Goal: Task Accomplishment & Management: Complete application form

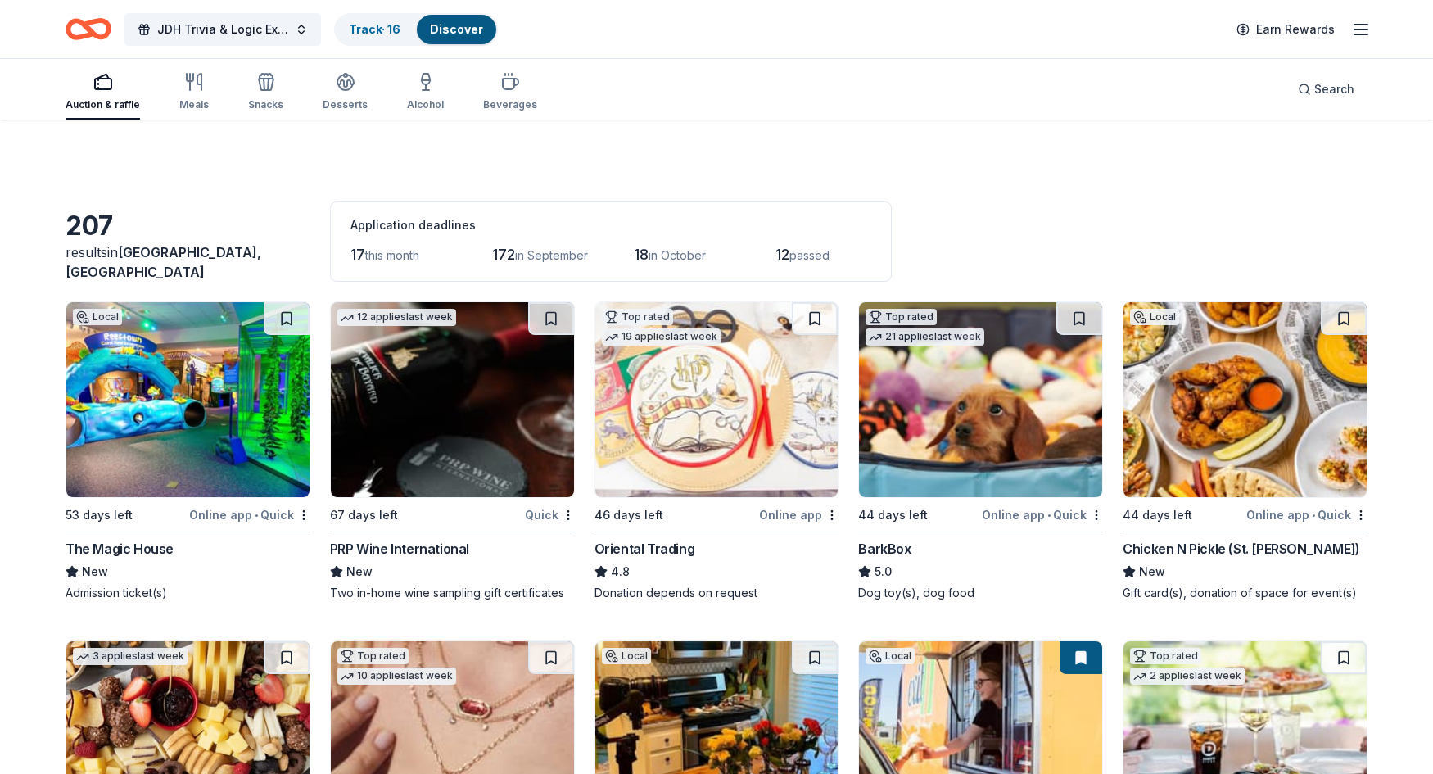
scroll to position [3903, 0]
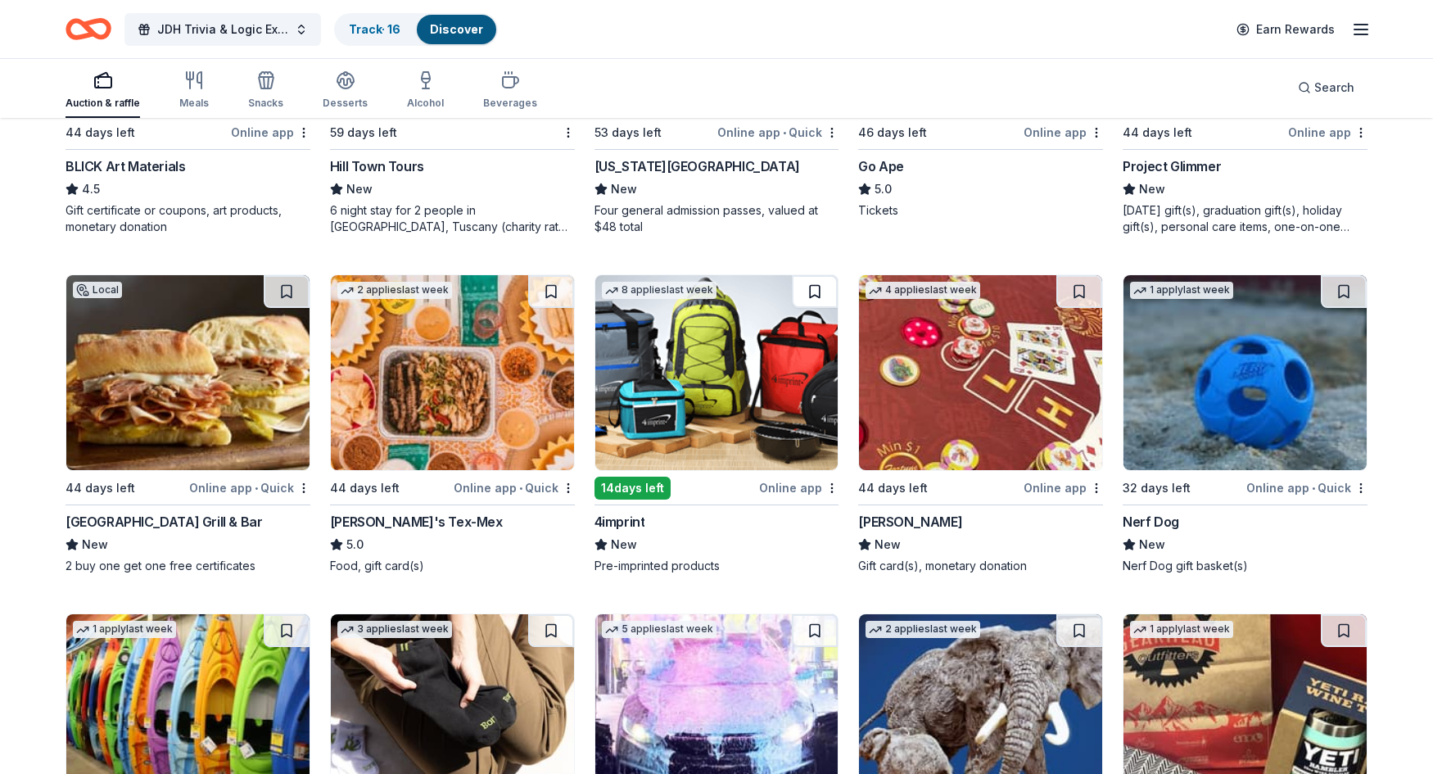
click at [802, 294] on button at bounding box center [815, 291] width 46 height 33
click at [805, 348] on img at bounding box center [716, 372] width 243 height 195
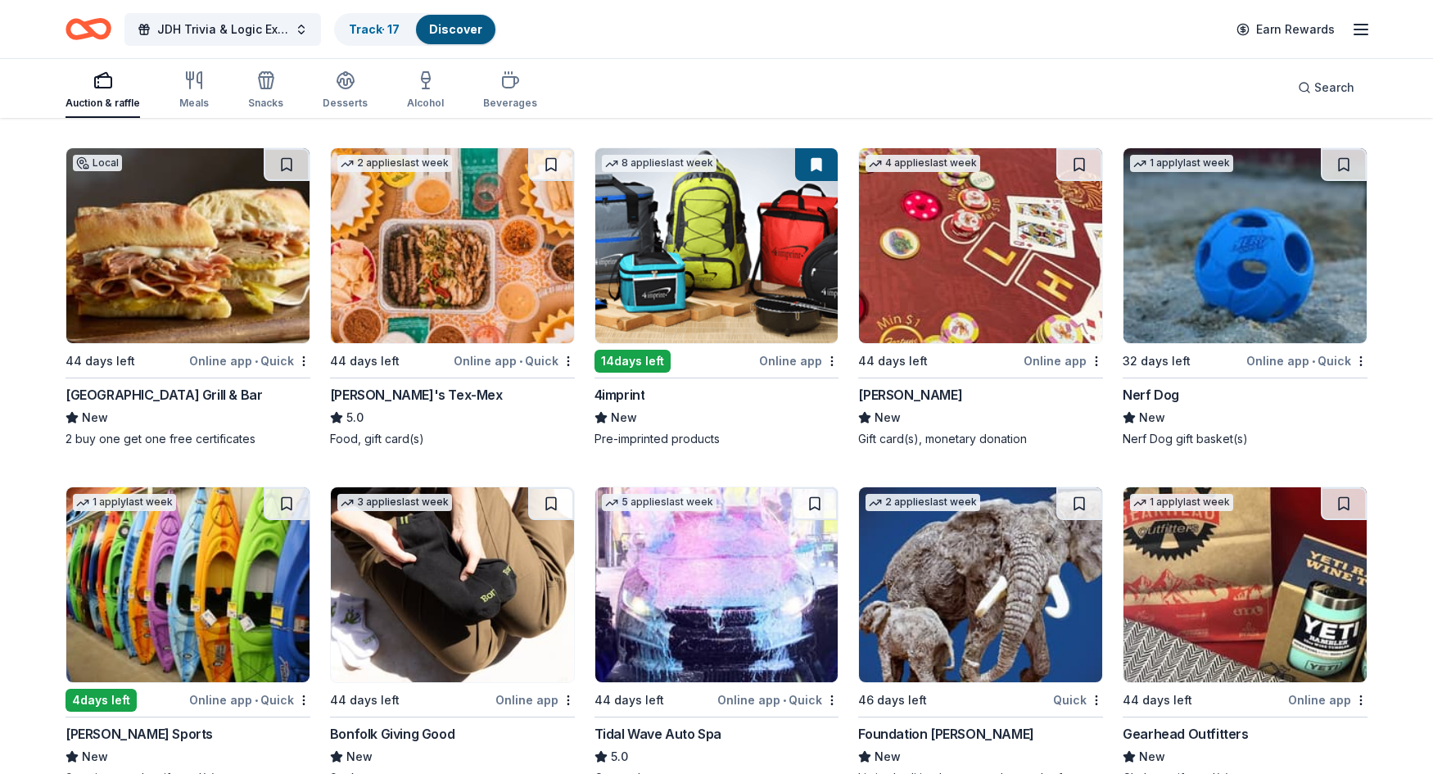
scroll to position [4067, 0]
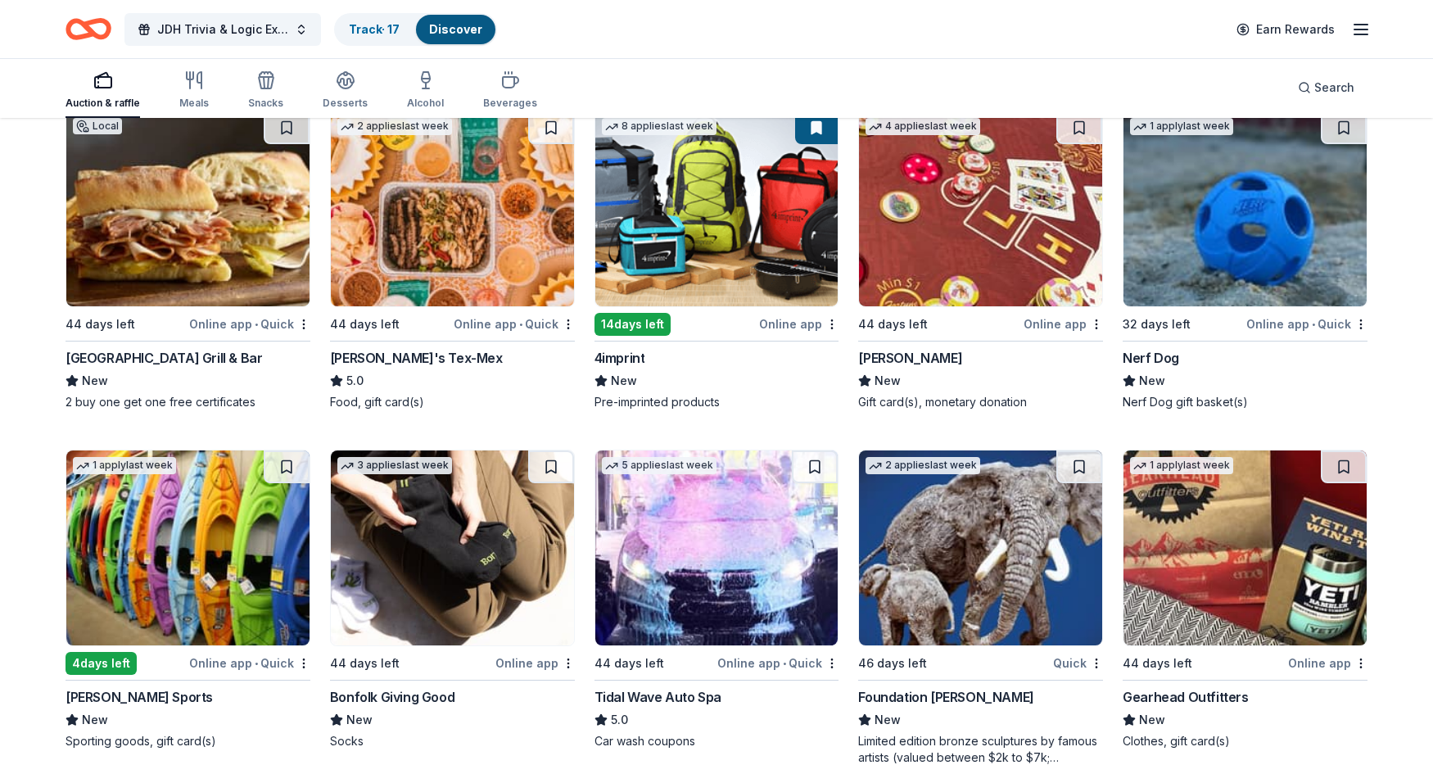
click at [1272, 215] on img at bounding box center [1244, 208] width 243 height 195
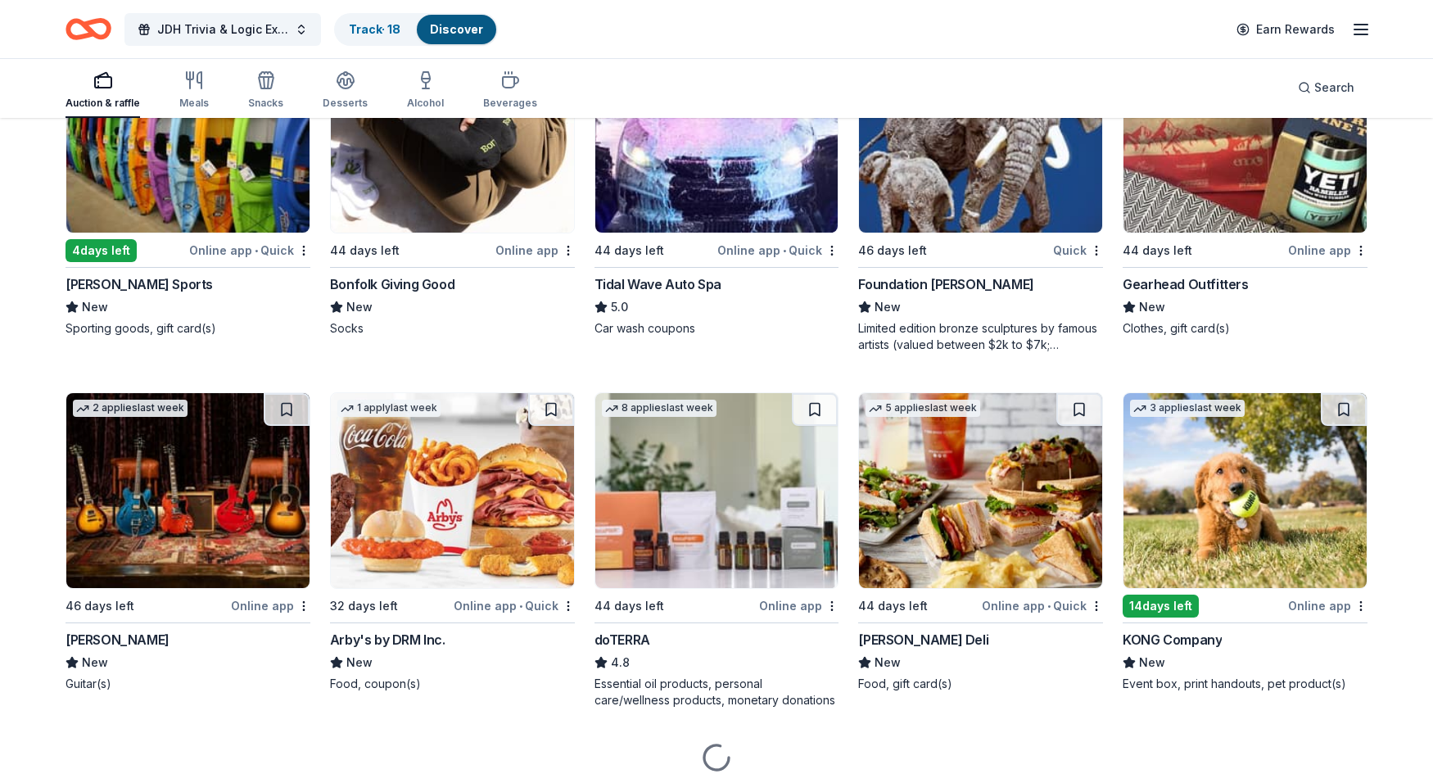
scroll to position [4545, 0]
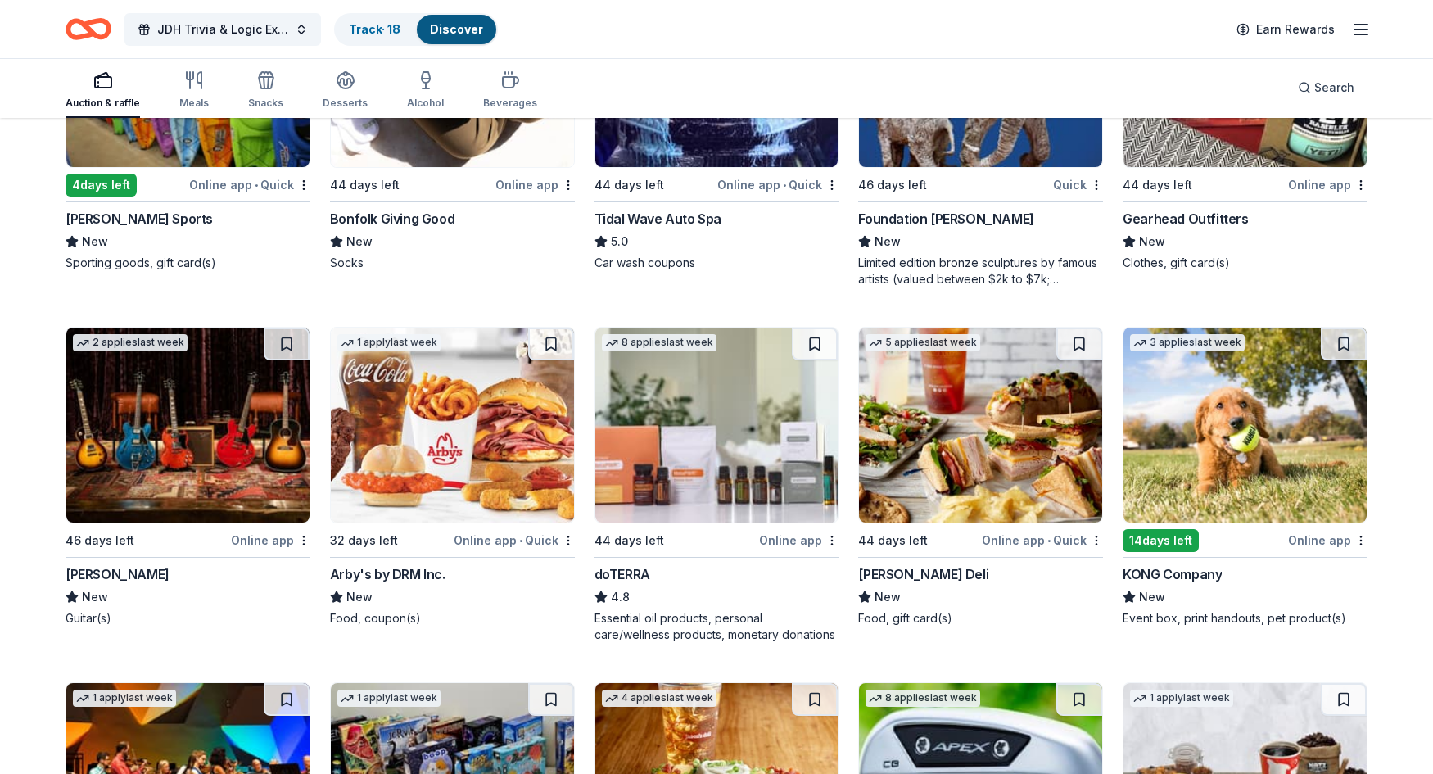
click at [473, 424] on img at bounding box center [452, 424] width 243 height 195
click at [922, 444] on img at bounding box center [980, 424] width 243 height 195
click at [1236, 430] on img at bounding box center [1244, 424] width 243 height 195
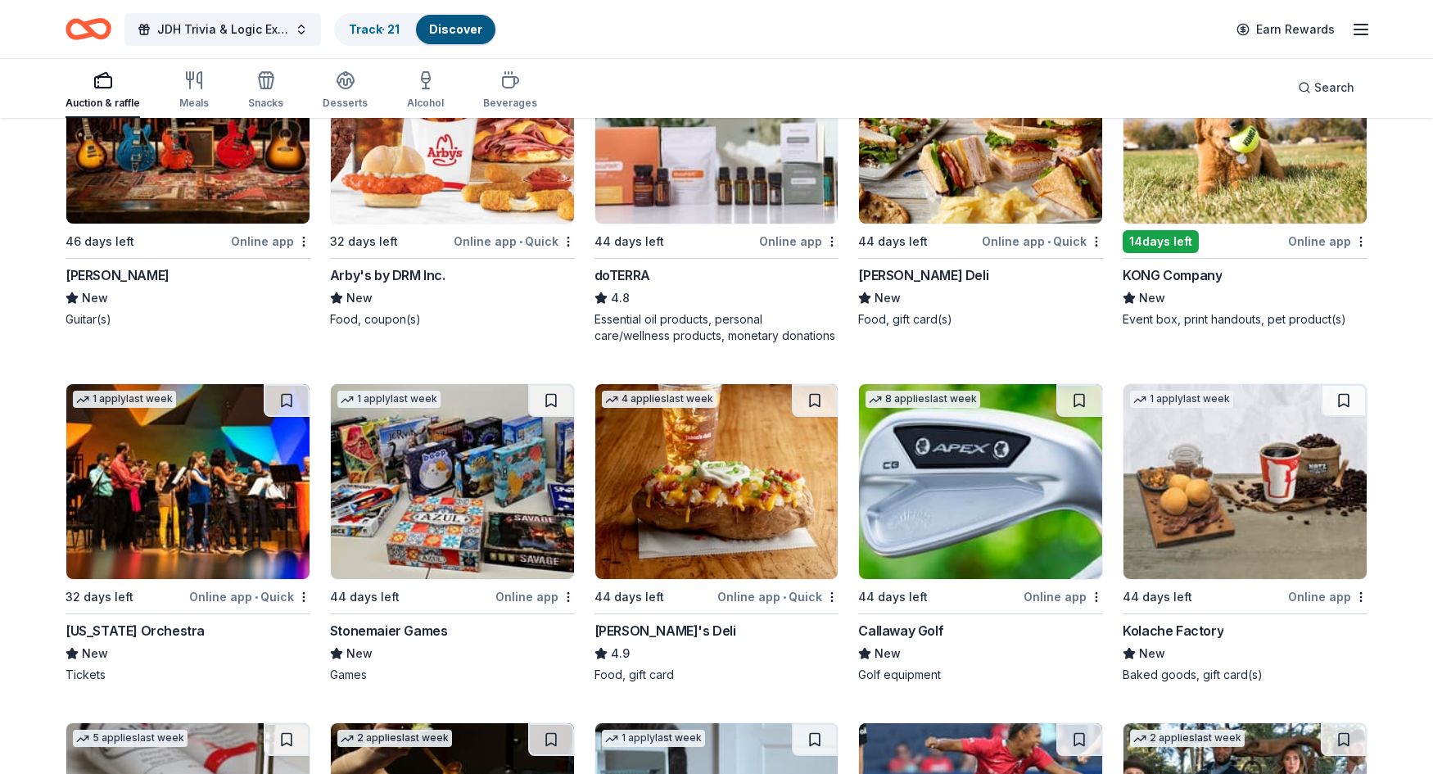
scroll to position [4872, 0]
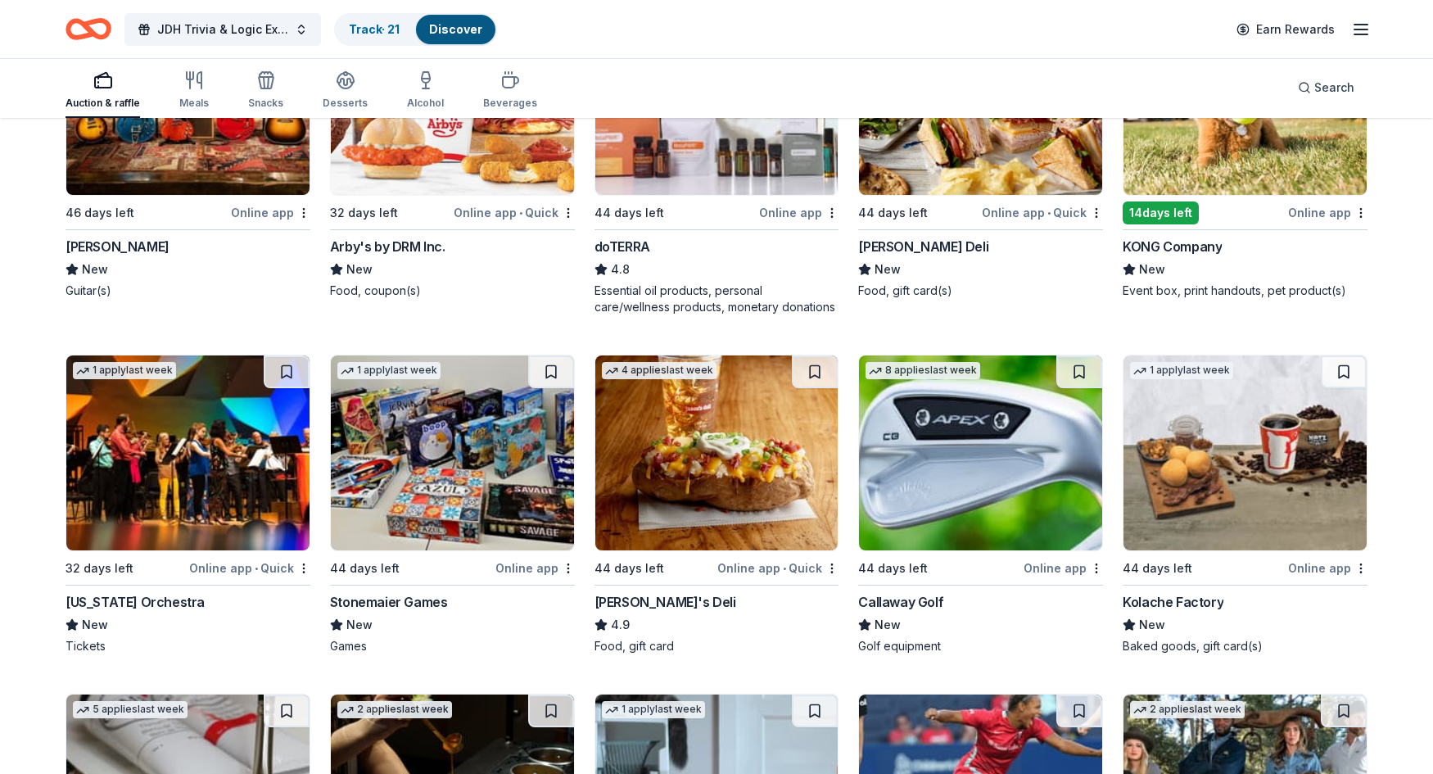
click at [433, 468] on img at bounding box center [452, 452] width 243 height 195
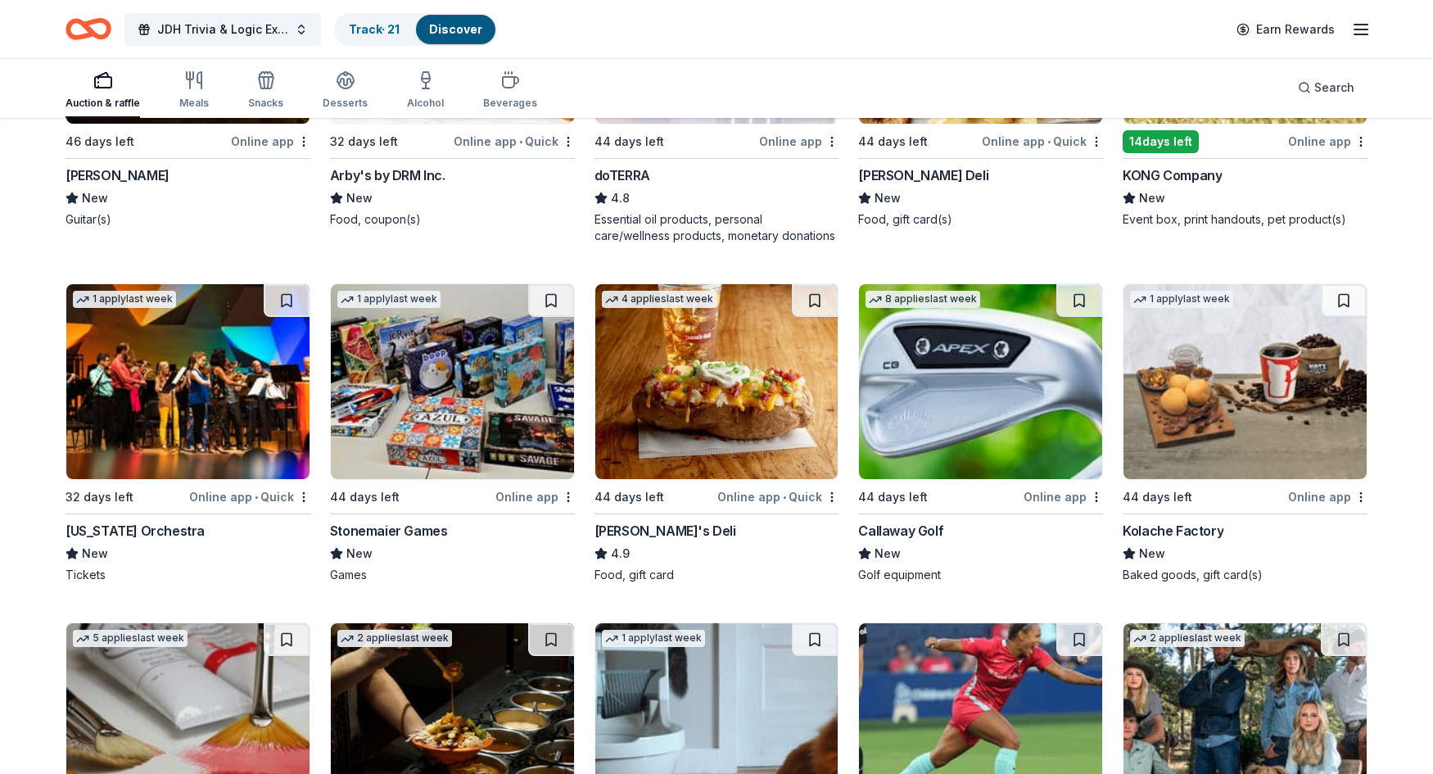
scroll to position [5200, 0]
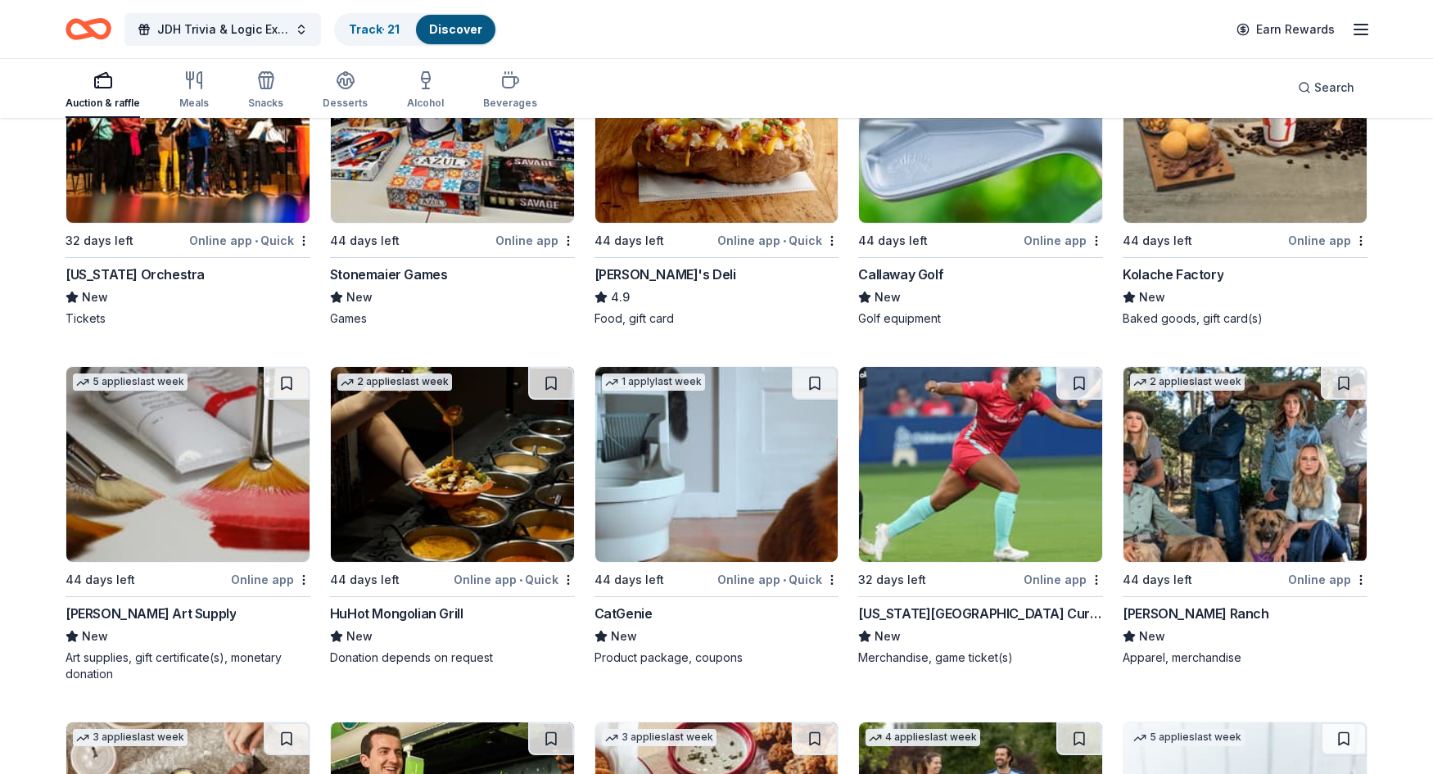
click at [1227, 476] on img at bounding box center [1244, 464] width 243 height 195
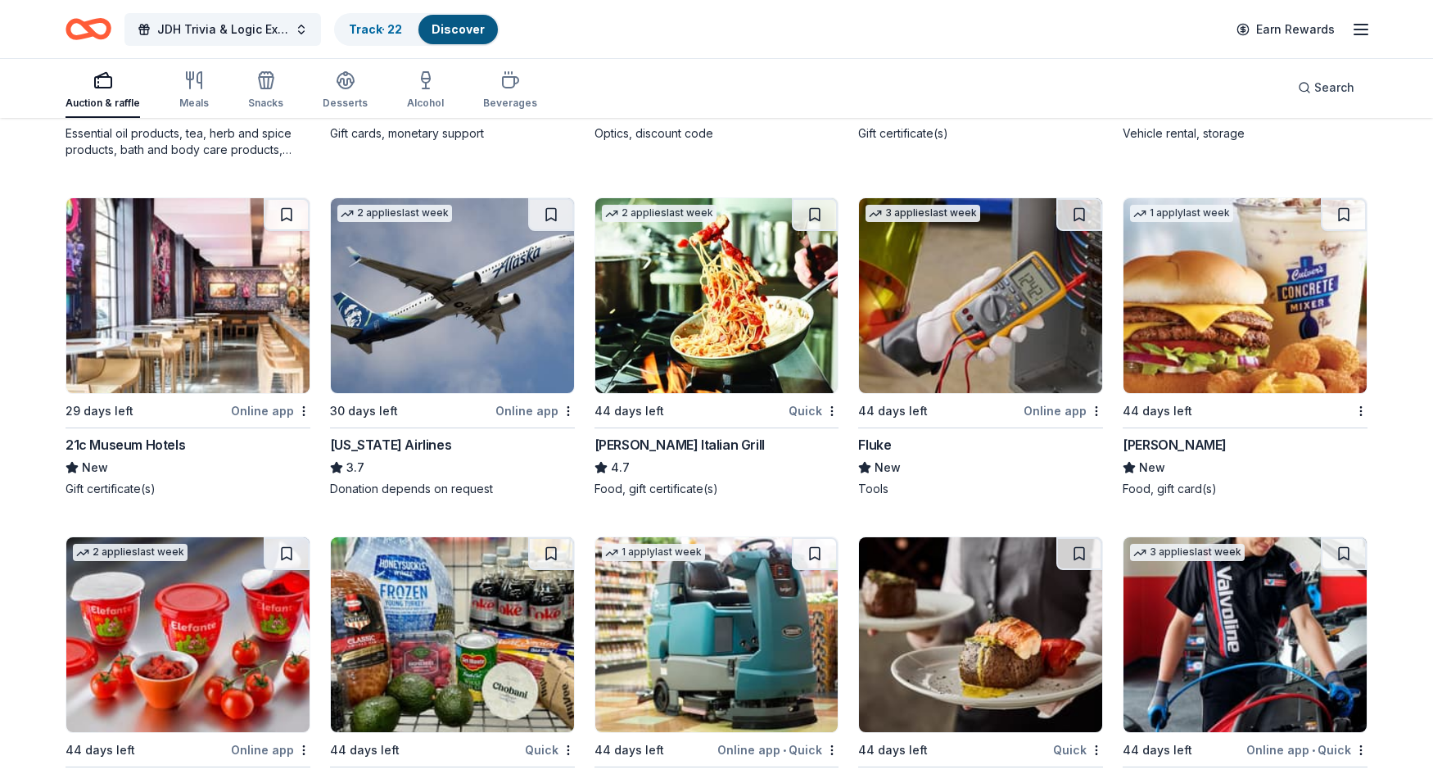
scroll to position [7152, 0]
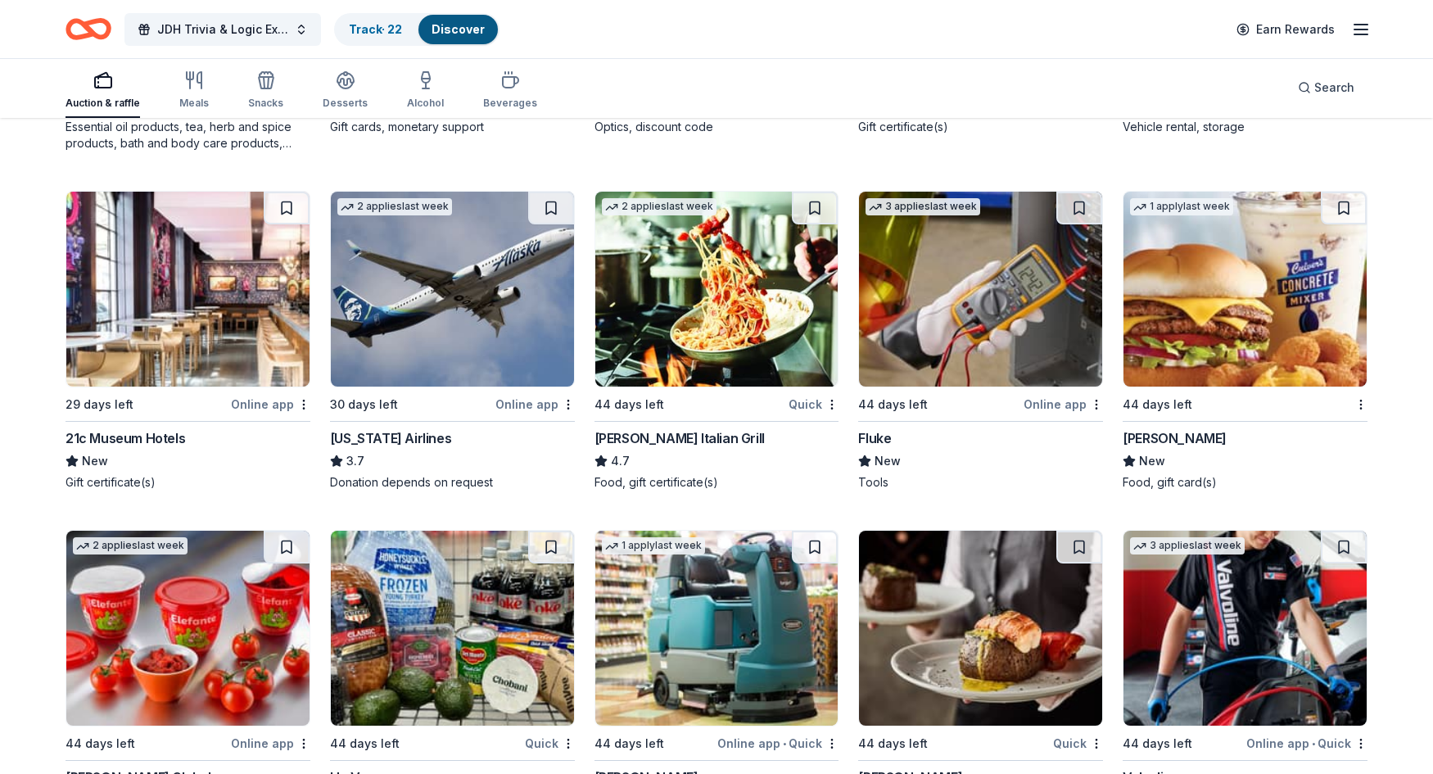
click at [973, 338] on img at bounding box center [980, 289] width 243 height 195
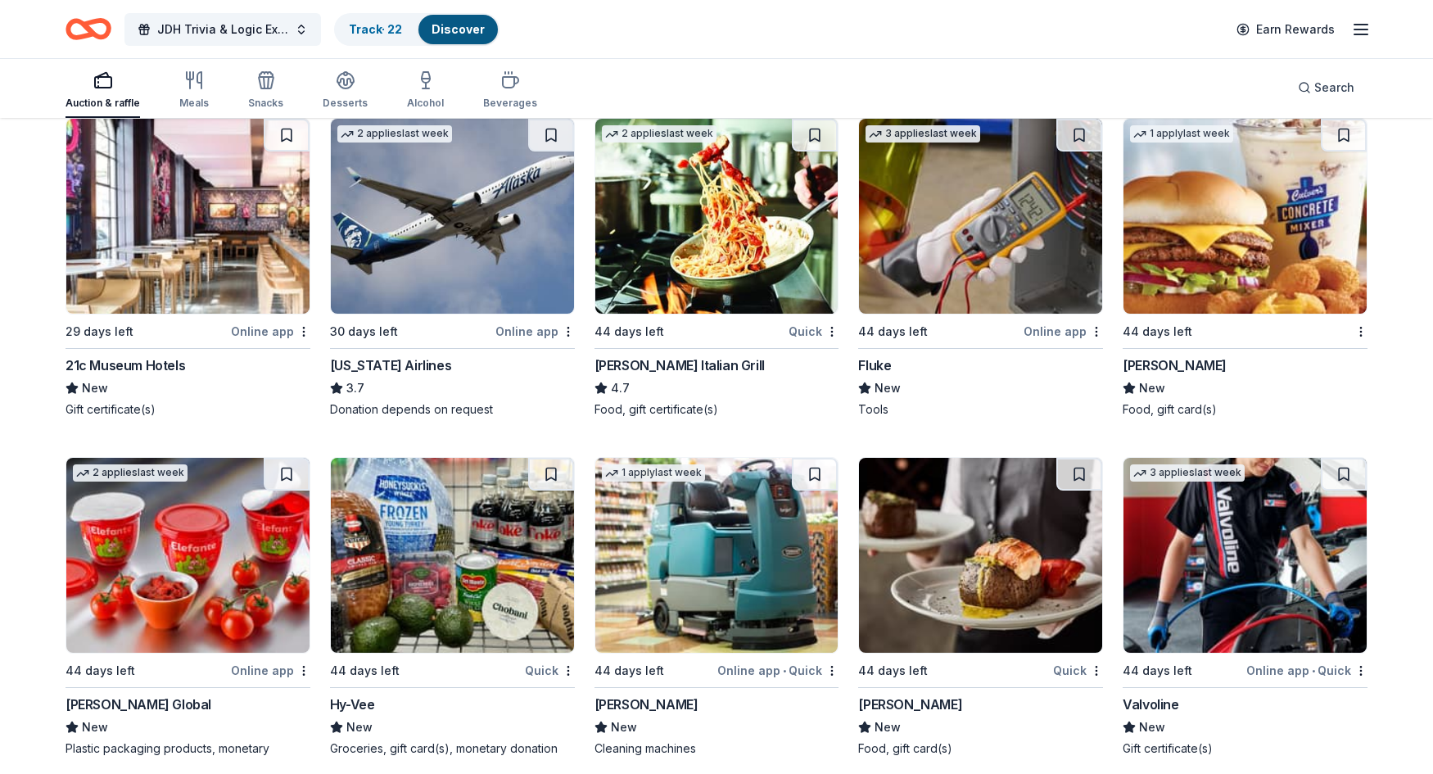
scroll to position [7338, 0]
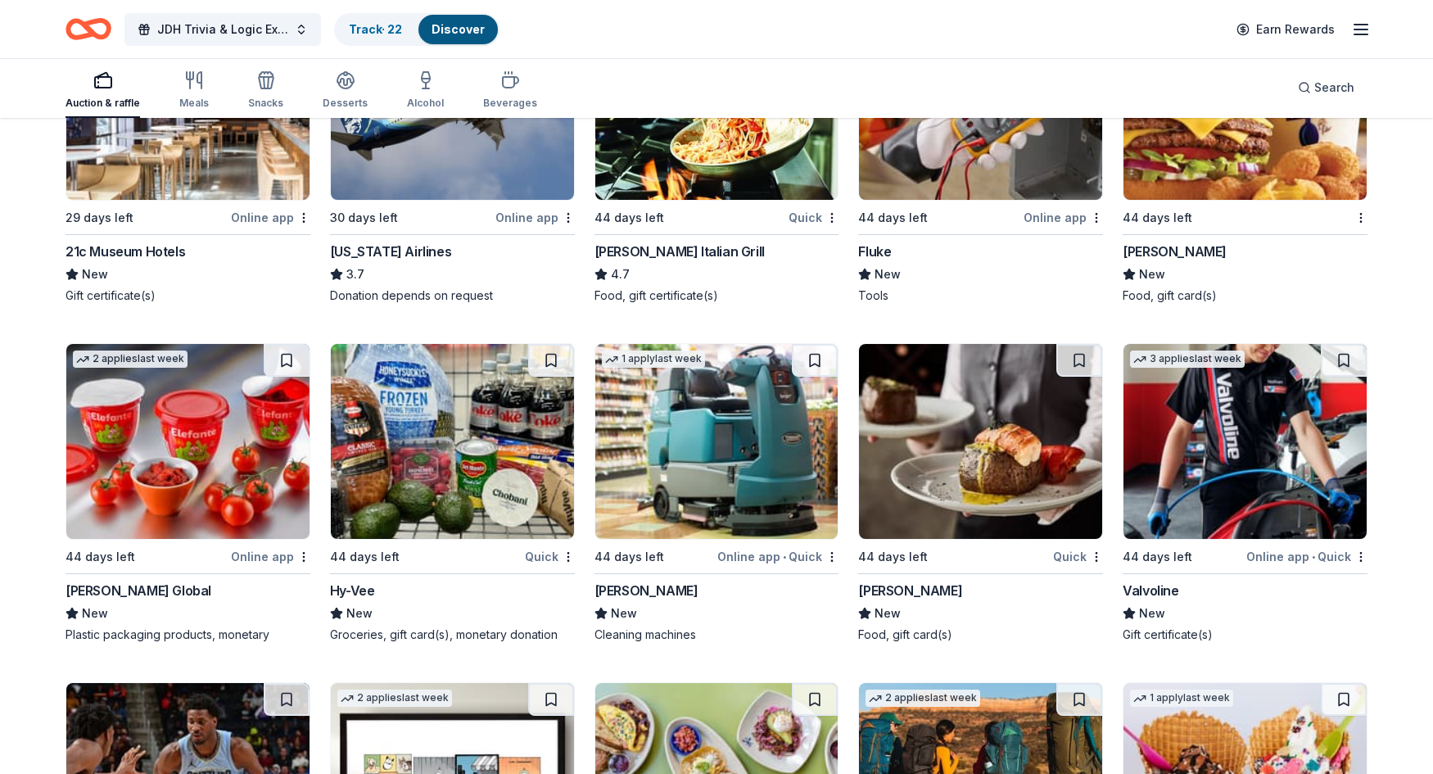
click at [767, 442] on img at bounding box center [716, 441] width 243 height 195
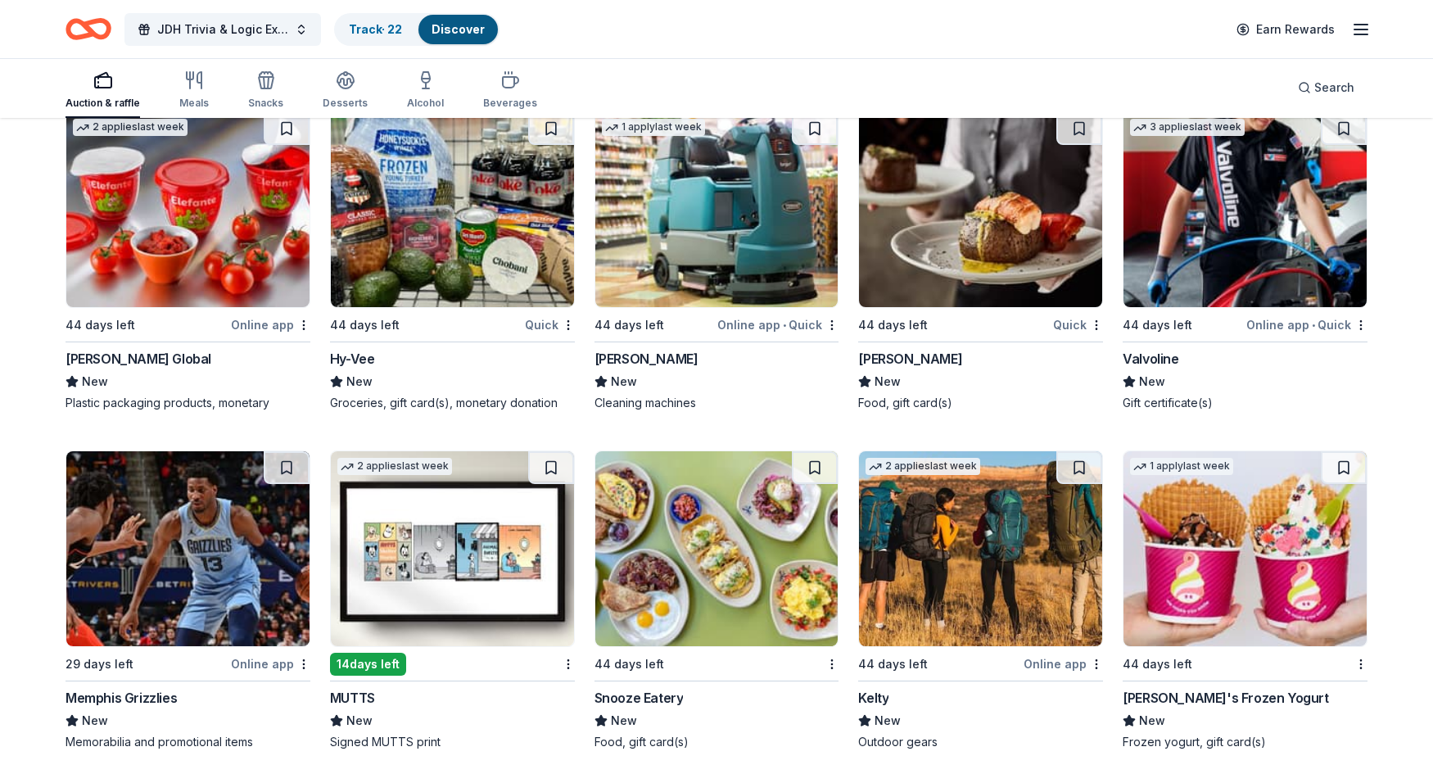
scroll to position [7584, 0]
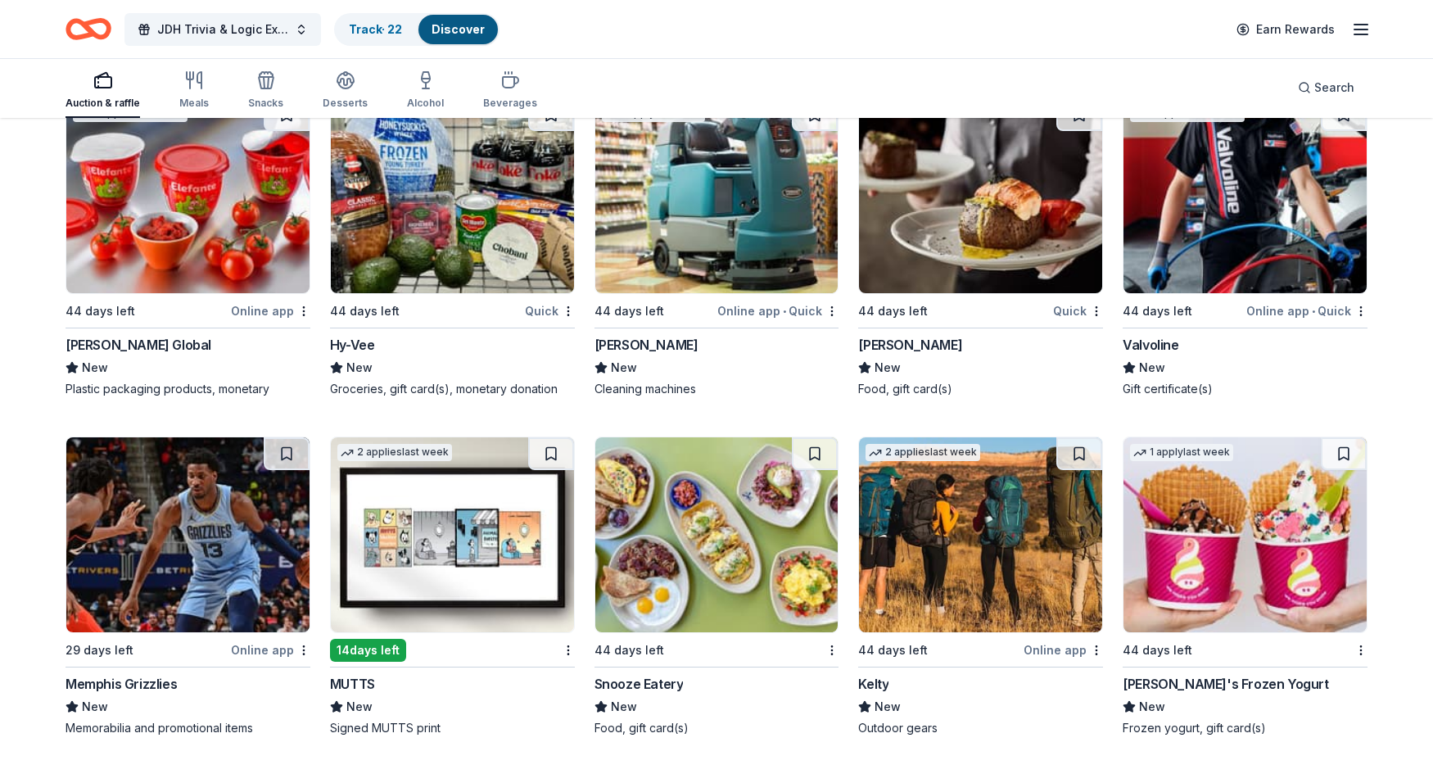
click at [955, 227] on img at bounding box center [980, 195] width 243 height 195
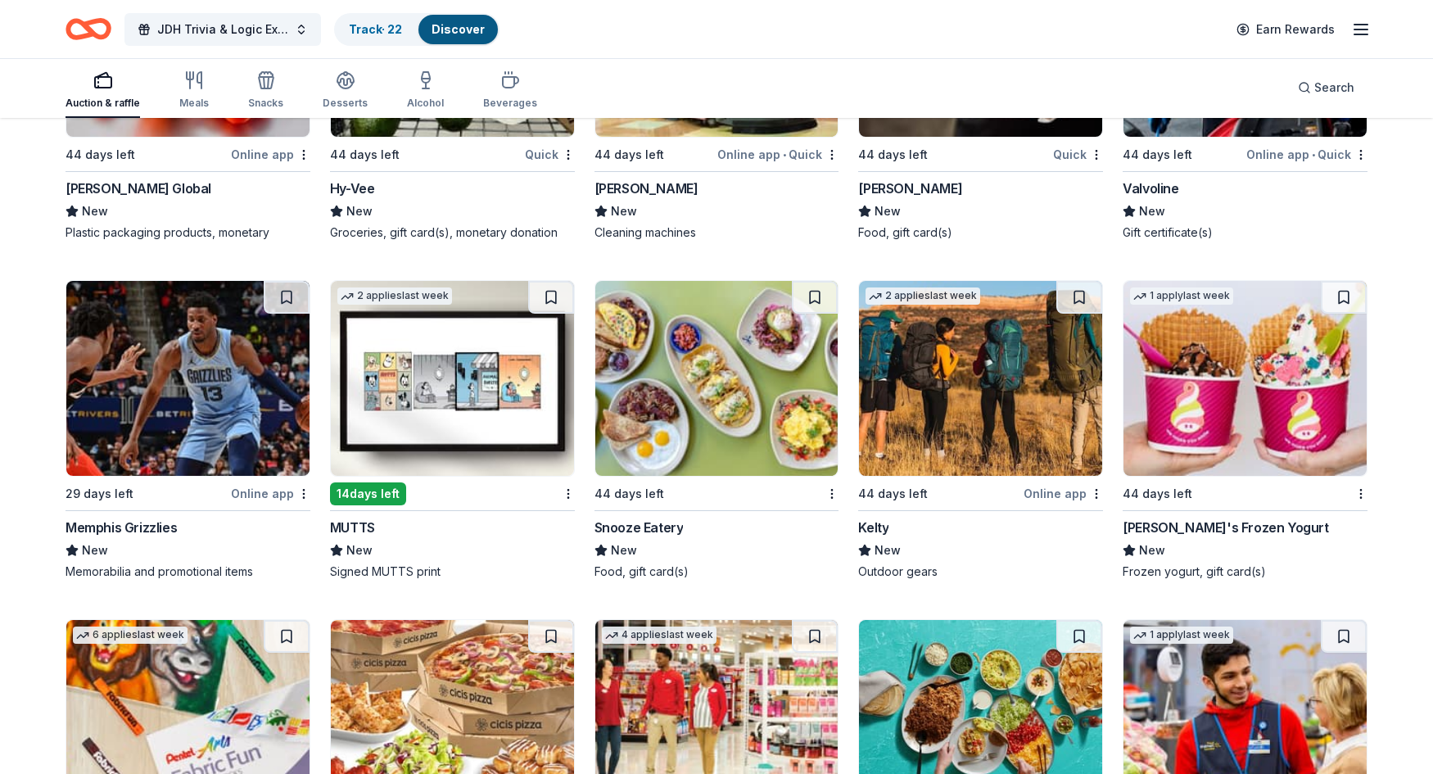
scroll to position [7748, 0]
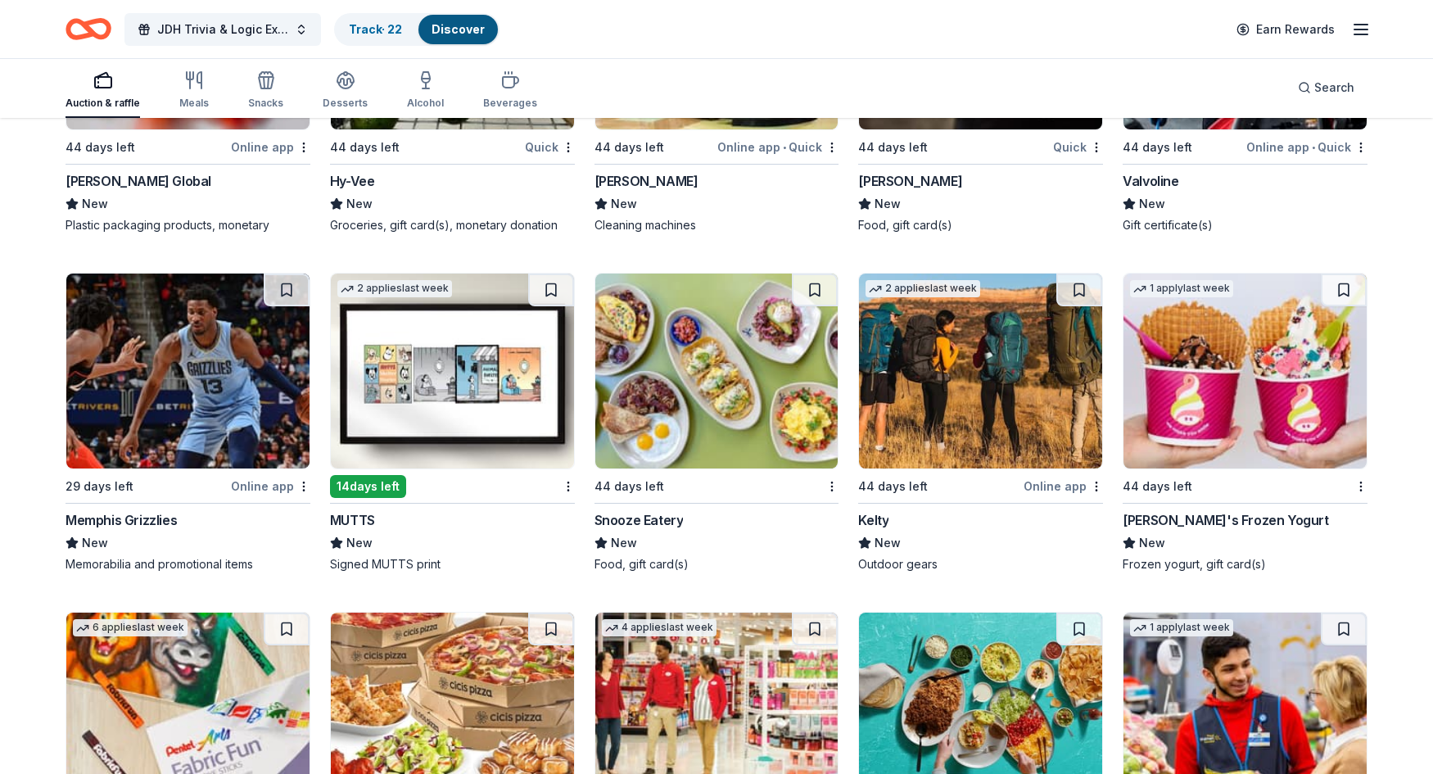
click at [456, 377] on img at bounding box center [452, 370] width 243 height 195
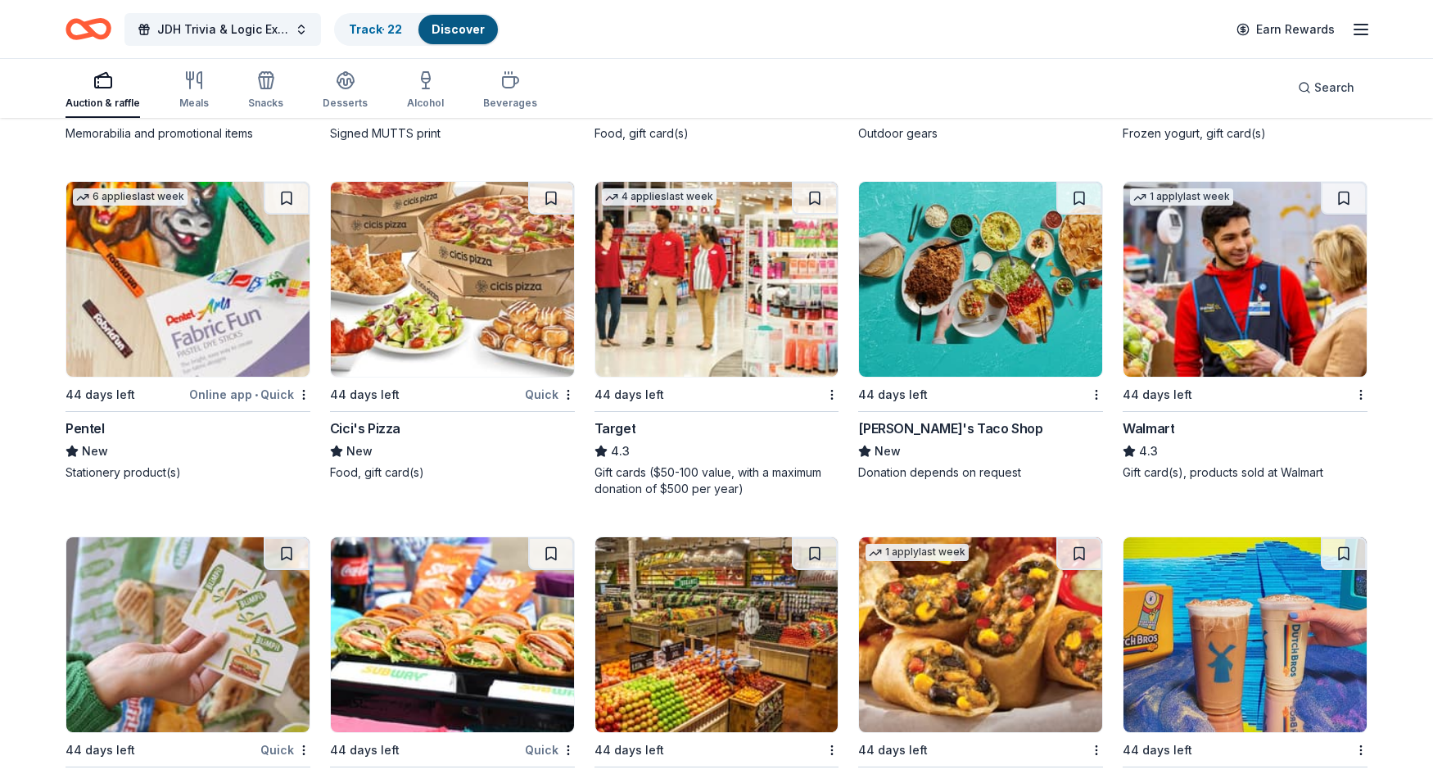
scroll to position [8196, 0]
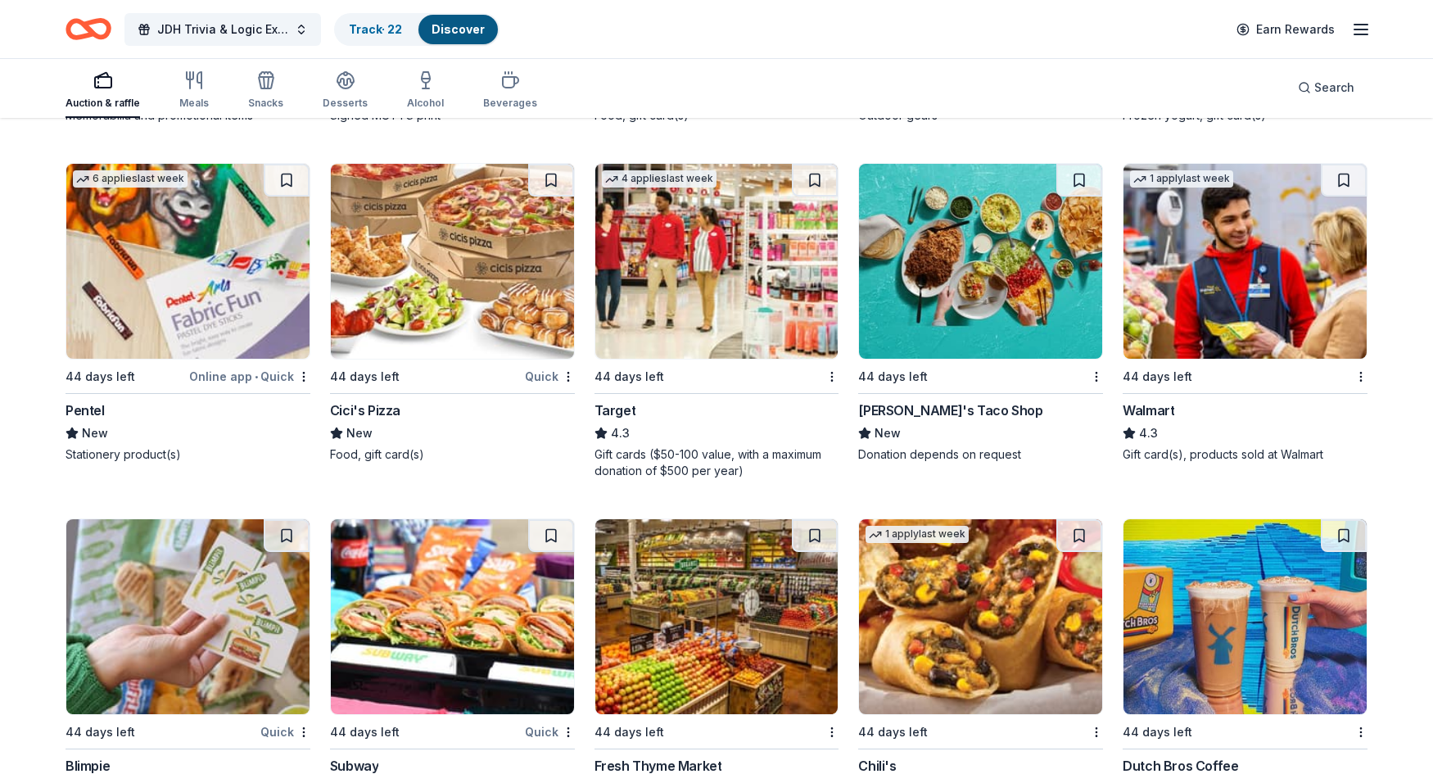
click at [1280, 264] on img at bounding box center [1244, 261] width 243 height 195
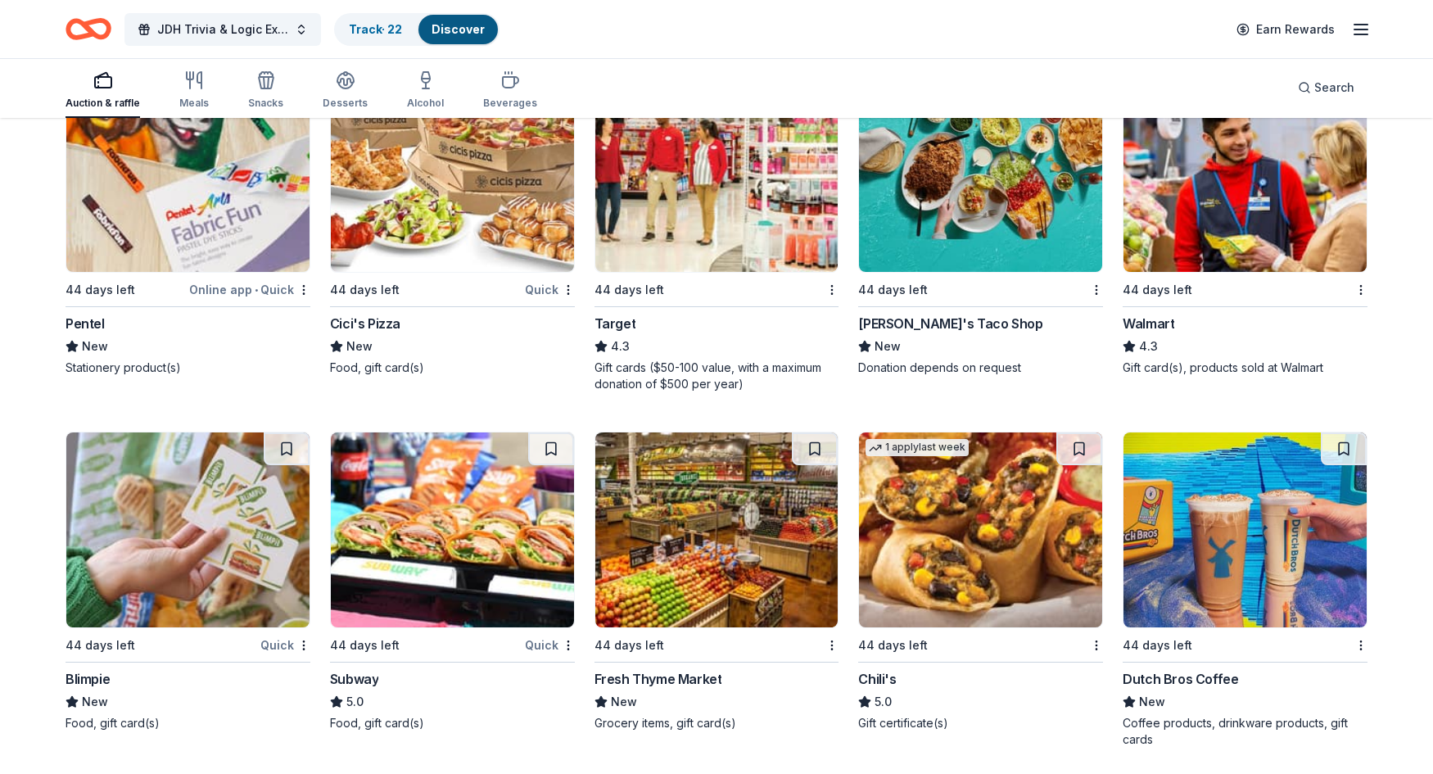
scroll to position [8360, 0]
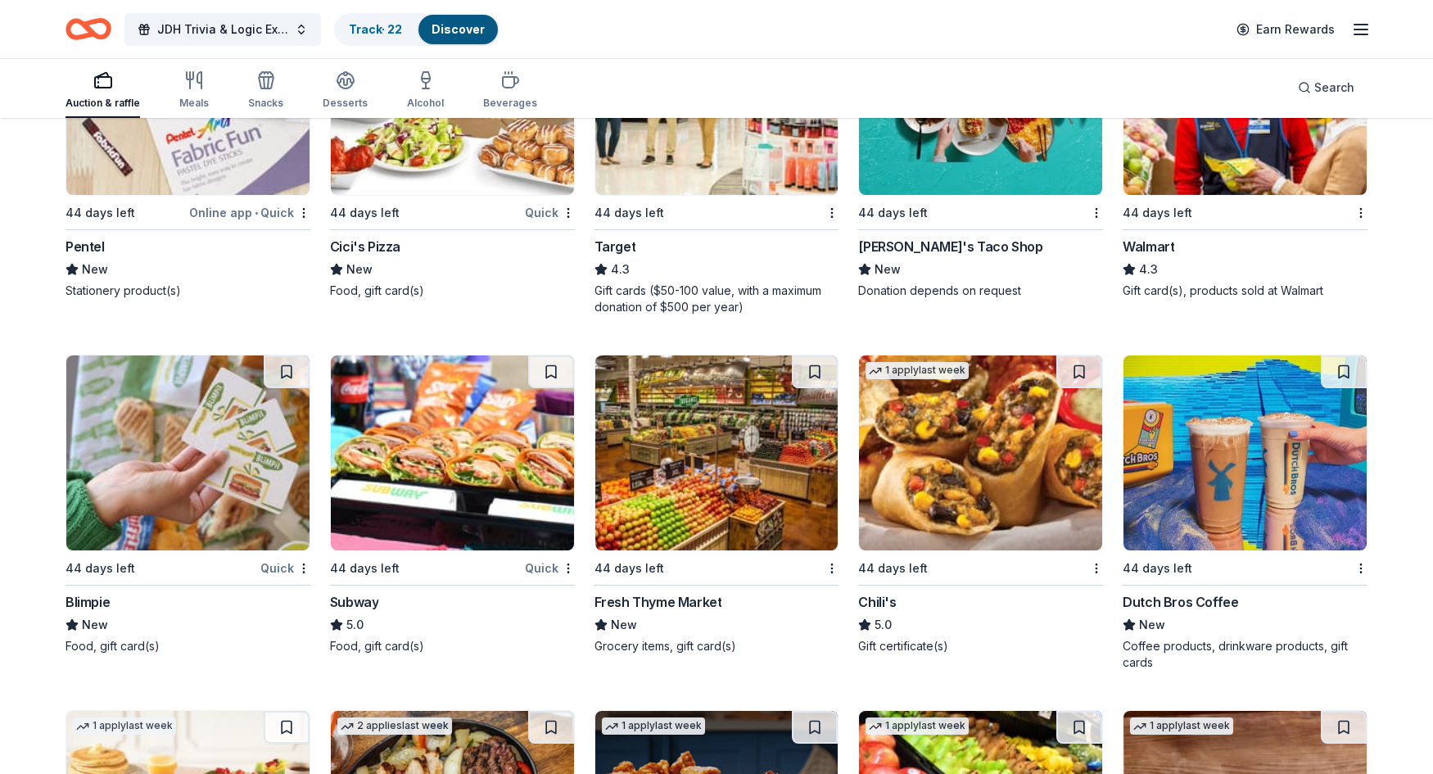
click at [960, 481] on img at bounding box center [980, 452] width 243 height 195
click at [1268, 486] on img at bounding box center [1244, 452] width 243 height 195
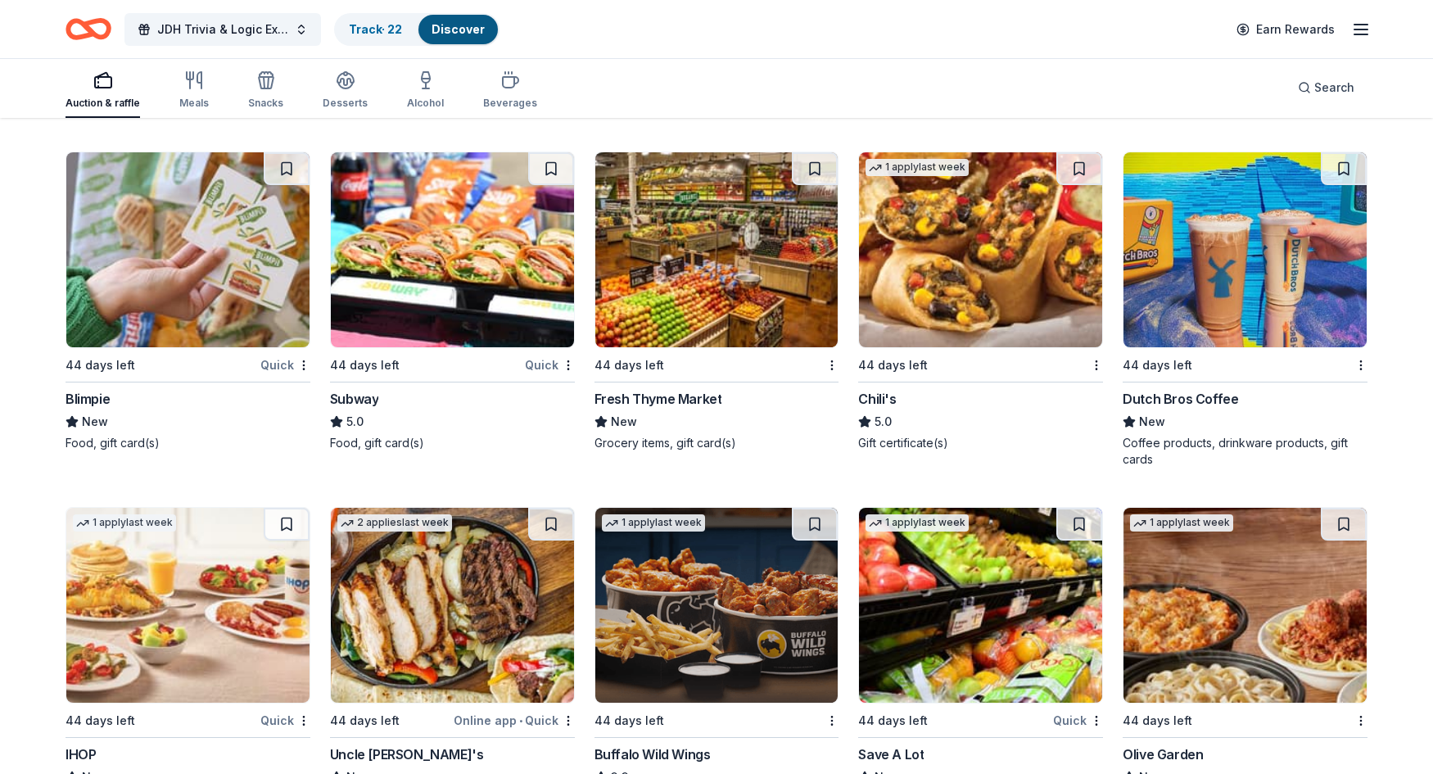
scroll to position [8727, 0]
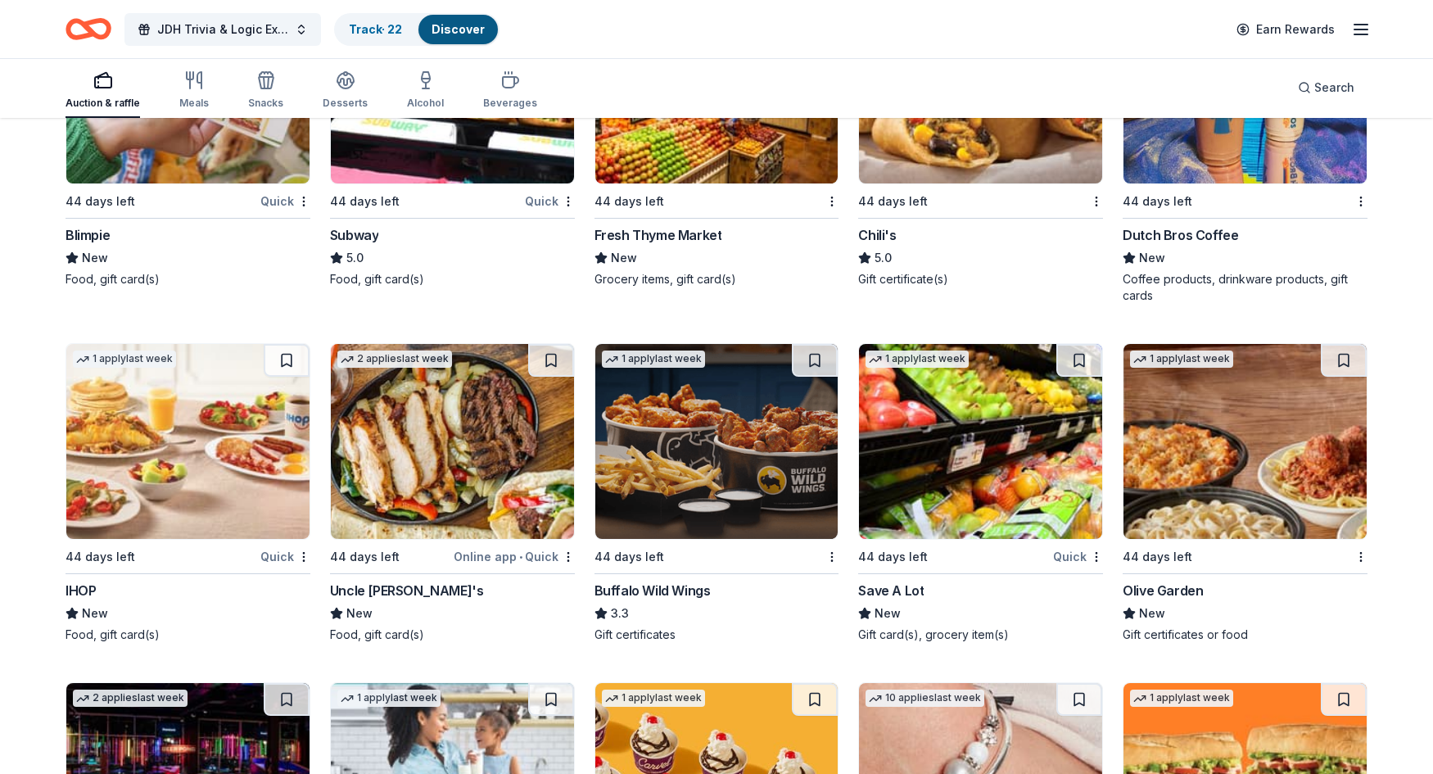
click at [712, 468] on img at bounding box center [716, 441] width 243 height 195
click at [1209, 472] on img at bounding box center [1244, 441] width 243 height 195
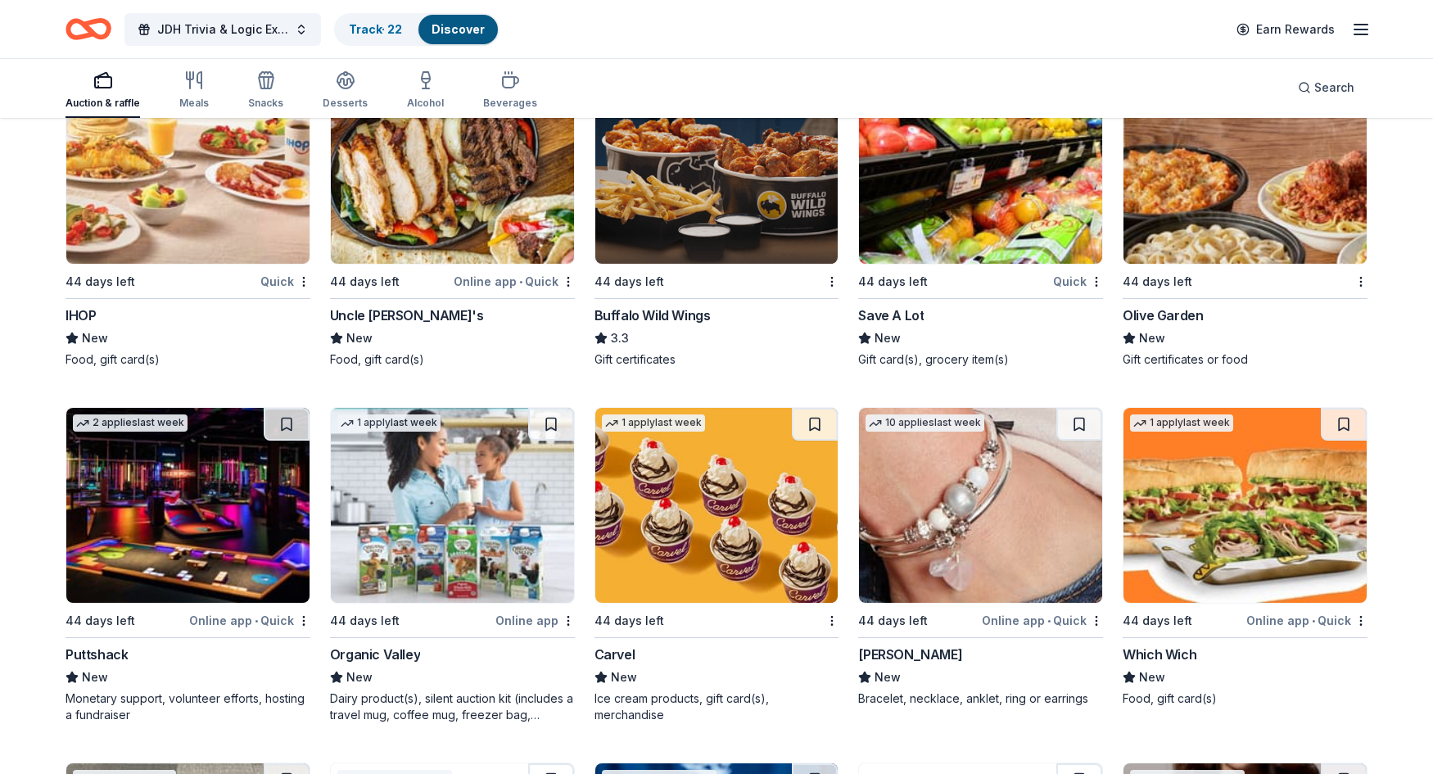
scroll to position [9136, 0]
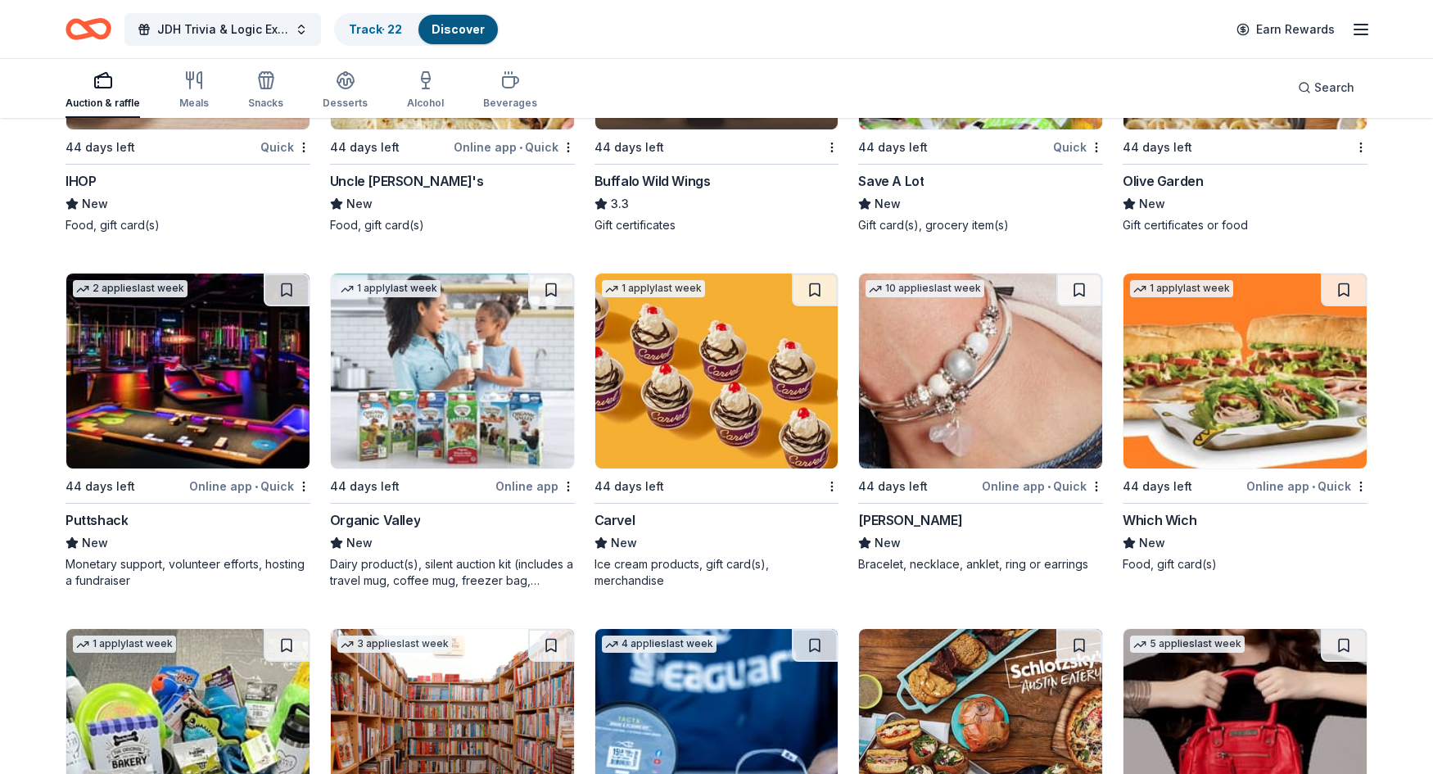
click at [991, 404] on img at bounding box center [980, 370] width 243 height 195
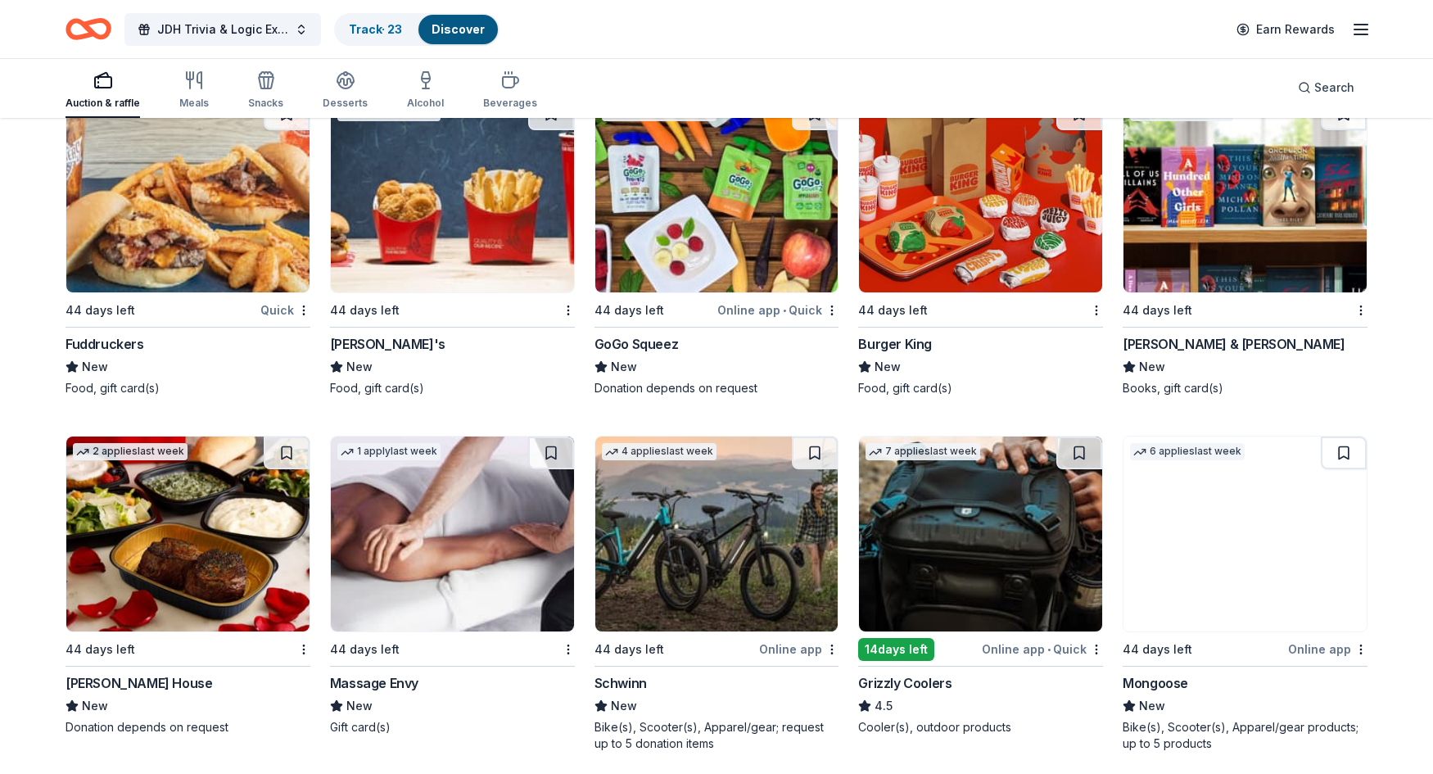
scroll to position [10116, 0]
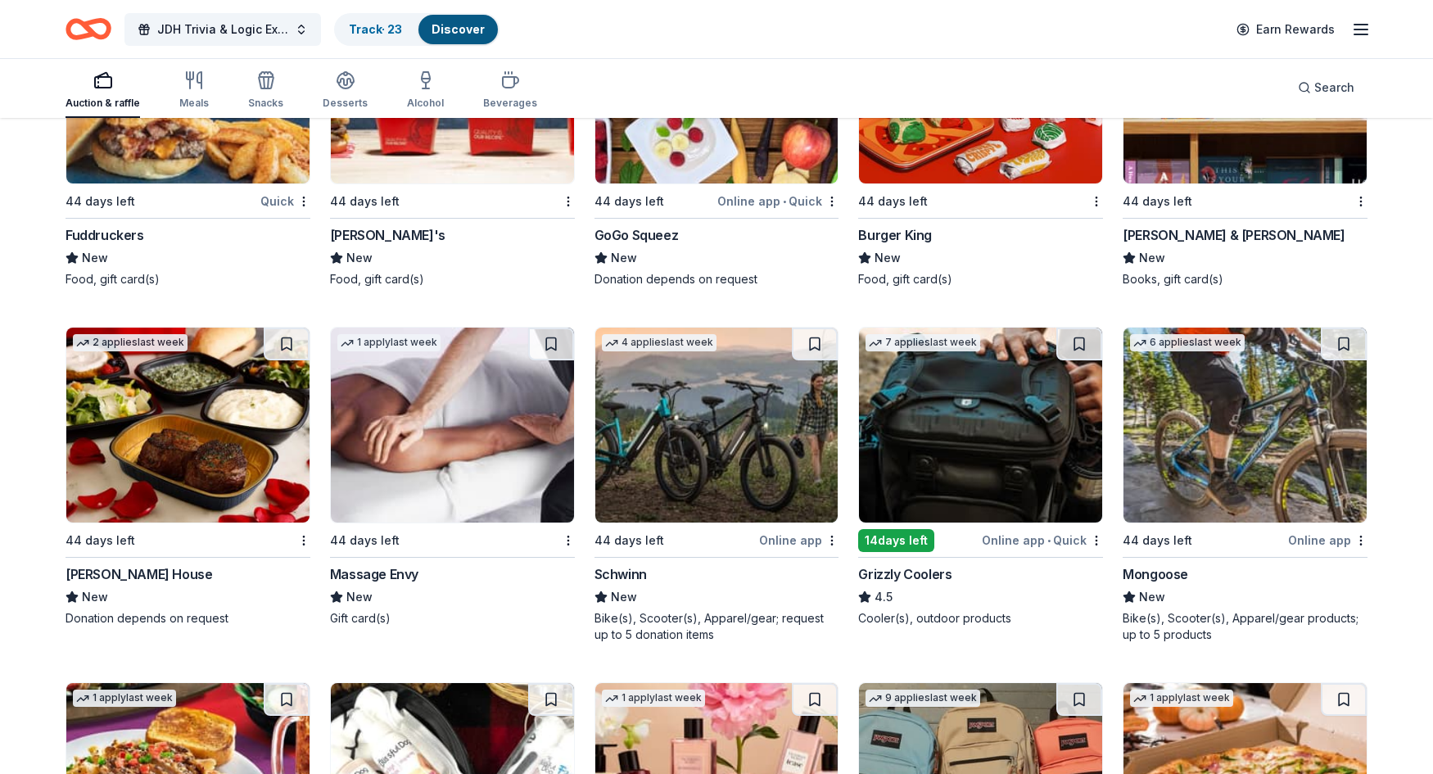
click at [225, 472] on img at bounding box center [187, 424] width 243 height 195
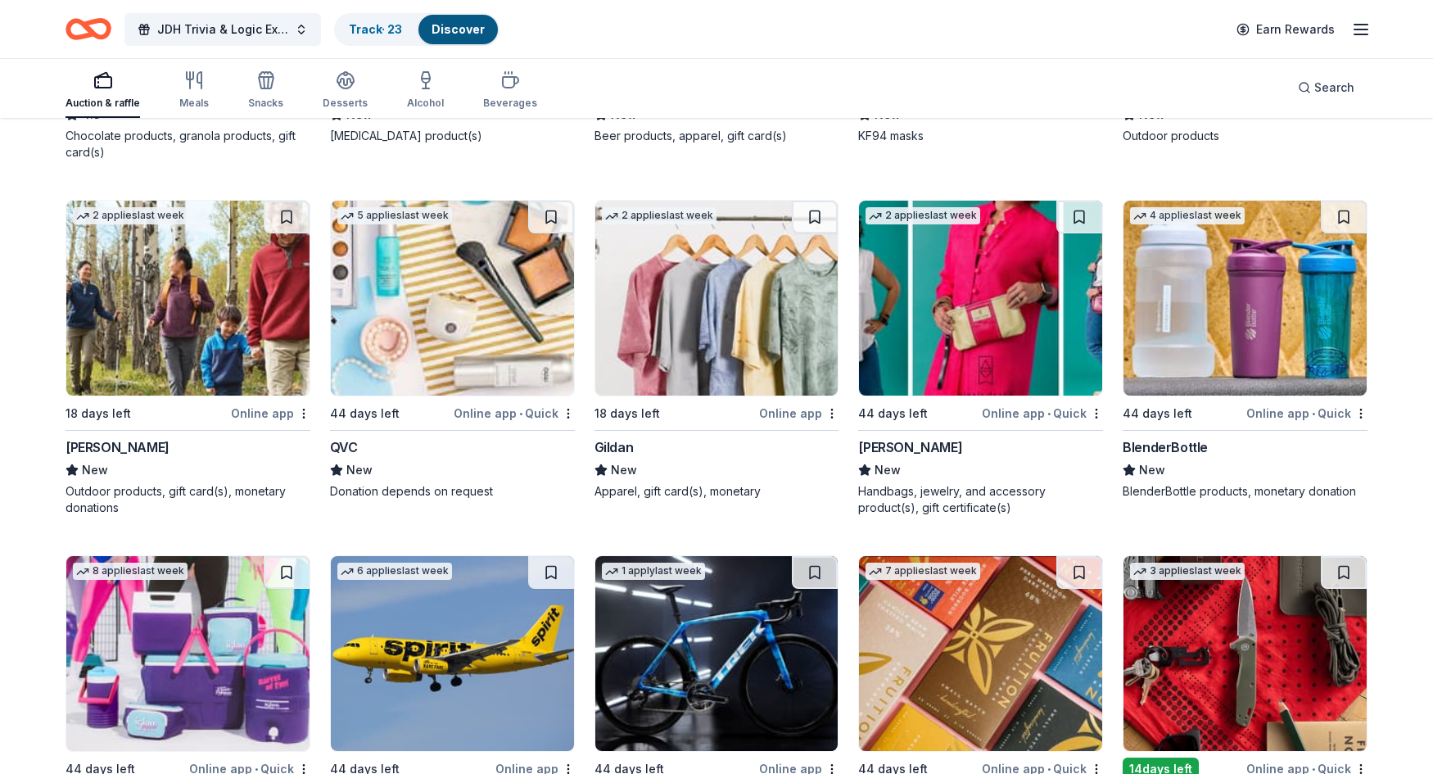
scroll to position [11344, 0]
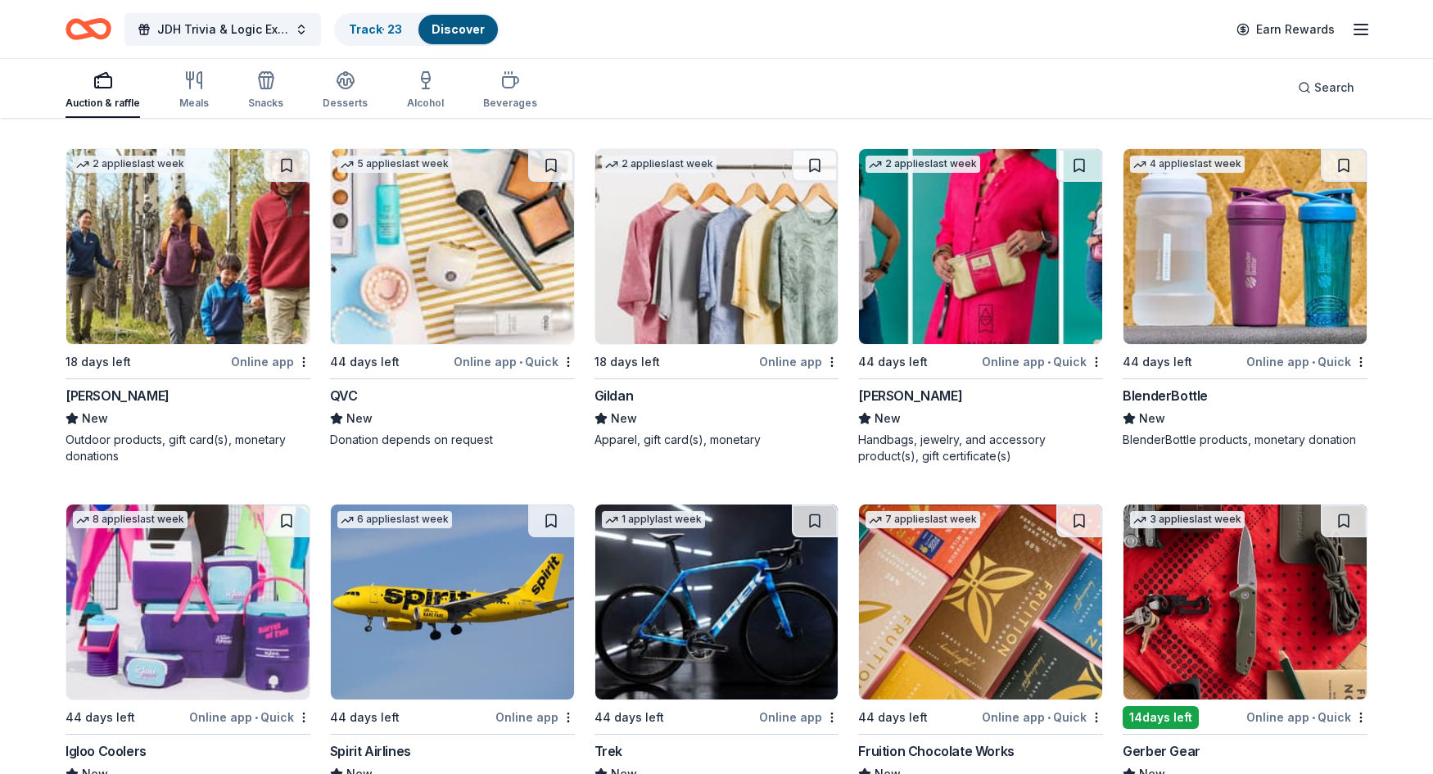
click at [462, 249] on img at bounding box center [452, 246] width 243 height 195
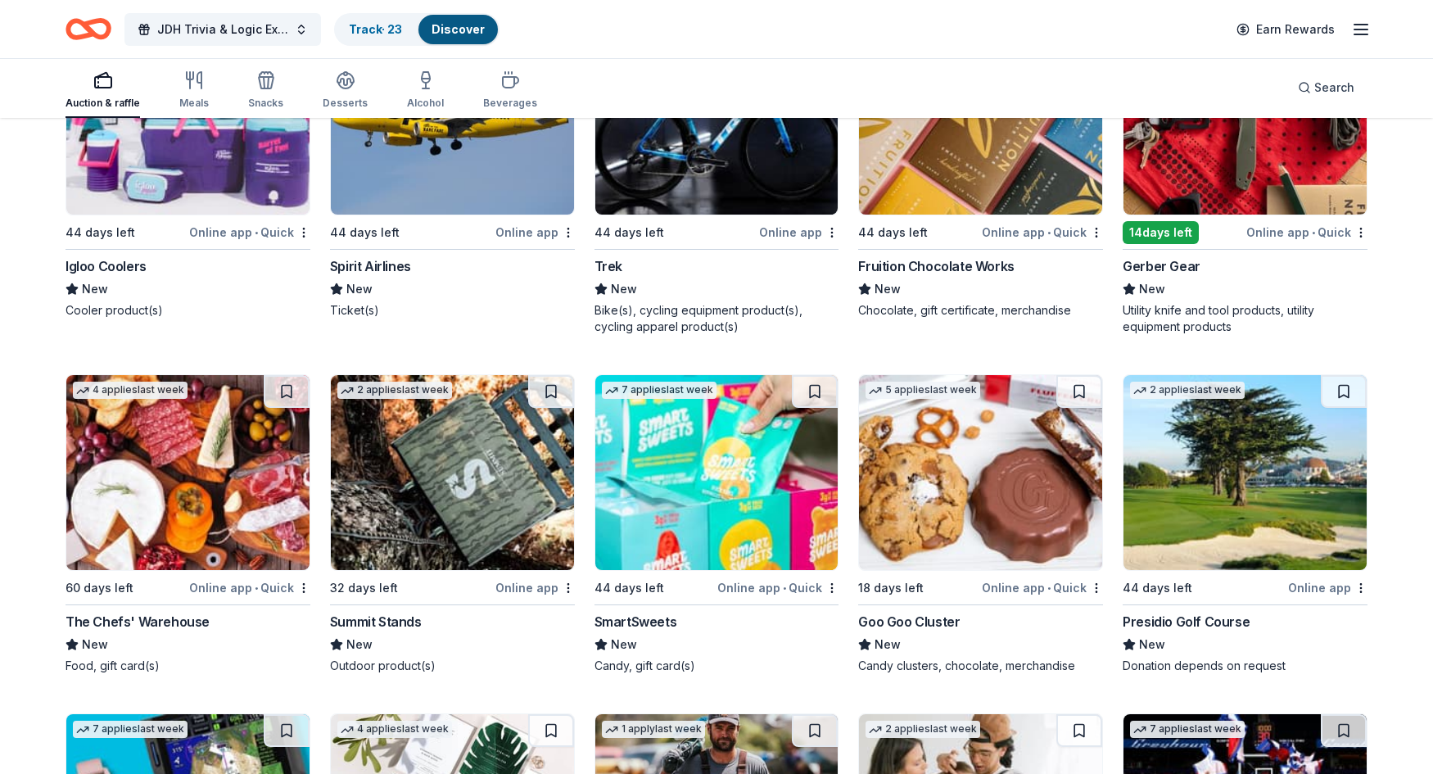
scroll to position [11835, 0]
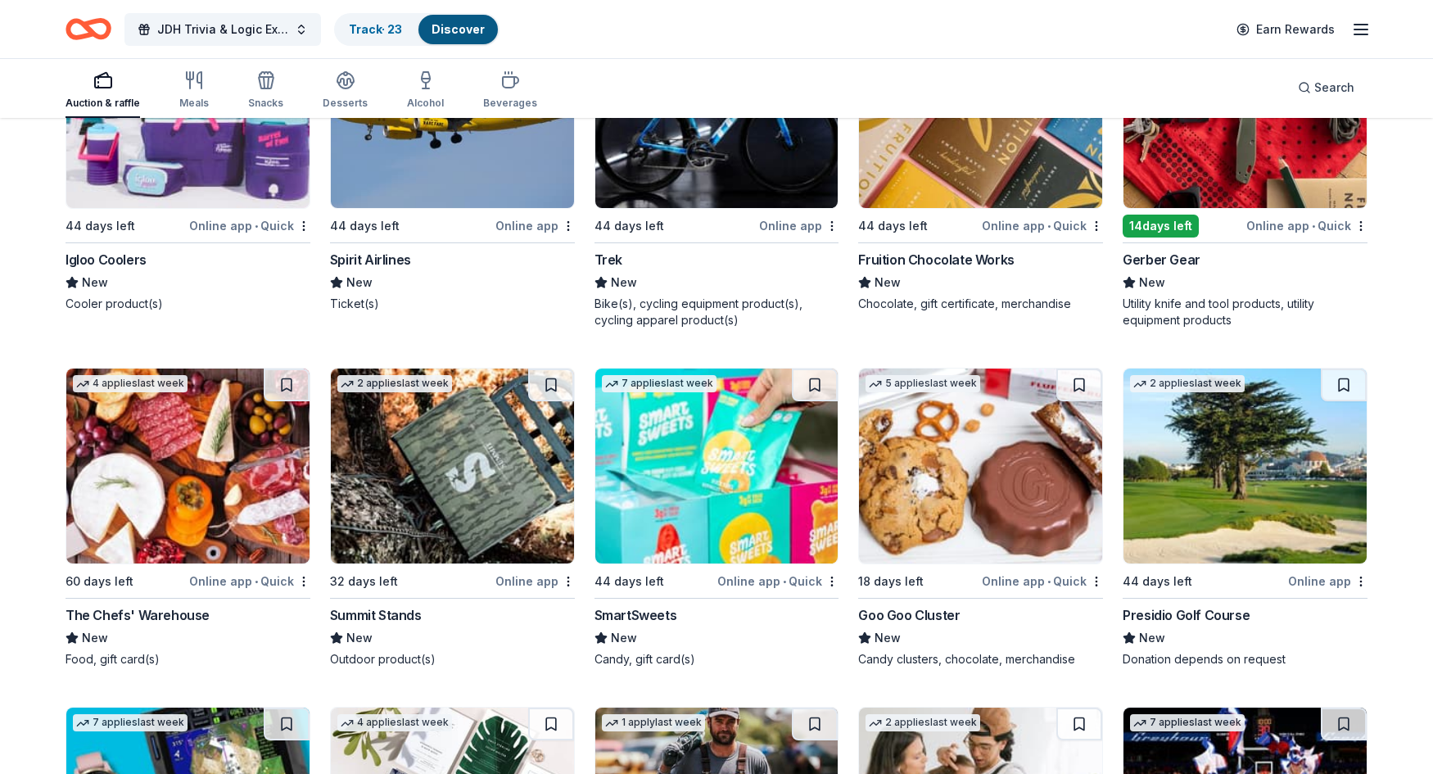
click at [178, 493] on img at bounding box center [187, 465] width 243 height 195
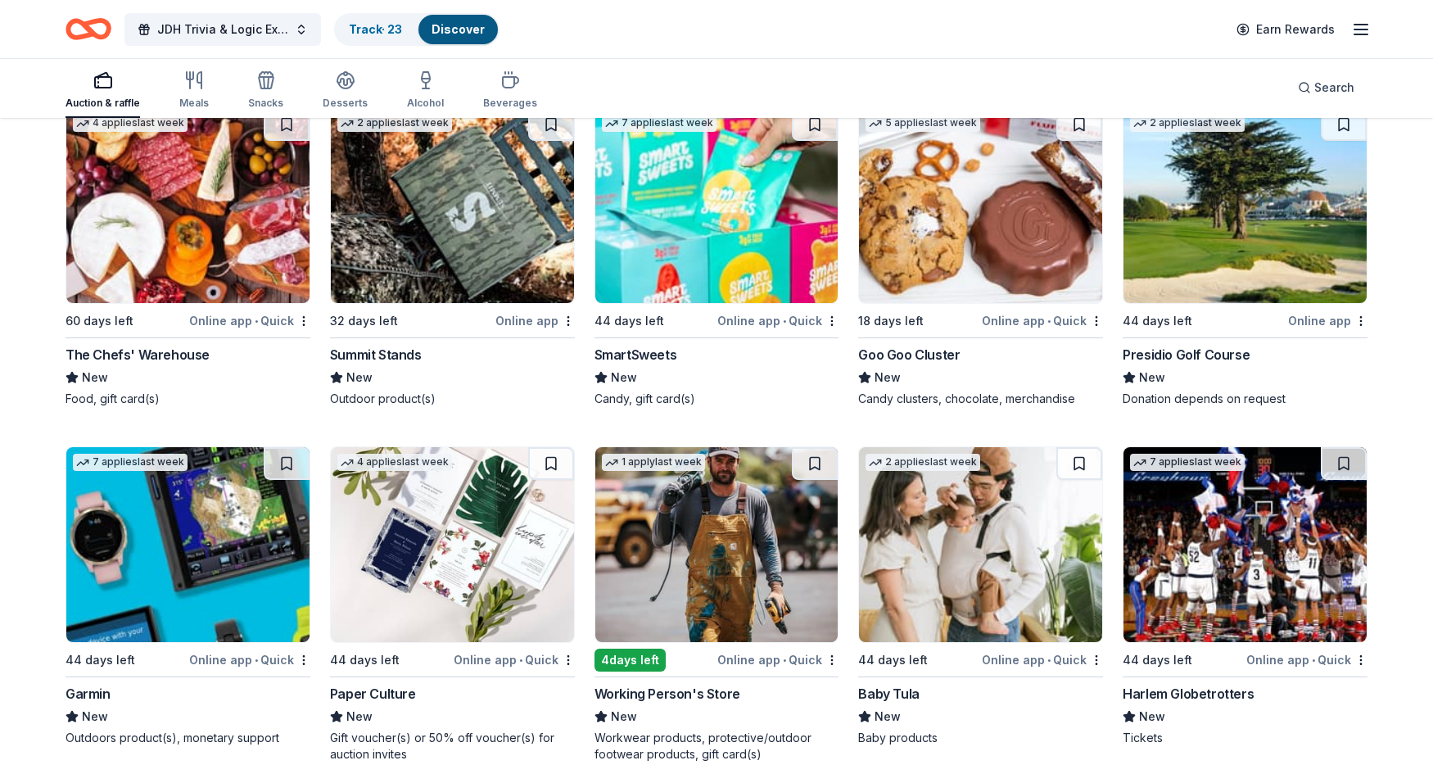
scroll to position [11969, 0]
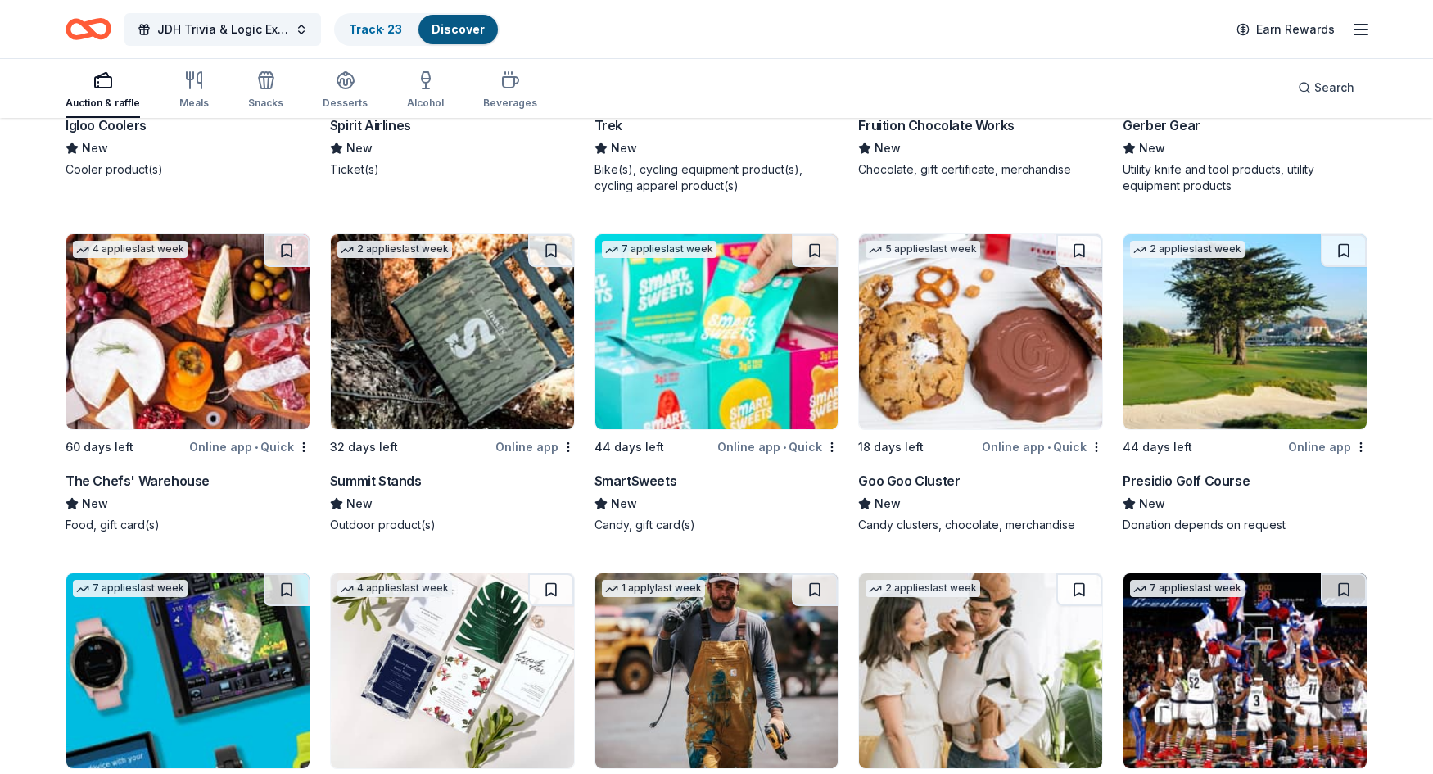
click at [511, 344] on img at bounding box center [452, 331] width 243 height 195
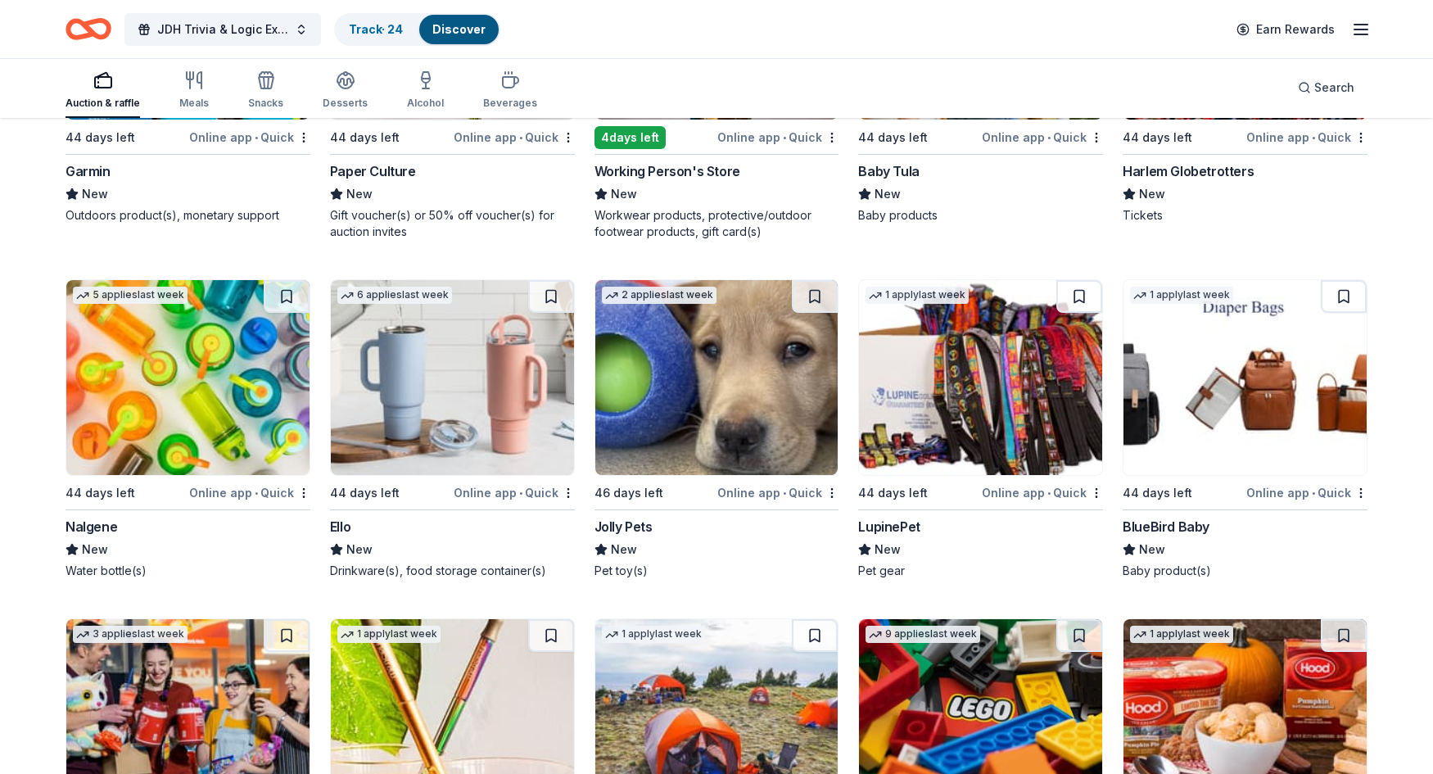
scroll to position [12624, 0]
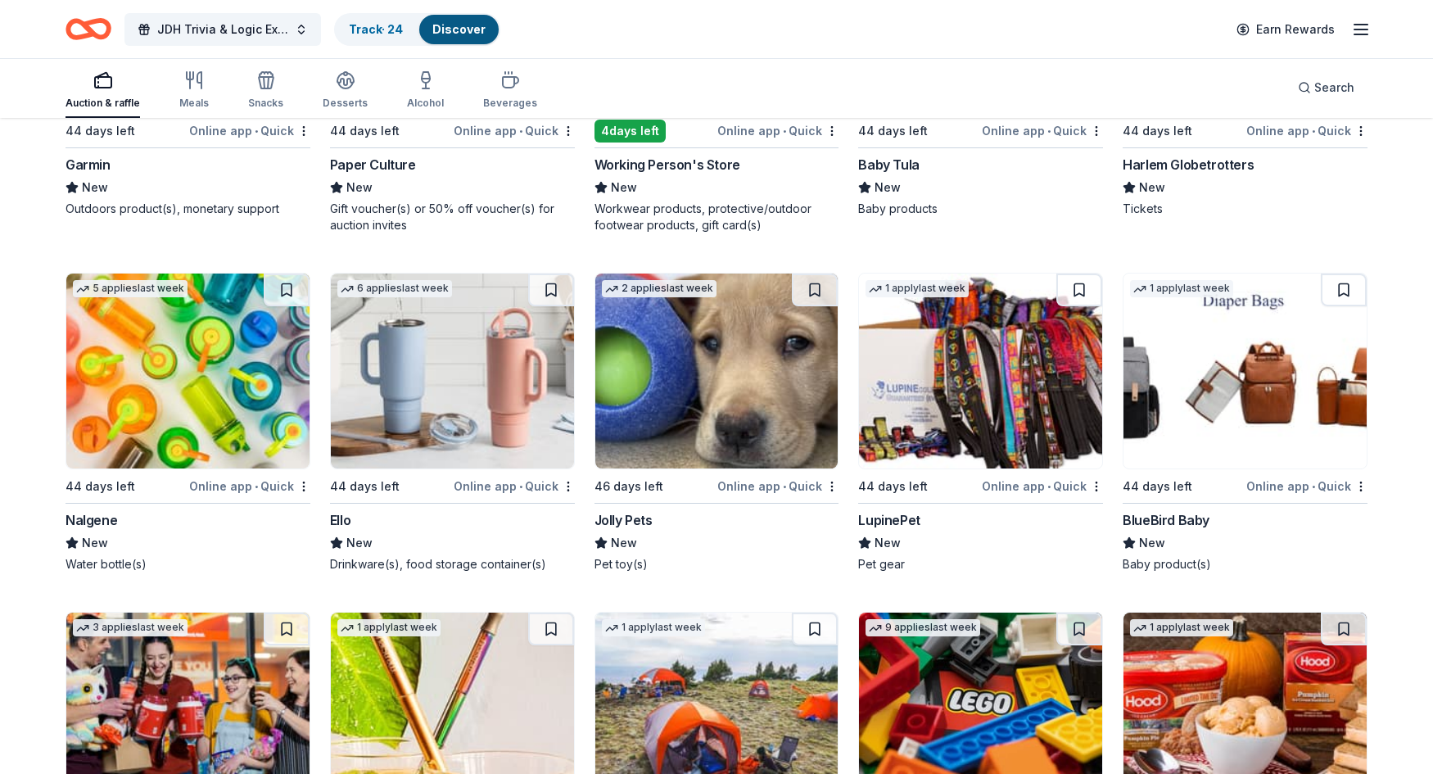
click at [489, 348] on img at bounding box center [452, 370] width 243 height 195
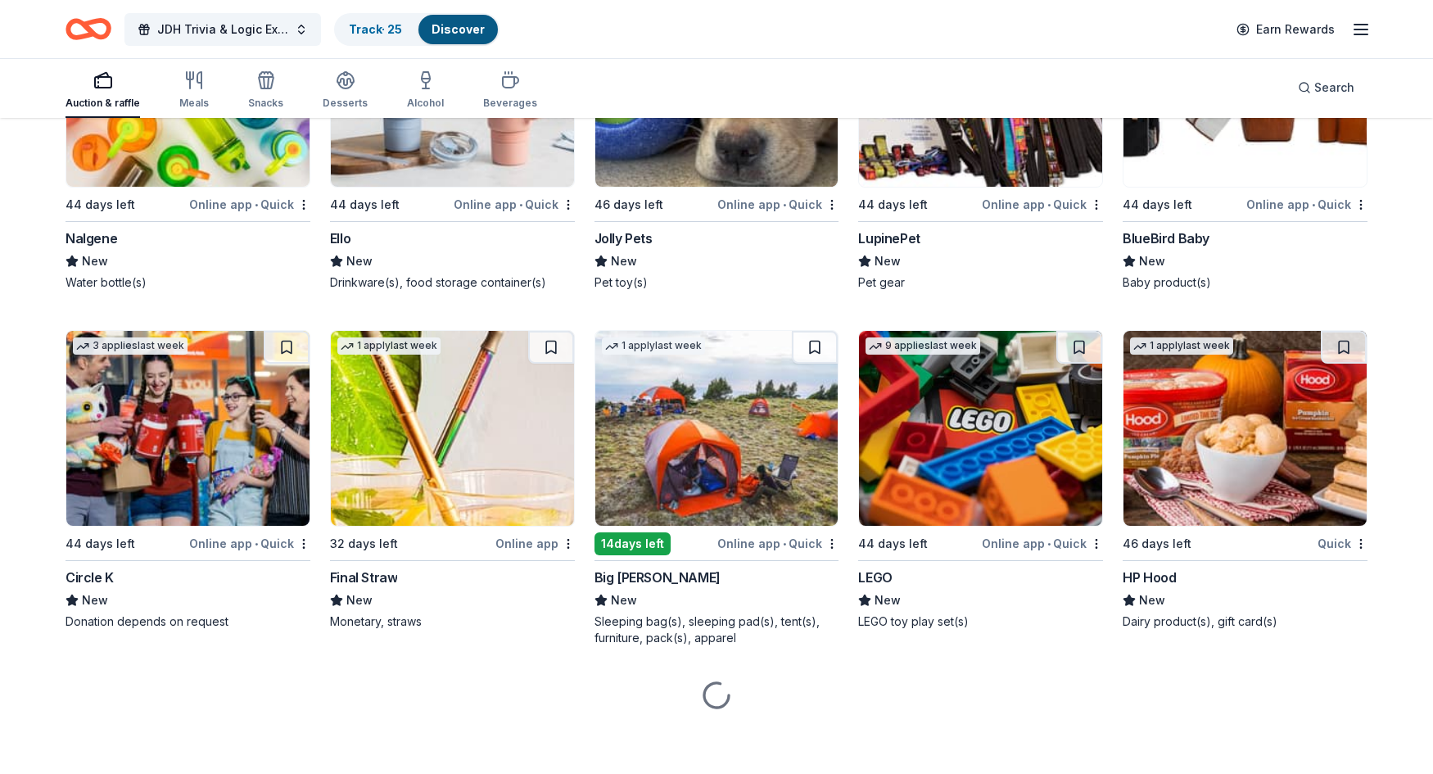
scroll to position [12909, 0]
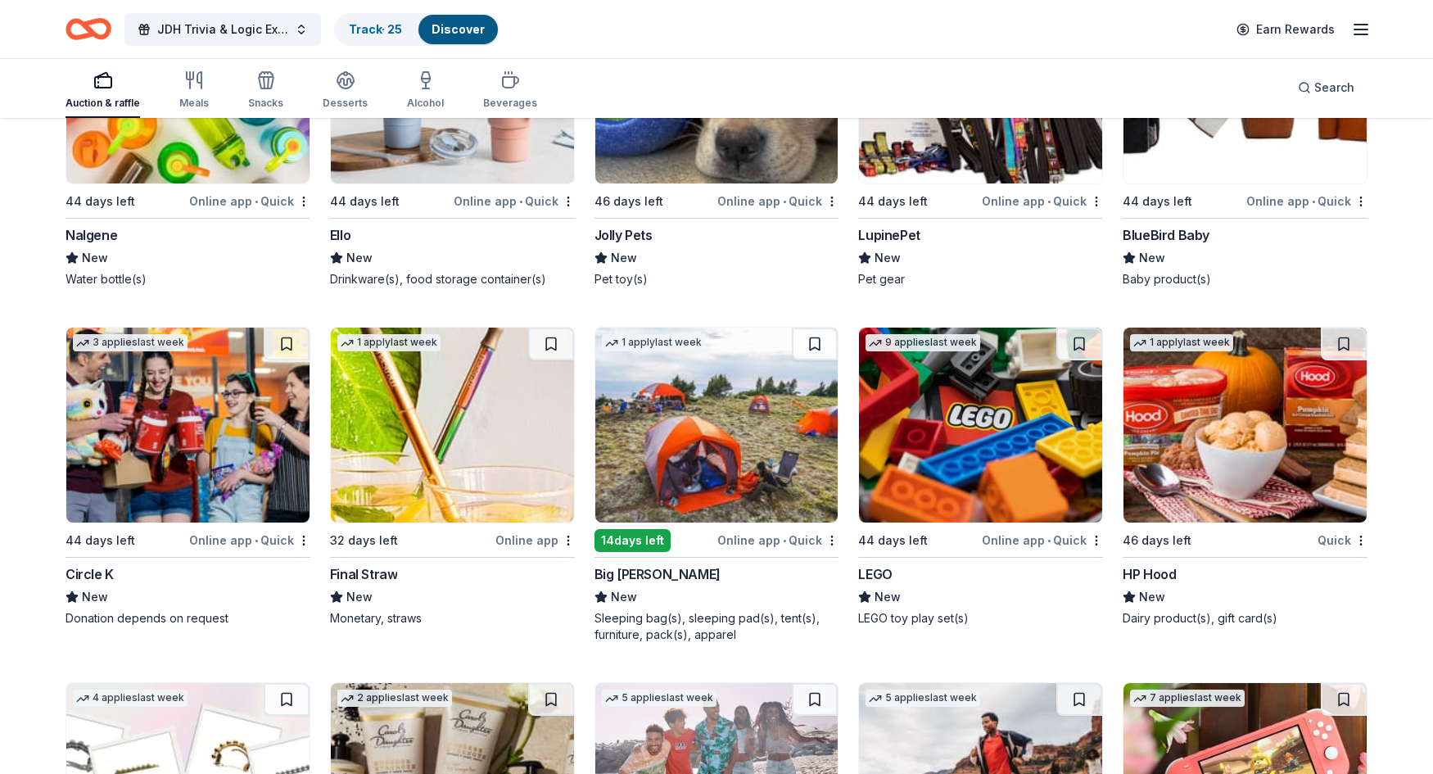
click at [208, 408] on img at bounding box center [187, 424] width 243 height 195
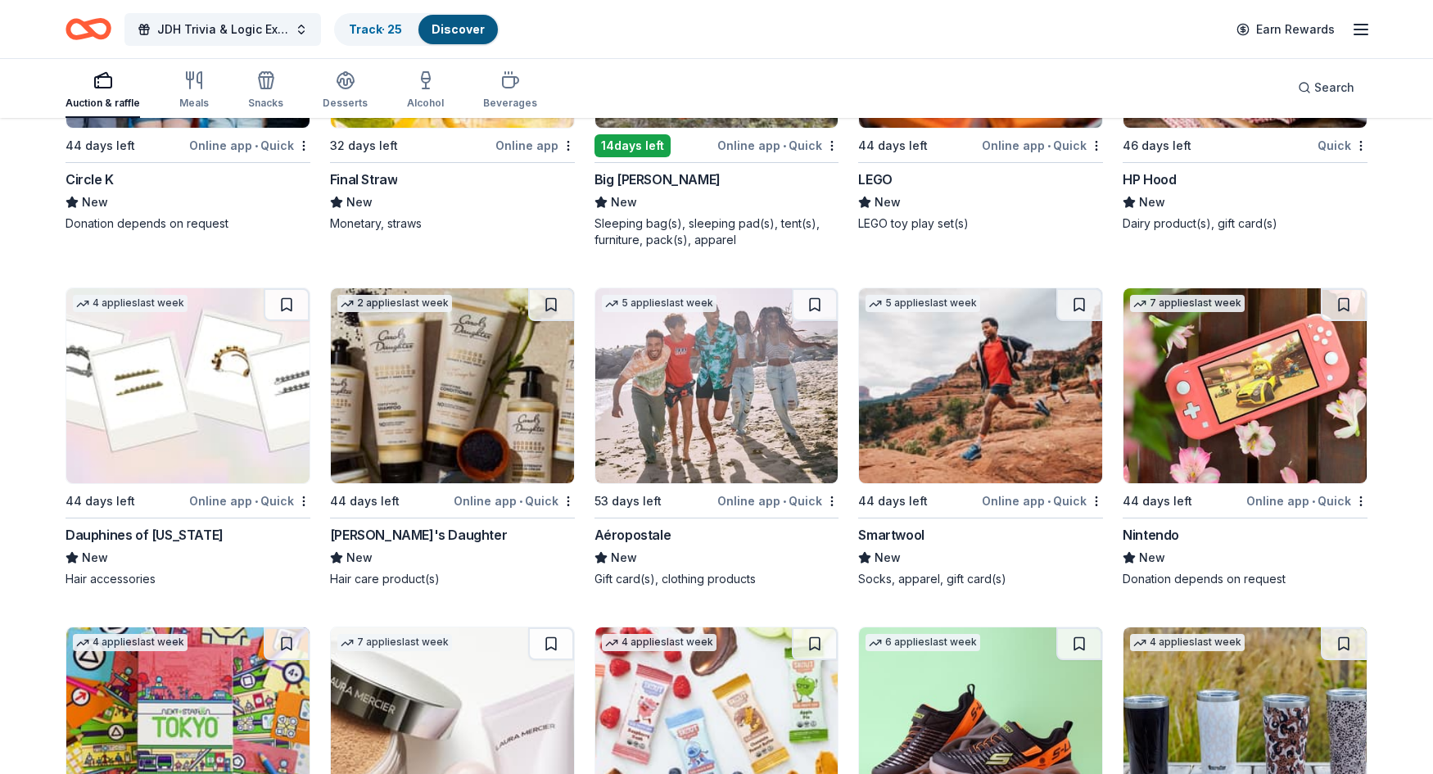
scroll to position [13318, 0]
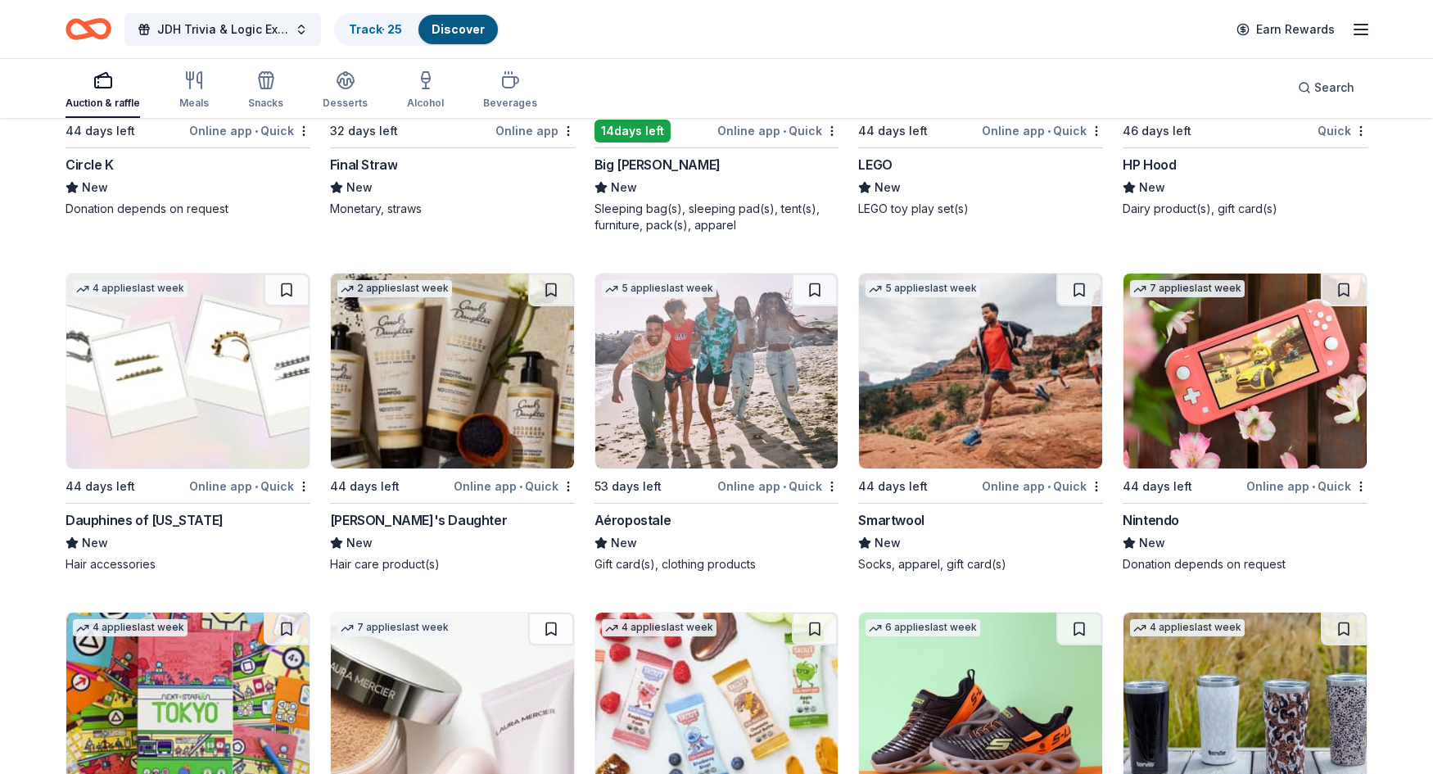
click at [1282, 378] on img at bounding box center [1244, 370] width 243 height 195
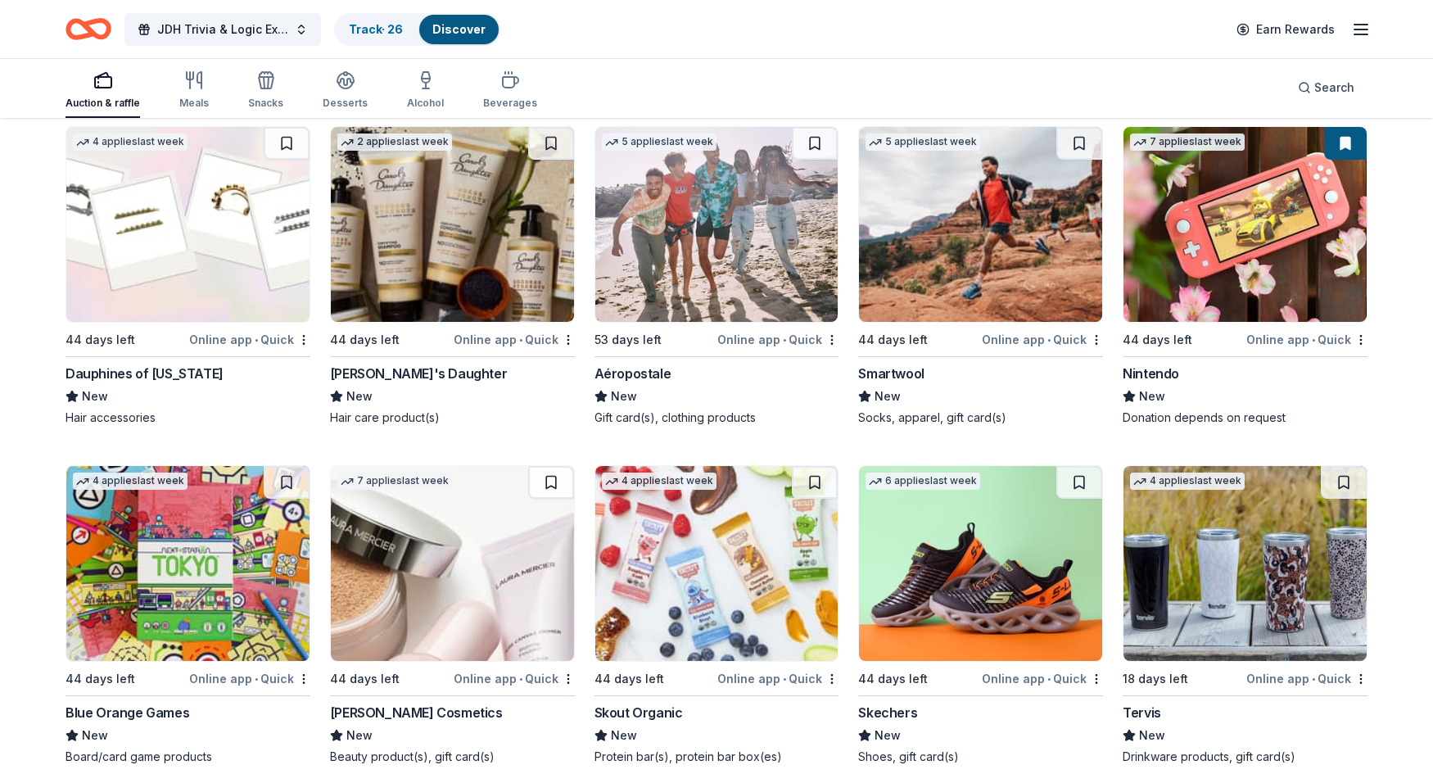
scroll to position [13587, 0]
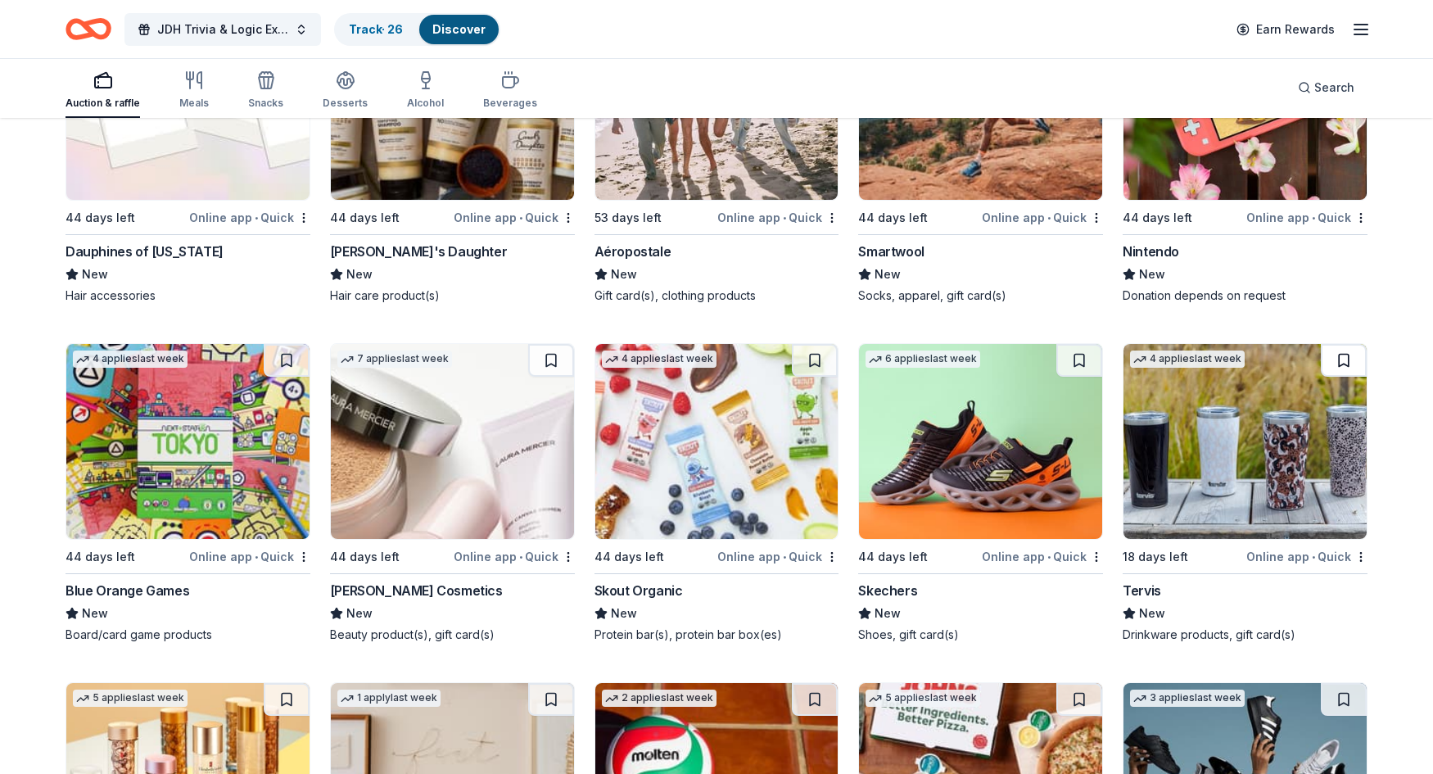
click at [1342, 355] on button at bounding box center [1344, 360] width 46 height 33
click at [1312, 435] on img at bounding box center [1244, 441] width 243 height 195
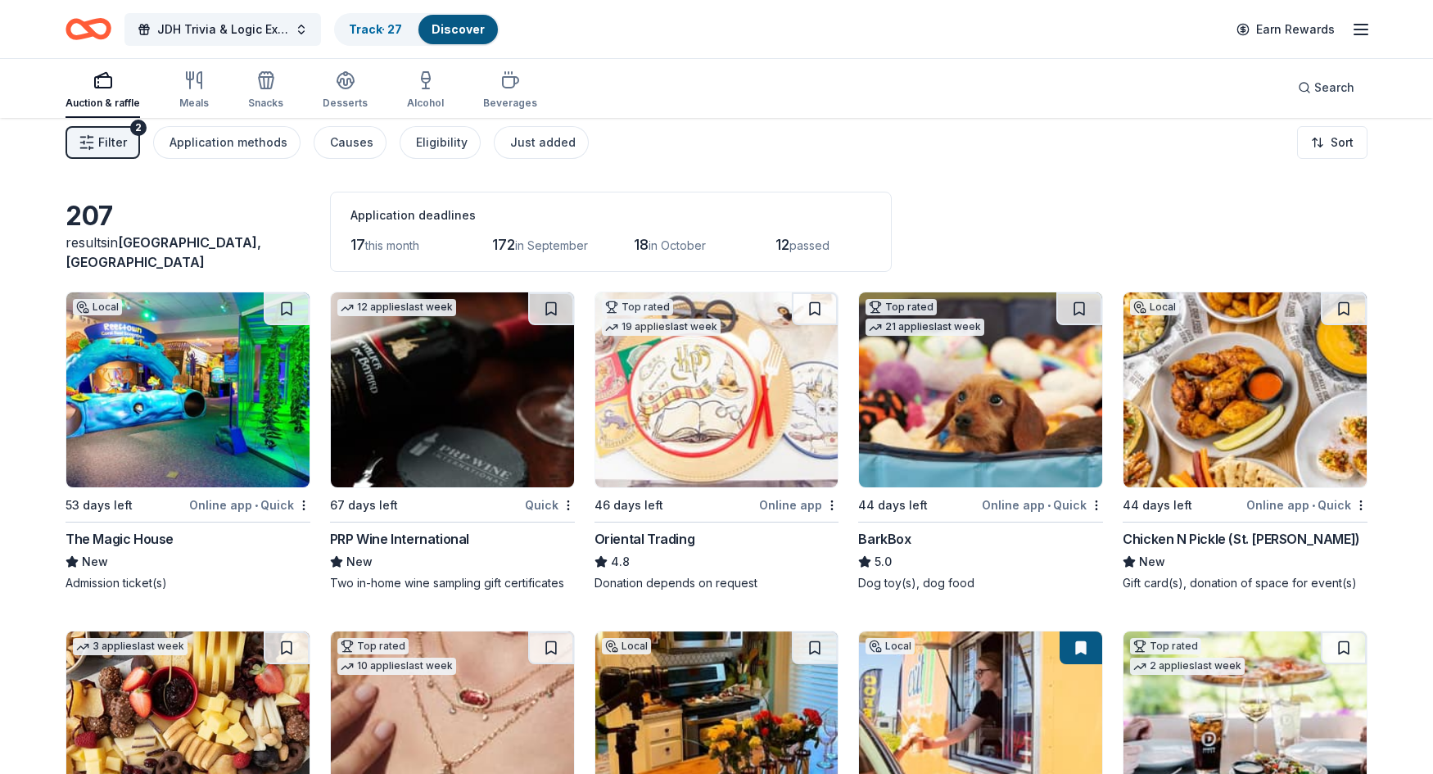
scroll to position [0, 0]
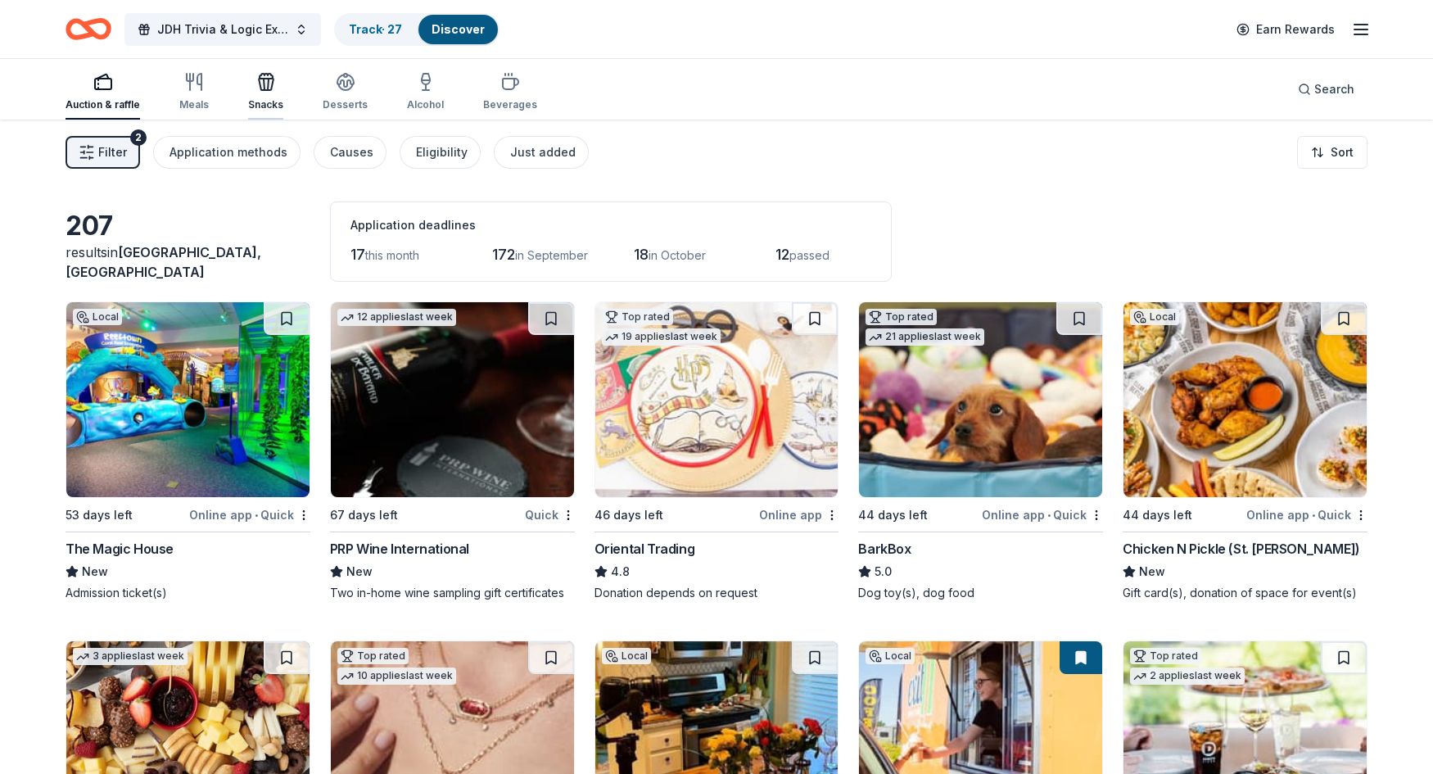
click at [268, 86] on icon "button" at bounding box center [268, 84] width 1 height 11
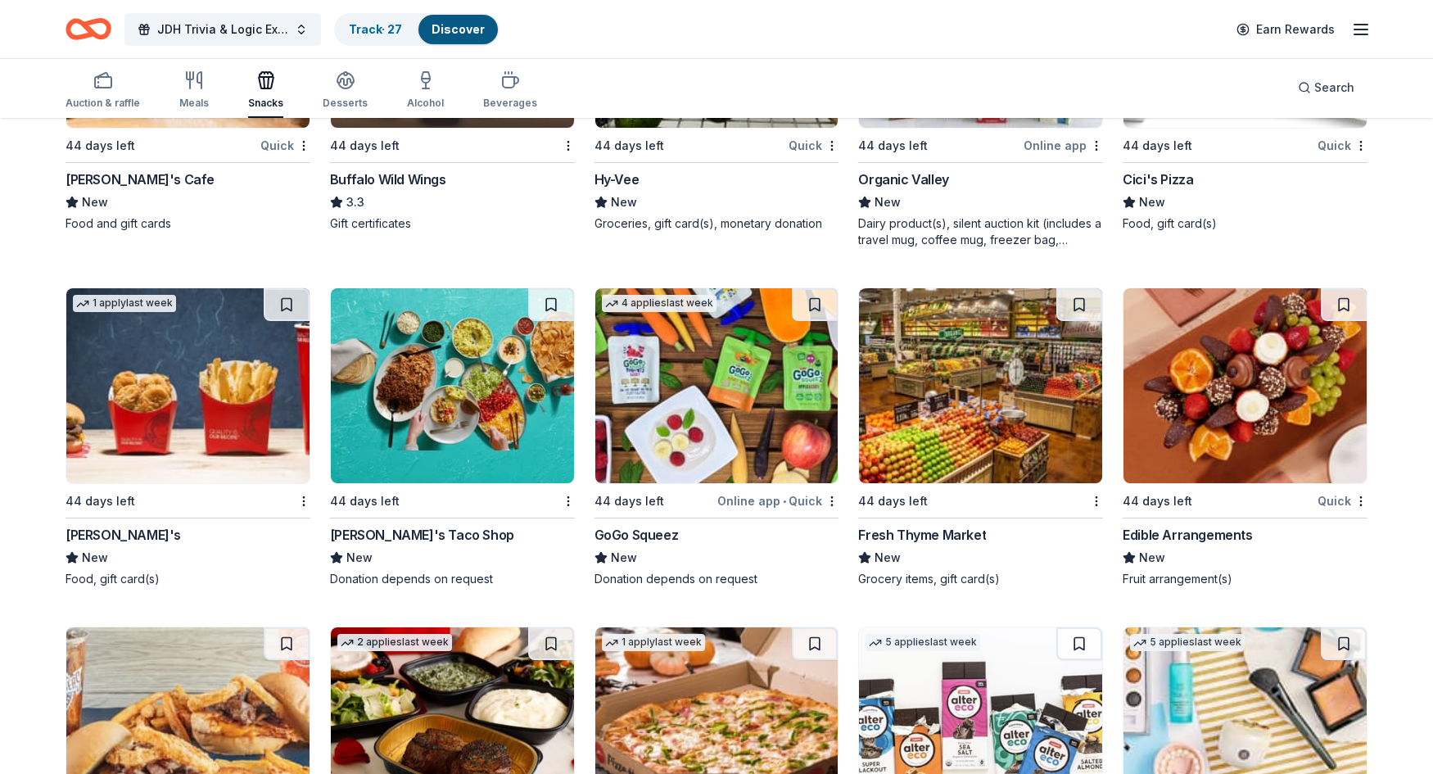
scroll to position [2447, 0]
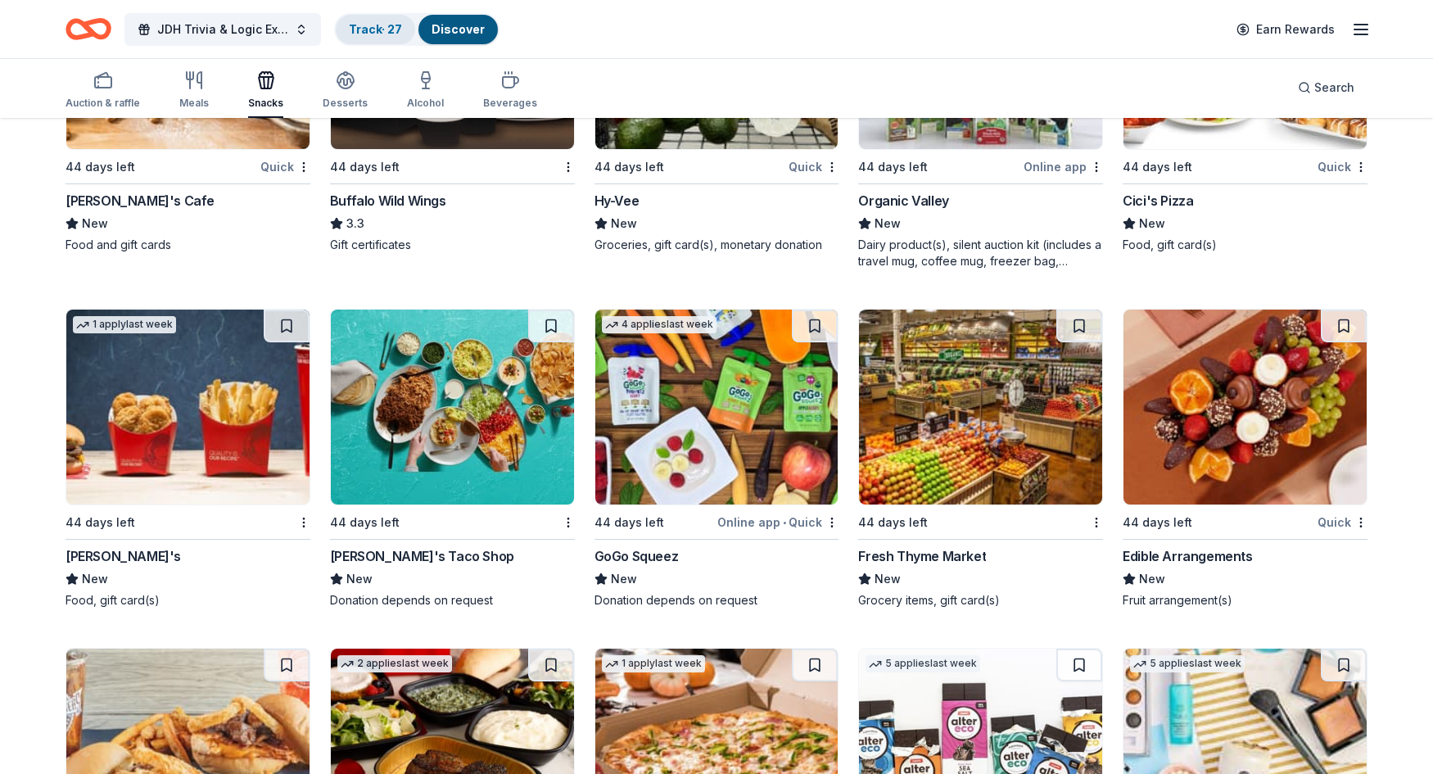
click at [380, 27] on link "Track · 27" at bounding box center [375, 29] width 53 height 14
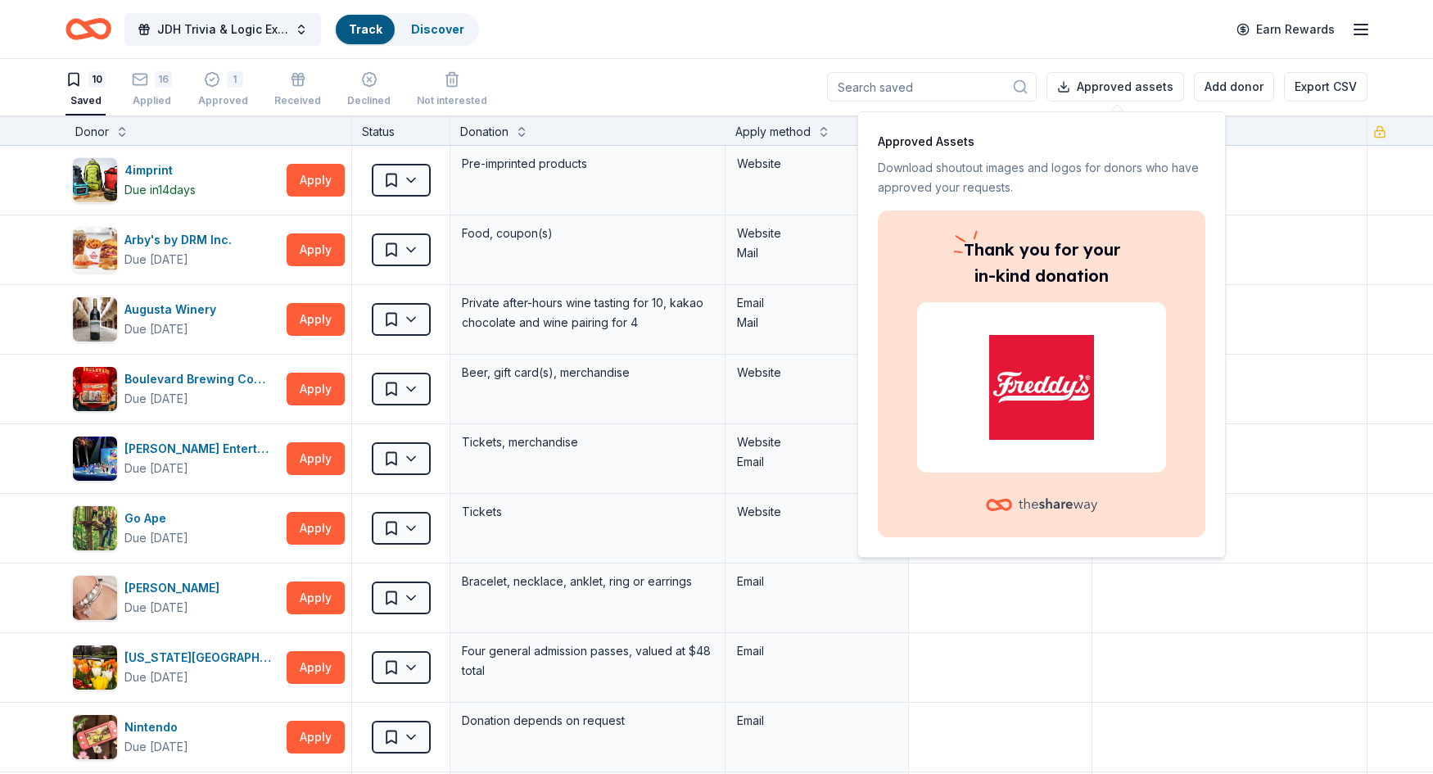
scroll to position [1, 0]
click at [1301, 273] on textarea at bounding box center [1229, 249] width 271 height 65
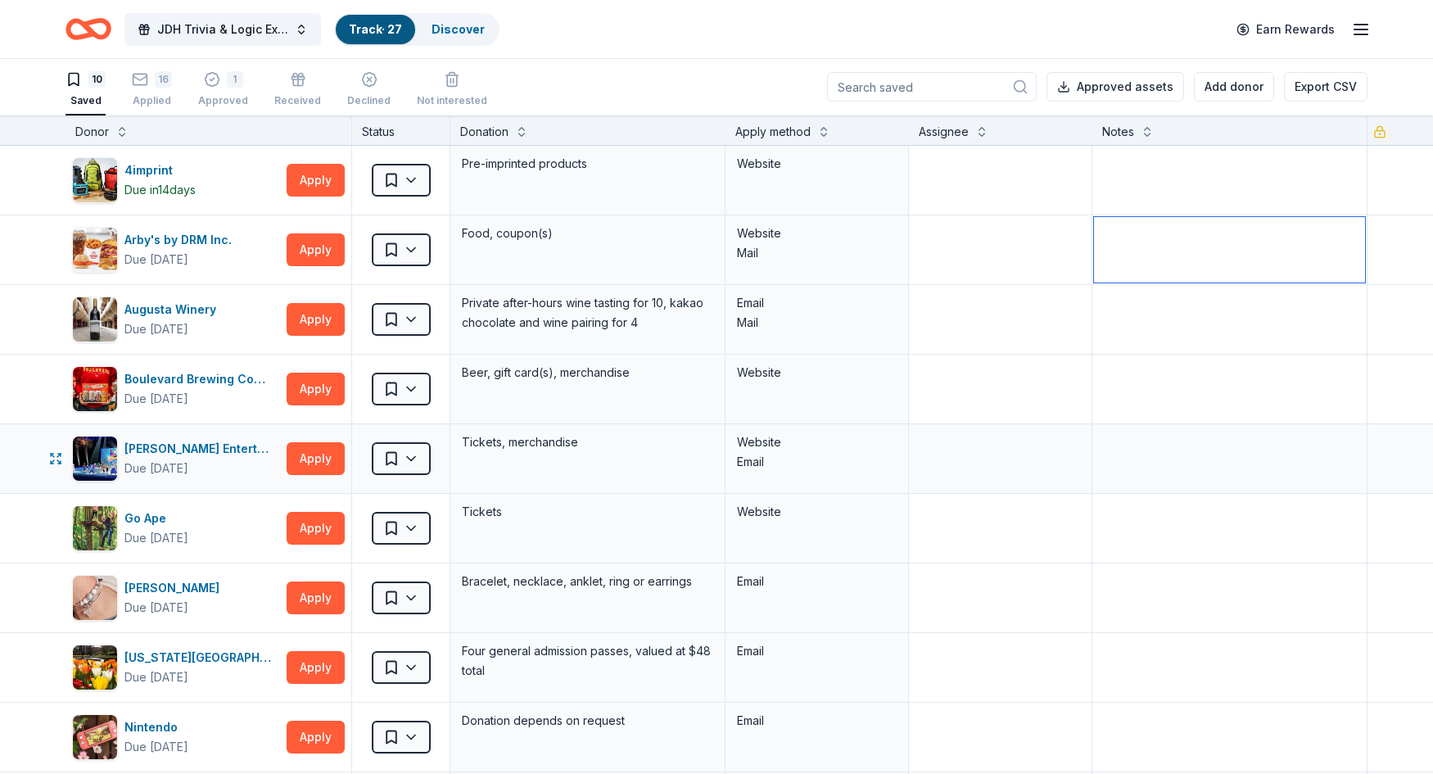
scroll to position [0, 0]
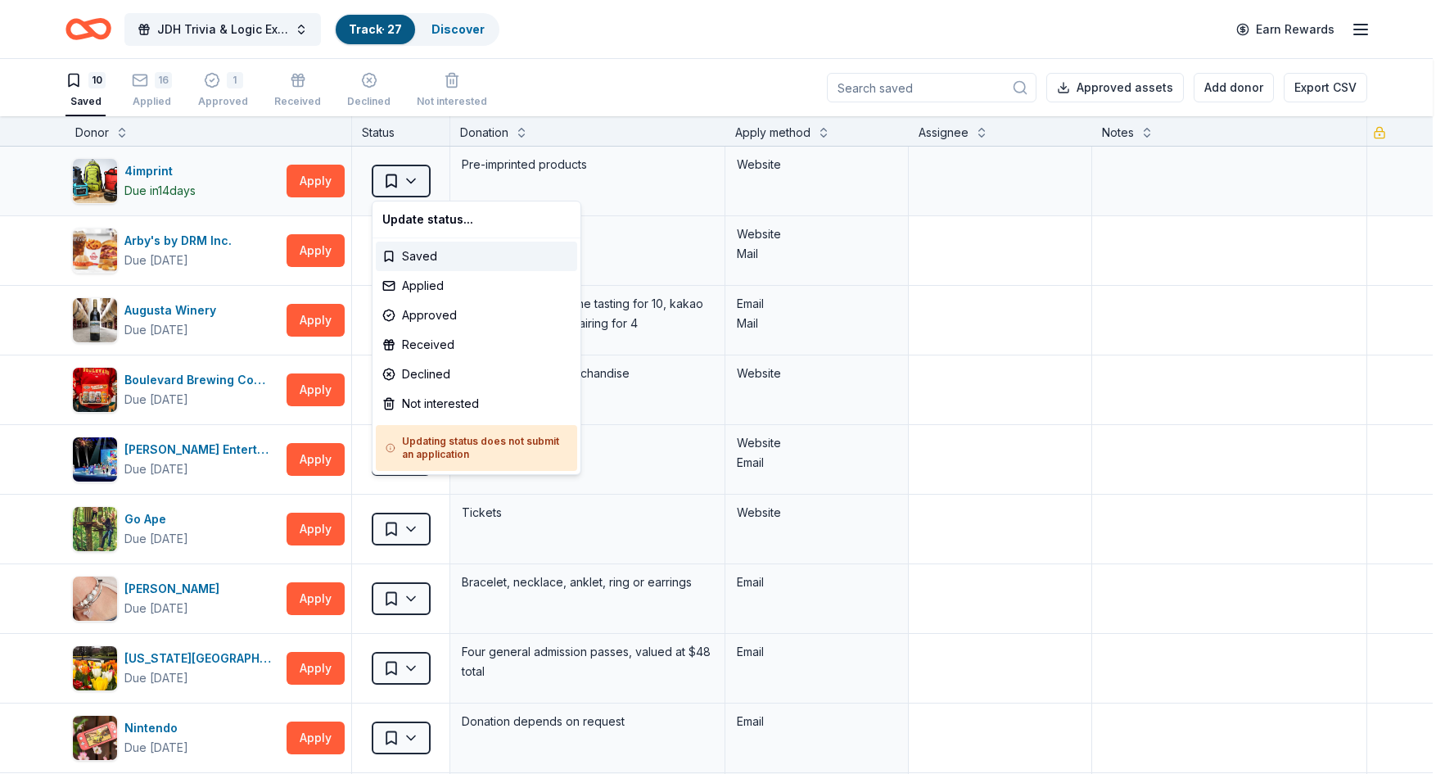
click at [413, 178] on html "JDH Trivia & Logic Experience Track · 27 Discover Earn Rewards 10 Saved 16 Appl…" at bounding box center [722, 387] width 1445 height 774
click at [429, 291] on div "Applied" at bounding box center [476, 285] width 201 height 29
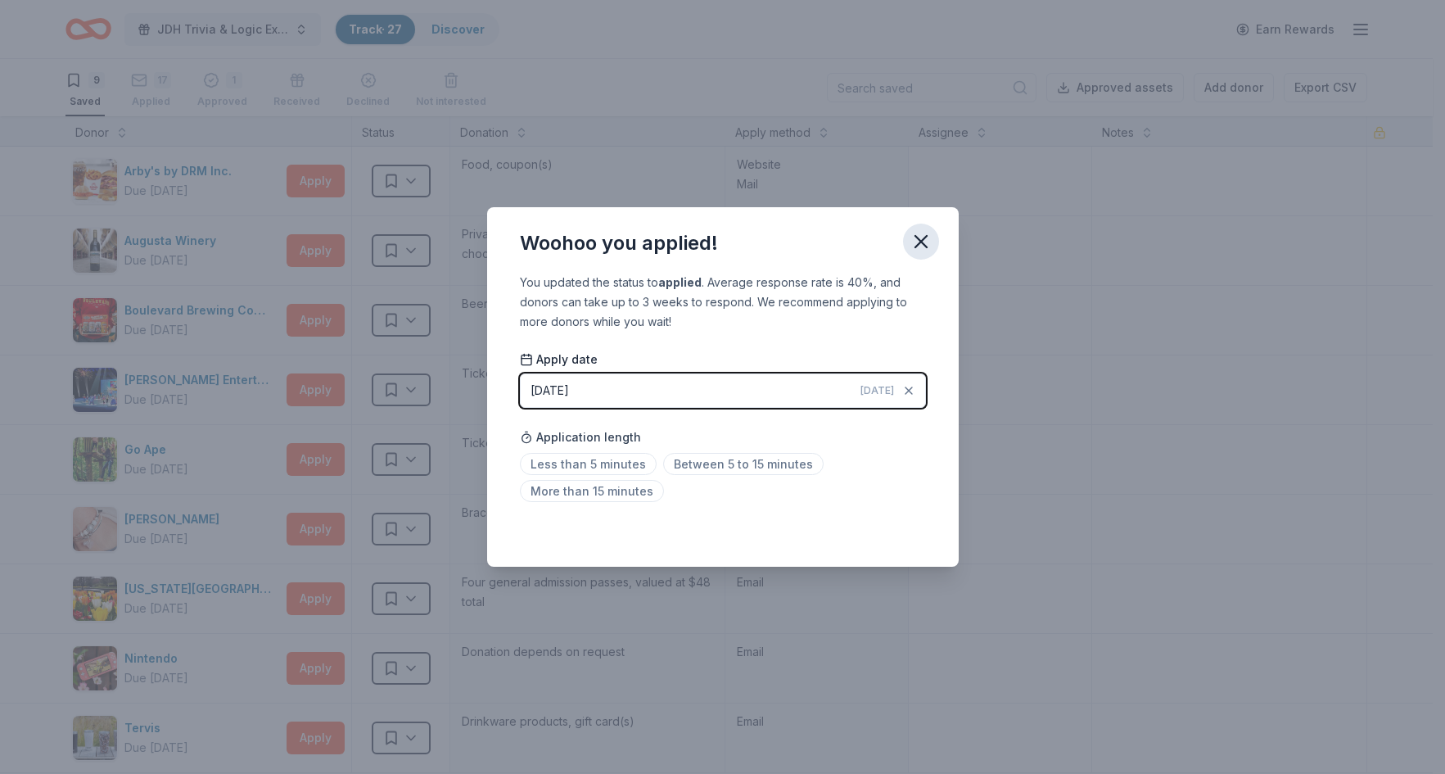
click at [916, 238] on icon "button" at bounding box center [921, 241] width 23 height 23
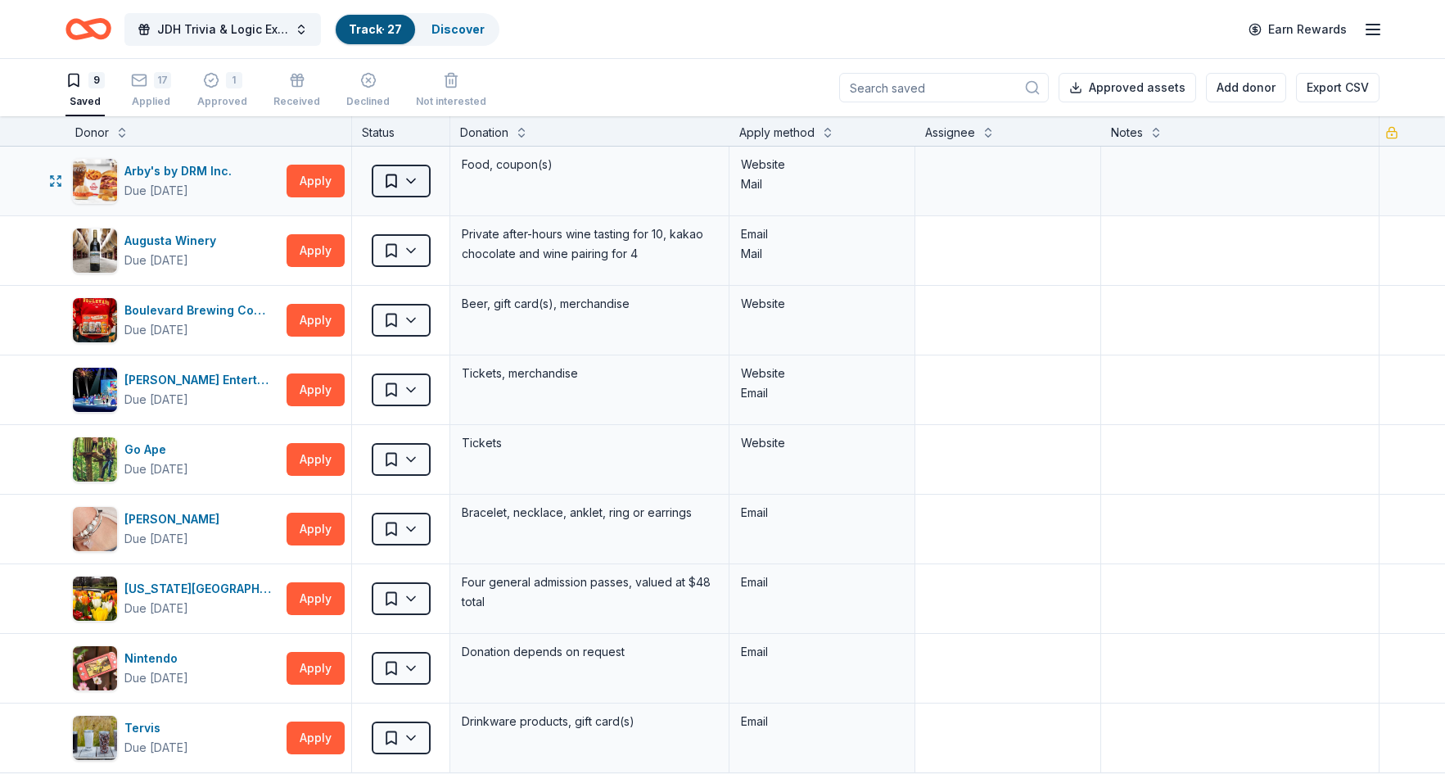
click at [422, 180] on html "JDH Trivia & Logic Experience Track · 27 Discover Earn Rewards 9 Saved 17 Appli…" at bounding box center [722, 387] width 1445 height 774
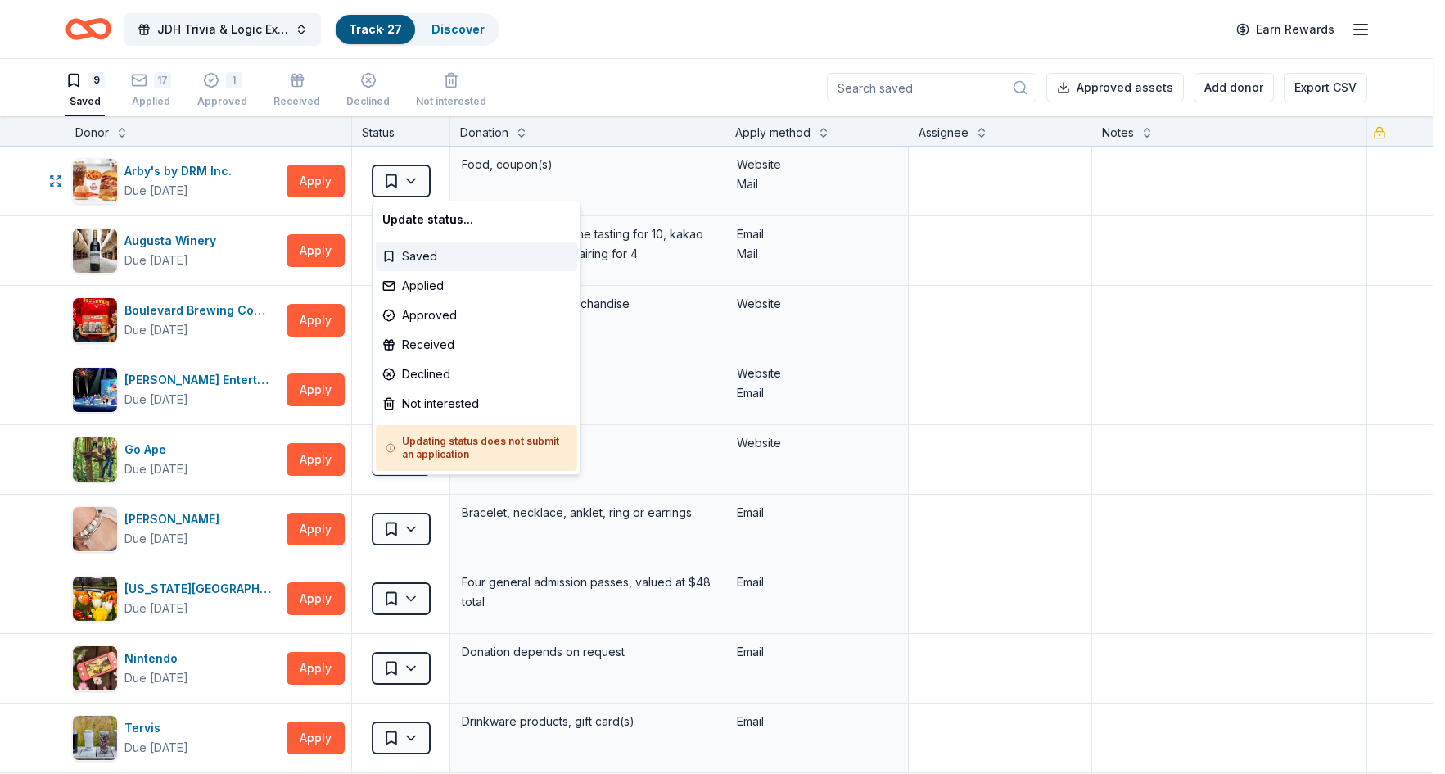
click at [413, 251] on div "Saved" at bounding box center [476, 256] width 201 height 29
click at [419, 183] on html "JDH Trivia & Logic Experience Track · 27 Discover Earn Rewards 9 Saved 17 Appli…" at bounding box center [722, 387] width 1445 height 774
click at [445, 404] on div "Not interested" at bounding box center [476, 403] width 201 height 29
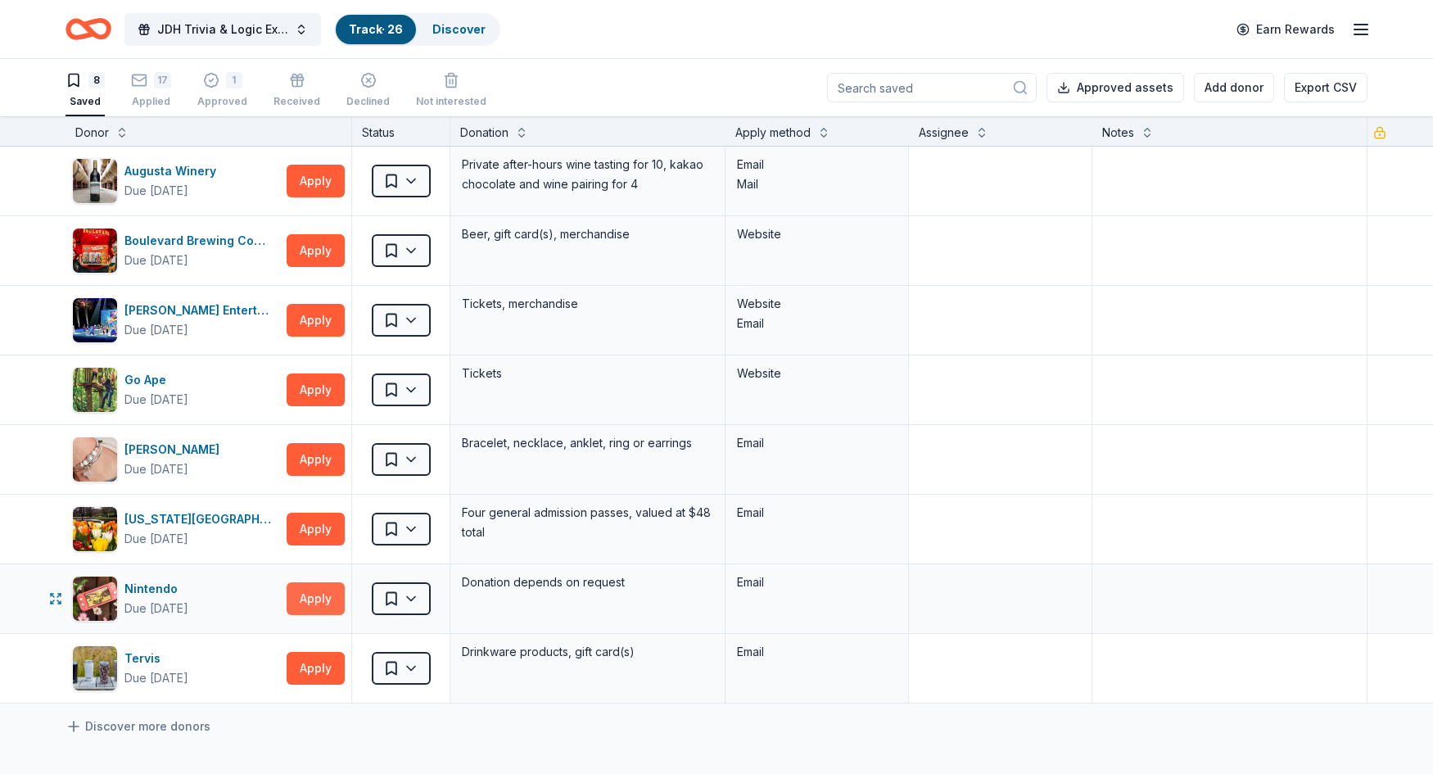
click at [318, 599] on button "Apply" at bounding box center [316, 598] width 58 height 33
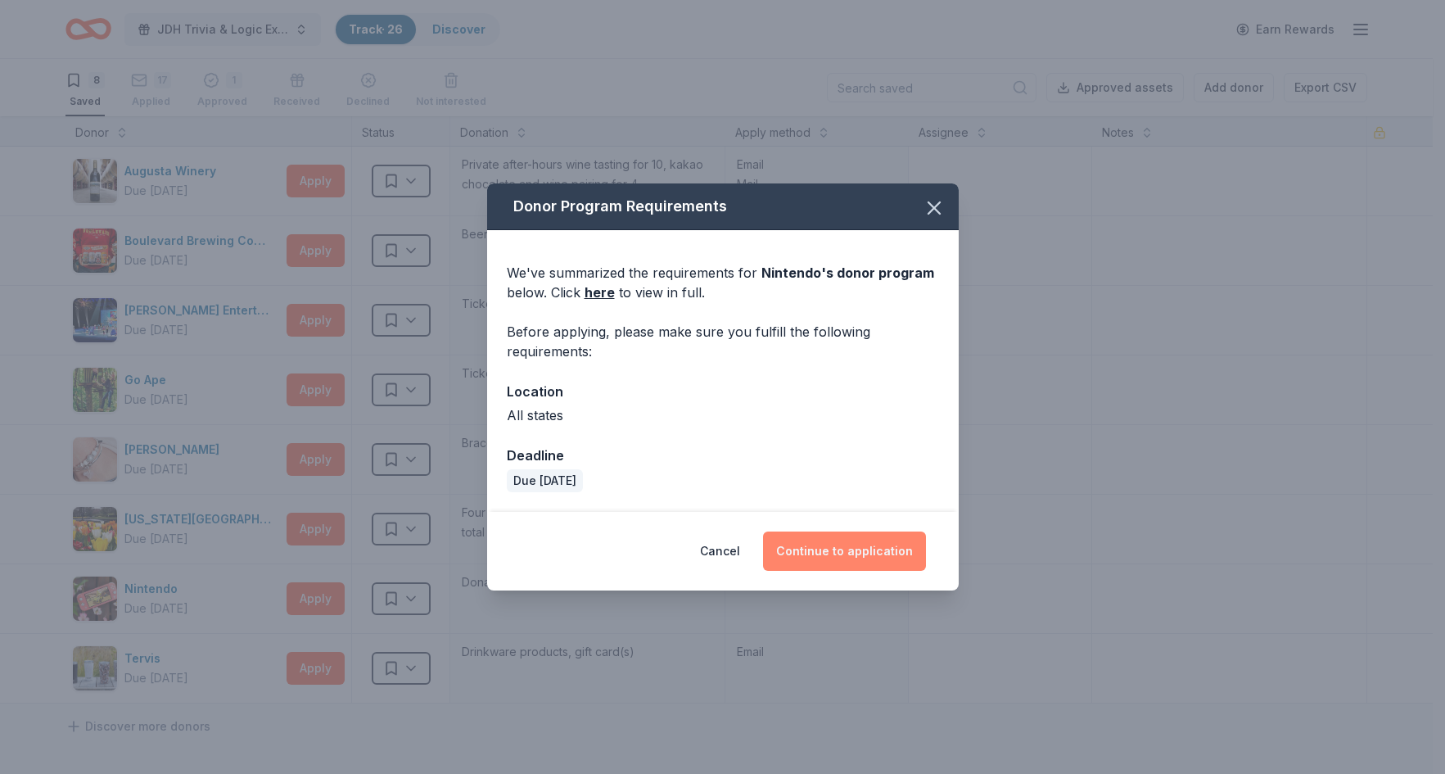
click at [819, 556] on button "Continue to application" at bounding box center [844, 550] width 163 height 39
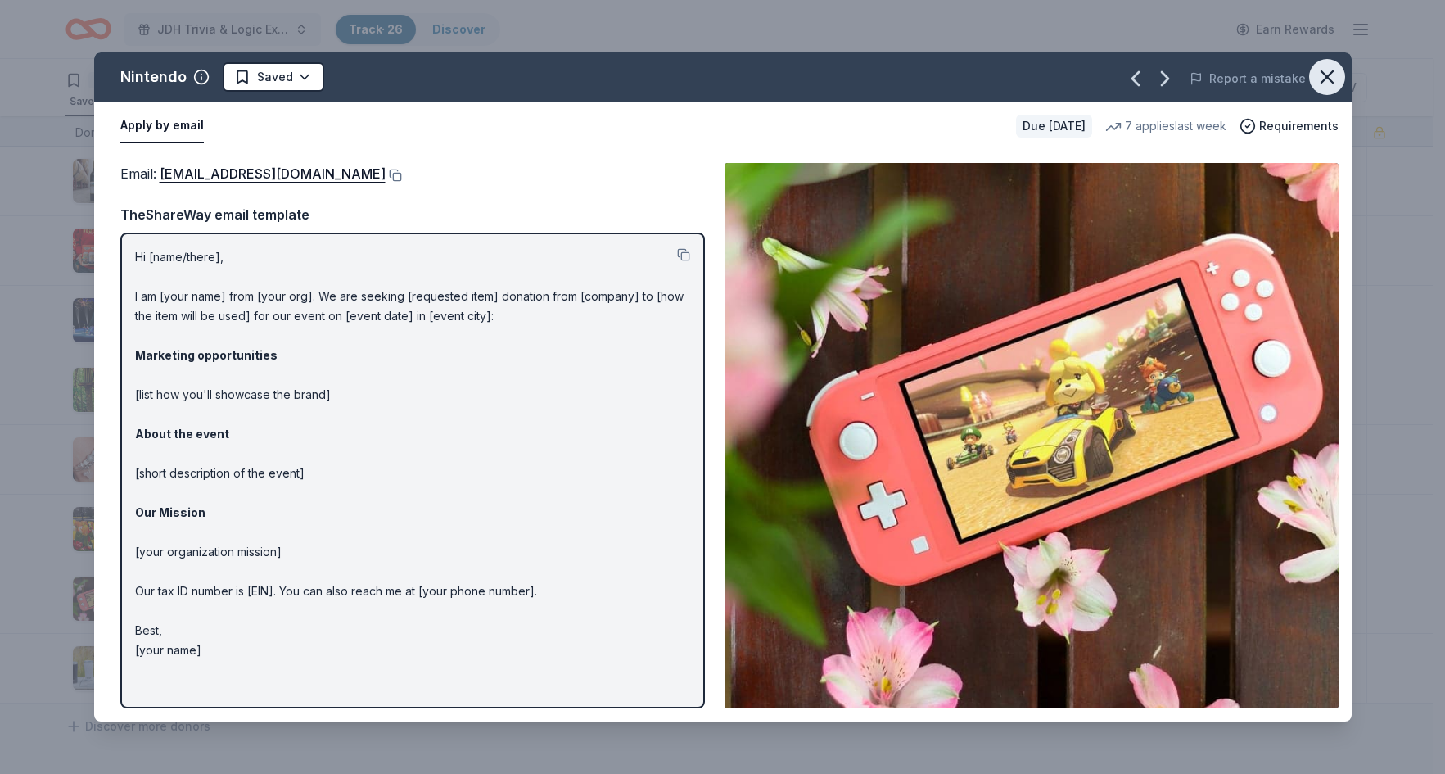
click at [1328, 73] on icon "button" at bounding box center [1327, 76] width 23 height 23
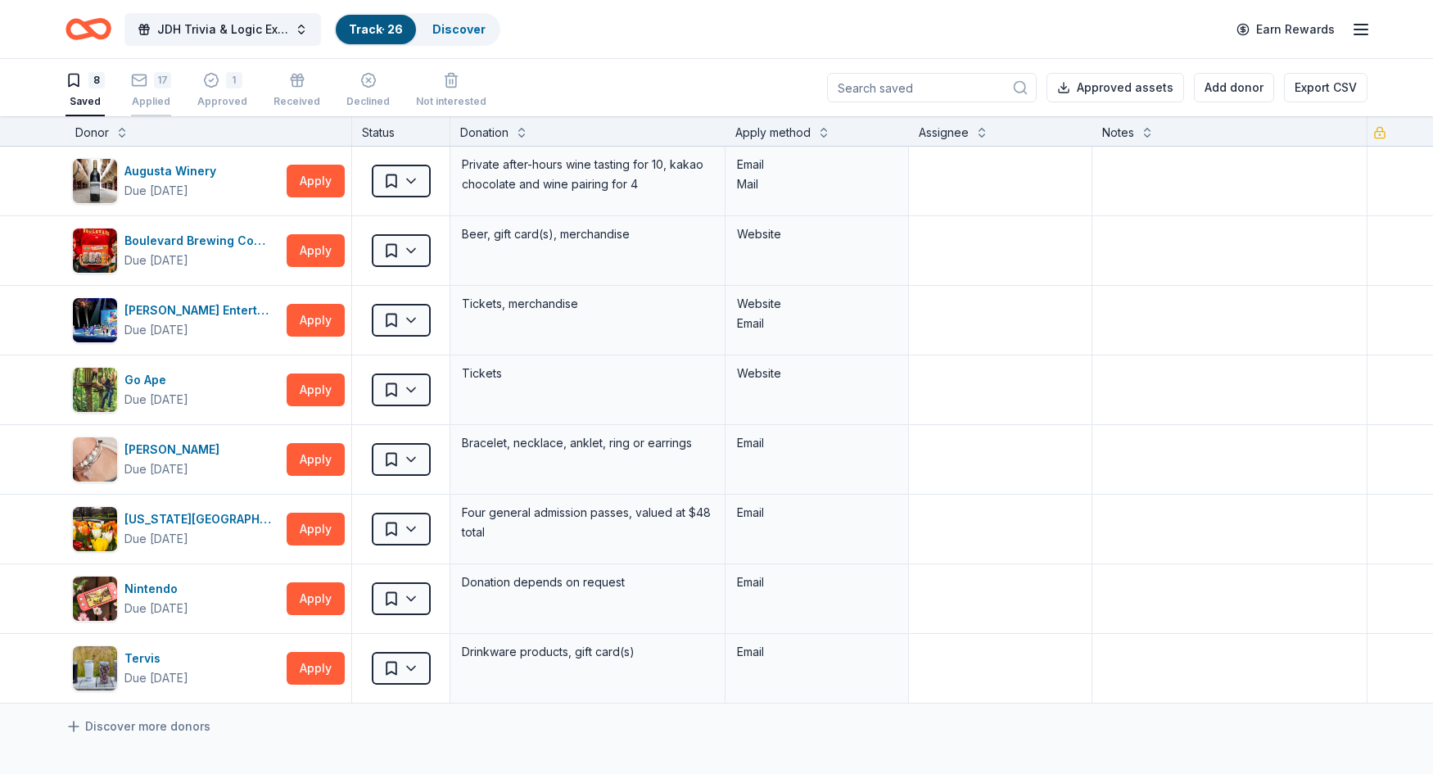
click at [143, 76] on rect "button" at bounding box center [140, 70] width 14 height 11
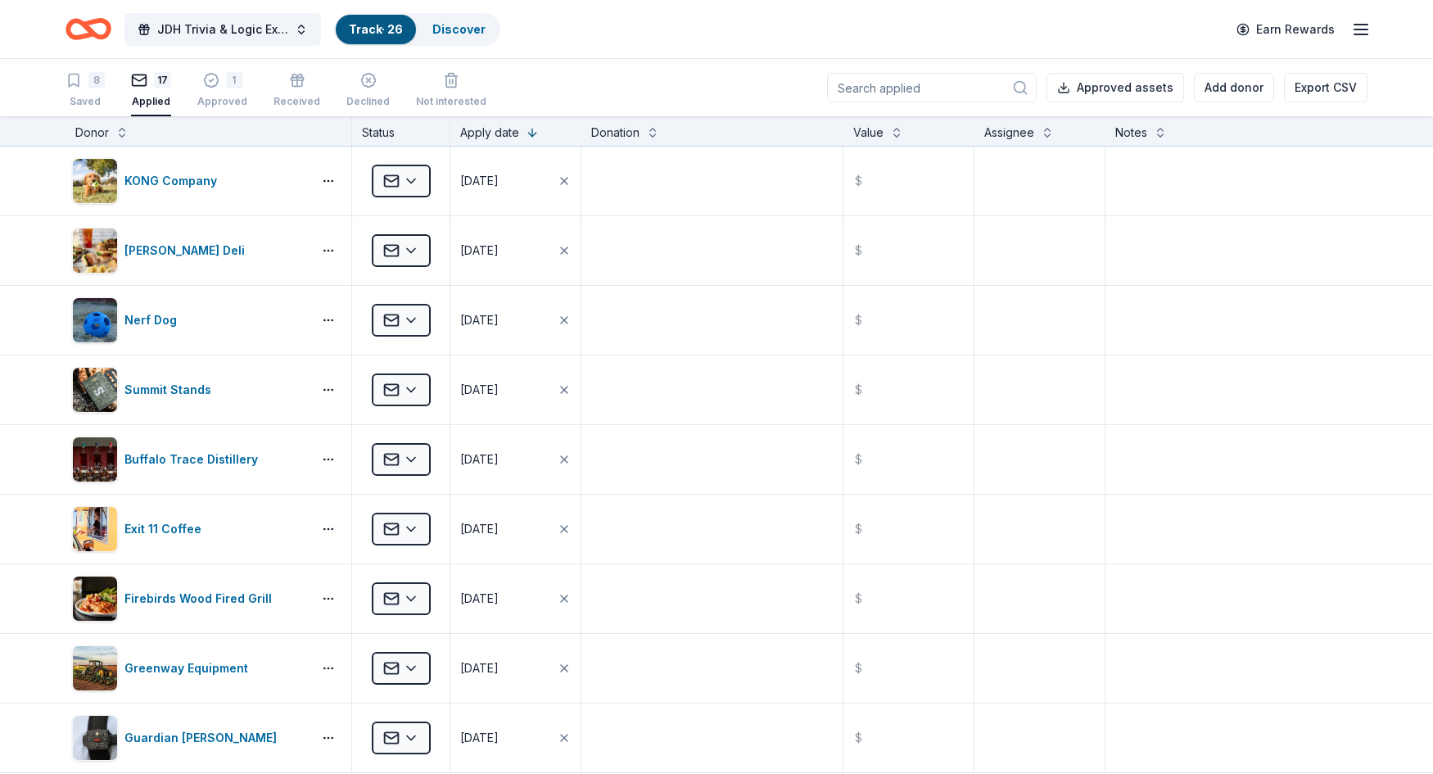
scroll to position [208, 0]
click at [454, 29] on link "Discover" at bounding box center [458, 29] width 53 height 14
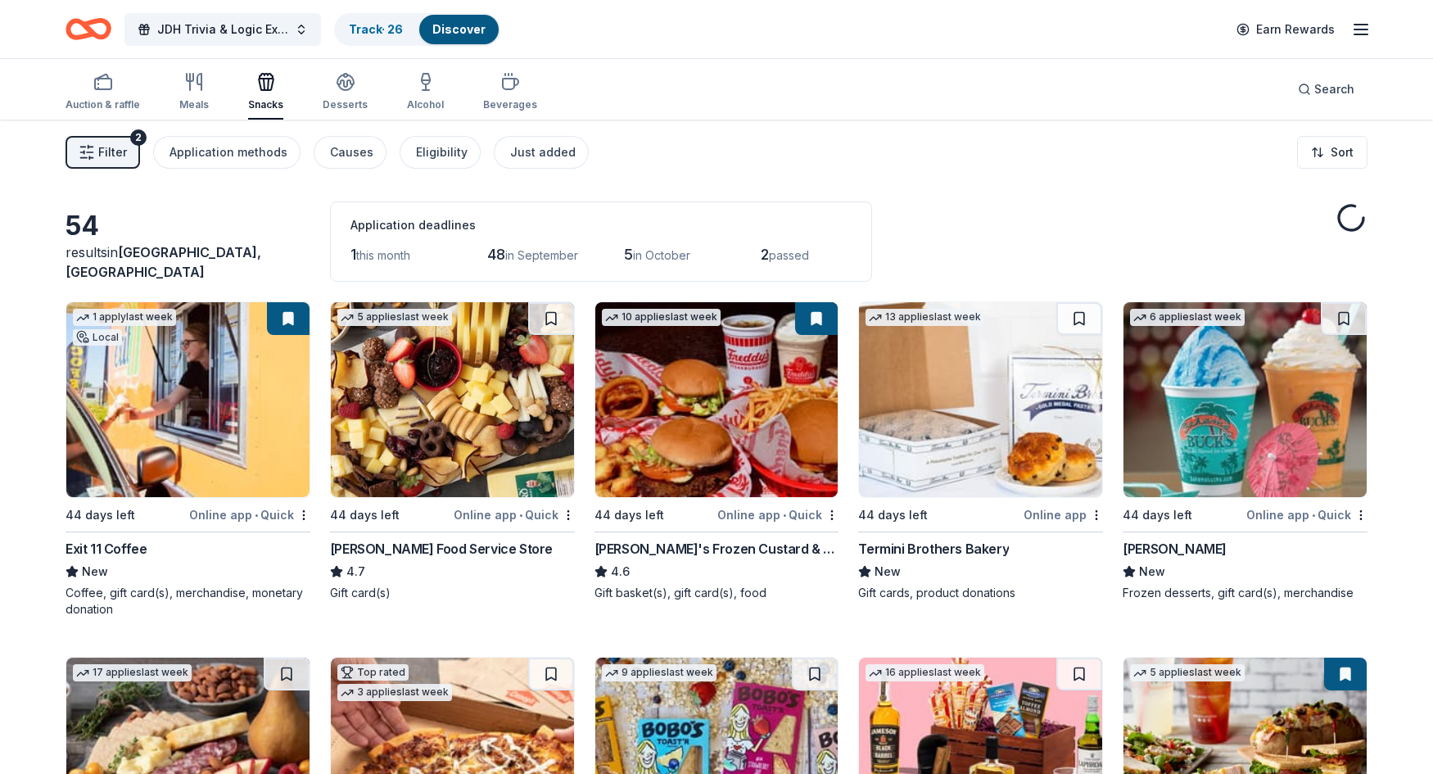
click at [191, 413] on img at bounding box center [187, 399] width 243 height 195
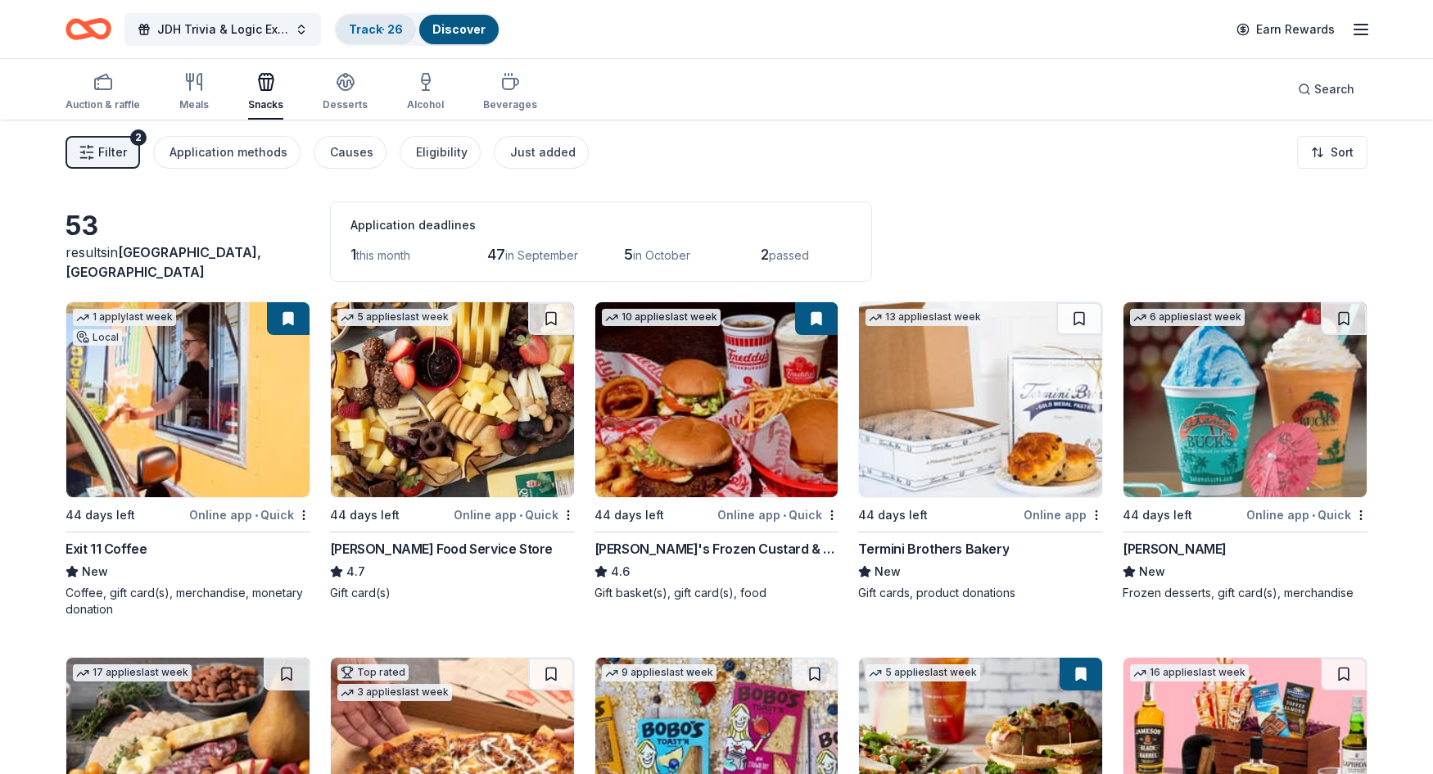
click at [382, 26] on link "Track · 26" at bounding box center [376, 29] width 54 height 14
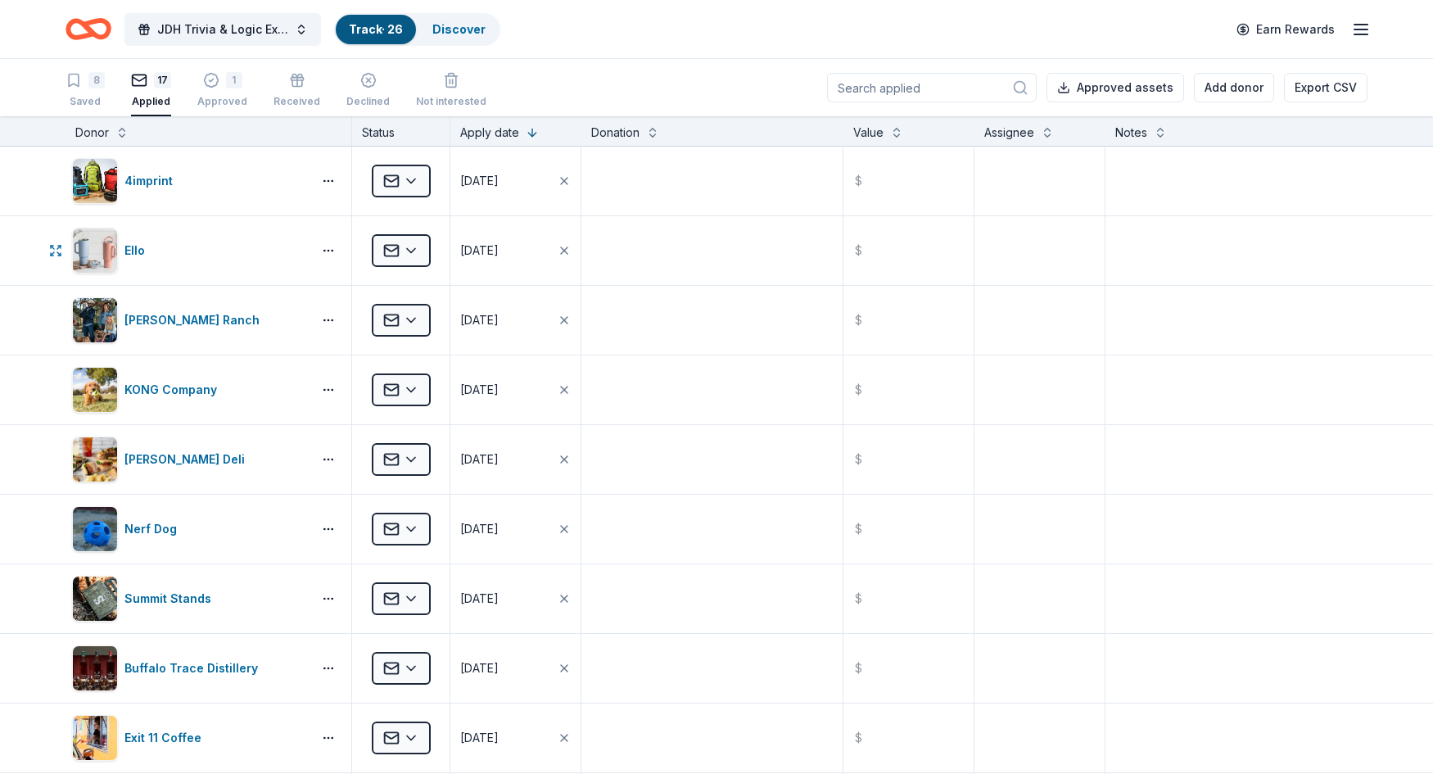
scroll to position [1, 0]
click at [214, 85] on icon "button" at bounding box center [211, 79] width 16 height 16
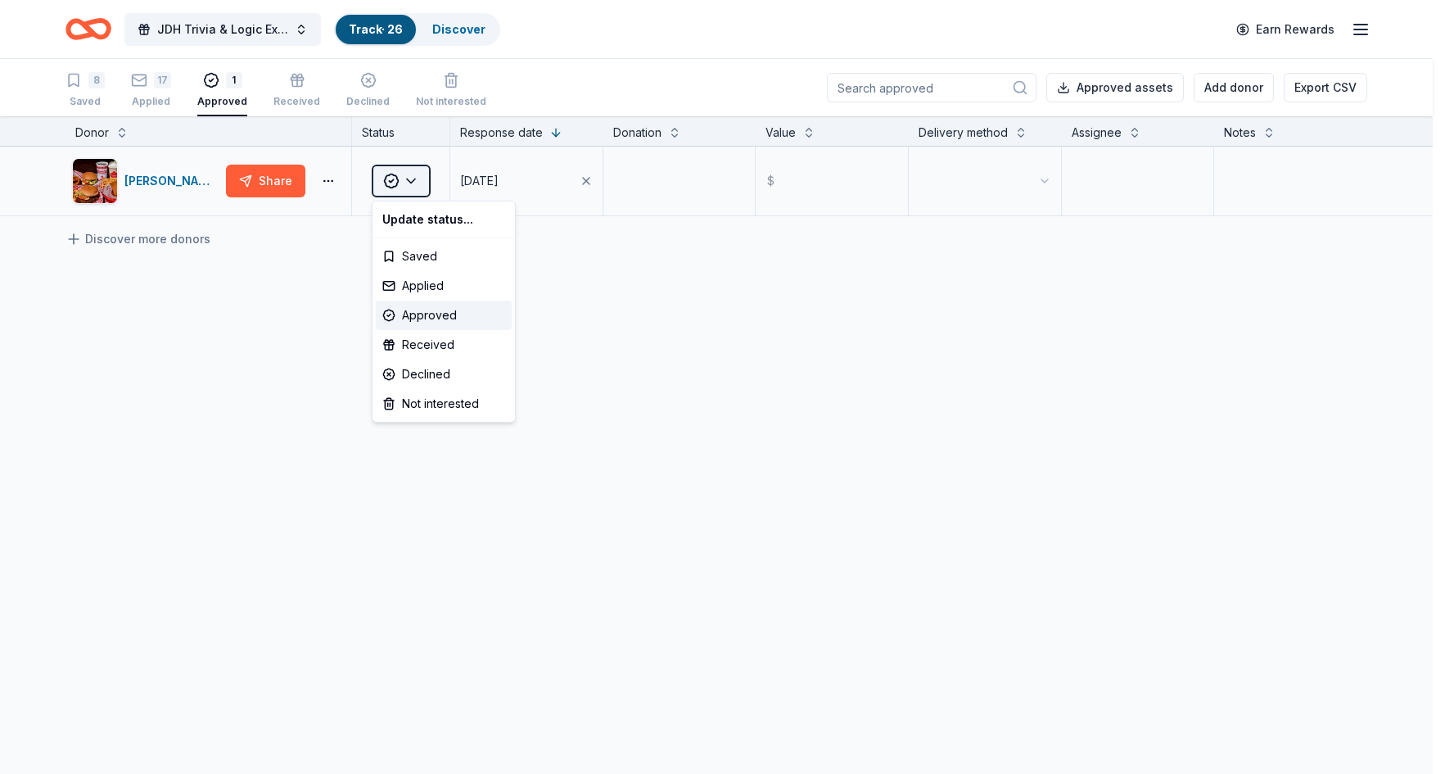
click at [411, 183] on html "JDH Trivia & Logic Experience Track · 26 Discover Earn Rewards 8 Saved 17 Appli…" at bounding box center [722, 387] width 1445 height 774
click at [421, 284] on div "Applied" at bounding box center [444, 285] width 136 height 29
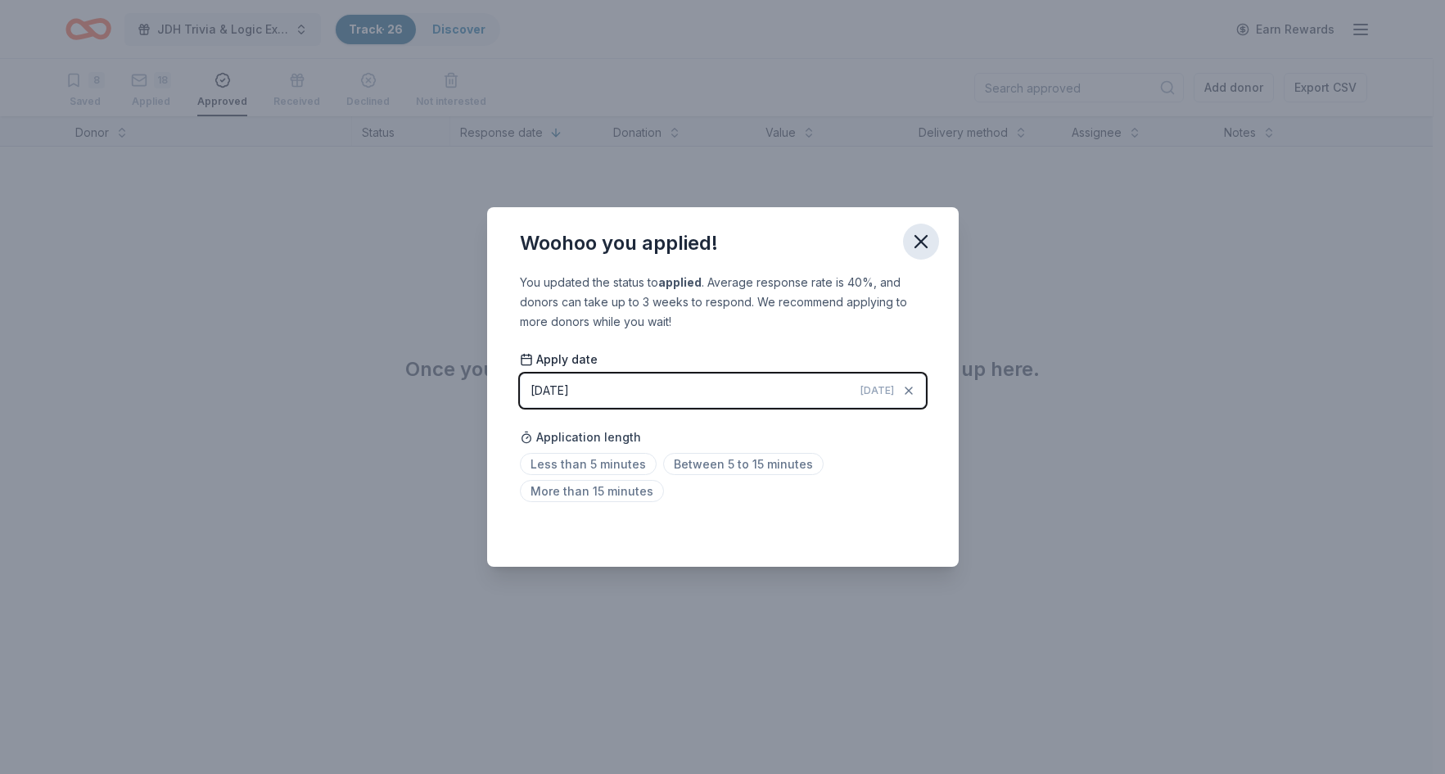
click at [927, 240] on icon "button" at bounding box center [921, 241] width 23 height 23
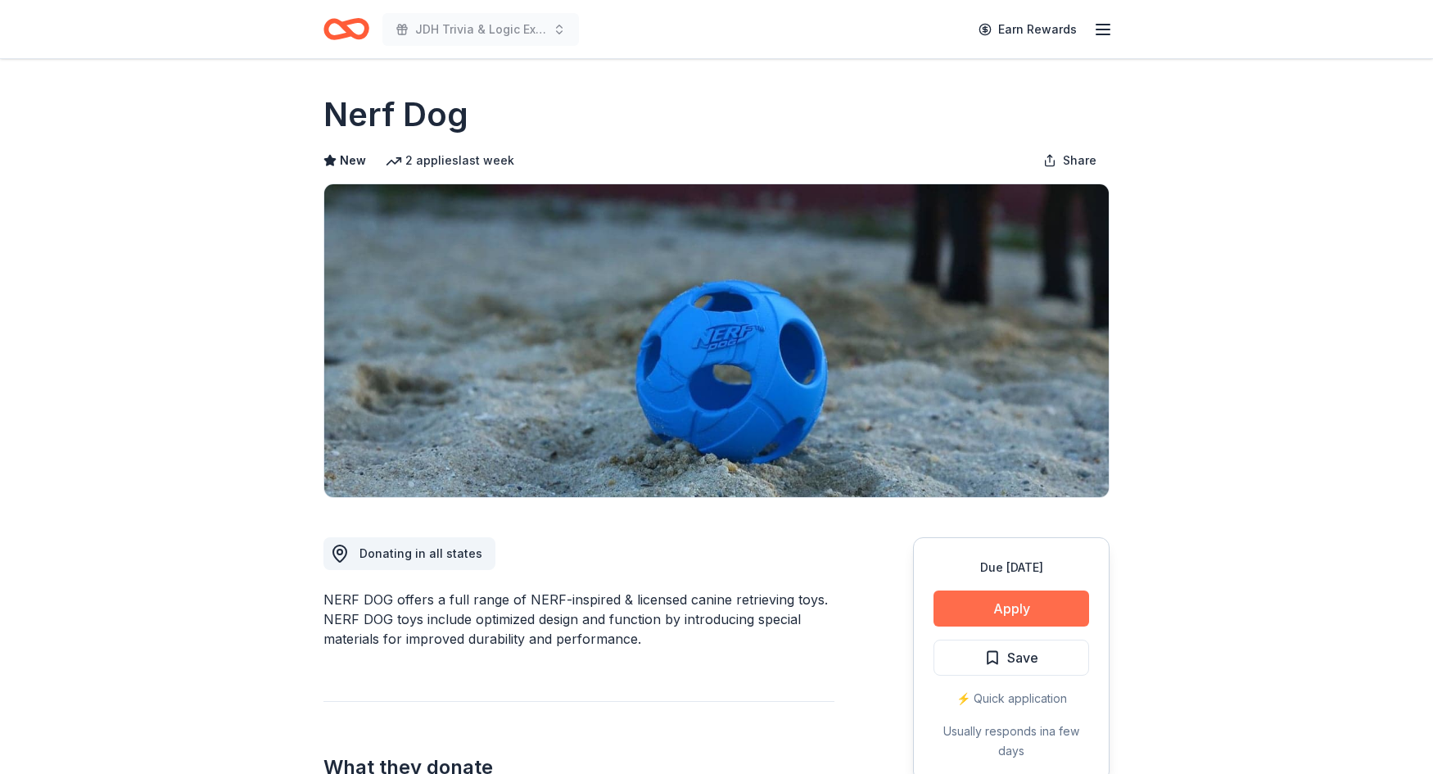
click at [986, 600] on button "Apply" at bounding box center [1011, 608] width 156 height 36
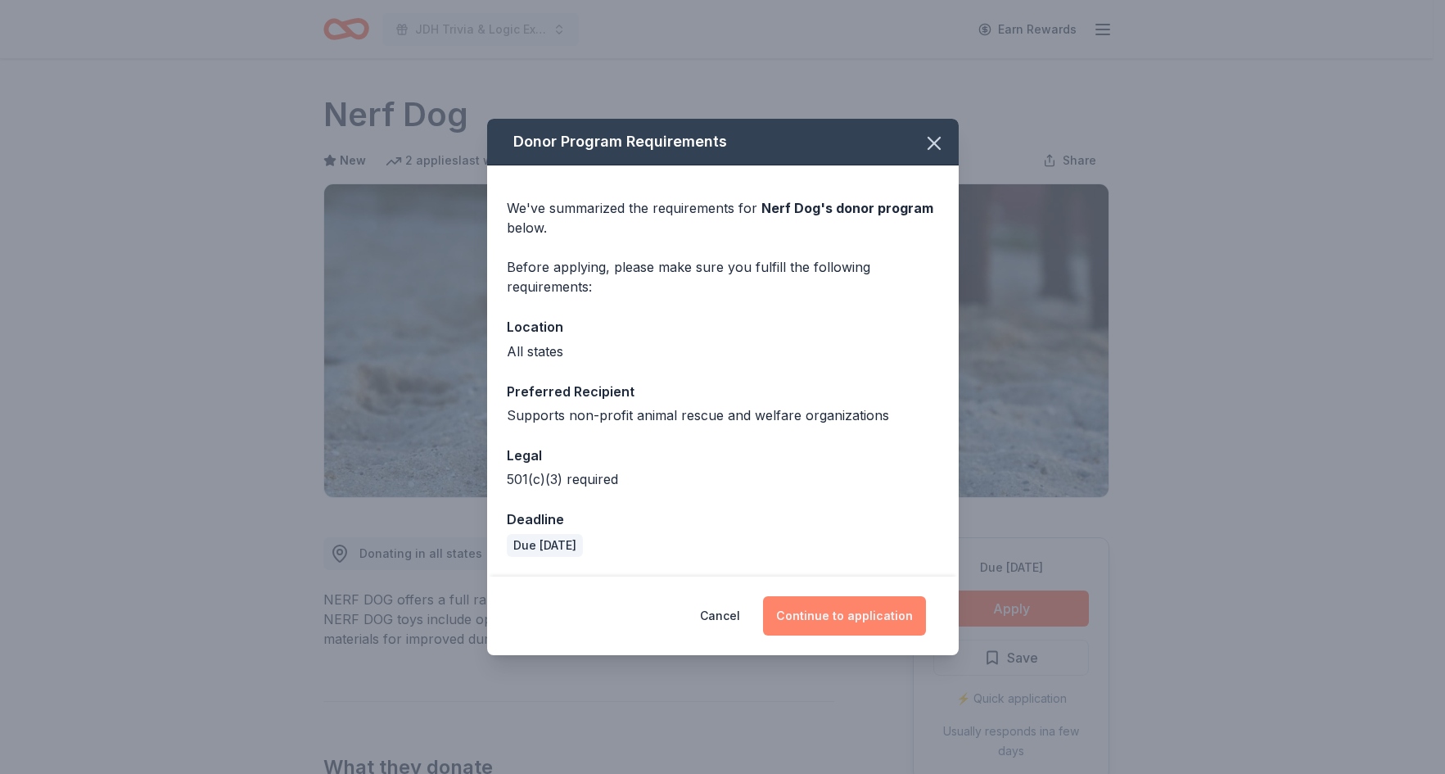
click at [844, 613] on button "Continue to application" at bounding box center [844, 615] width 163 height 39
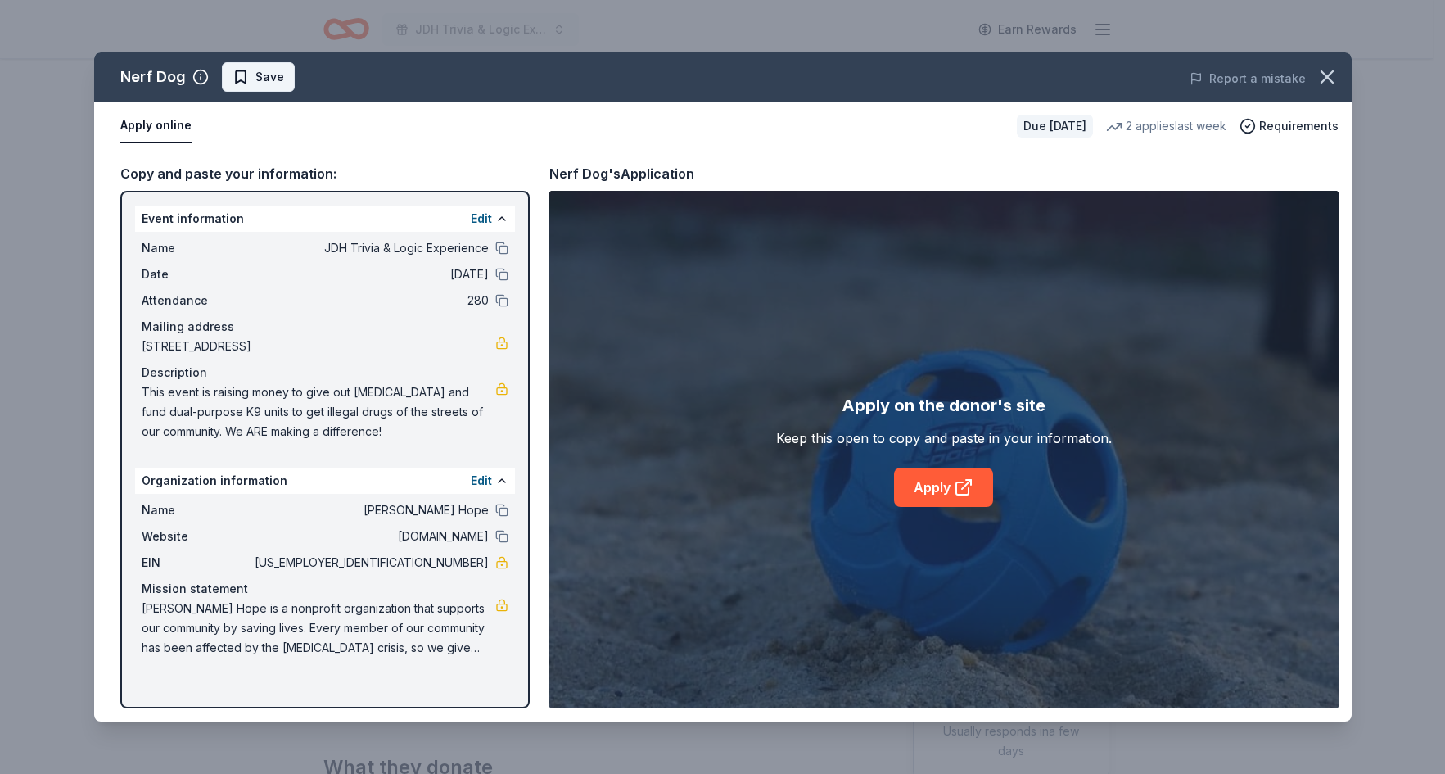
click at [267, 83] on span "Save" at bounding box center [269, 77] width 29 height 20
click at [948, 487] on link "Apply" at bounding box center [943, 487] width 99 height 39
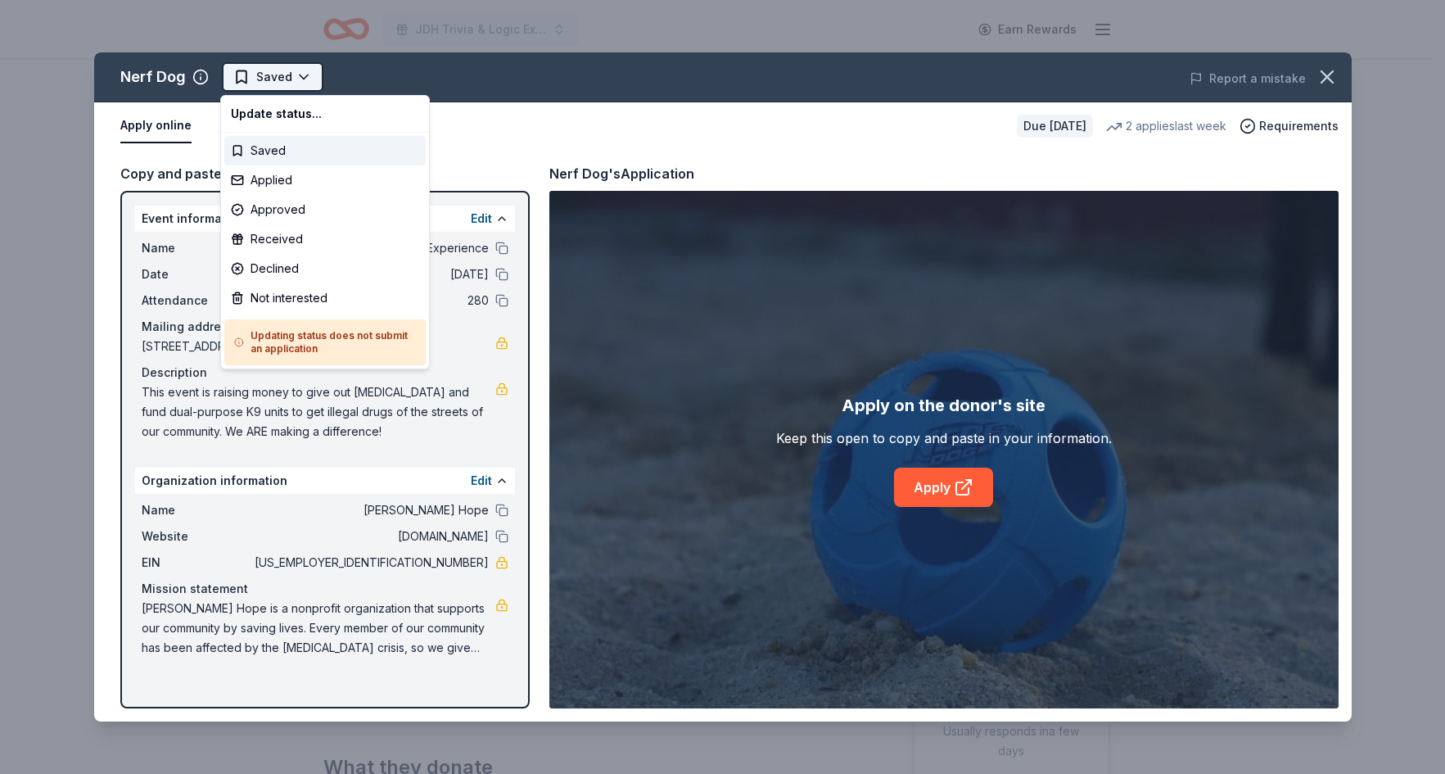
click at [307, 78] on html "JDH Trivia & Logic Experience Earn Rewards Due in 32 days Share Nerf Dog New 2 …" at bounding box center [722, 387] width 1445 height 774
click at [291, 174] on div "Applied" at bounding box center [324, 179] width 201 height 29
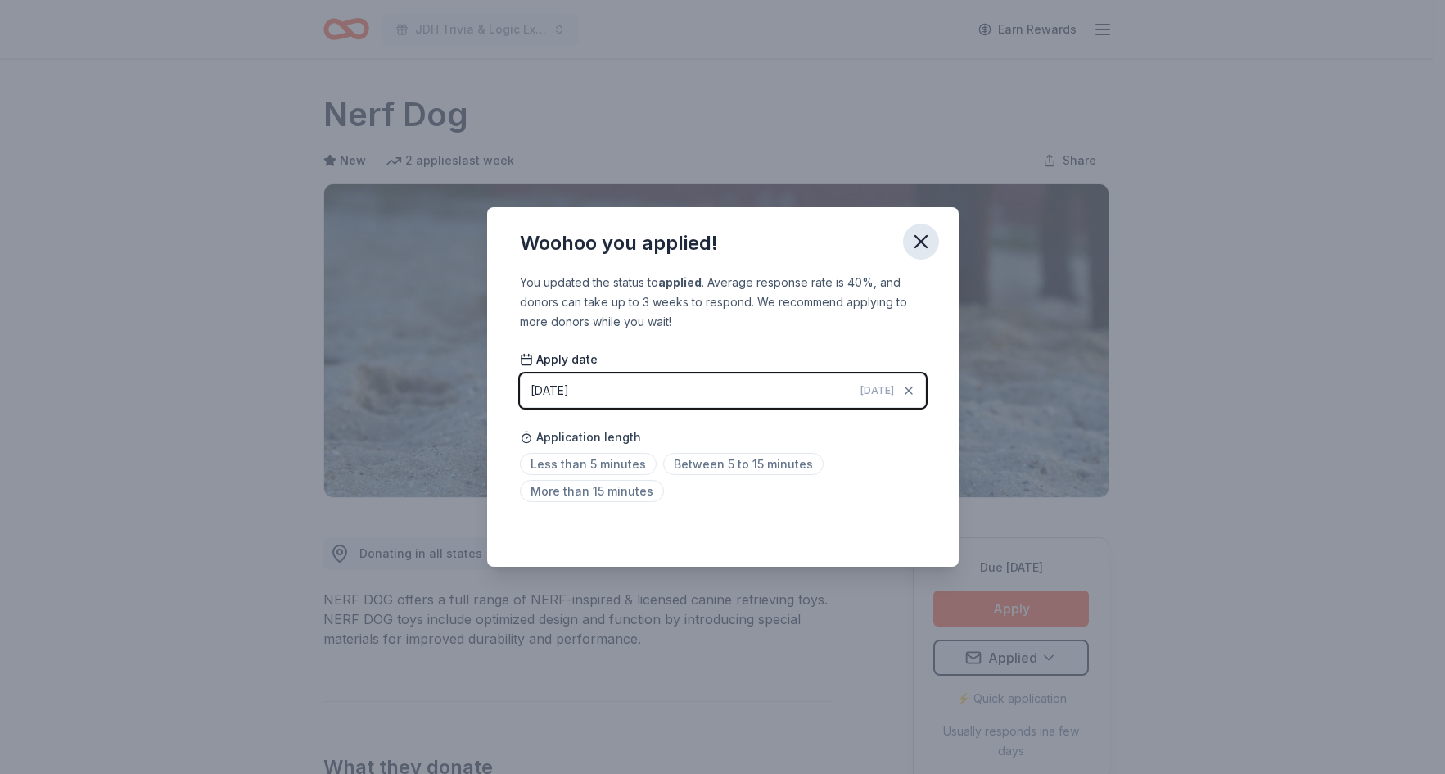
click at [921, 242] on icon "button" at bounding box center [920, 241] width 11 height 11
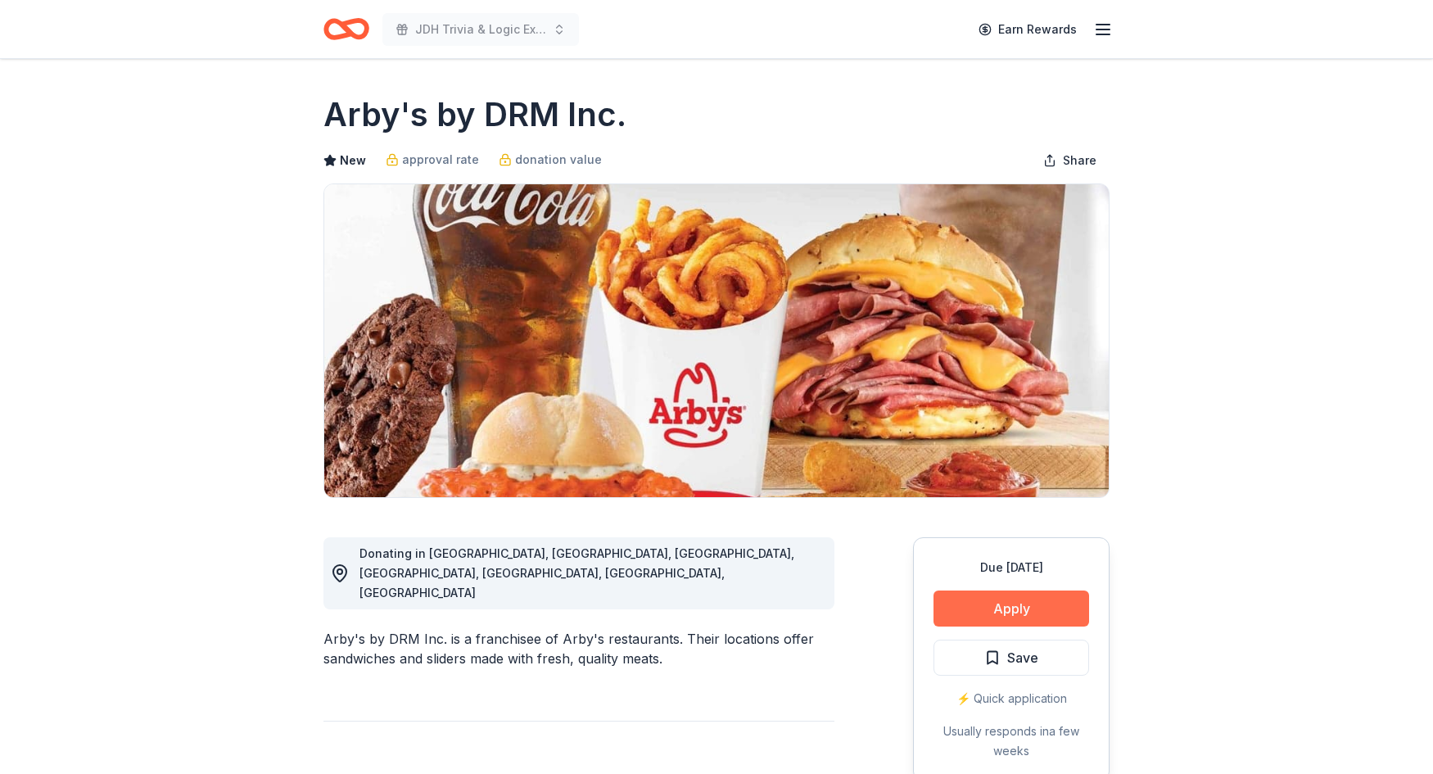
click at [1039, 612] on button "Apply" at bounding box center [1011, 608] width 156 height 36
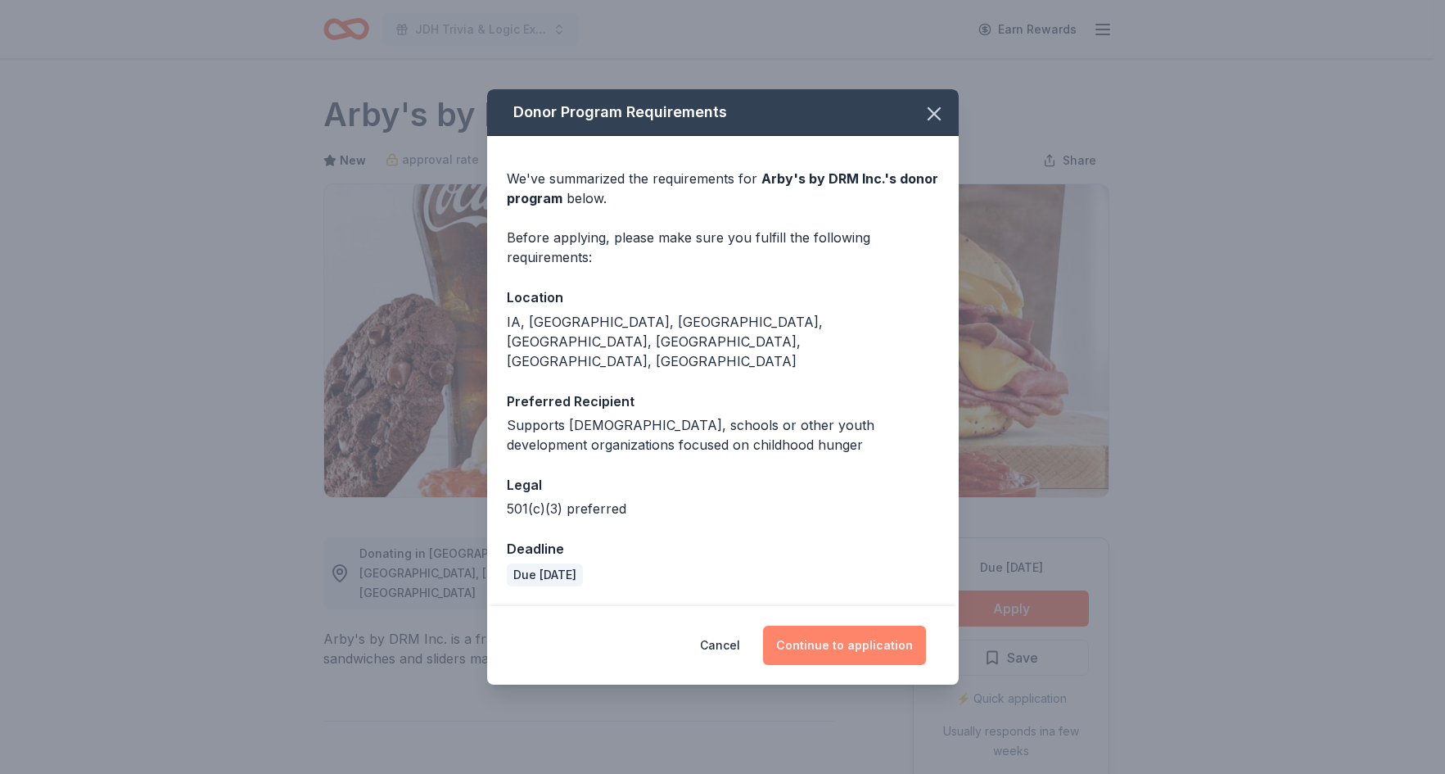
click at [845, 626] on button "Continue to application" at bounding box center [844, 645] width 163 height 39
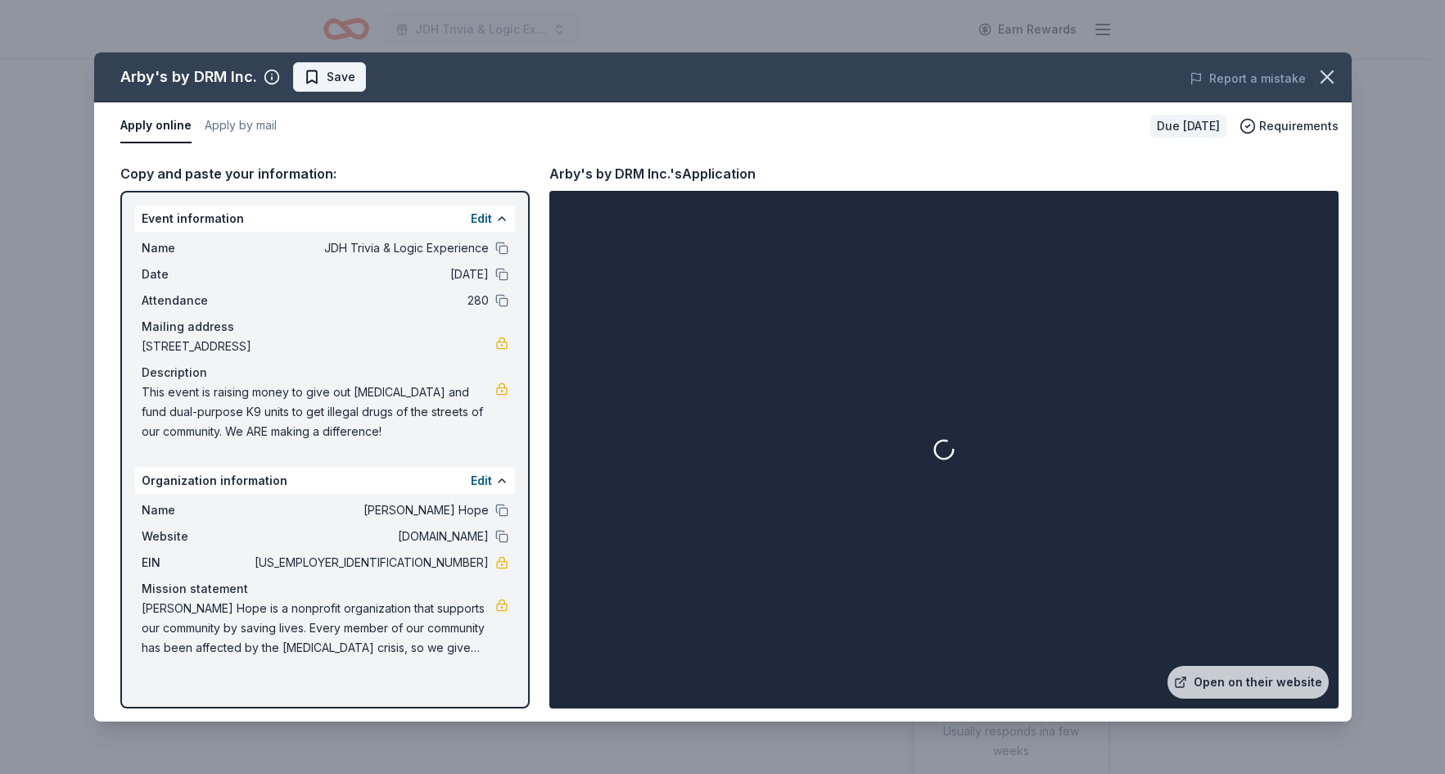
click at [314, 74] on span "Save" at bounding box center [330, 77] width 52 height 20
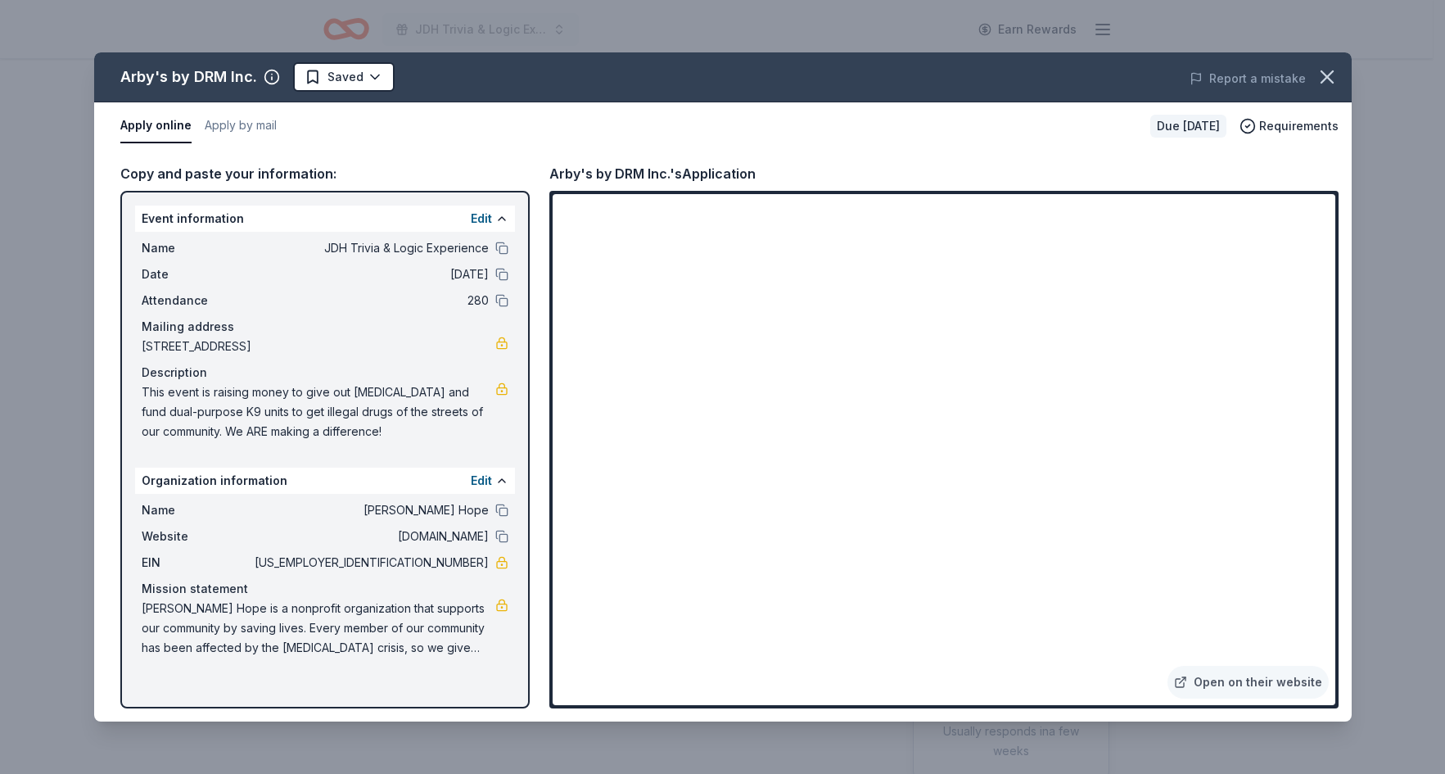
click at [1308, 69] on div "Report a mistake" at bounding box center [1106, 79] width 490 height 46
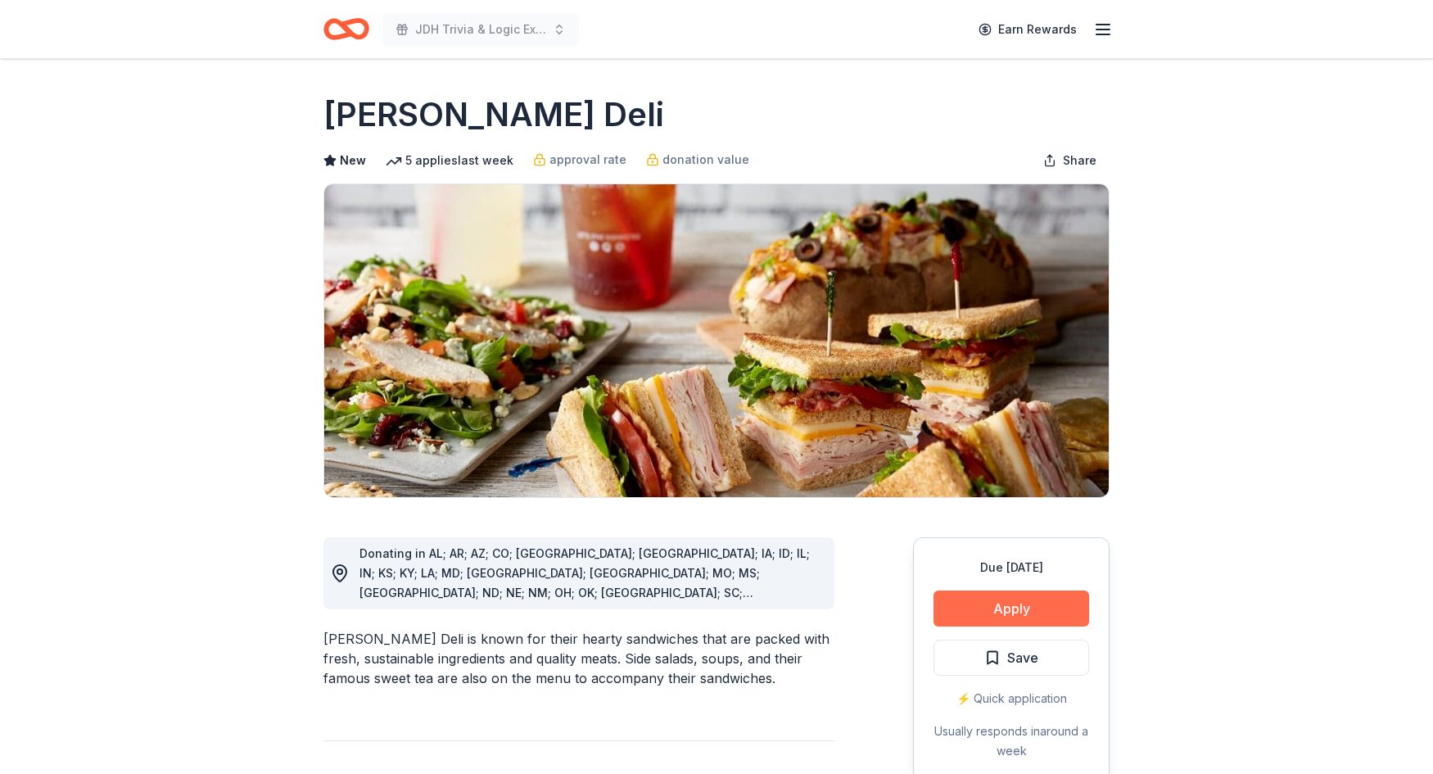
click at [1014, 612] on button "Apply" at bounding box center [1011, 608] width 156 height 36
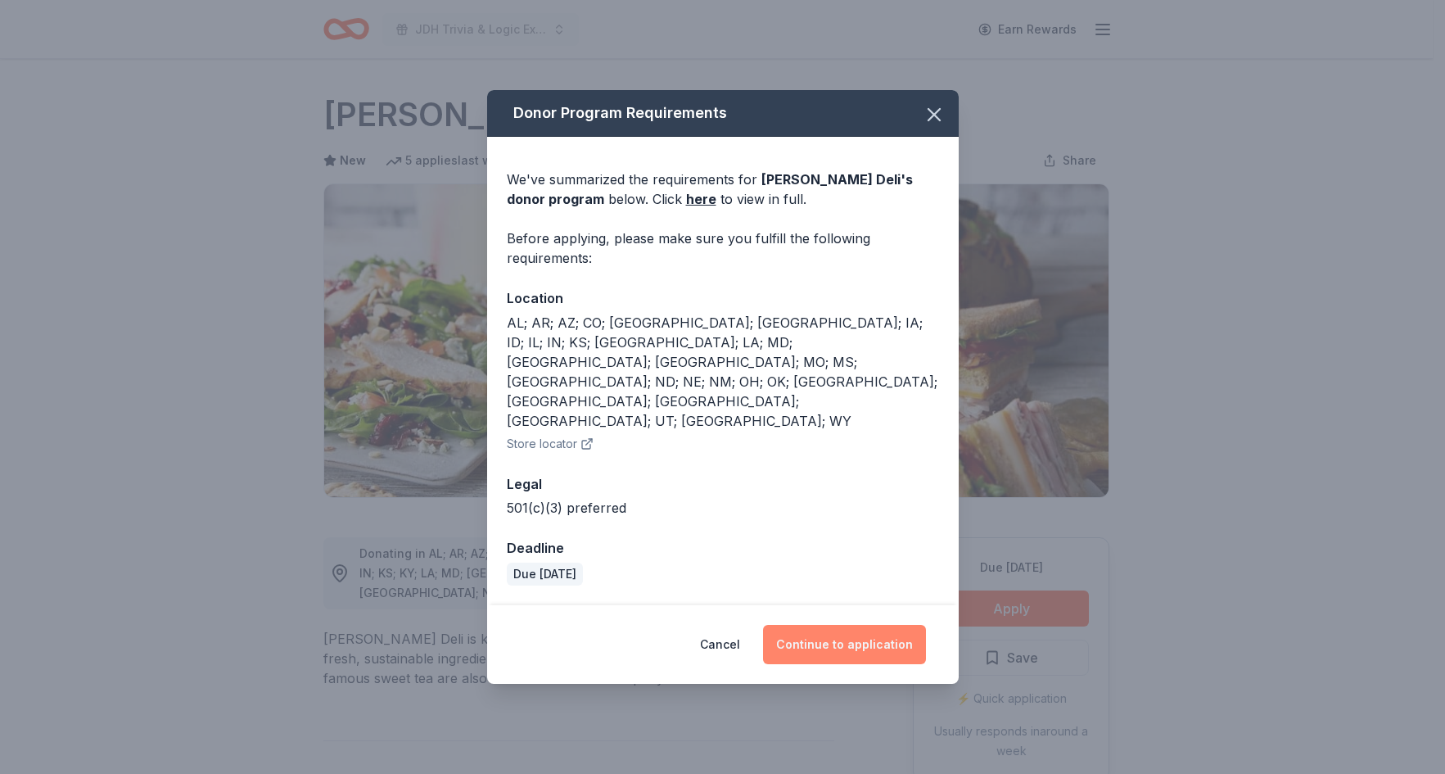
click at [839, 625] on button "Continue to application" at bounding box center [844, 644] width 163 height 39
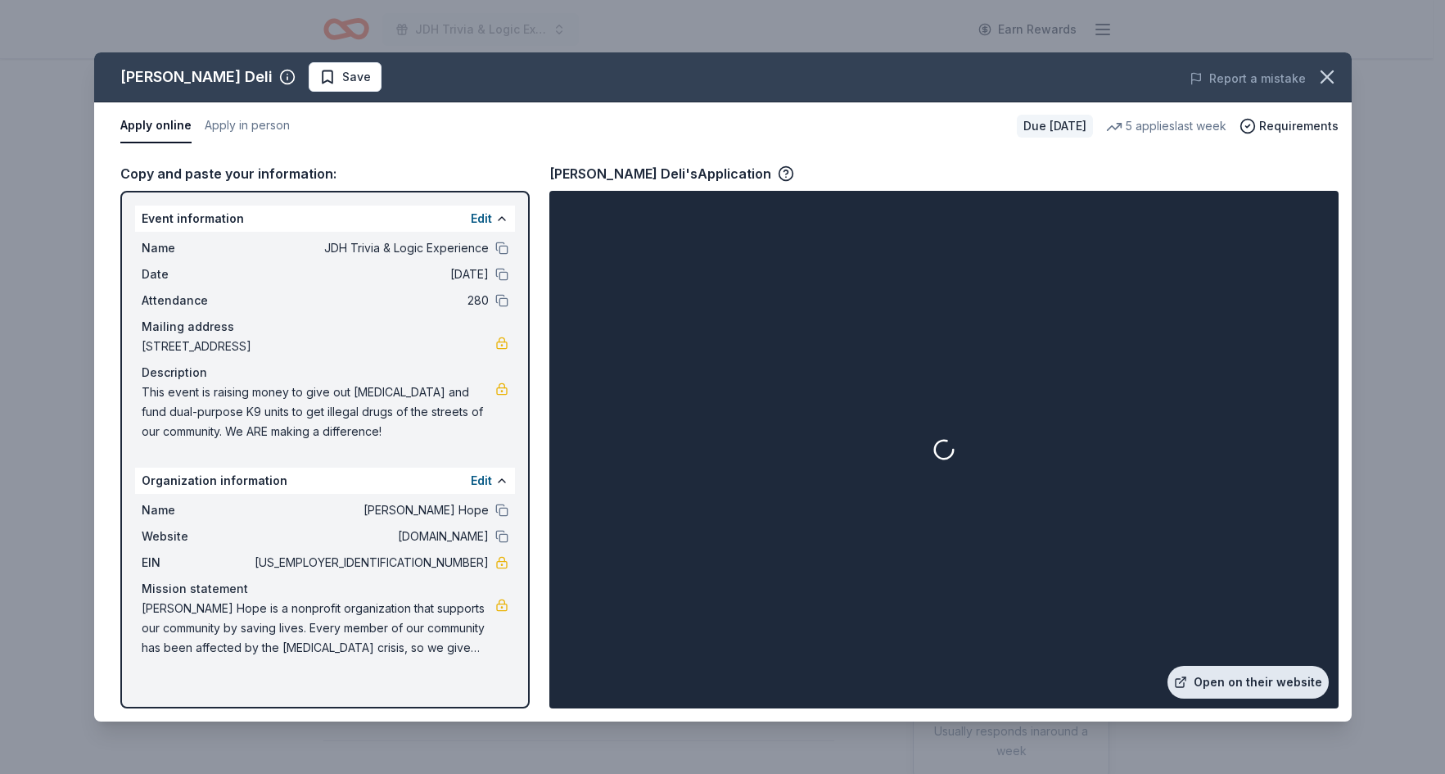
click at [1281, 688] on link "Open on their website" at bounding box center [1248, 682] width 161 height 33
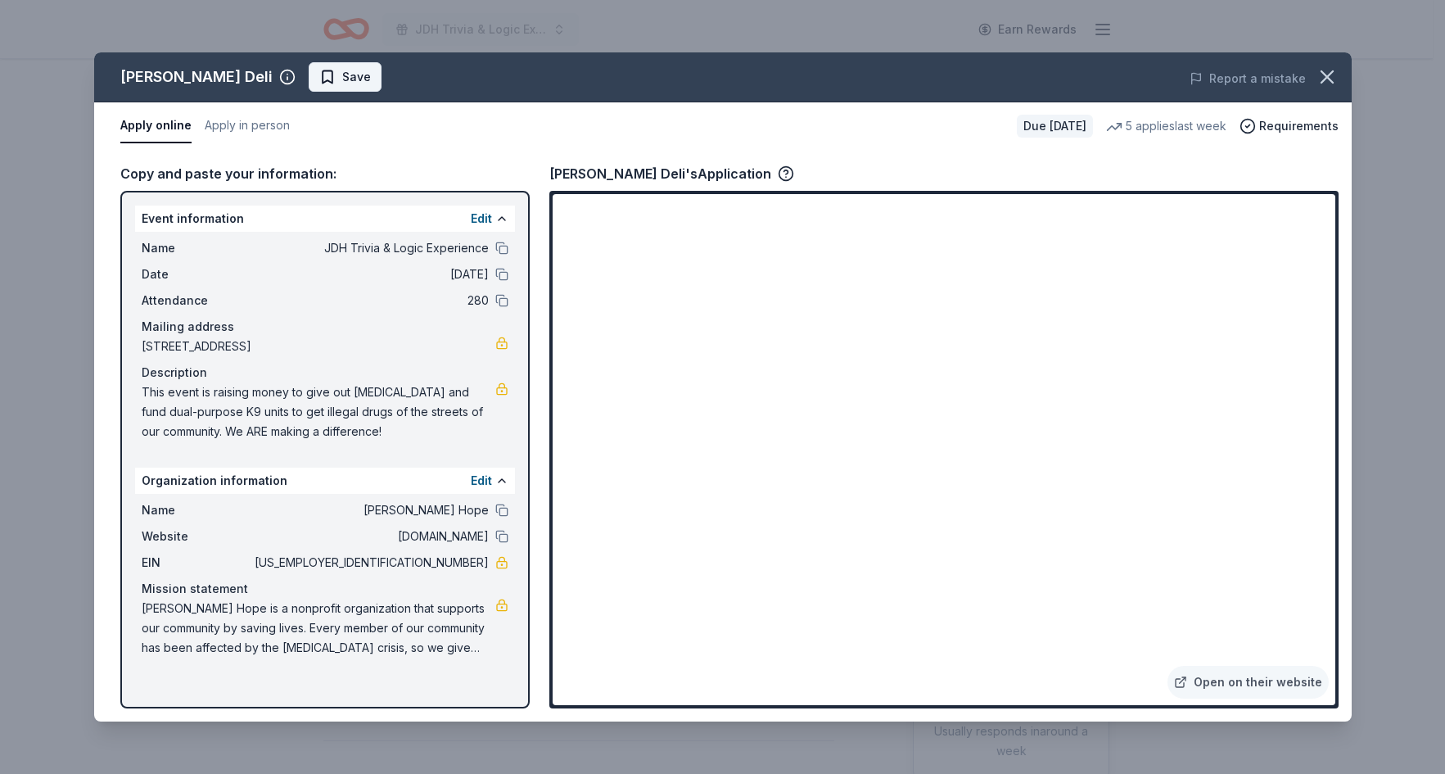
click at [332, 83] on button "Save" at bounding box center [345, 76] width 73 height 29
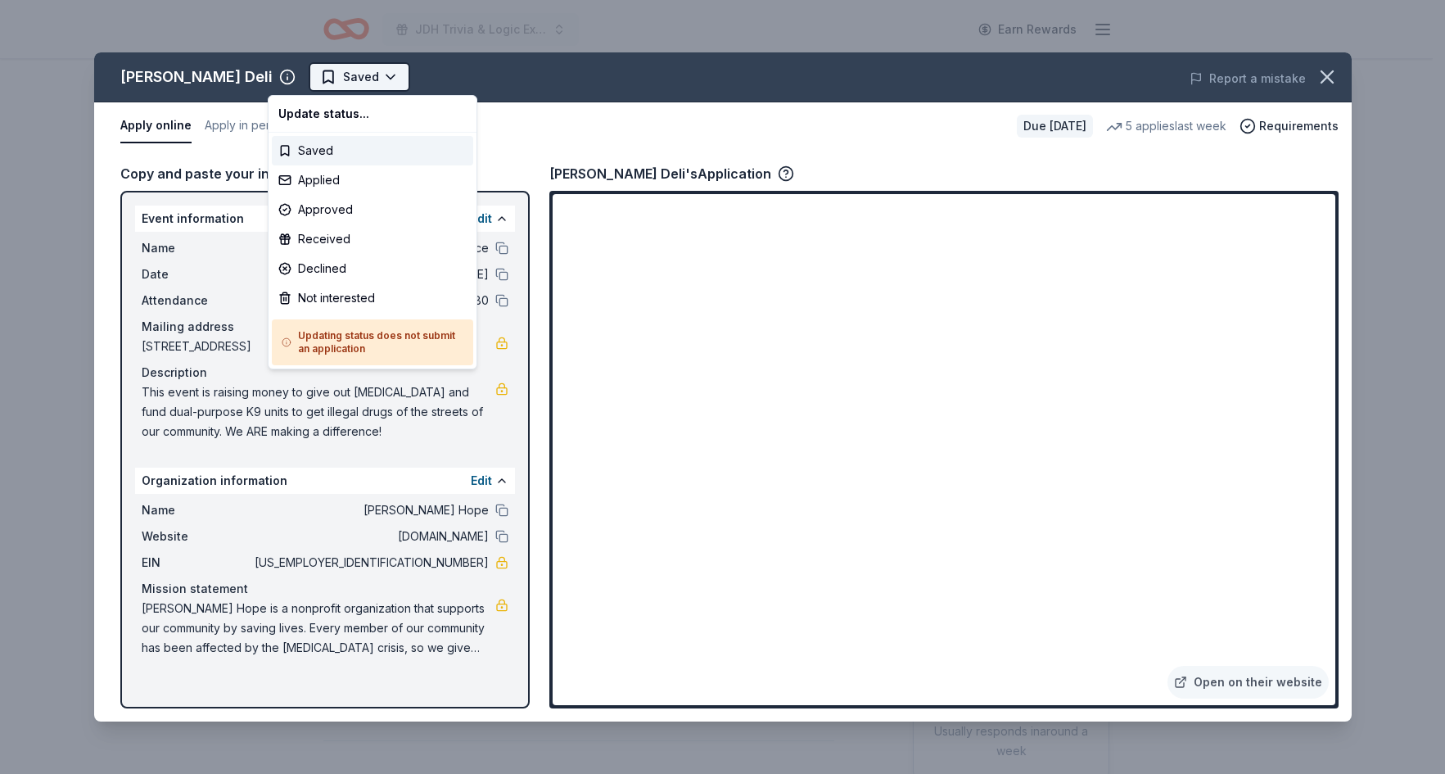
click at [344, 73] on html "JDH Trivia & Logic Experience Earn Rewards Due in 44 days Share McAlister's Del…" at bounding box center [722, 387] width 1445 height 774
click at [328, 191] on div "Applied" at bounding box center [372, 179] width 201 height 29
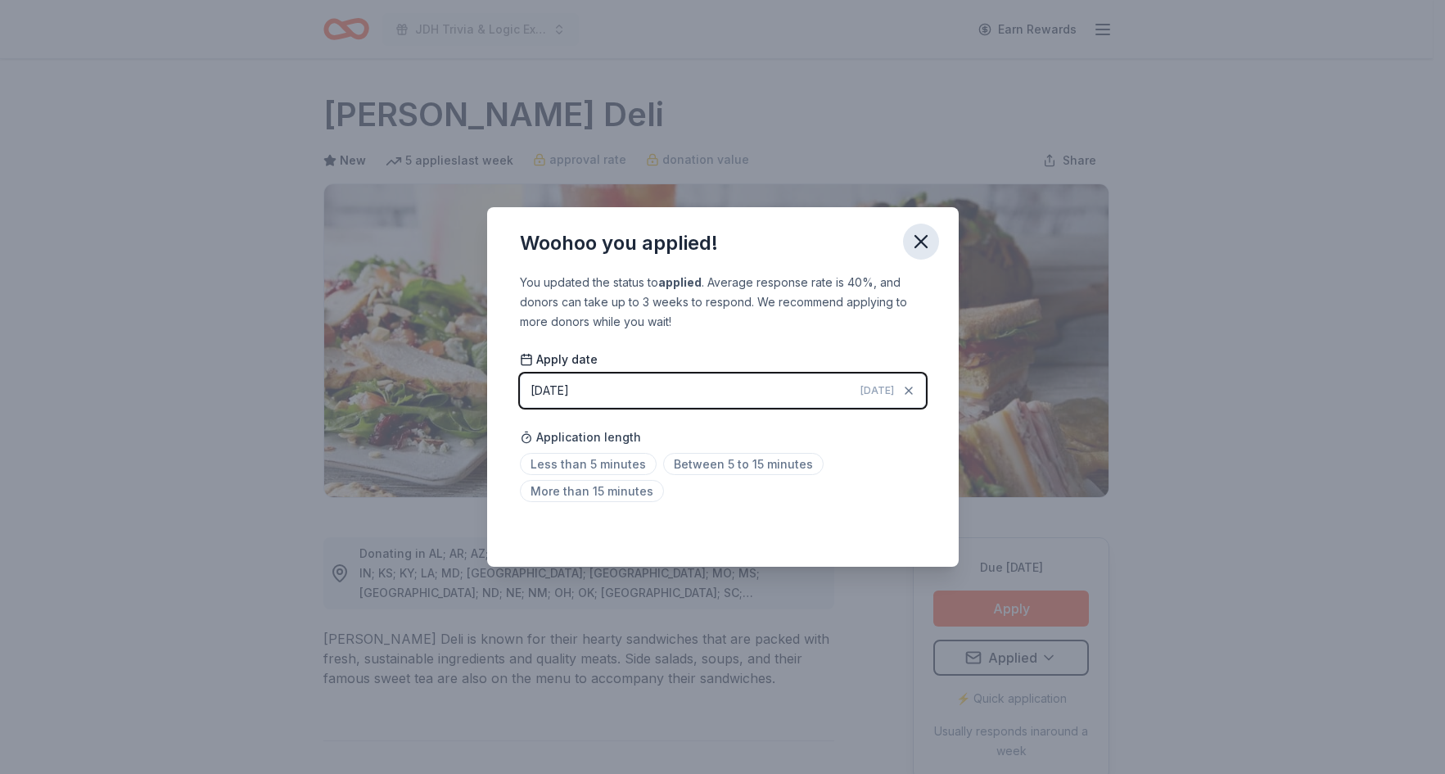
click at [927, 232] on icon "button" at bounding box center [921, 241] width 23 height 23
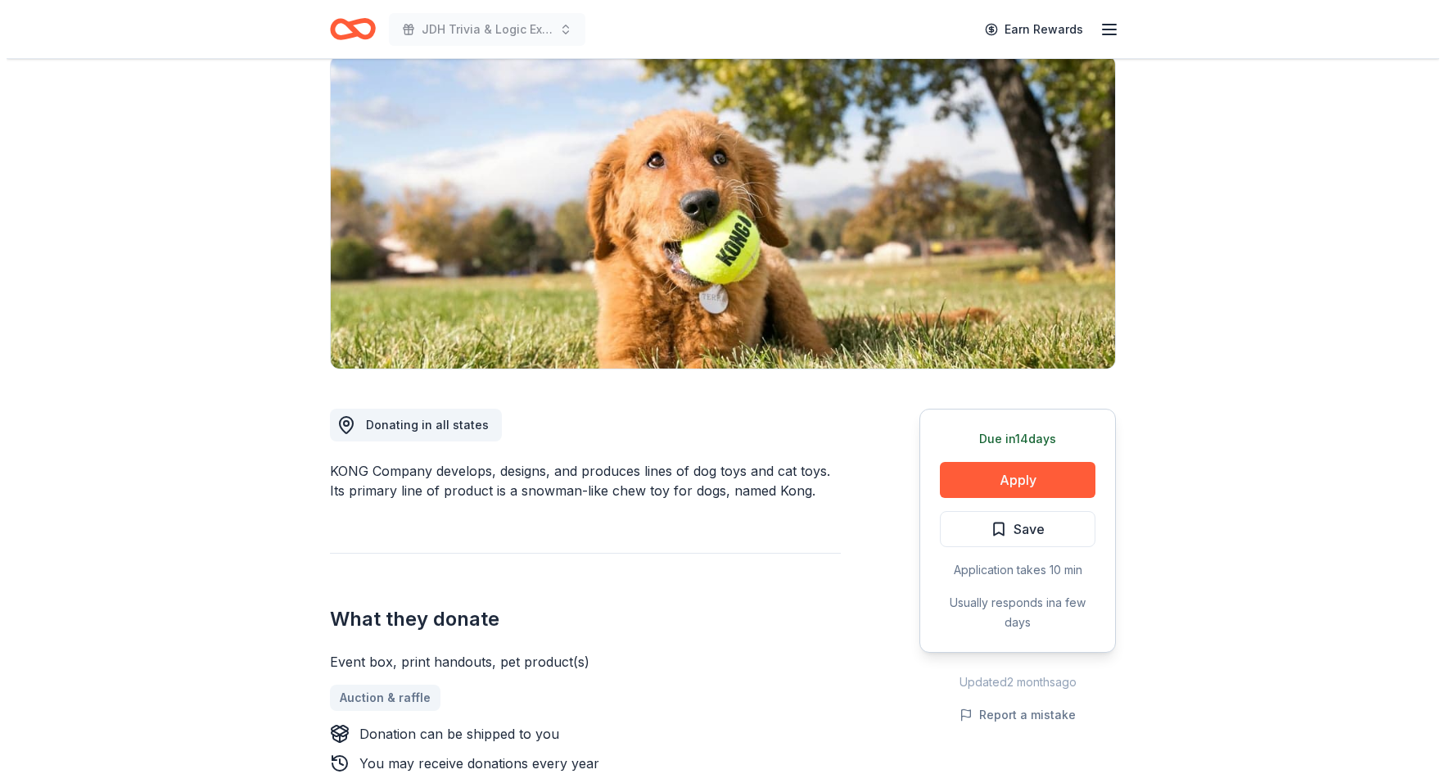
scroll to position [164, 0]
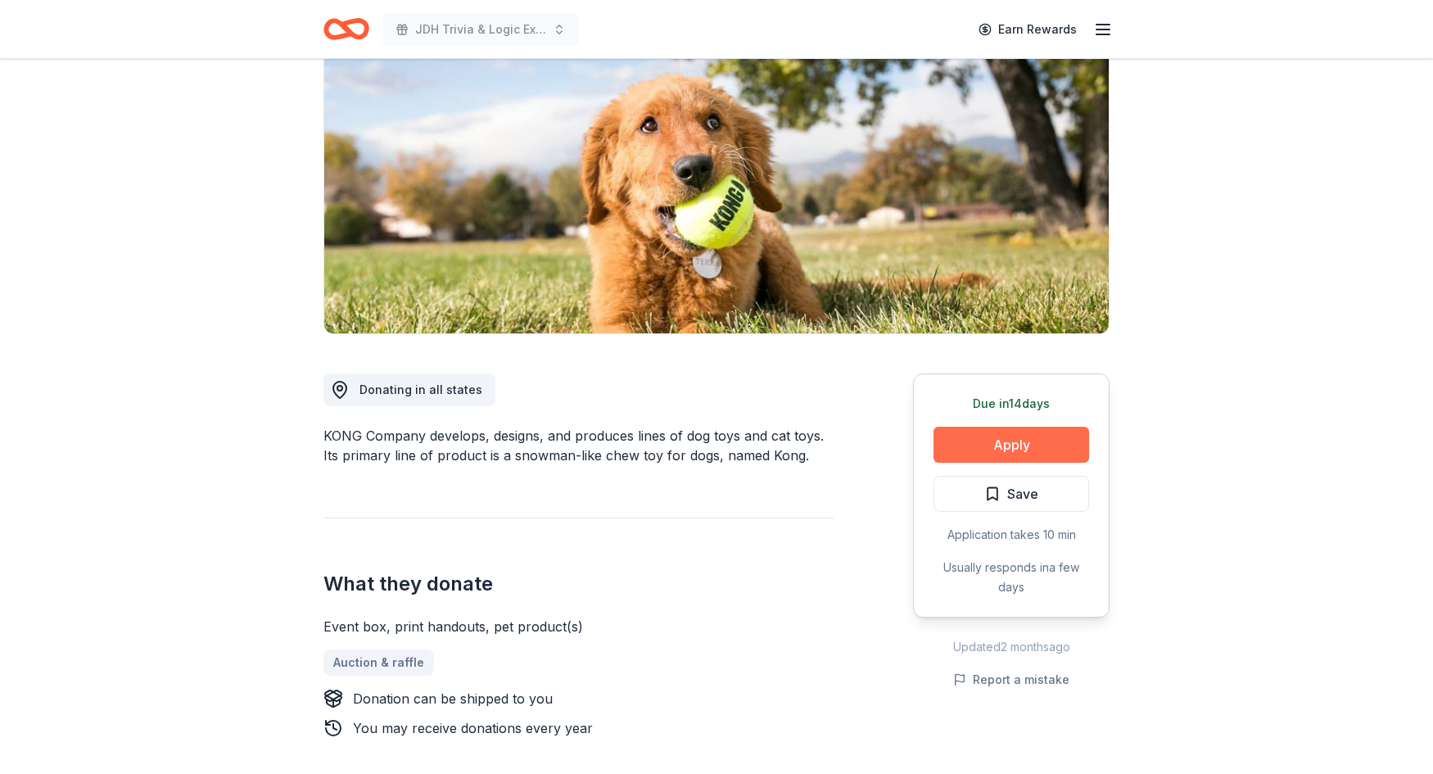
click at [1006, 456] on button "Apply" at bounding box center [1011, 445] width 156 height 36
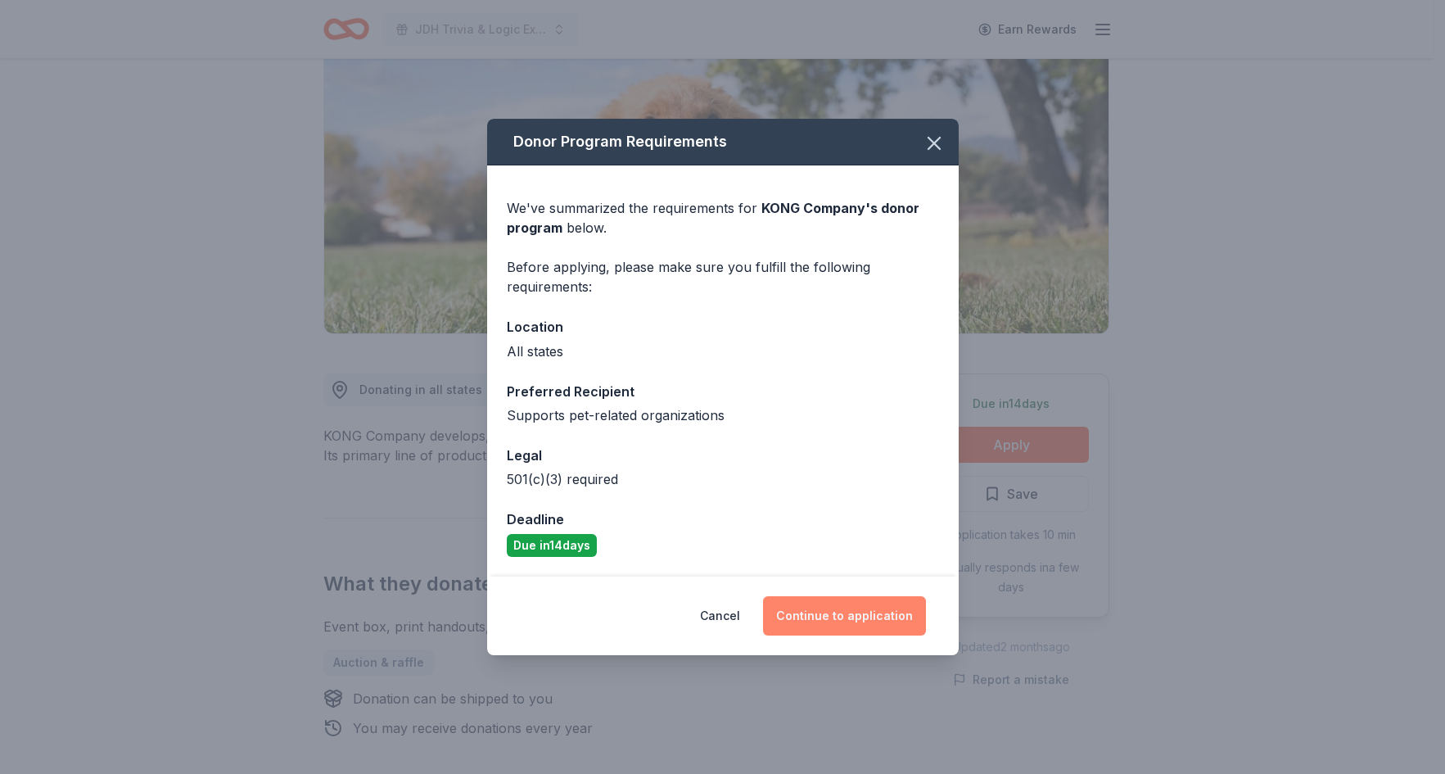
click at [845, 621] on button "Continue to application" at bounding box center [844, 615] width 163 height 39
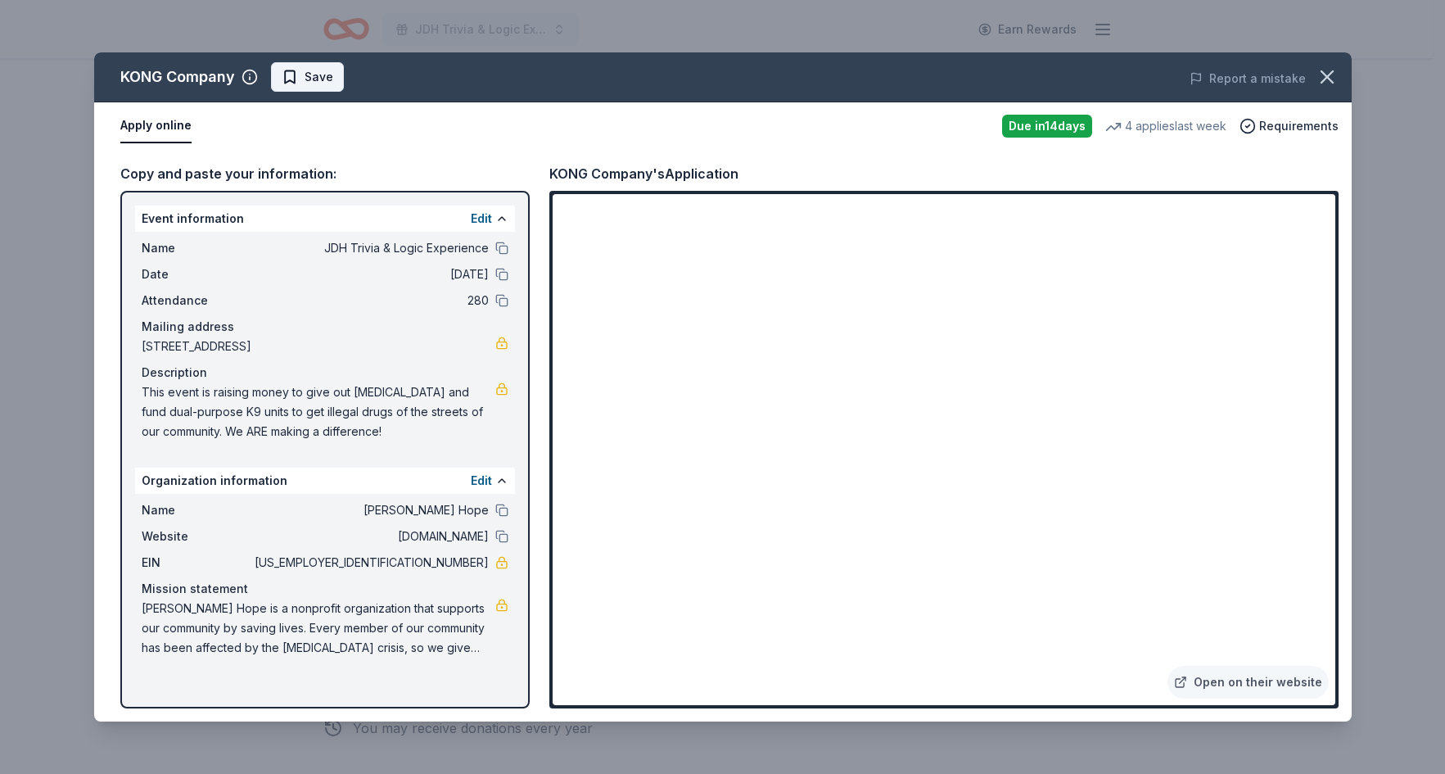
click at [320, 83] on span "Save" at bounding box center [319, 77] width 29 height 20
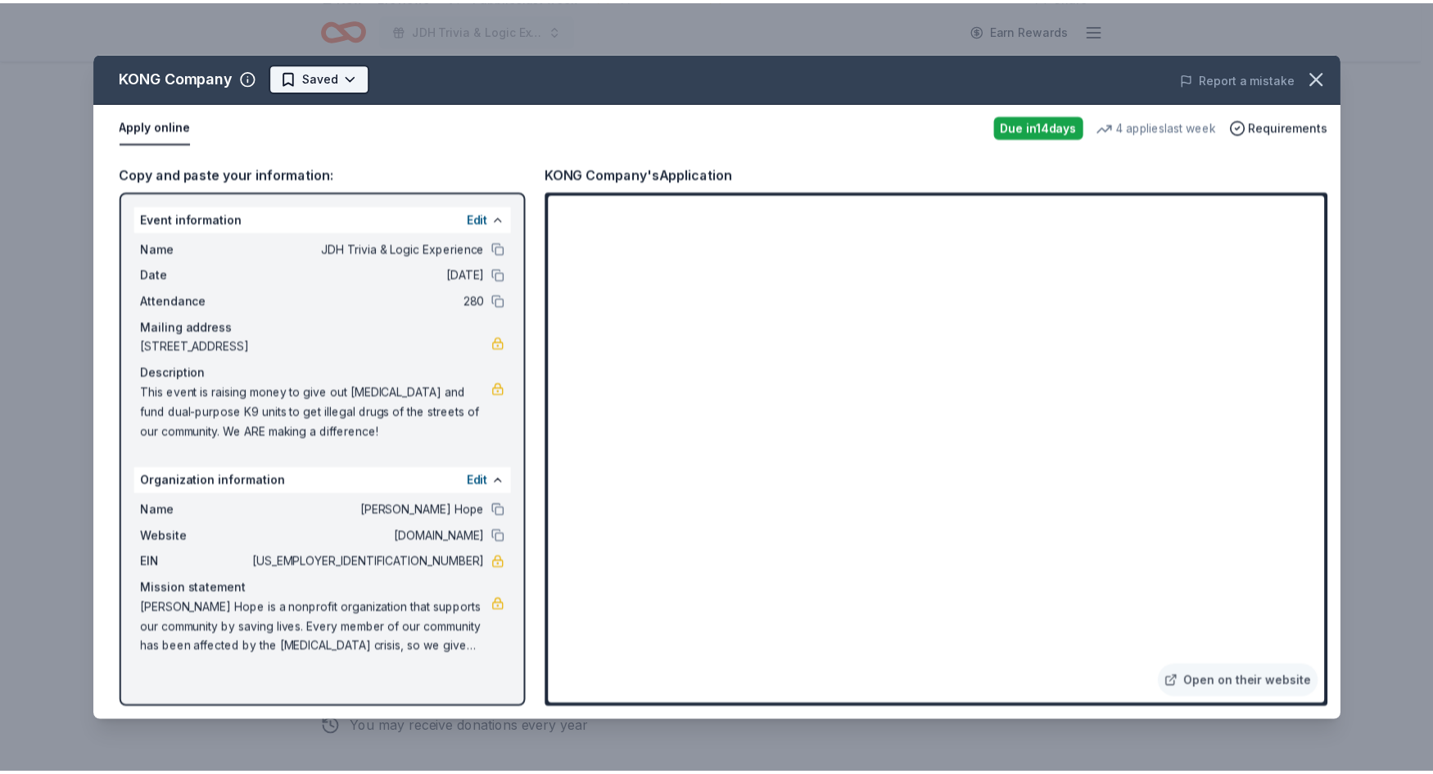
scroll to position [0, 0]
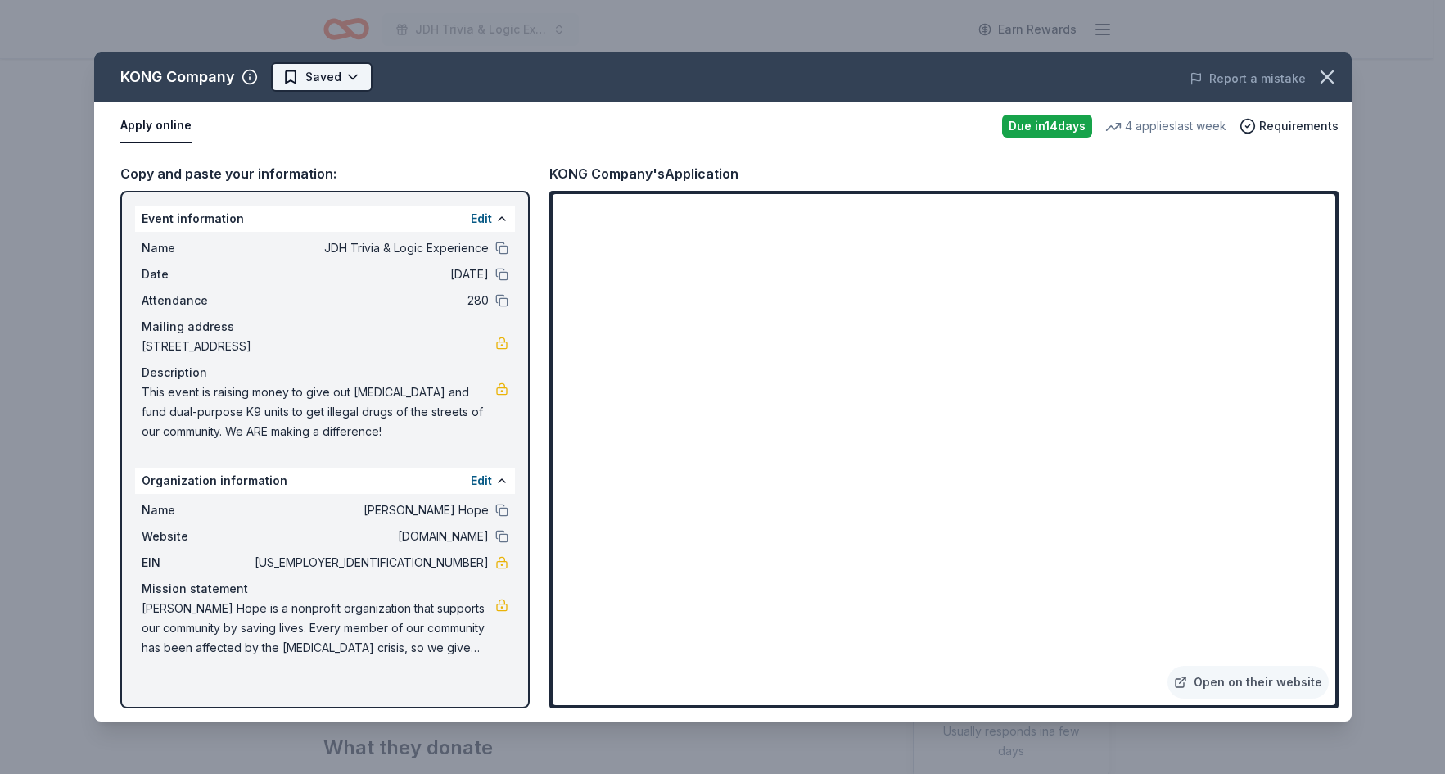
click at [352, 75] on html "JDH Trivia & Logic Experience Earn Rewards Due in 14 days Share KONG Company Ne…" at bounding box center [722, 387] width 1445 height 774
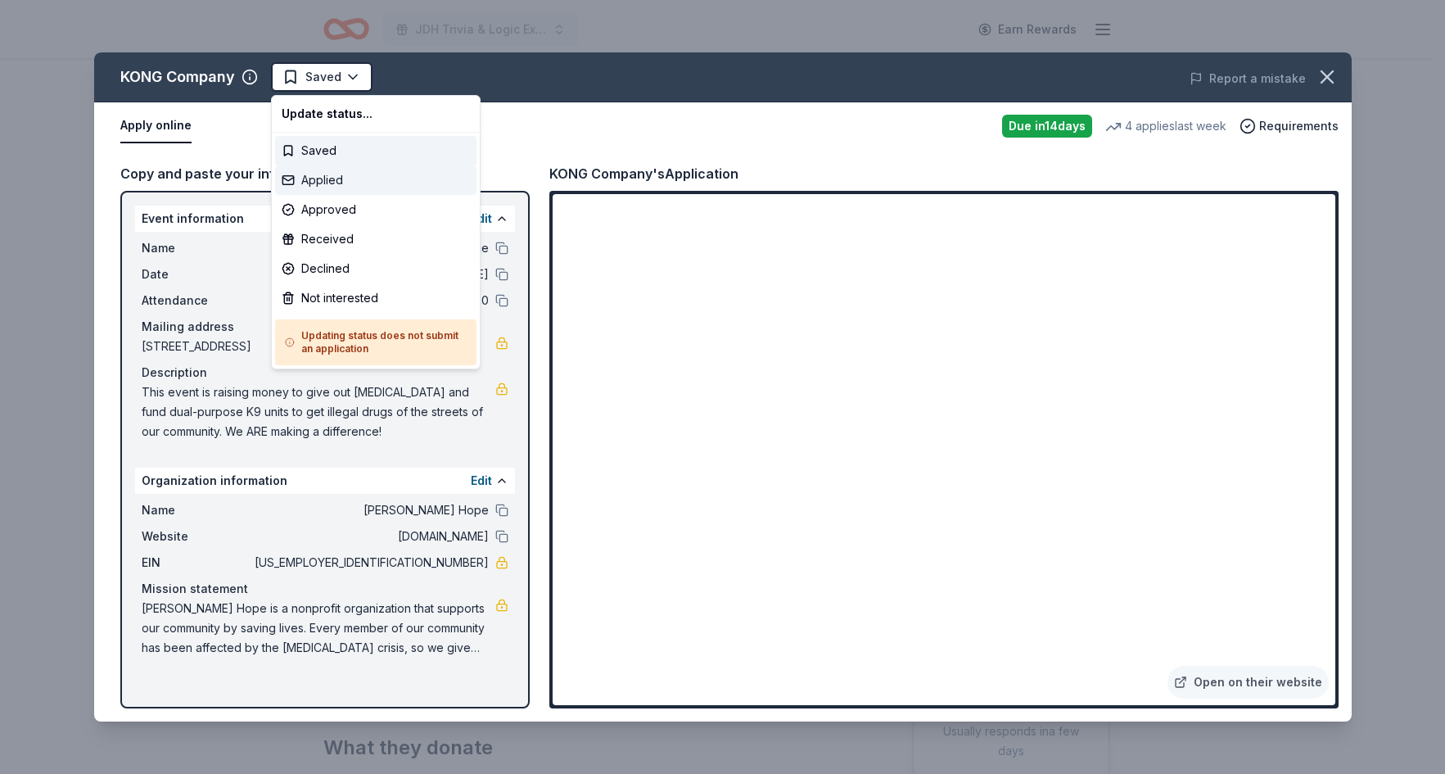
click at [326, 183] on div "Applied" at bounding box center [375, 179] width 201 height 29
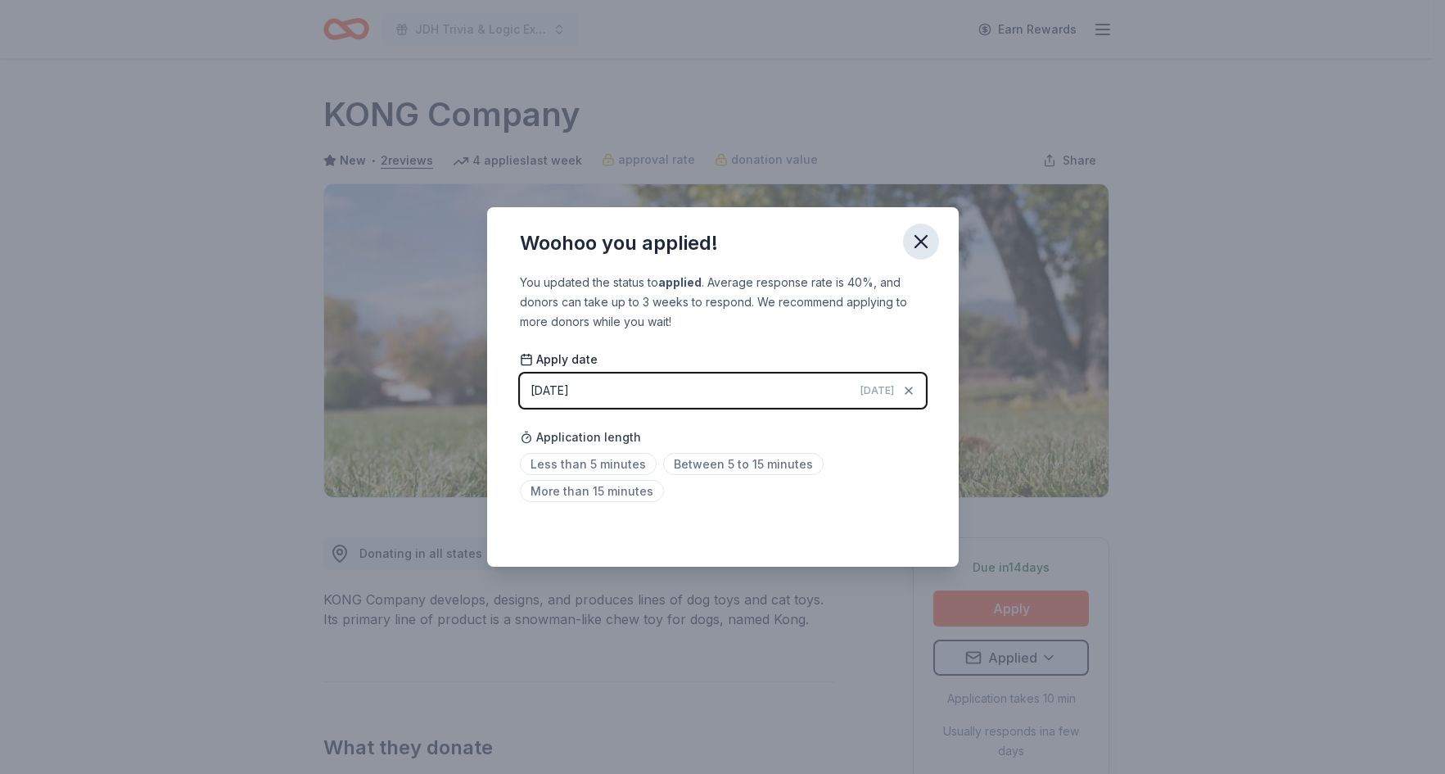
click at [930, 236] on icon "button" at bounding box center [921, 241] width 23 height 23
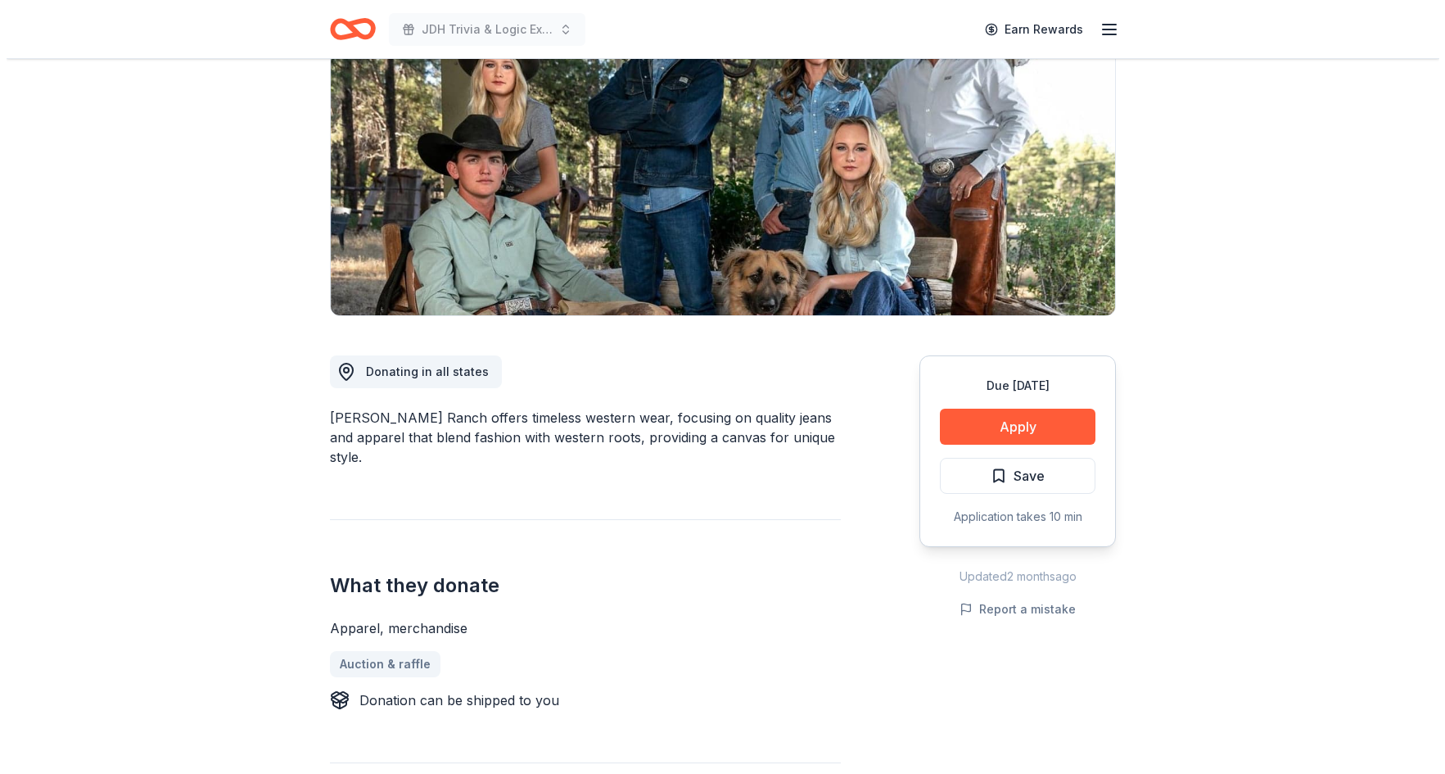
scroll to position [164, 0]
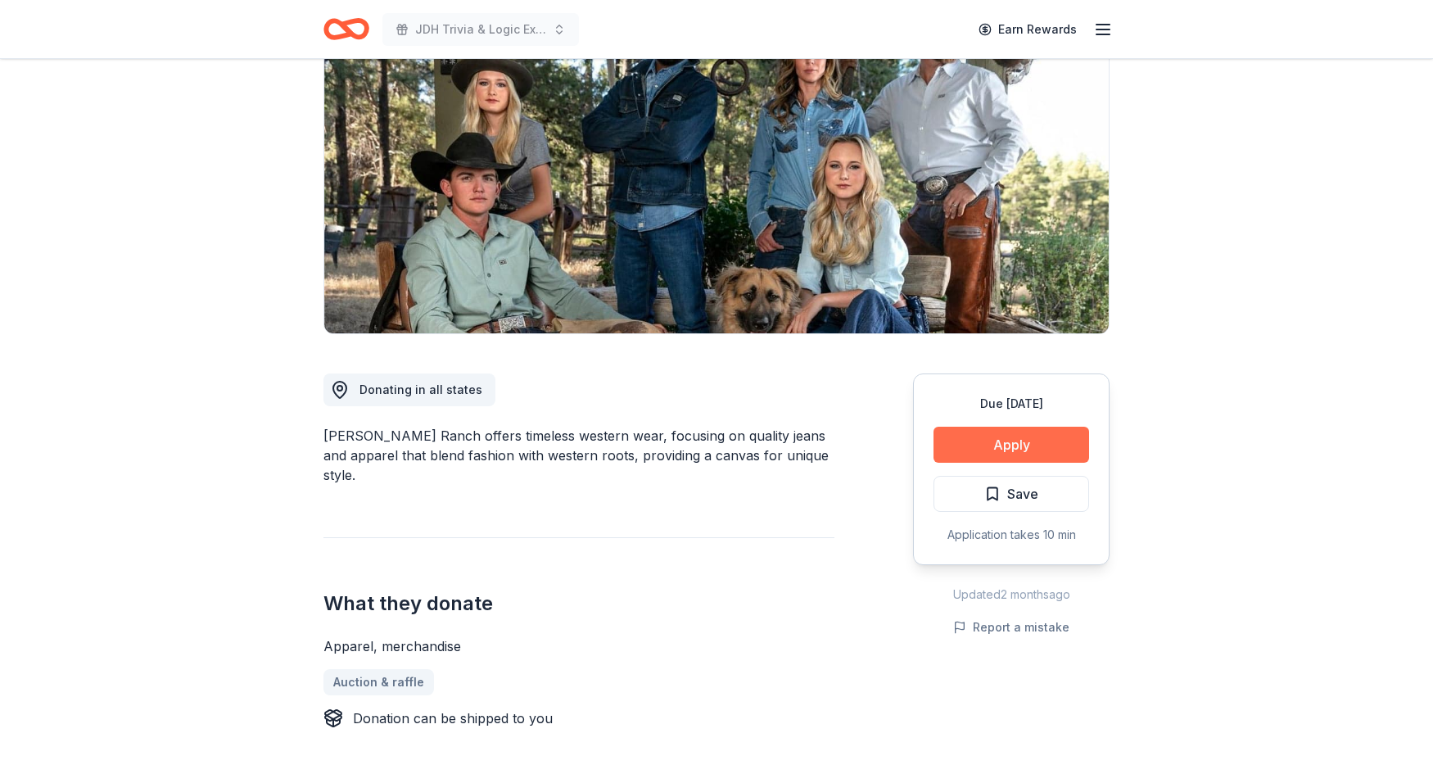
click at [1015, 446] on button "Apply" at bounding box center [1011, 445] width 156 height 36
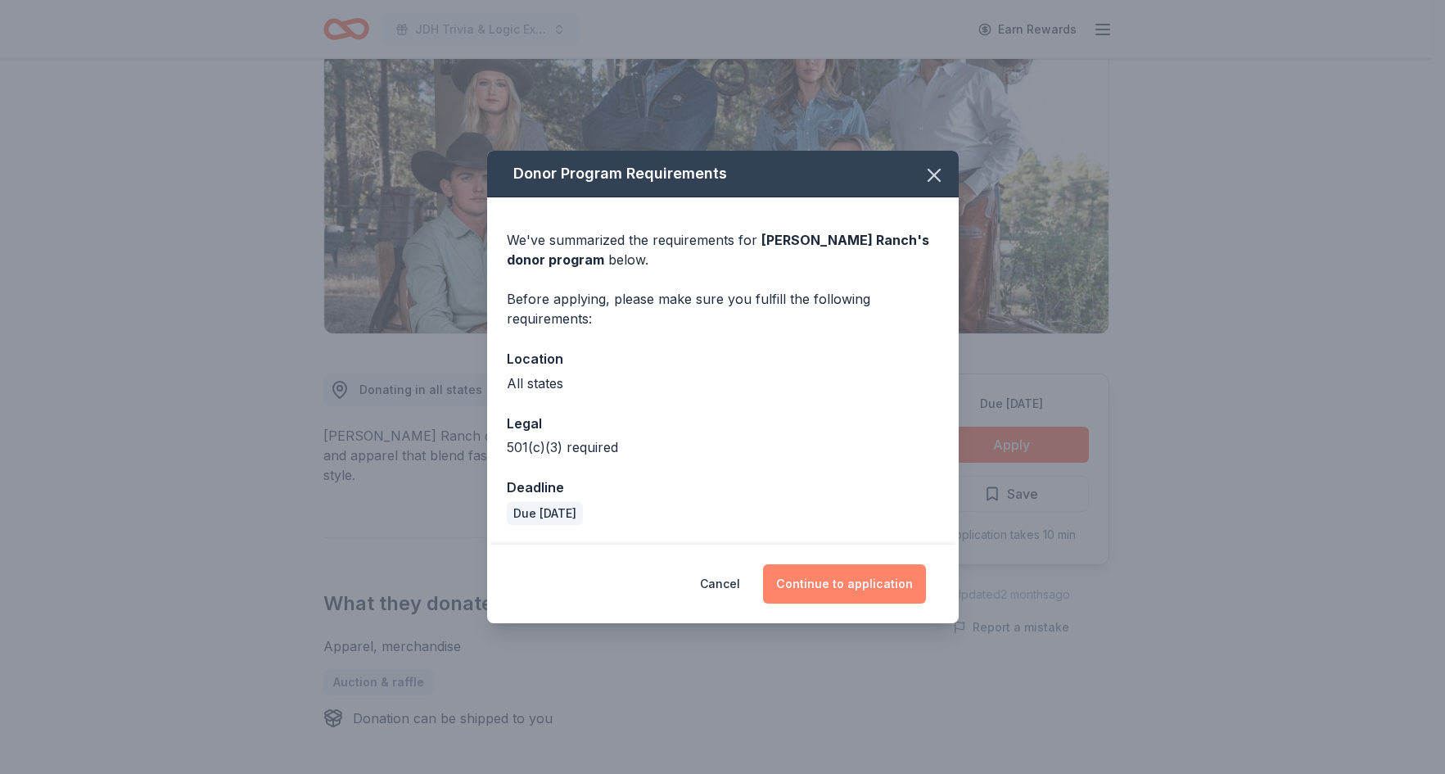
click at [840, 580] on button "Continue to application" at bounding box center [844, 583] width 163 height 39
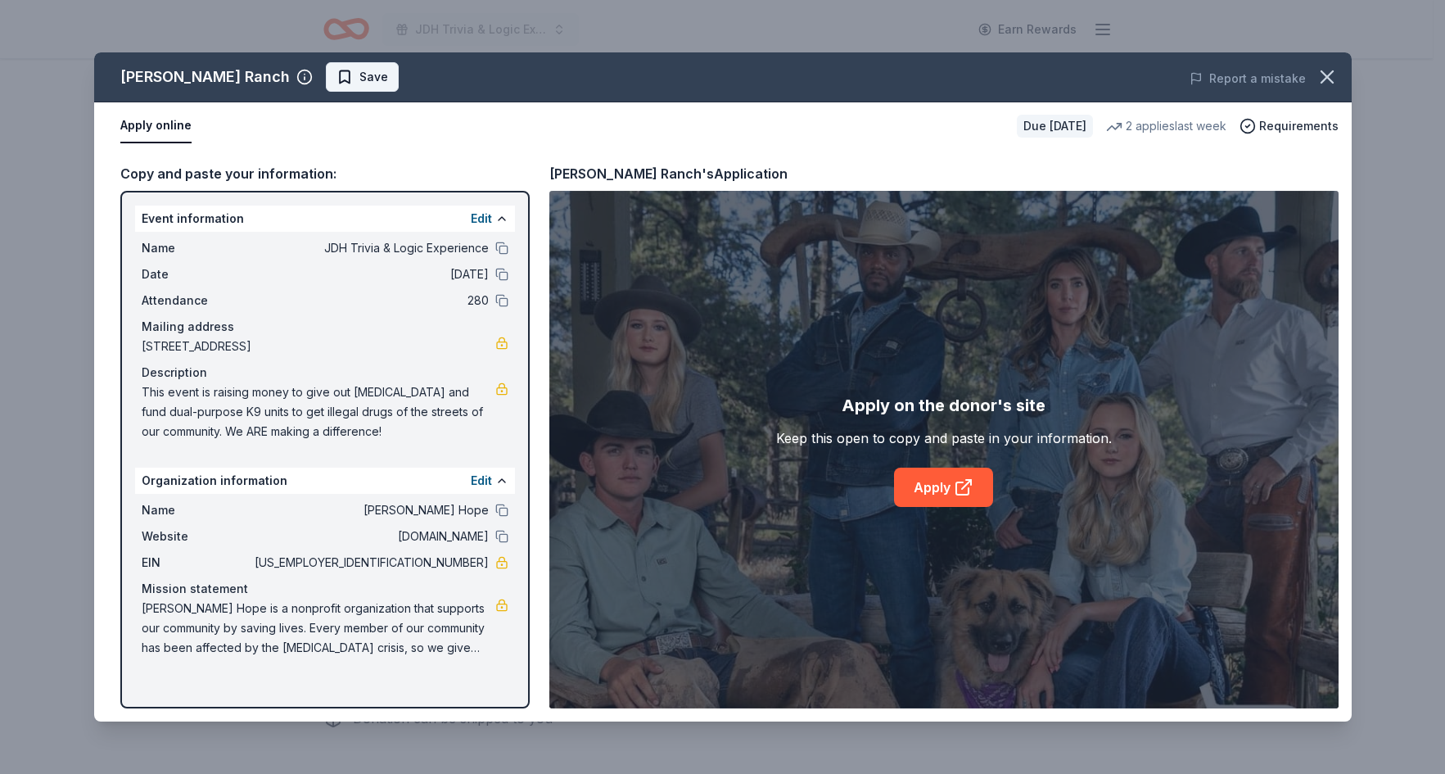
click at [337, 75] on span "Save" at bounding box center [363, 77] width 52 height 20
click at [938, 487] on link "Apply" at bounding box center [943, 487] width 99 height 39
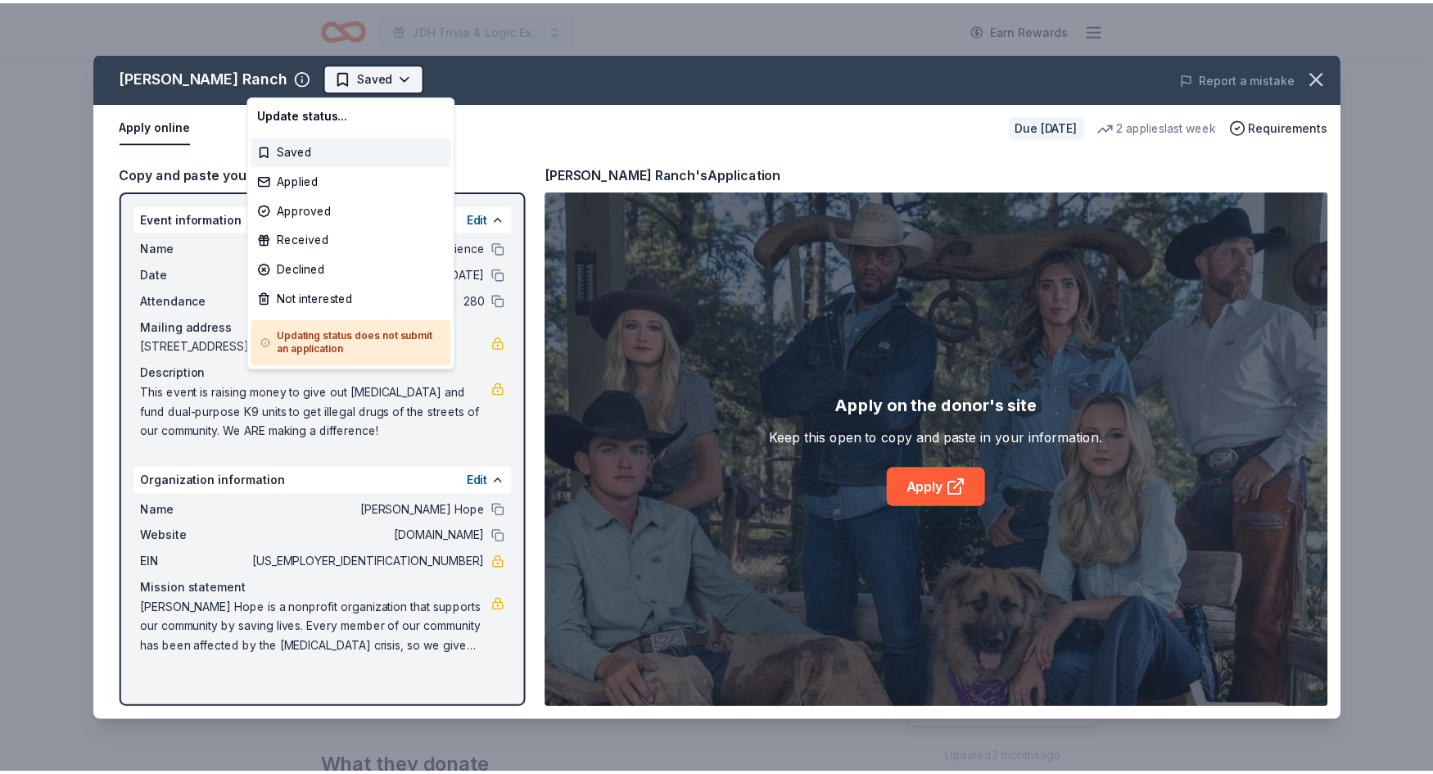
scroll to position [0, 0]
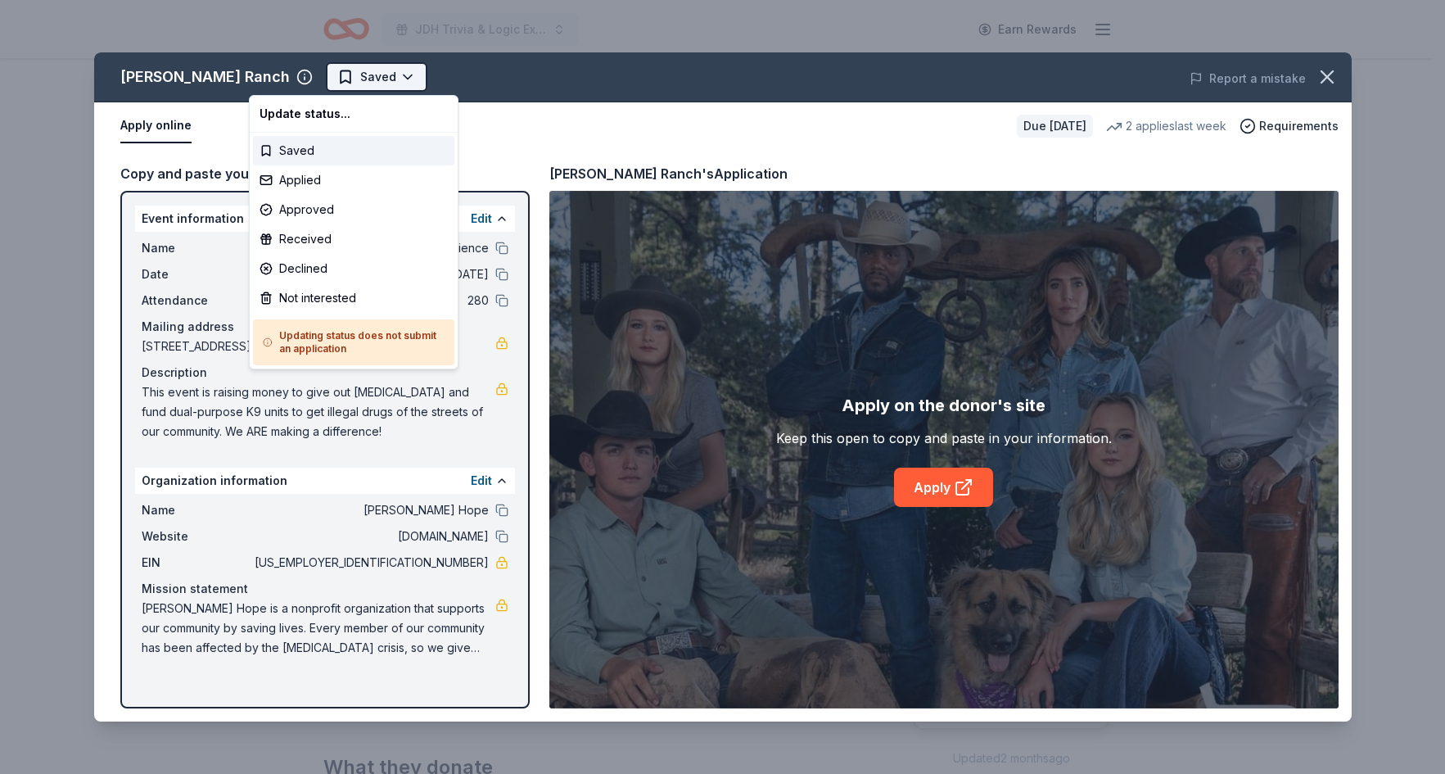
click at [334, 77] on html "JDH Trivia & Logic Experience Earn Rewards Due [DATE] Share [PERSON_NAME] Ranch…" at bounding box center [722, 387] width 1445 height 774
click at [302, 175] on div "Applied" at bounding box center [353, 179] width 201 height 29
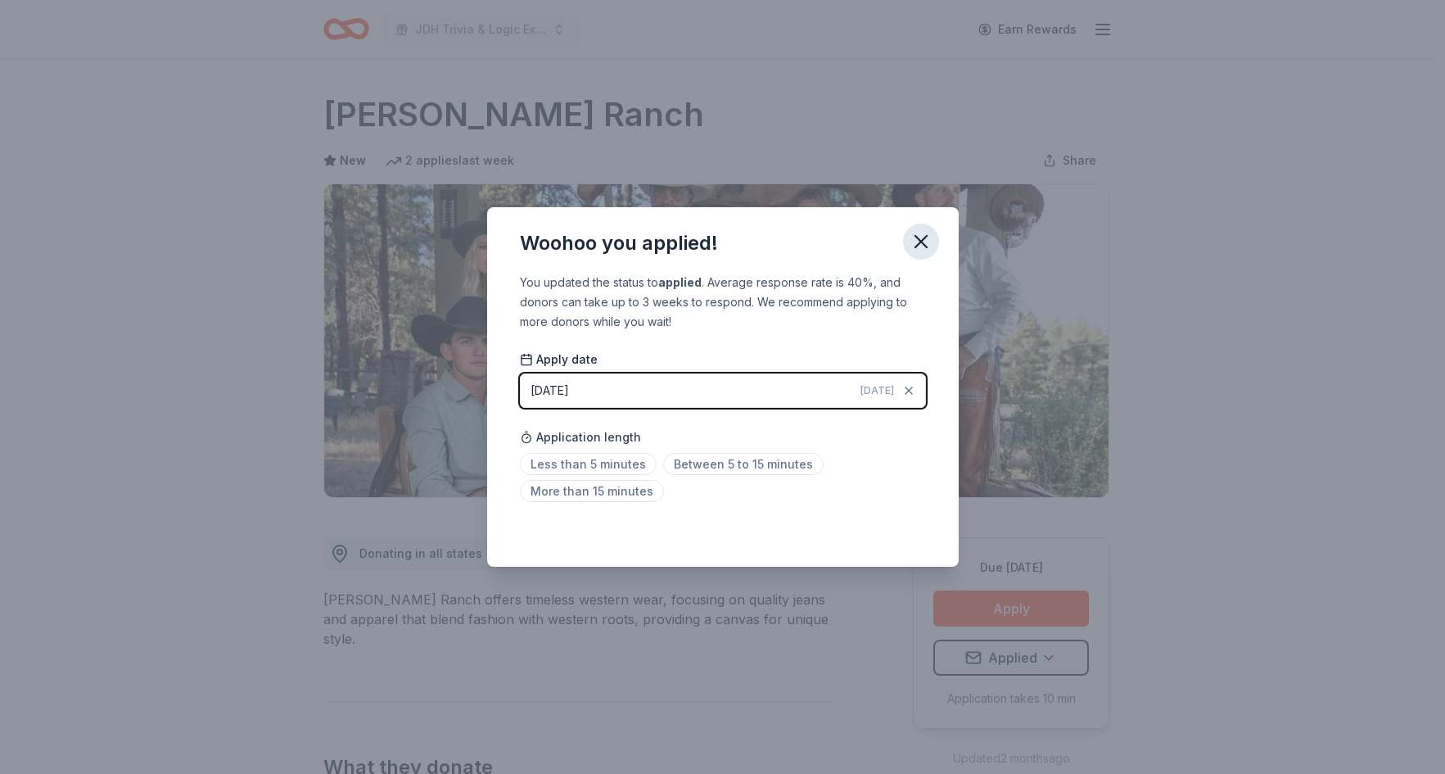
click at [919, 242] on icon "button" at bounding box center [920, 241] width 11 height 11
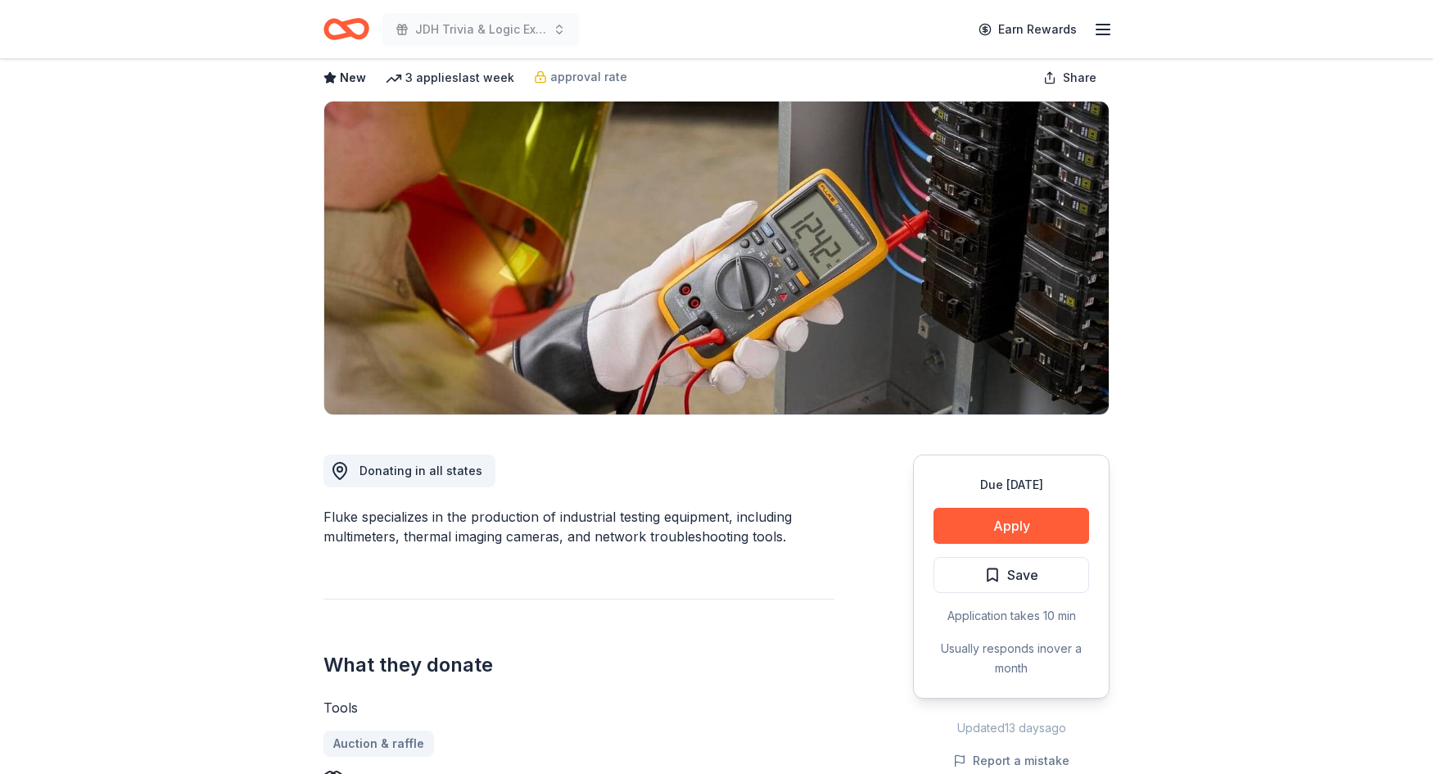
scroll to position [82, 0]
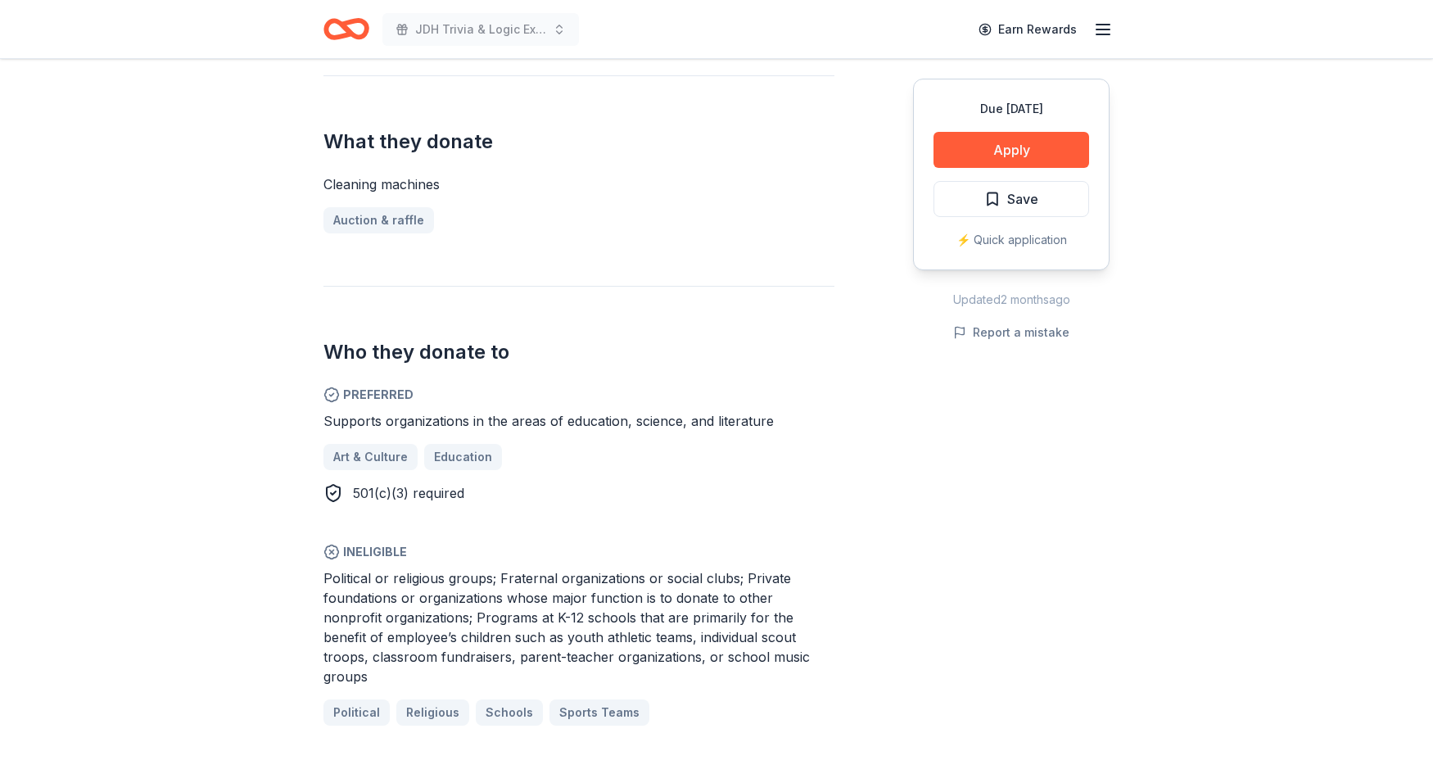
scroll to position [737, 0]
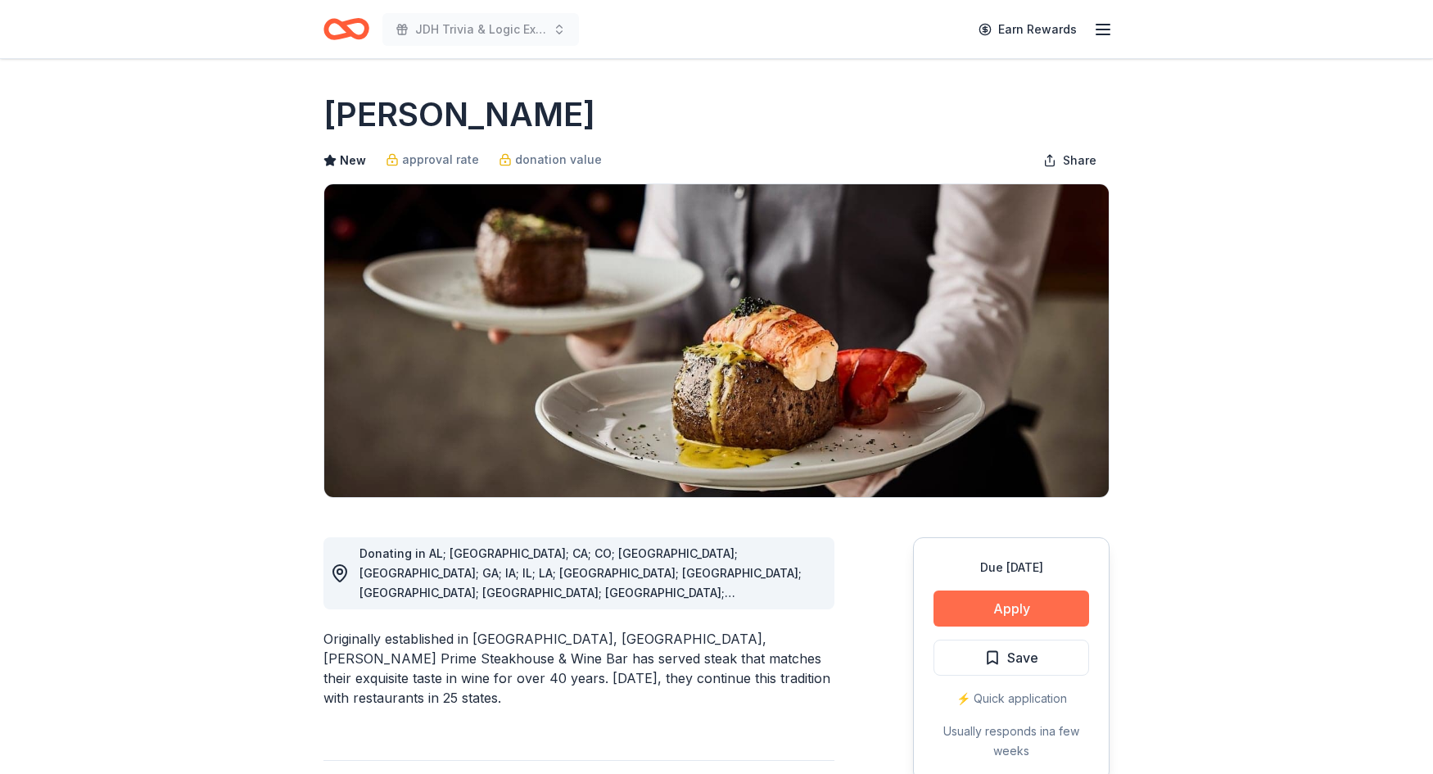
click at [1035, 603] on button "Apply" at bounding box center [1011, 608] width 156 height 36
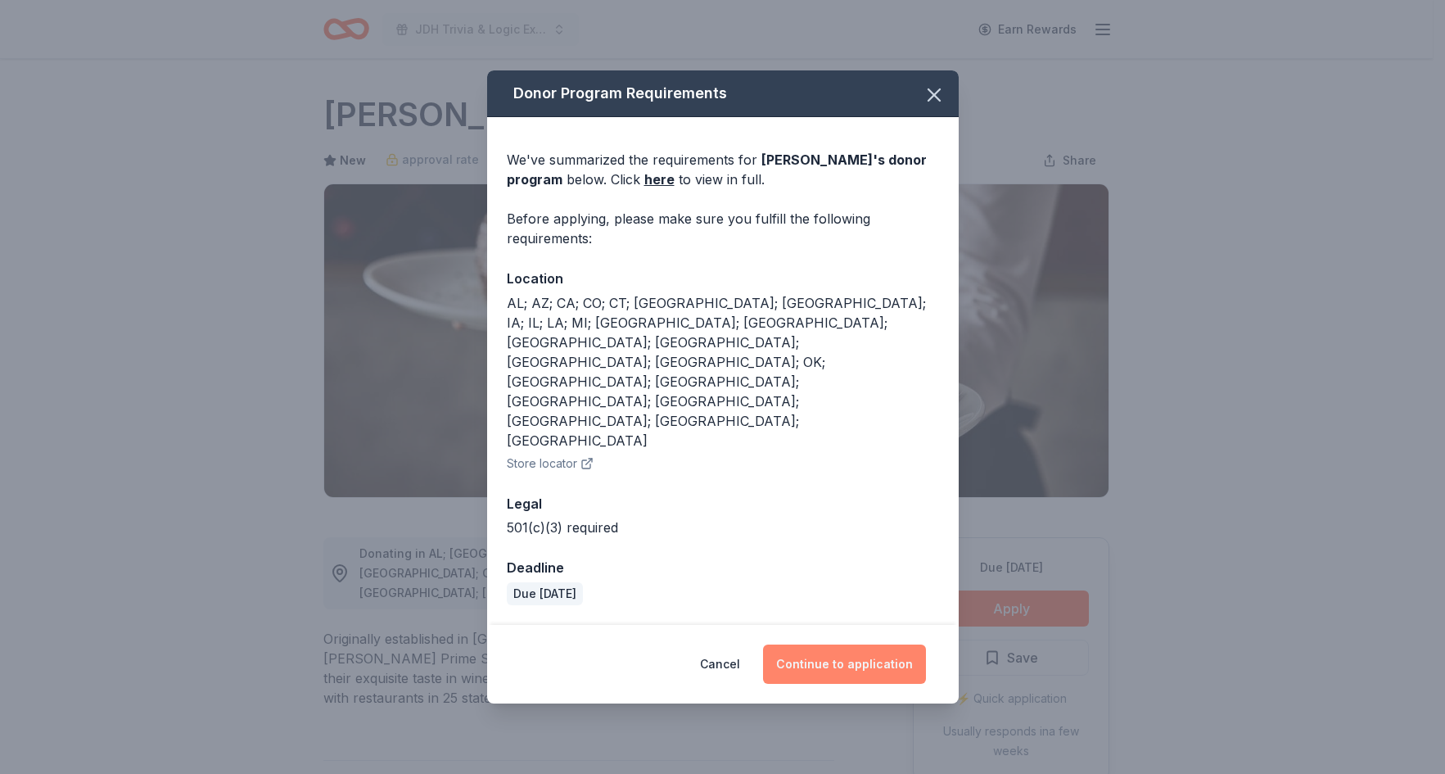
click at [863, 644] on button "Continue to application" at bounding box center [844, 663] width 163 height 39
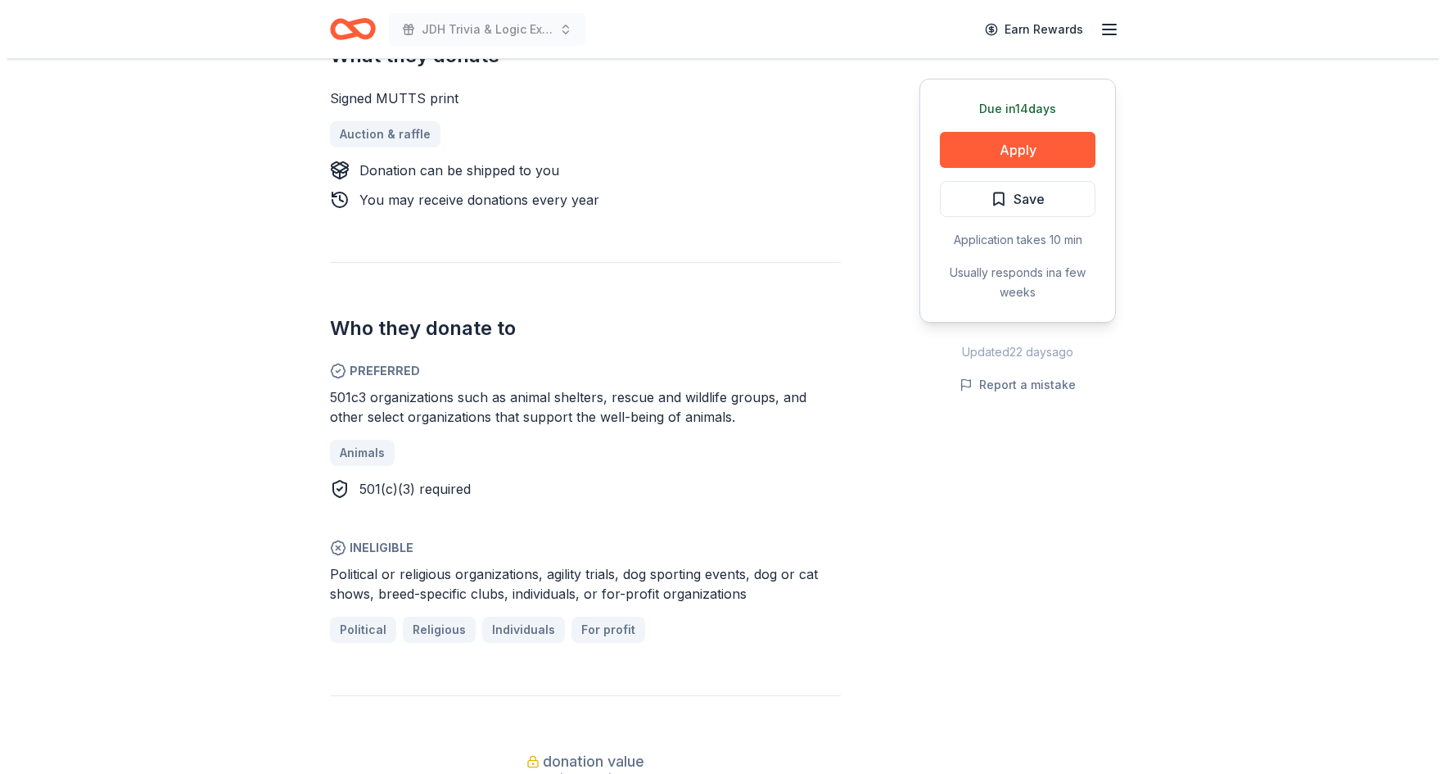
scroll to position [819, 0]
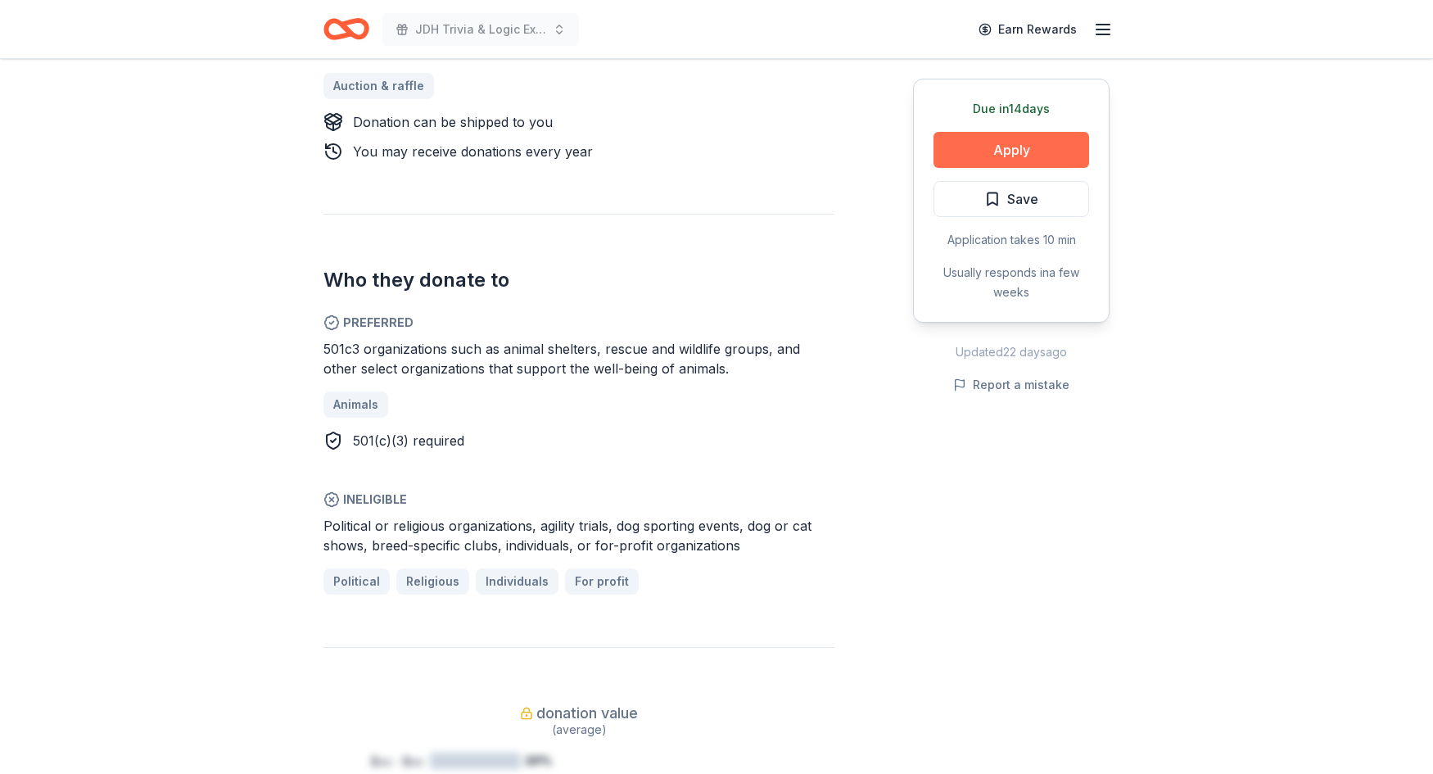
click at [985, 143] on button "Apply" at bounding box center [1011, 150] width 156 height 36
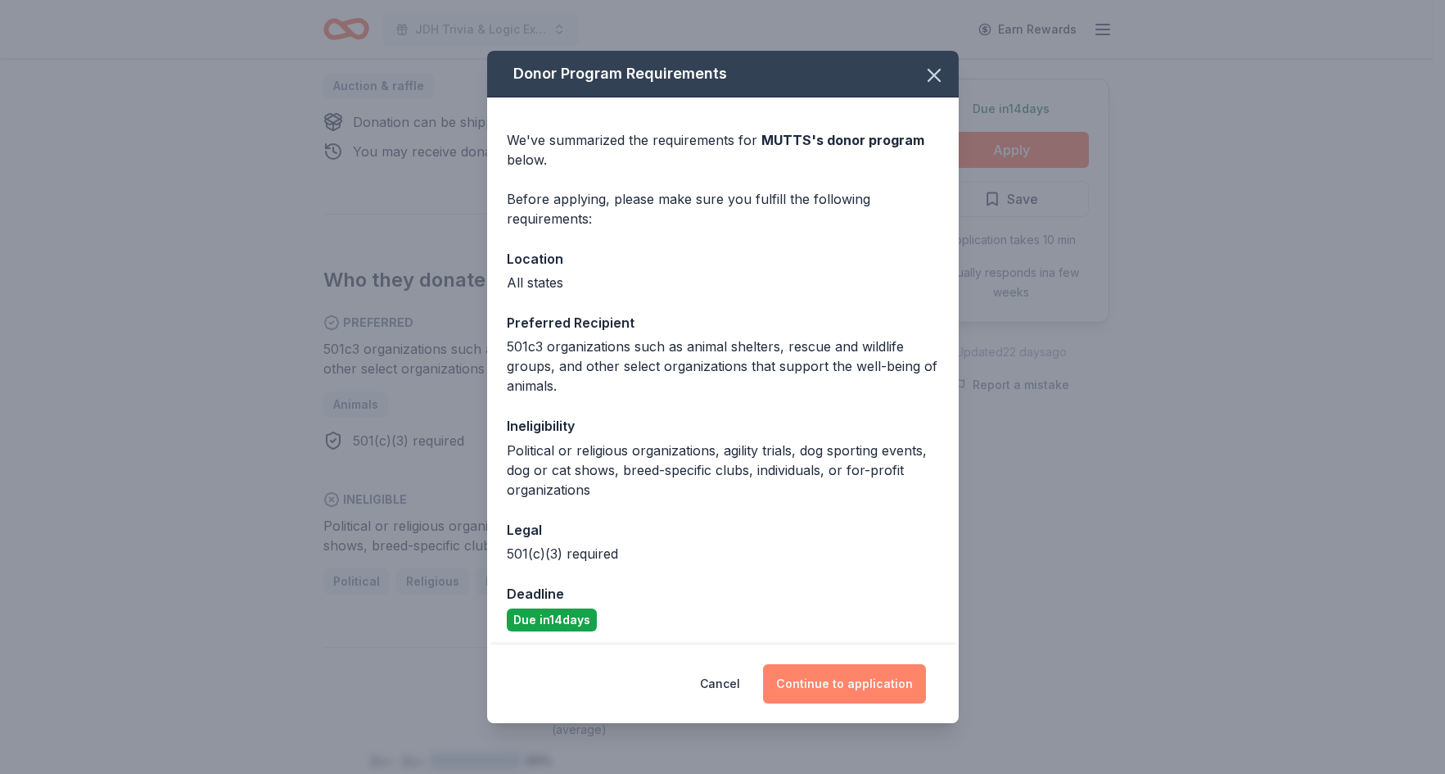
click at [834, 682] on button "Continue to application" at bounding box center [844, 683] width 163 height 39
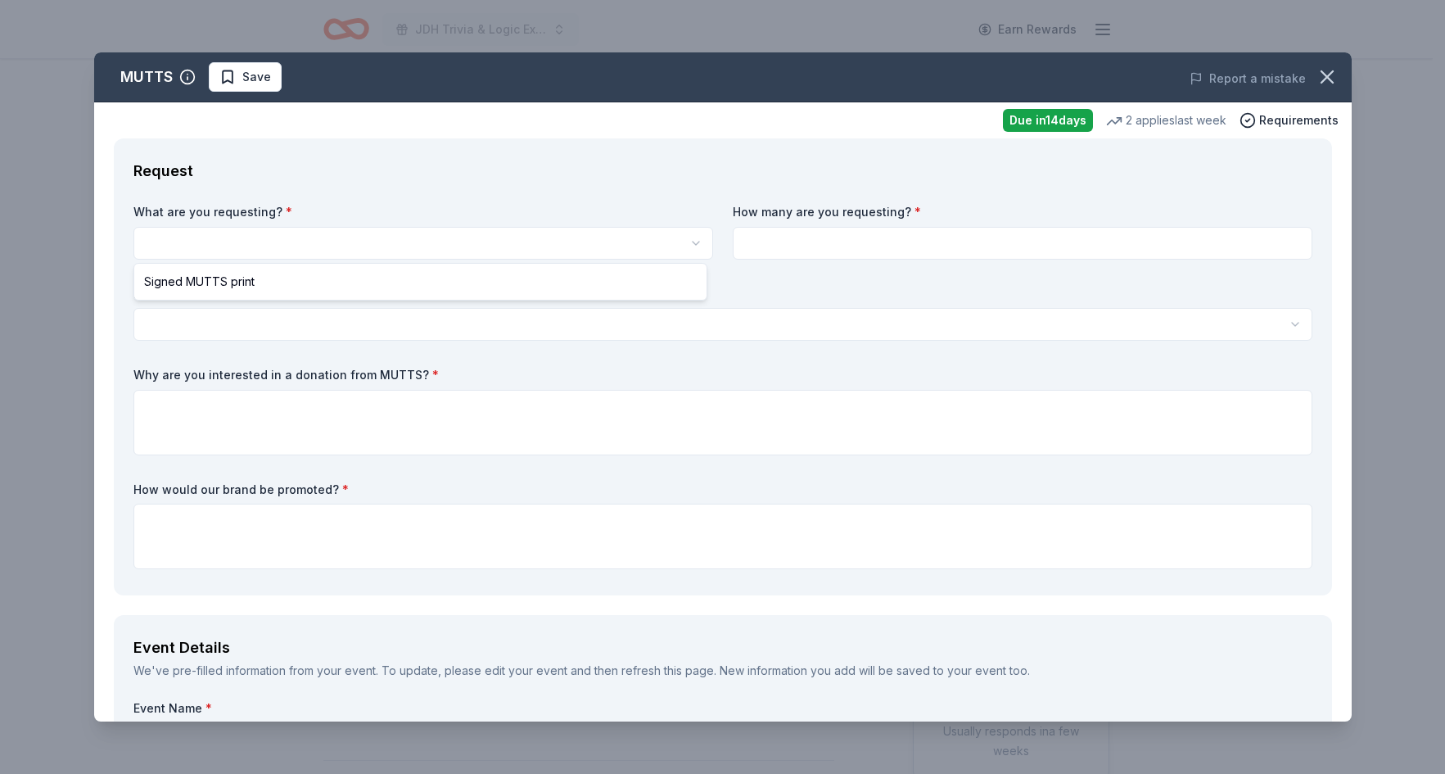
scroll to position [0, 0]
click at [340, 237] on html "JDH Trivia & Logic Experience Earn Rewards Due in 14 days Share MUTTS New 2 app…" at bounding box center [722, 387] width 1445 height 774
select select "Signed MUTTS print"
click at [744, 246] on input at bounding box center [1023, 243] width 580 height 33
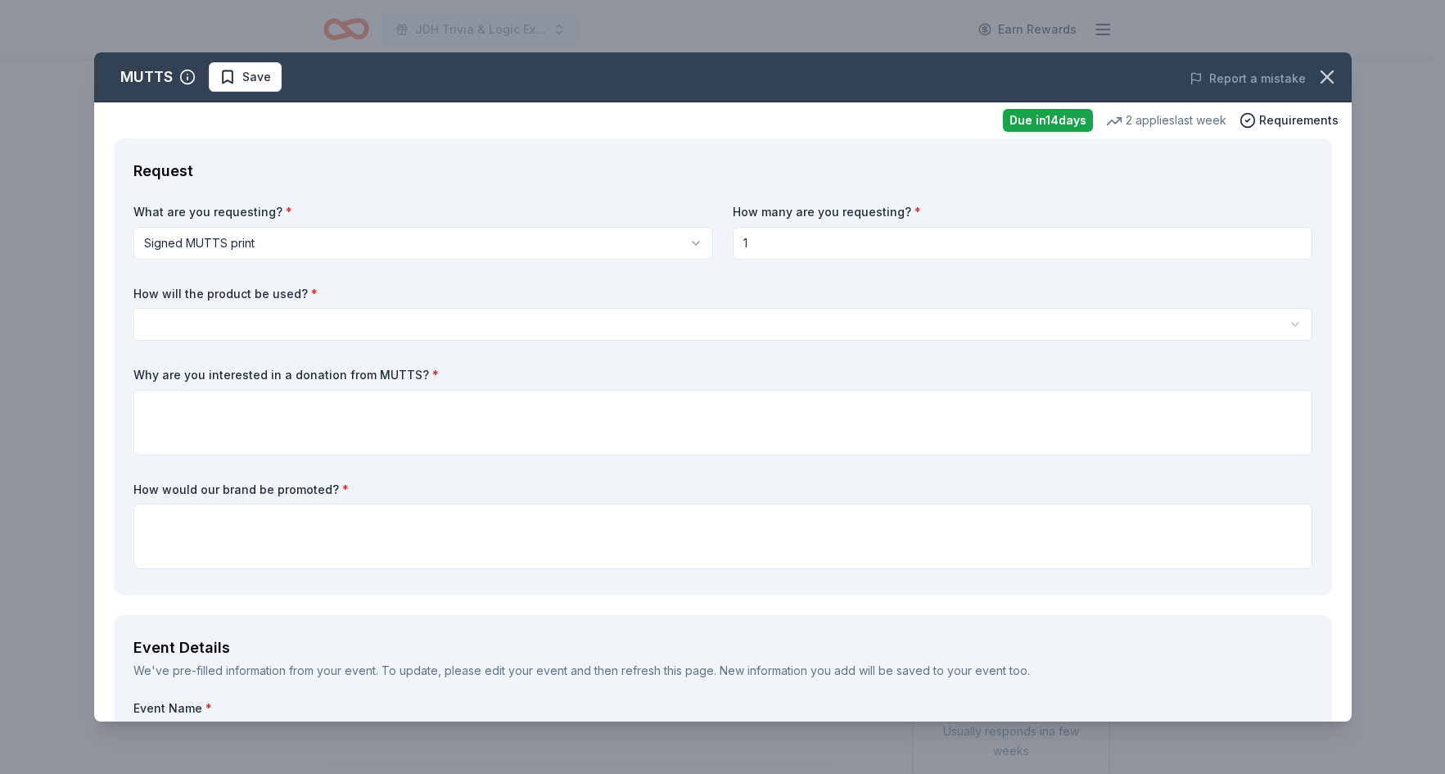
type input "1"
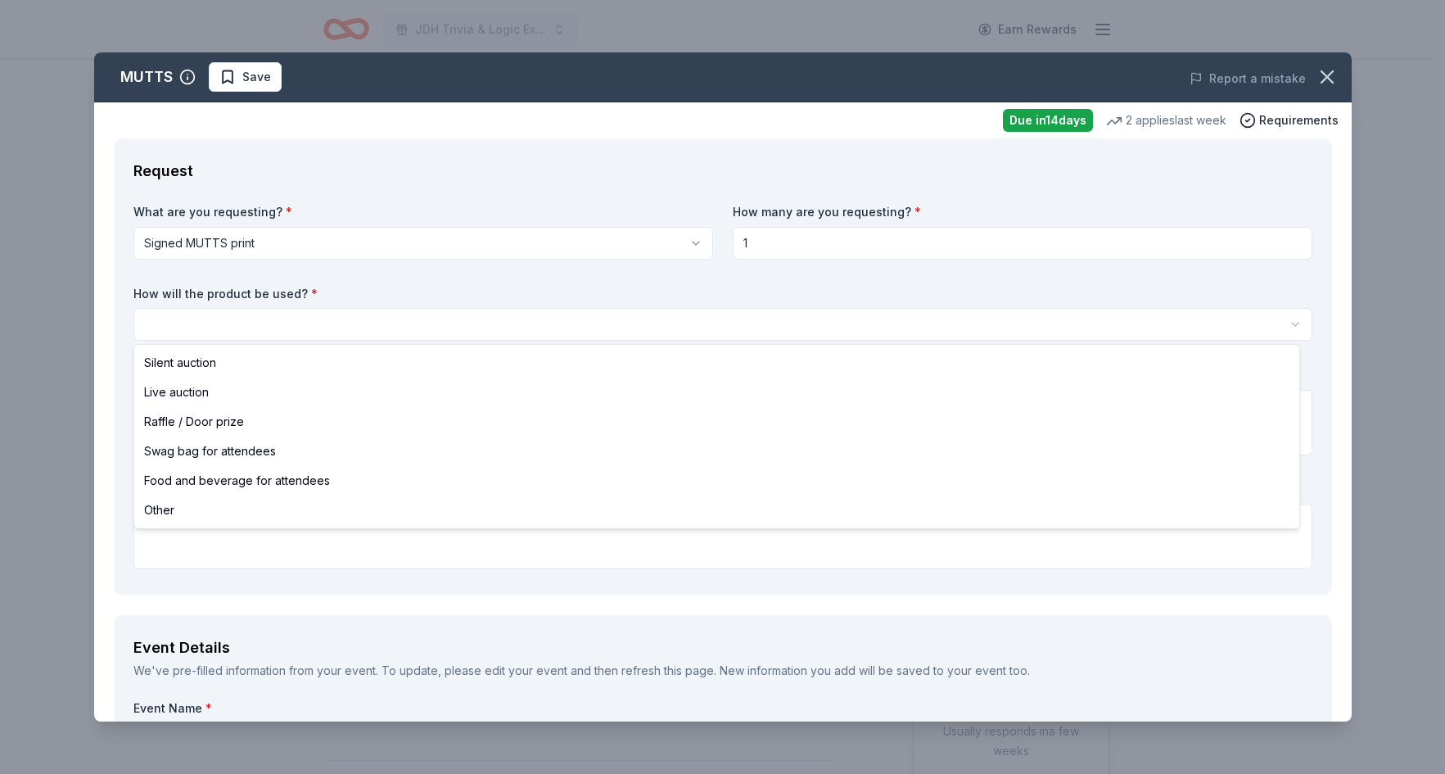
click at [379, 327] on html "JDH Trivia & Logic Experience Earn Rewards Due in 14 days Share MUTTS New 2 app…" at bounding box center [722, 387] width 1445 height 774
select select "raffleDoorPrize"
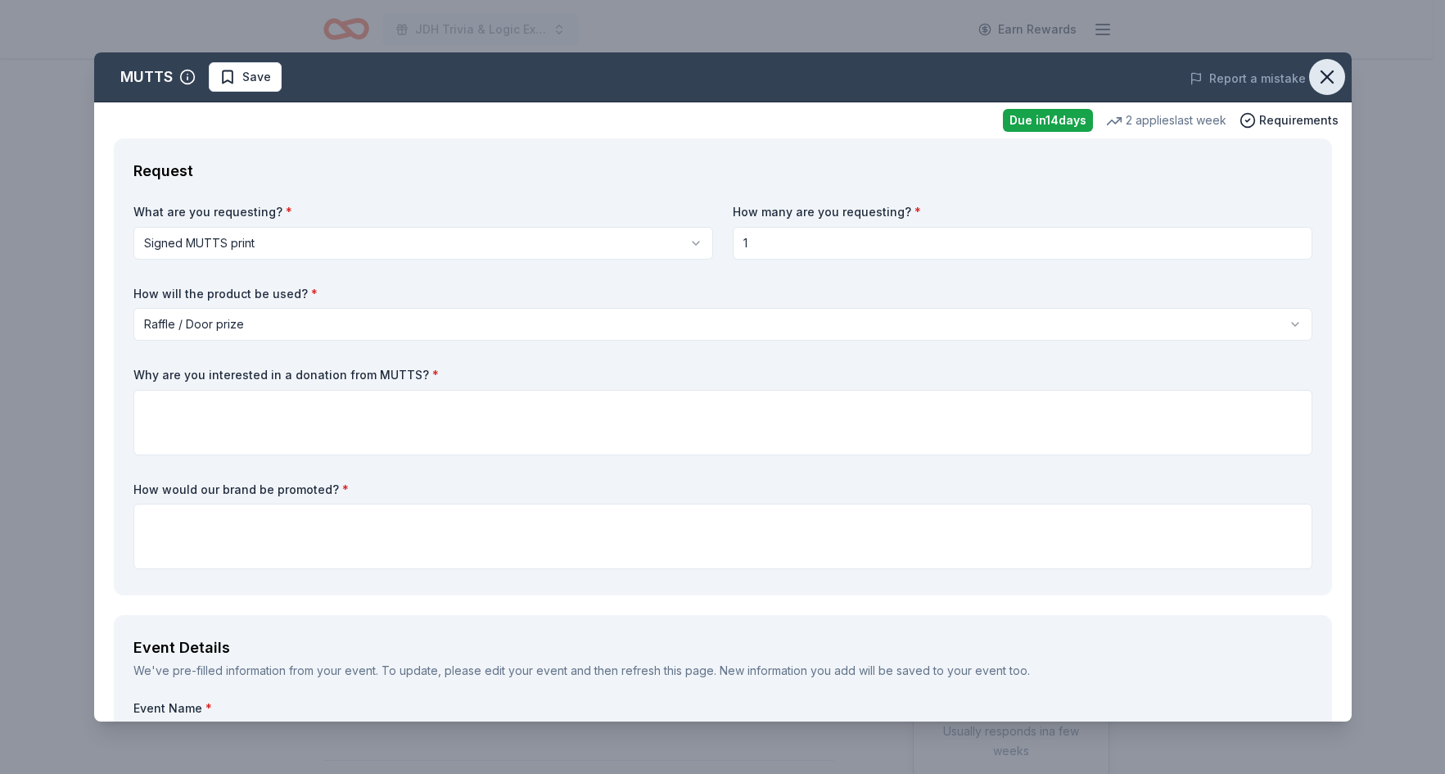
click at [1309, 75] on button "button" at bounding box center [1327, 77] width 36 height 36
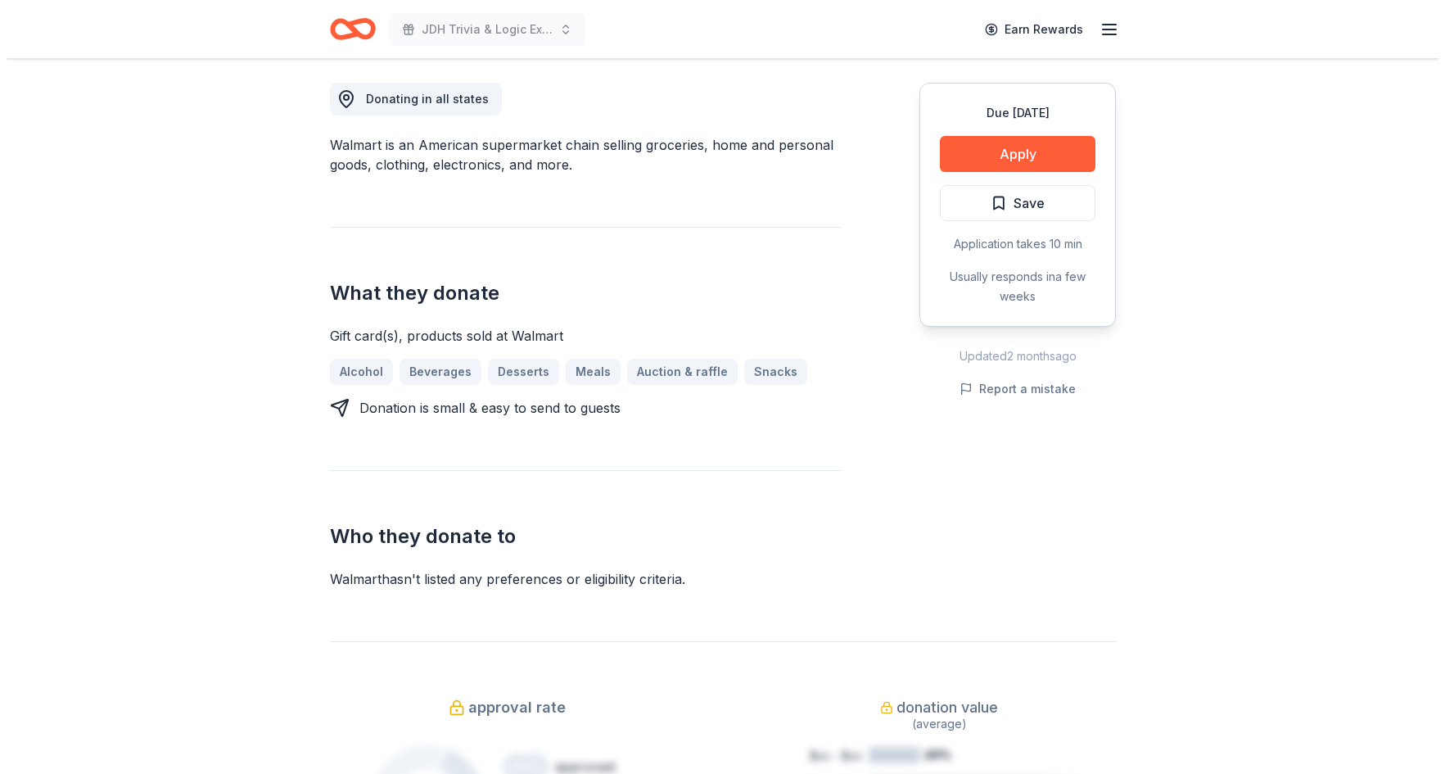
scroll to position [491, 0]
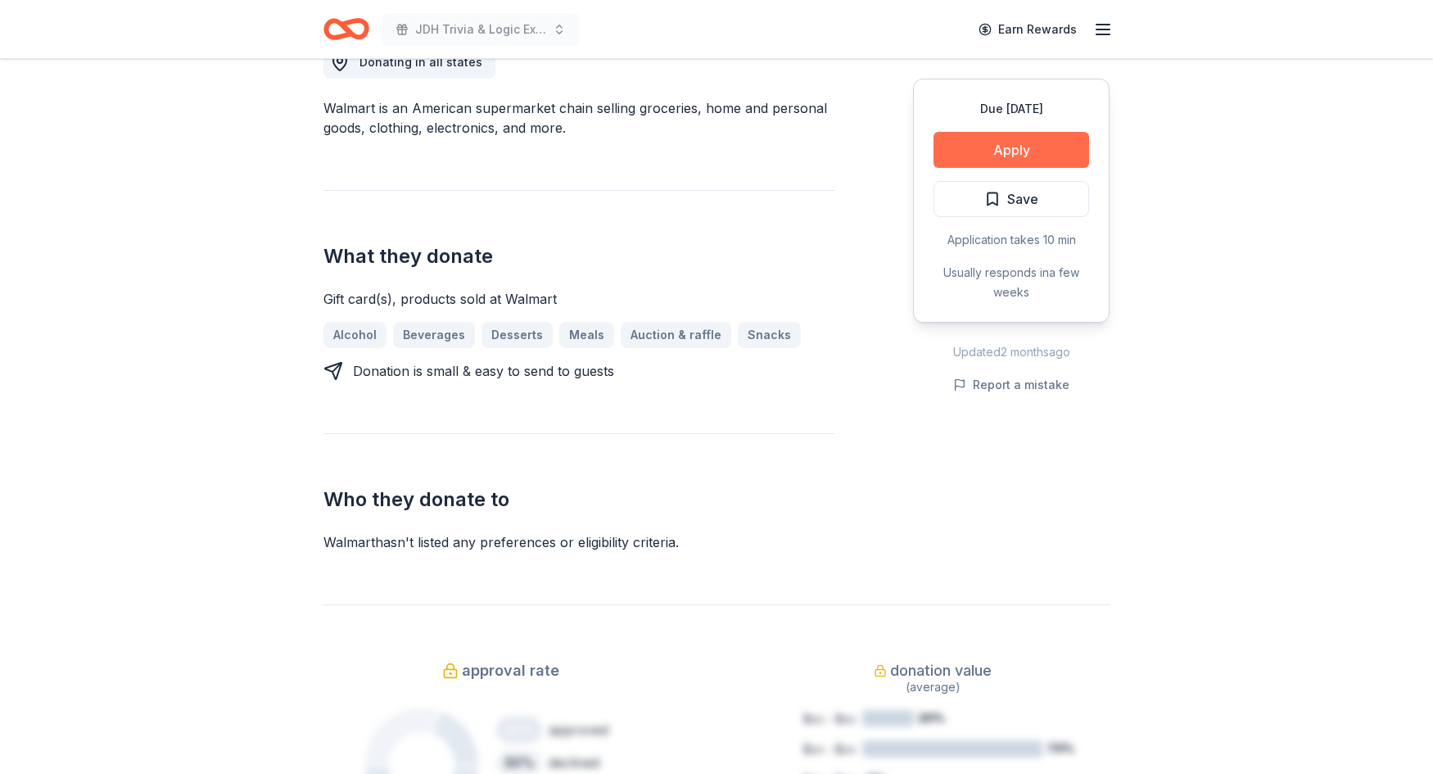
click at [987, 147] on button "Apply" at bounding box center [1011, 150] width 156 height 36
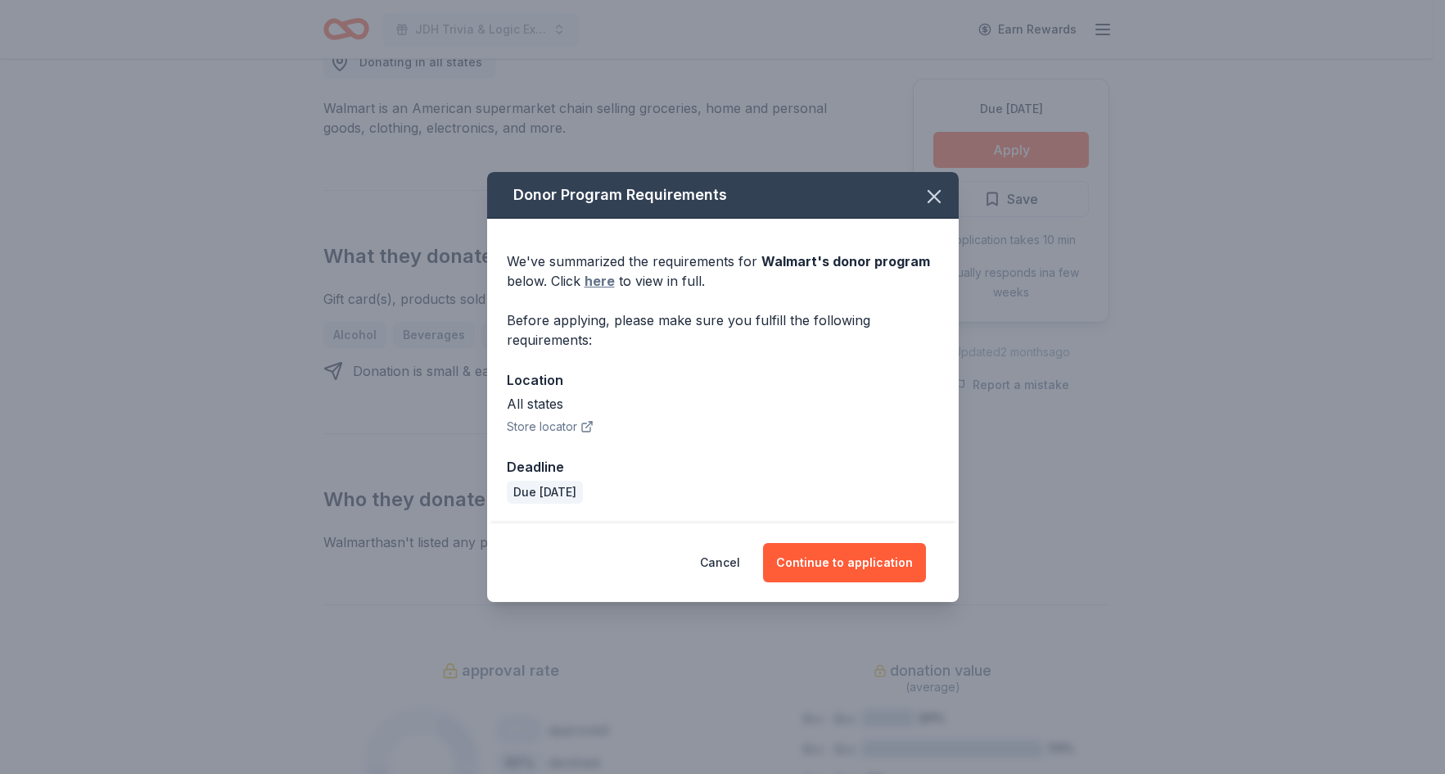
click at [598, 279] on link "here" at bounding box center [600, 281] width 30 height 20
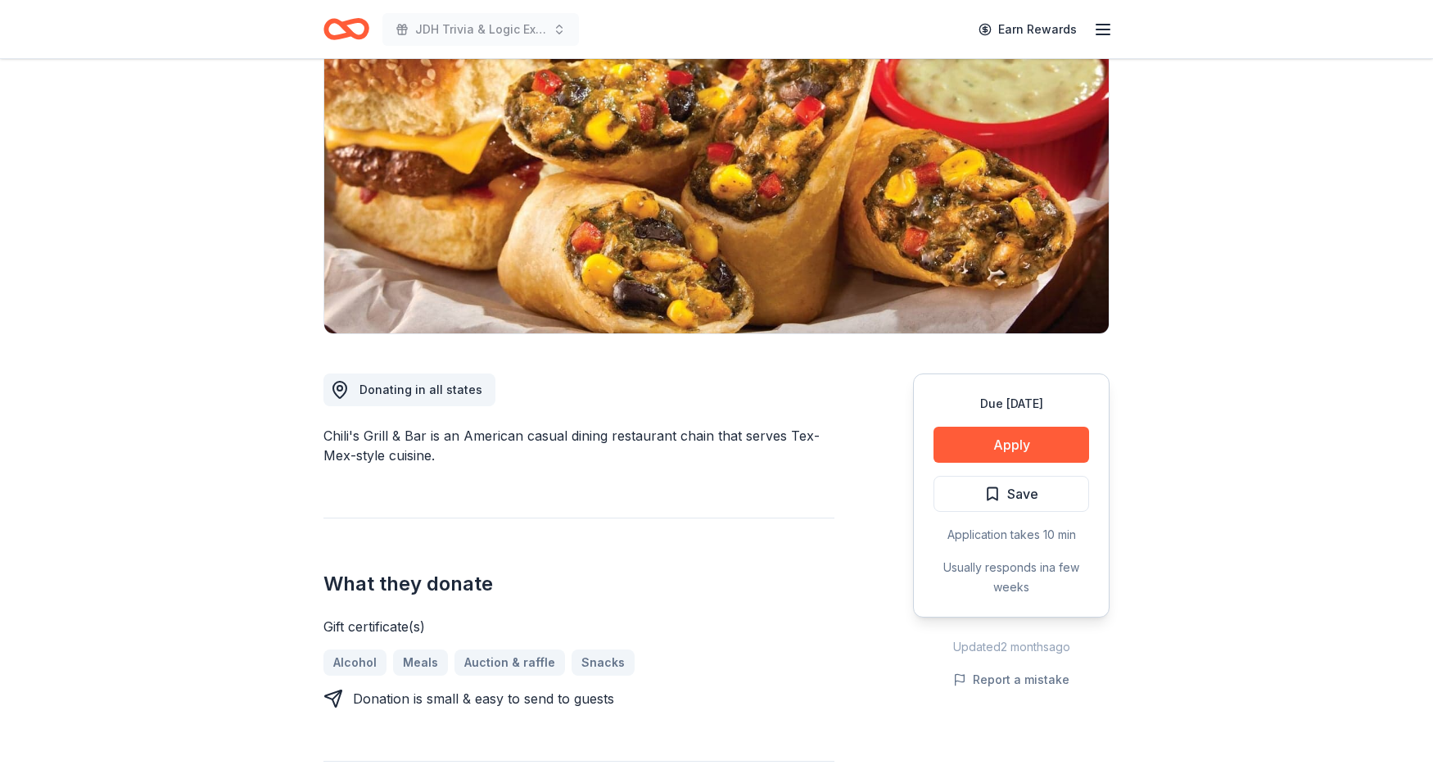
scroll to position [246, 0]
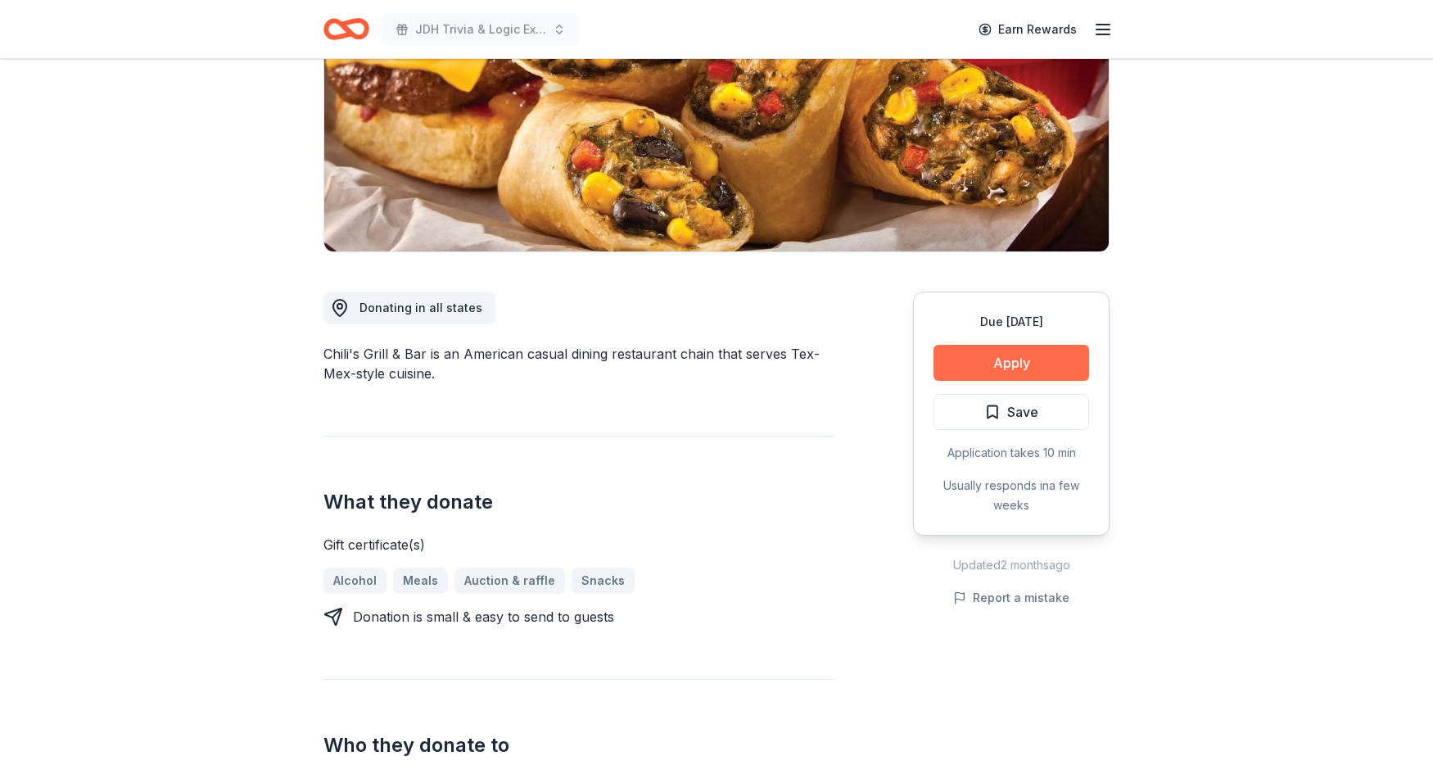
click at [1025, 364] on button "Apply" at bounding box center [1011, 363] width 156 height 36
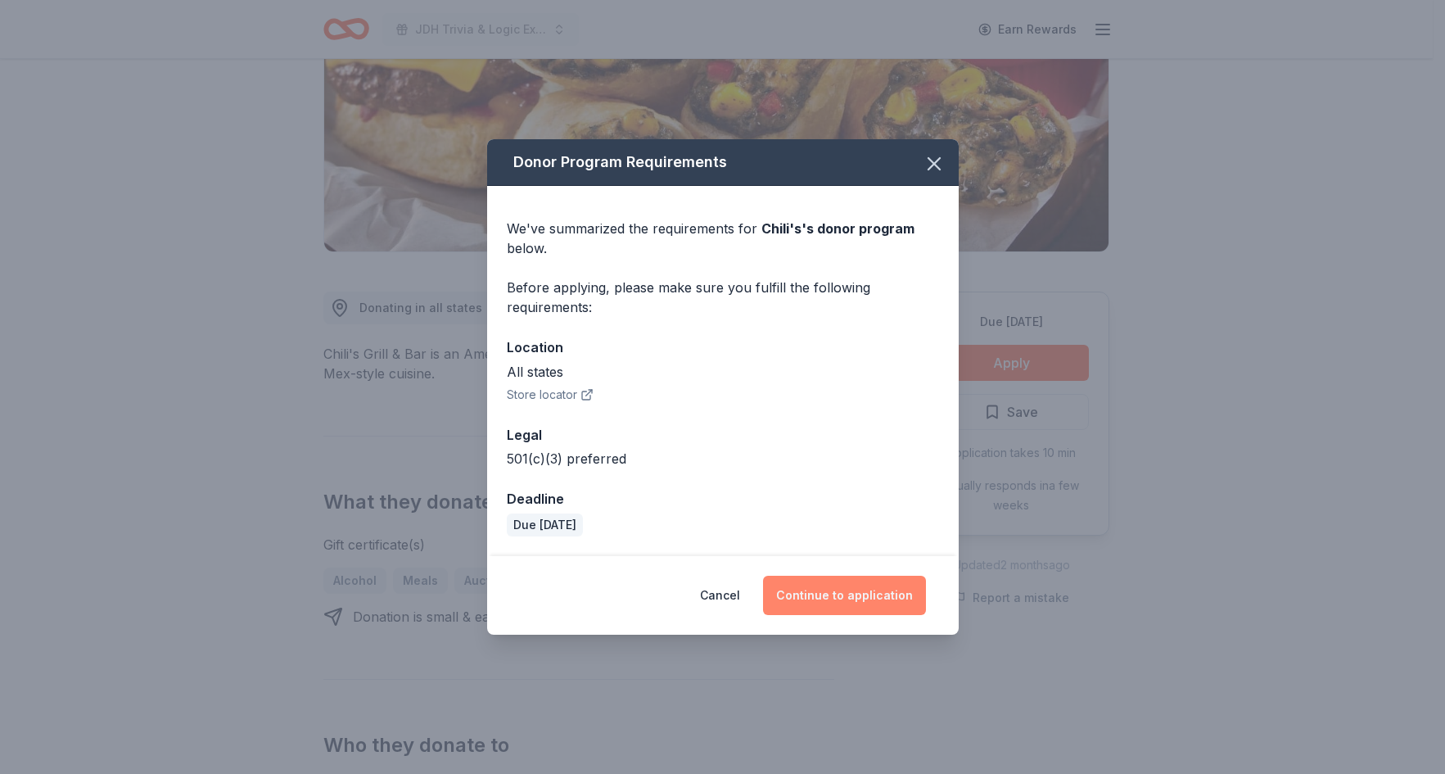
click at [844, 590] on button "Continue to application" at bounding box center [844, 595] width 163 height 39
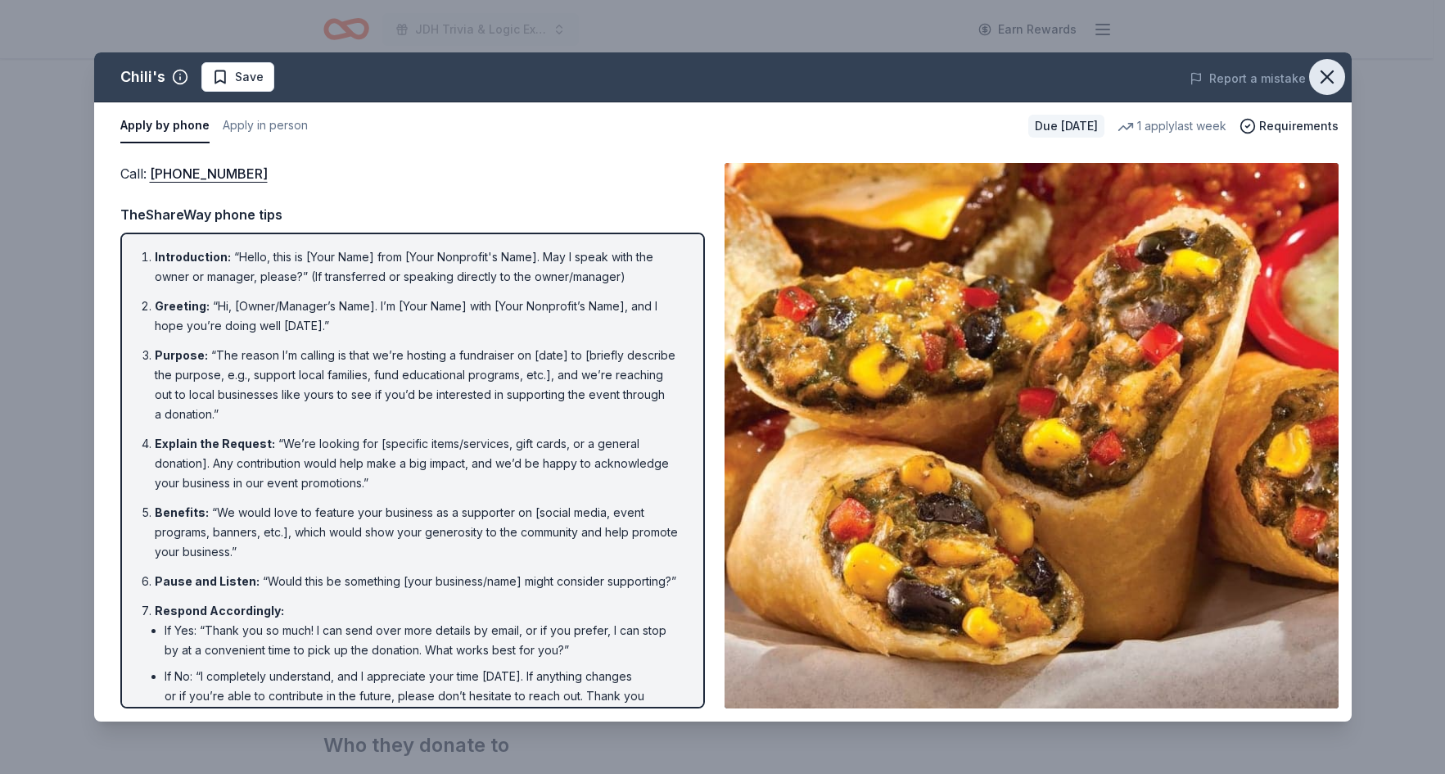
click at [1329, 82] on icon "button" at bounding box center [1327, 76] width 23 height 23
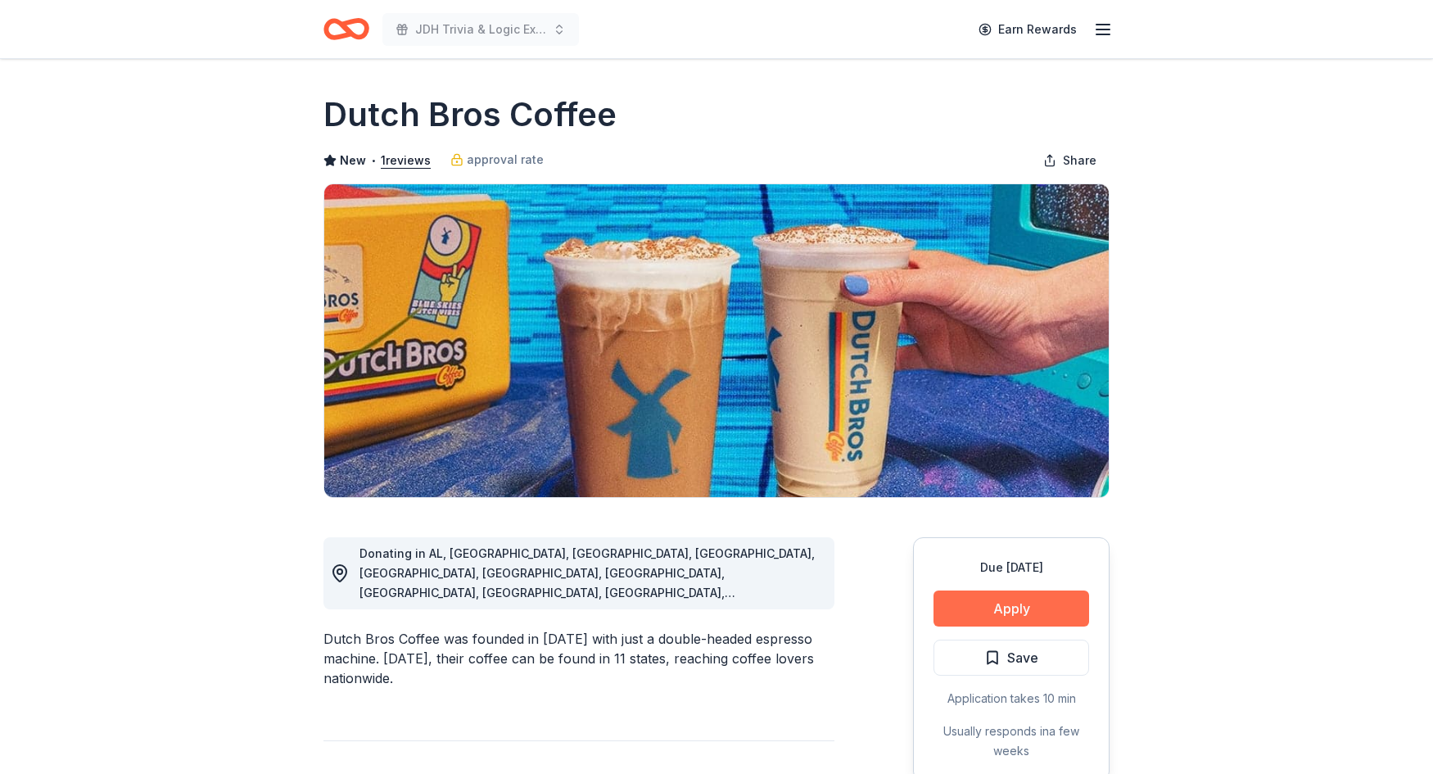
click at [1017, 608] on button "Apply" at bounding box center [1011, 608] width 156 height 36
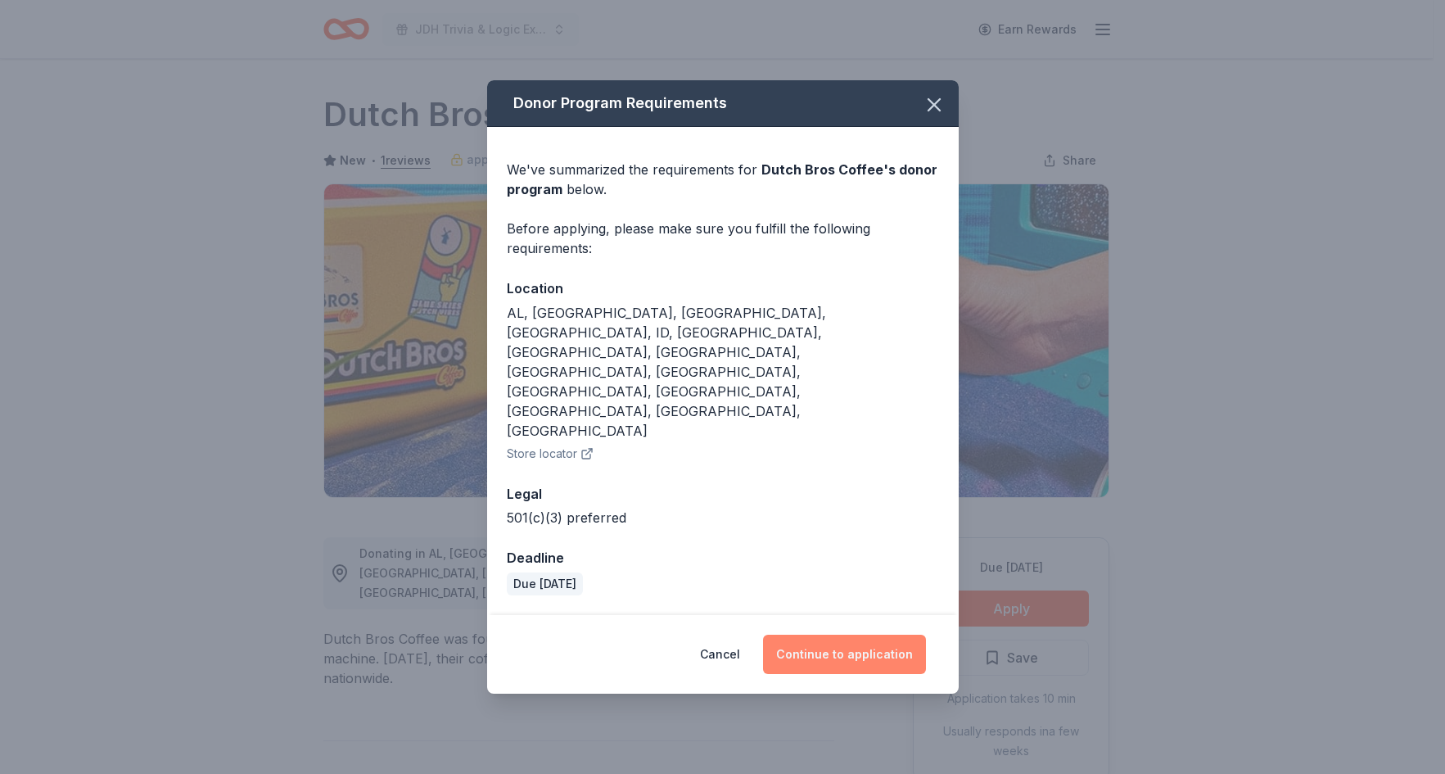
click at [820, 635] on button "Continue to application" at bounding box center [844, 654] width 163 height 39
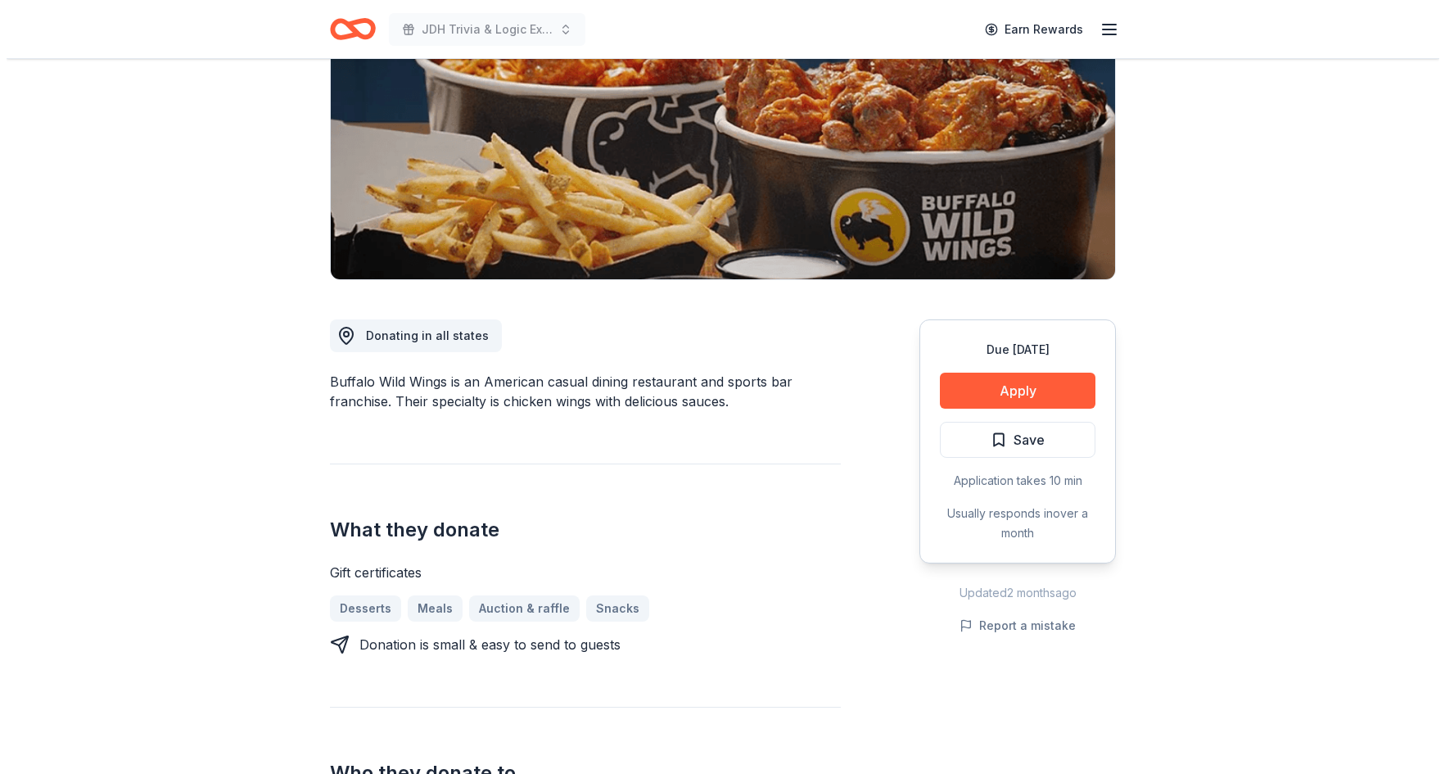
scroll to position [246, 0]
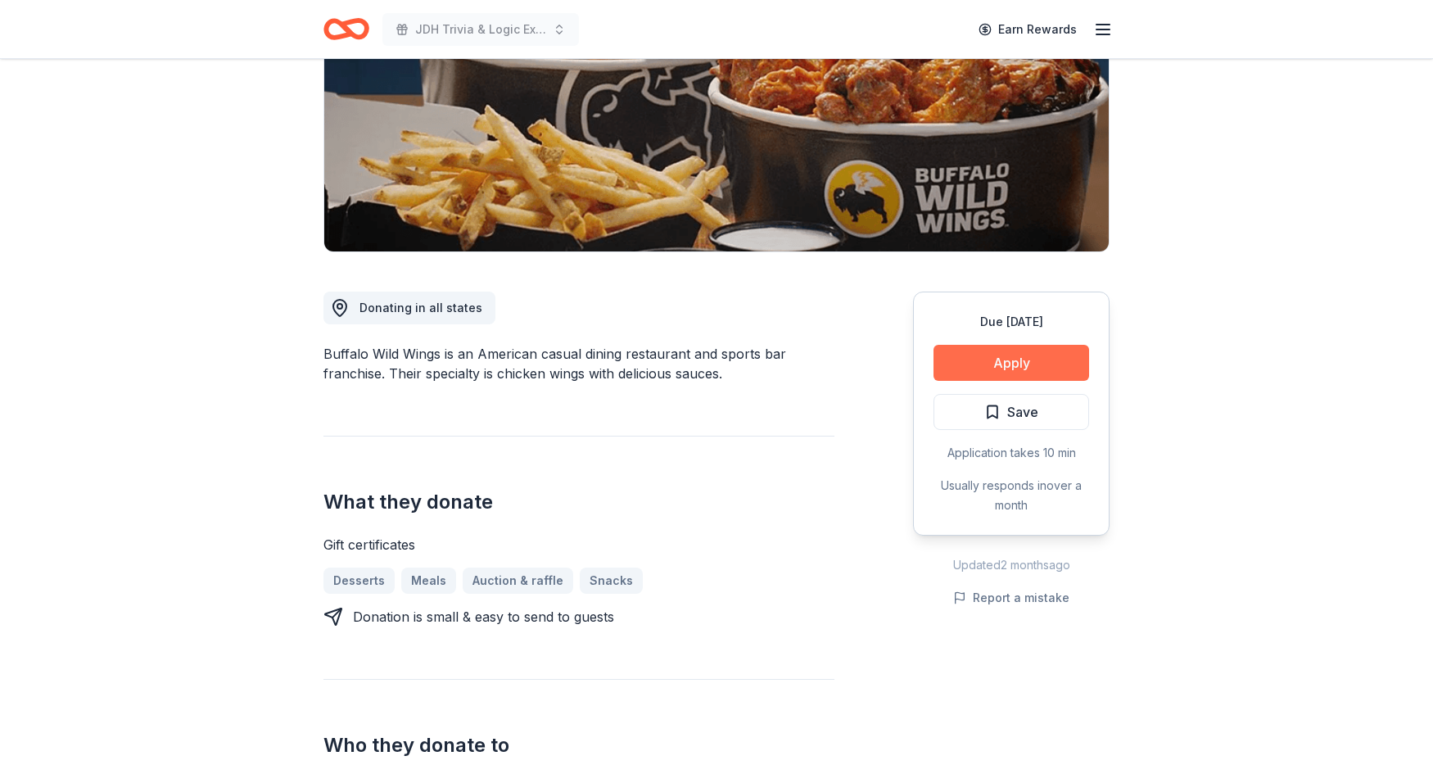
click at [1014, 367] on button "Apply" at bounding box center [1011, 363] width 156 height 36
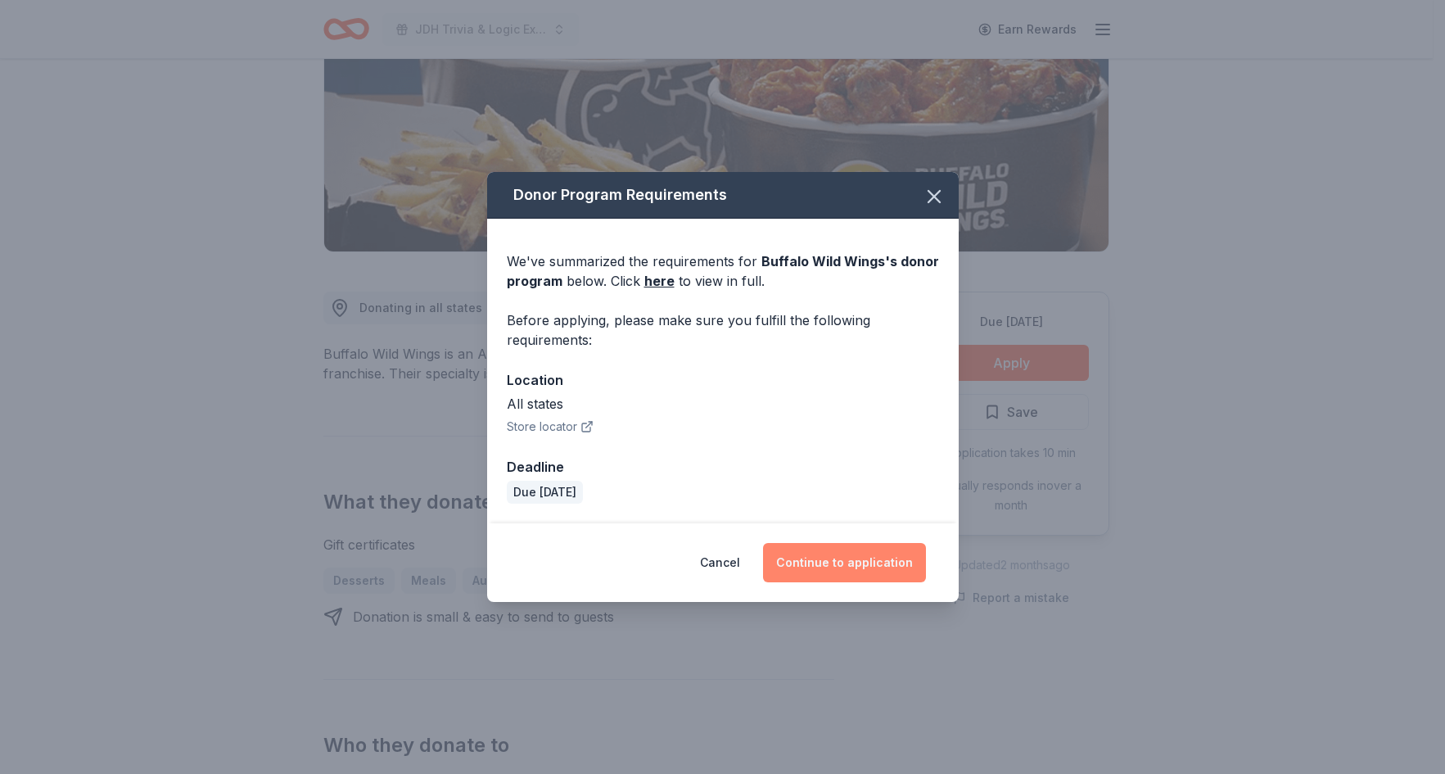
click at [844, 564] on button "Continue to application" at bounding box center [844, 562] width 163 height 39
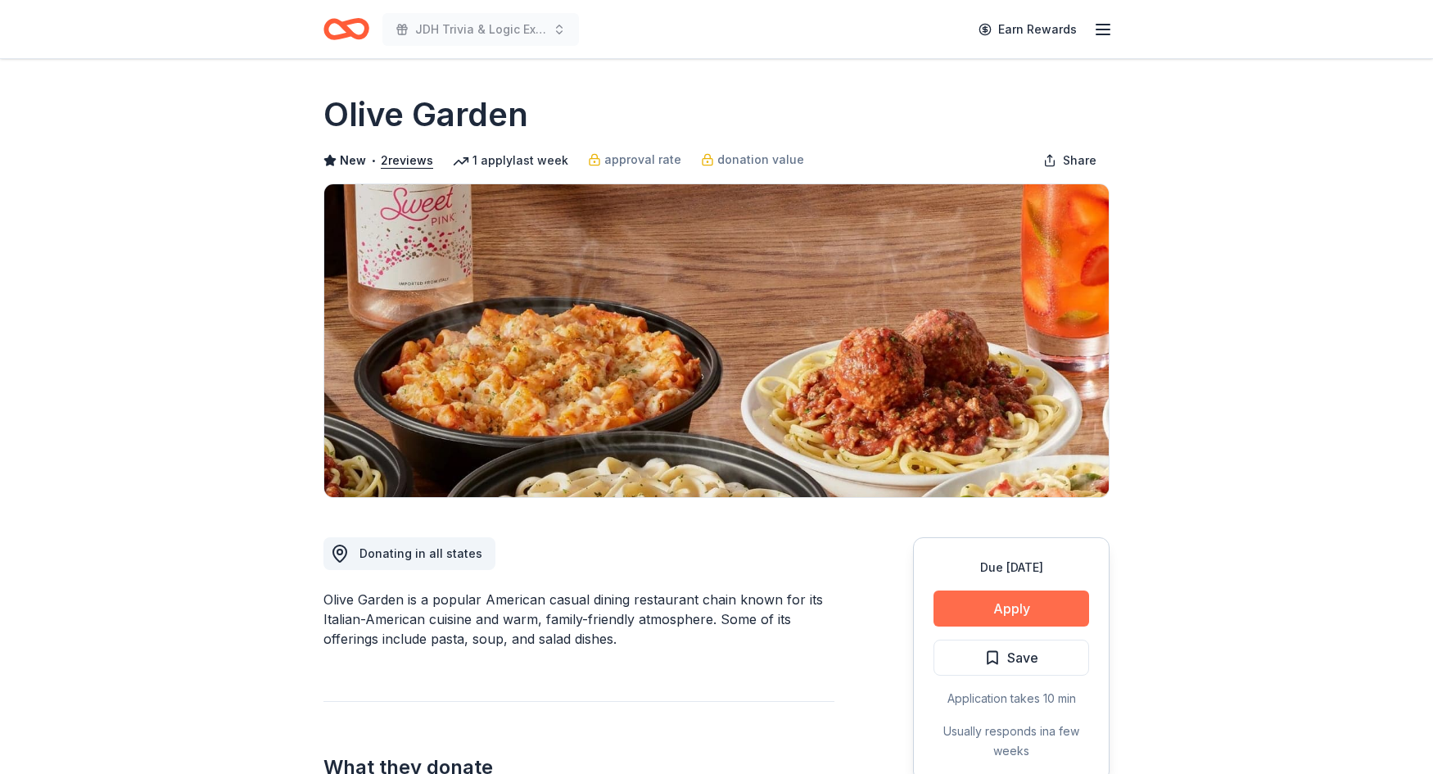
click at [1044, 612] on button "Apply" at bounding box center [1011, 608] width 156 height 36
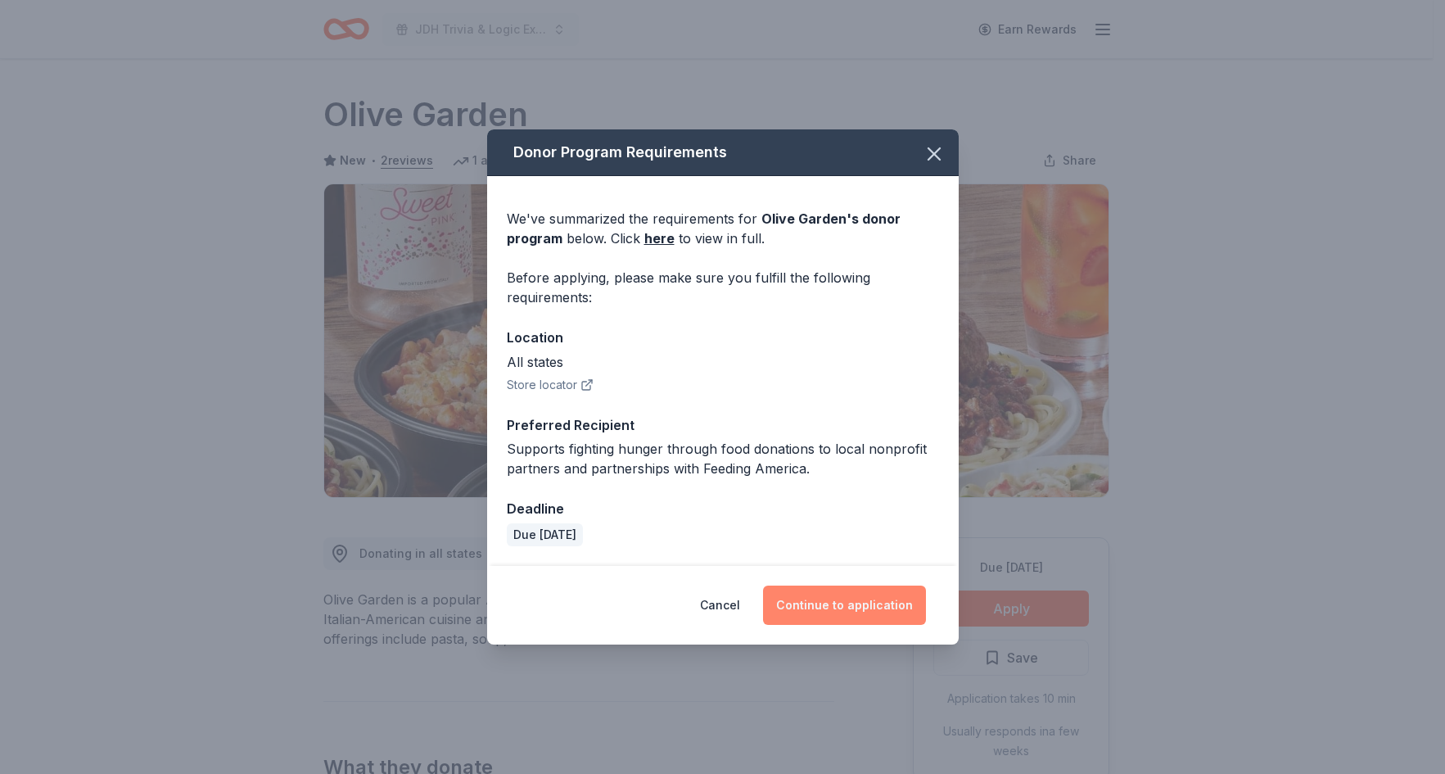
click at [842, 603] on button "Continue to application" at bounding box center [844, 604] width 163 height 39
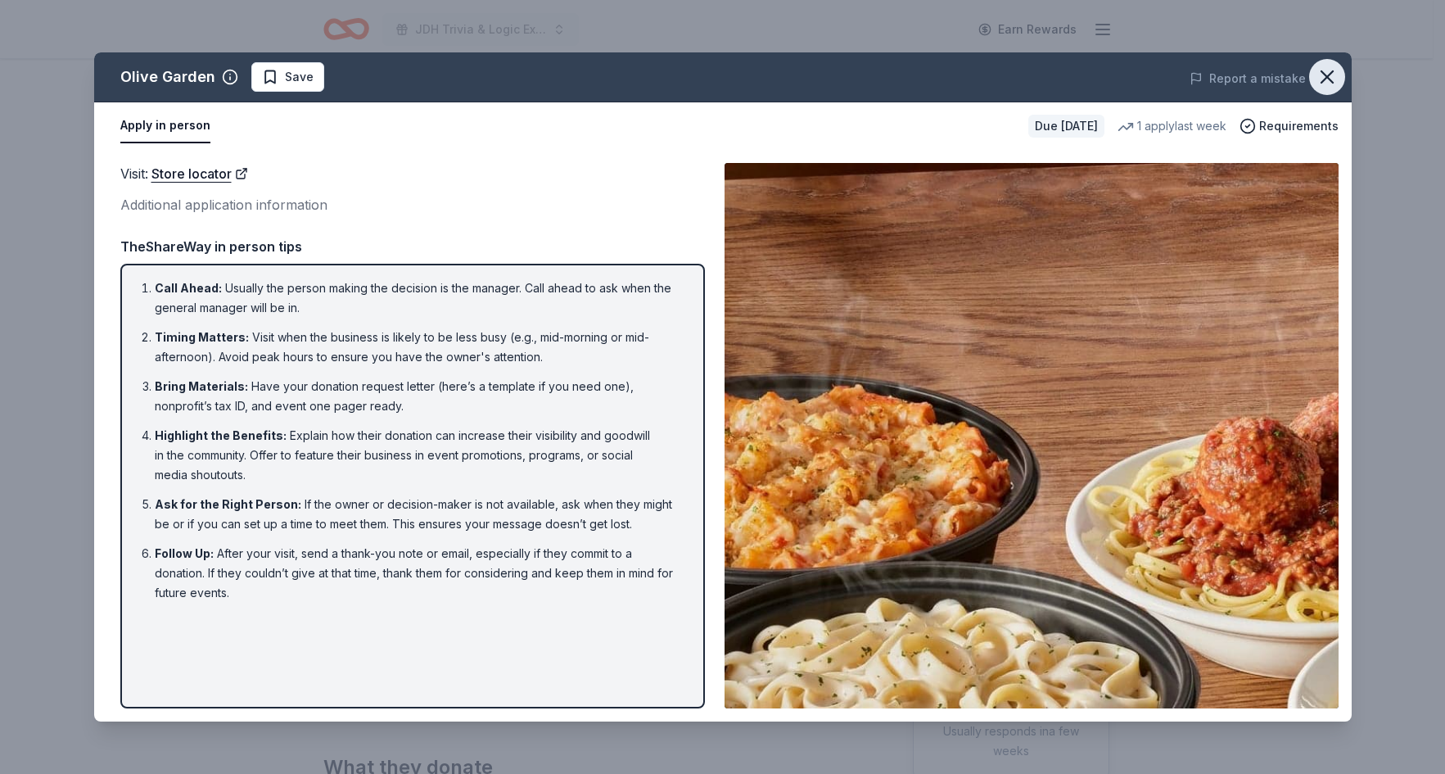
click at [1328, 79] on icon "button" at bounding box center [1326, 76] width 11 height 11
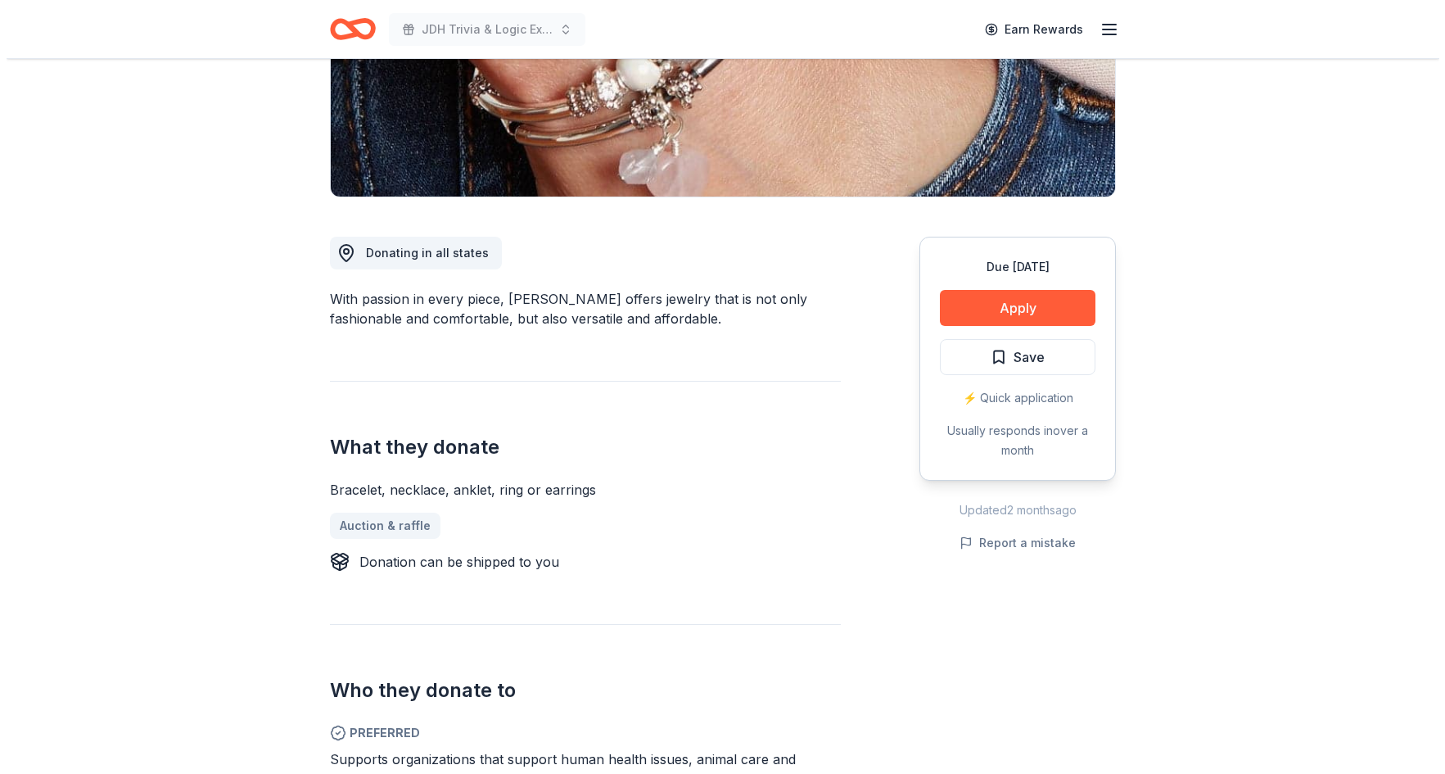
scroll to position [327, 0]
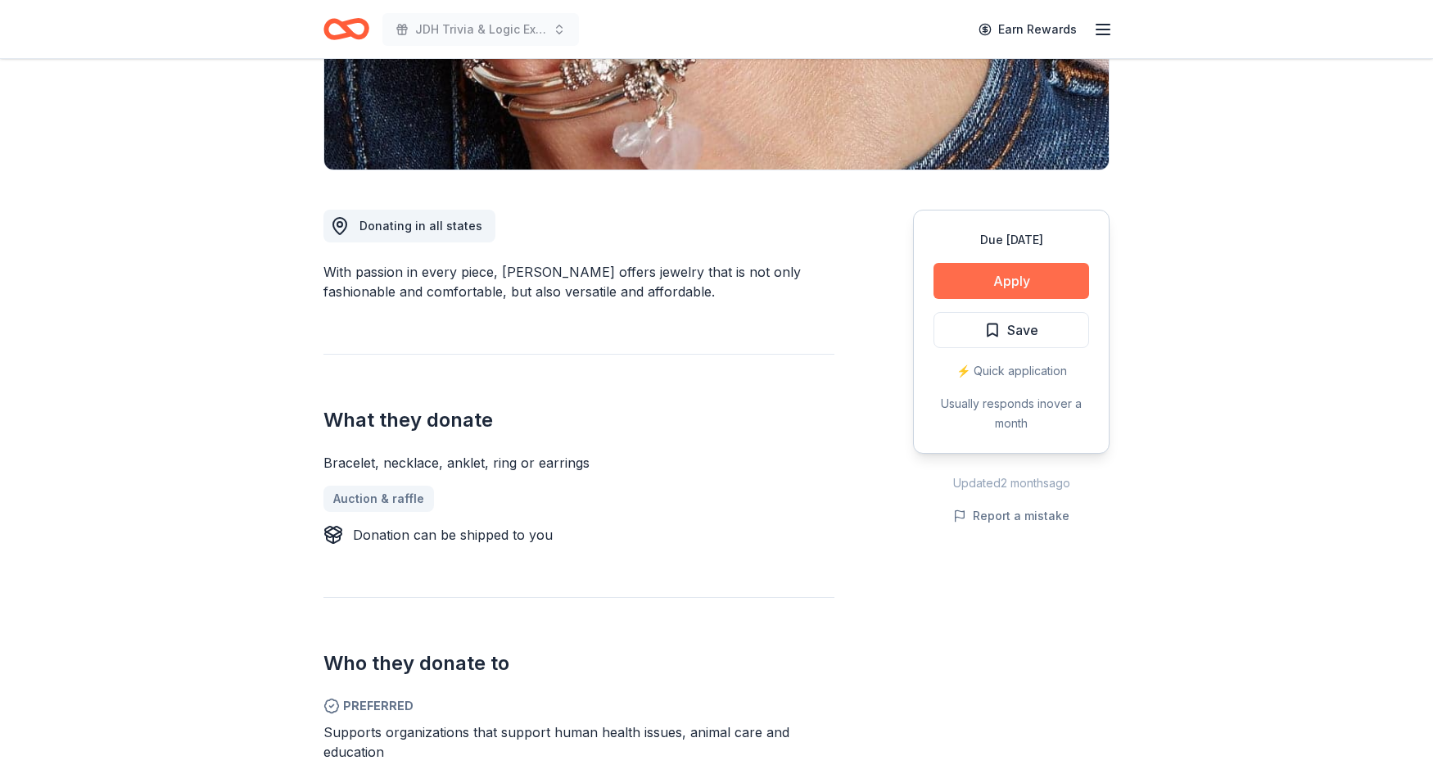
click at [996, 288] on button "Apply" at bounding box center [1011, 281] width 156 height 36
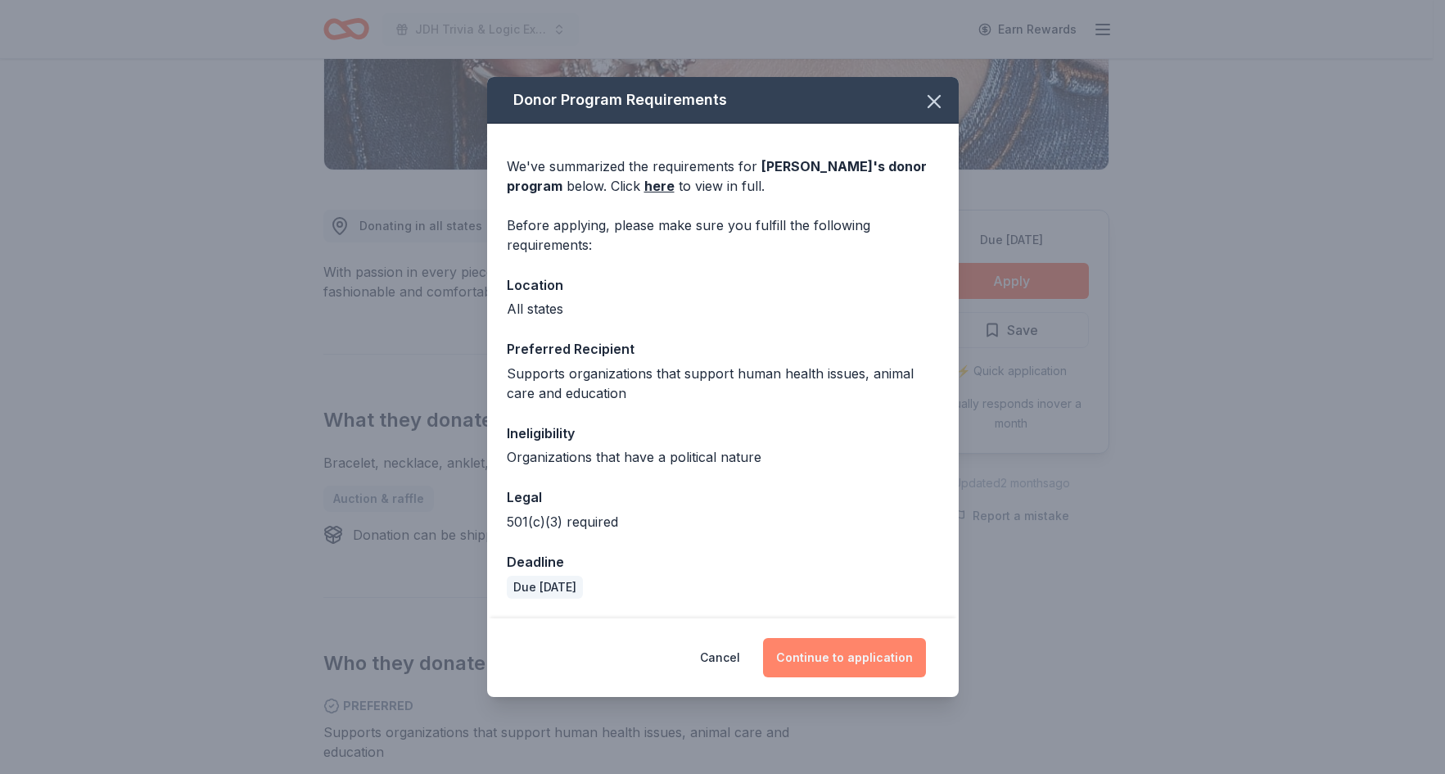
click at [847, 673] on button "Continue to application" at bounding box center [844, 657] width 163 height 39
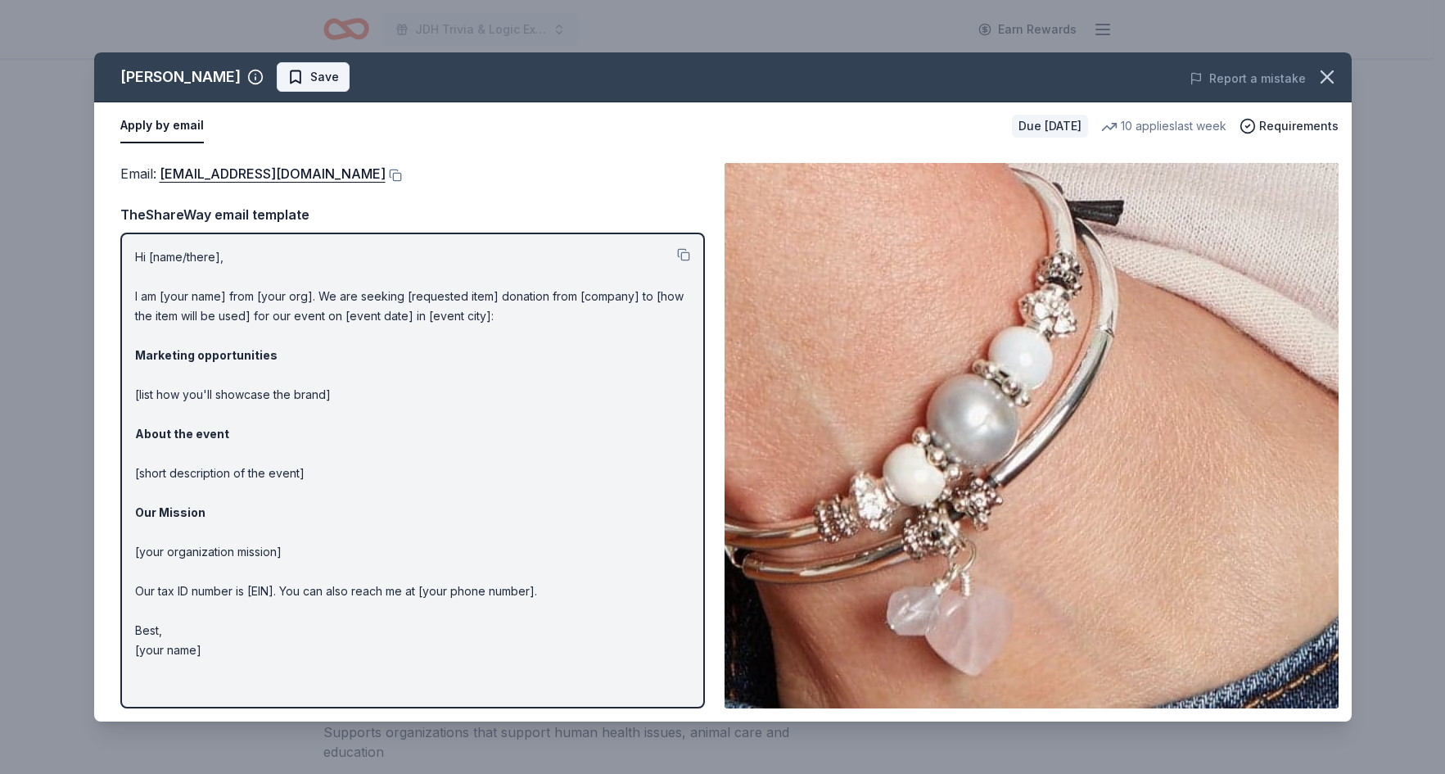
click at [287, 79] on span "Save" at bounding box center [313, 77] width 52 height 20
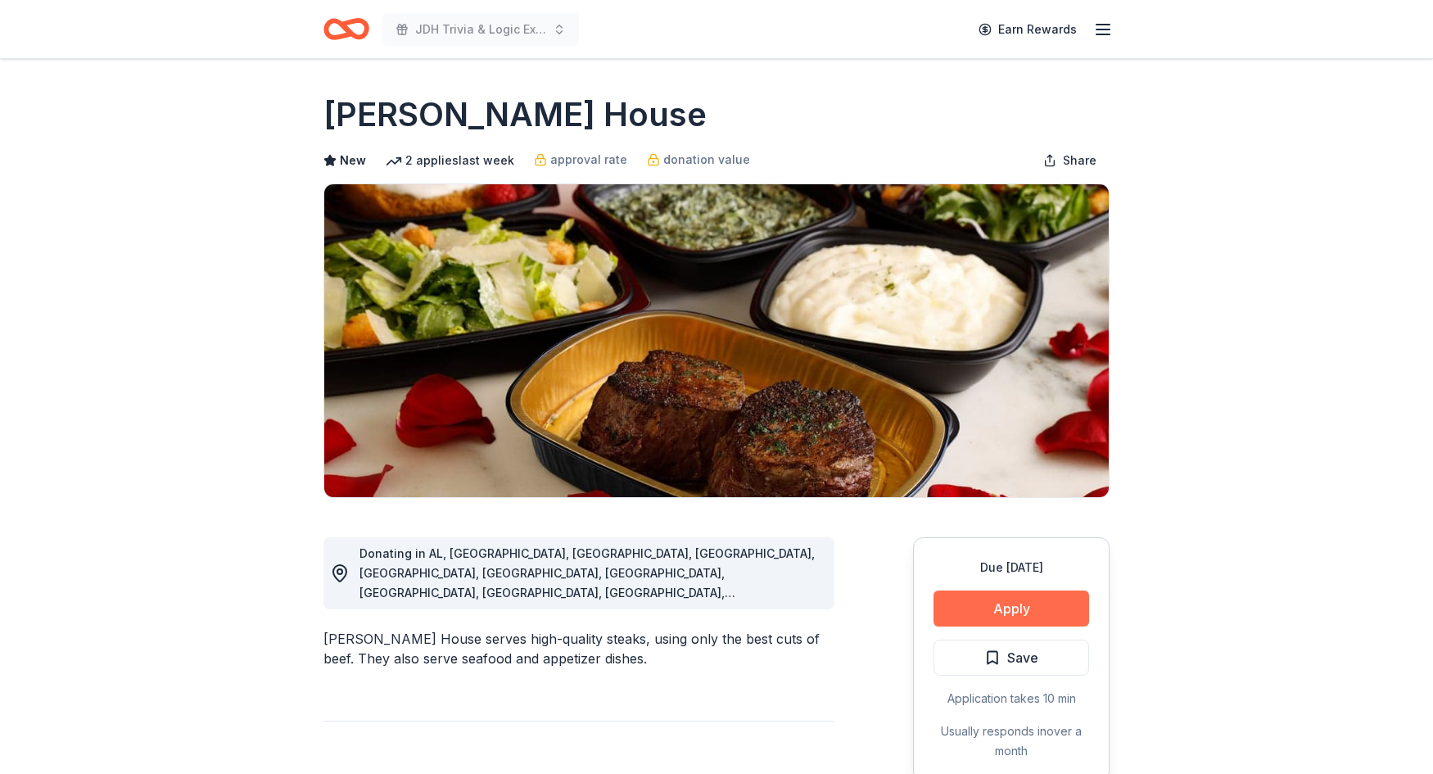
click at [996, 614] on button "Apply" at bounding box center [1011, 608] width 156 height 36
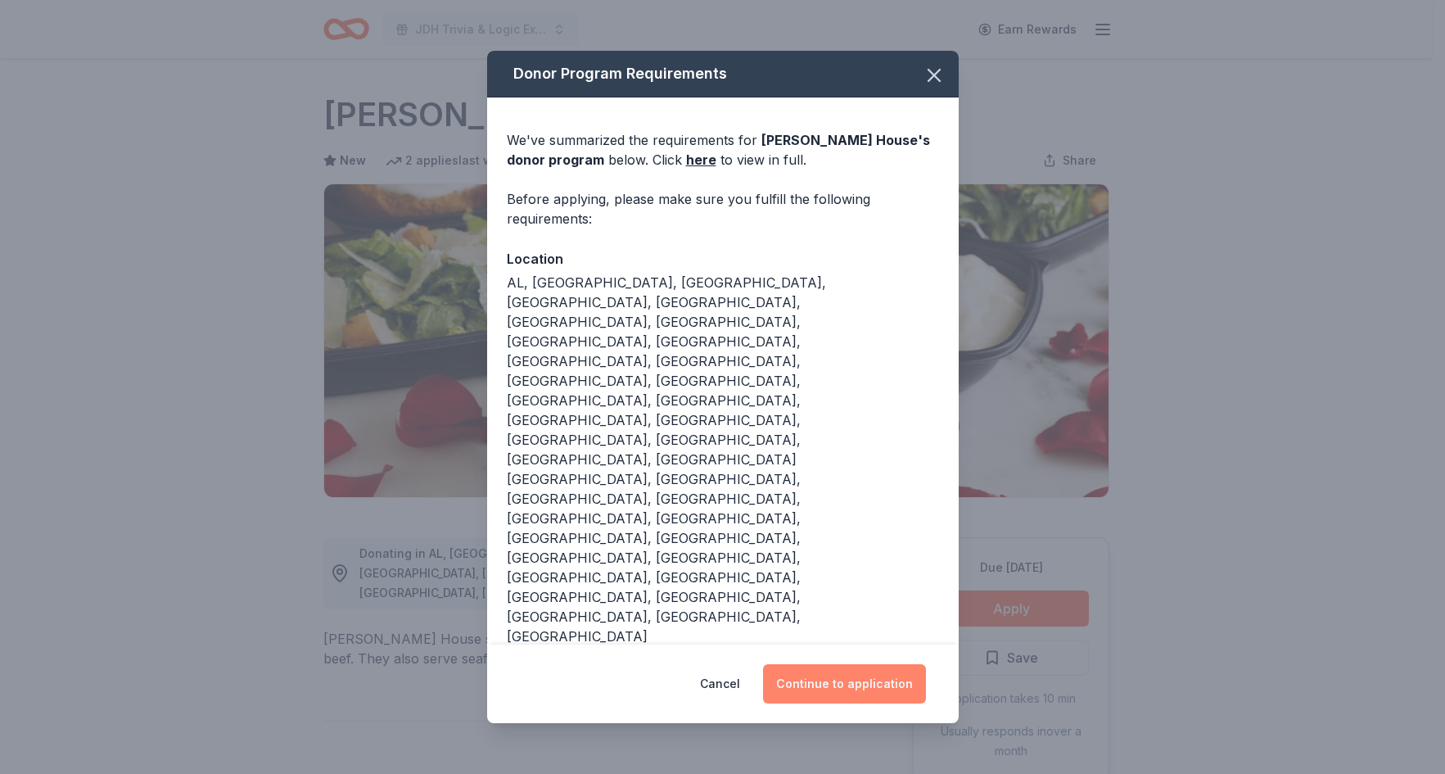
click at [896, 664] on button "Continue to application" at bounding box center [844, 683] width 163 height 39
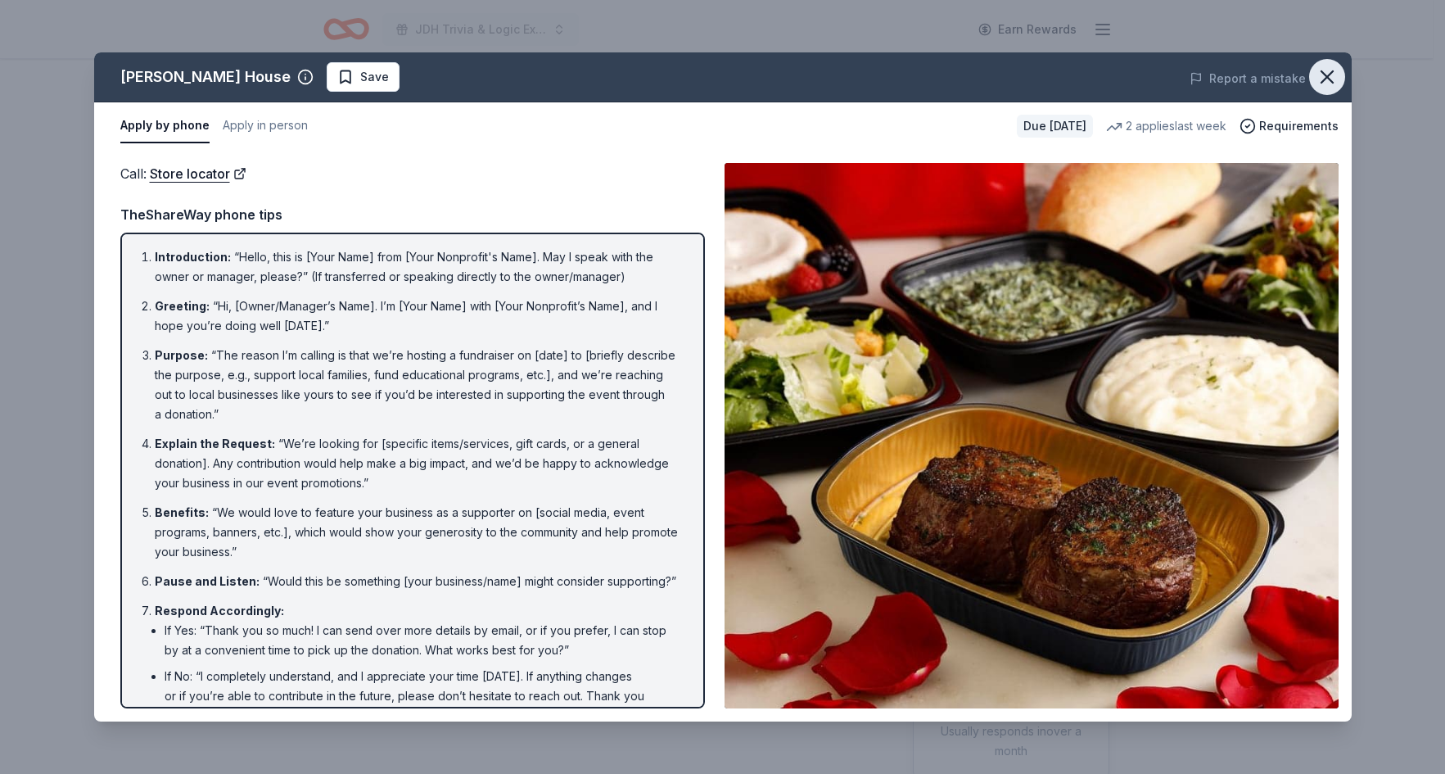
click at [1326, 70] on icon "button" at bounding box center [1327, 76] width 23 height 23
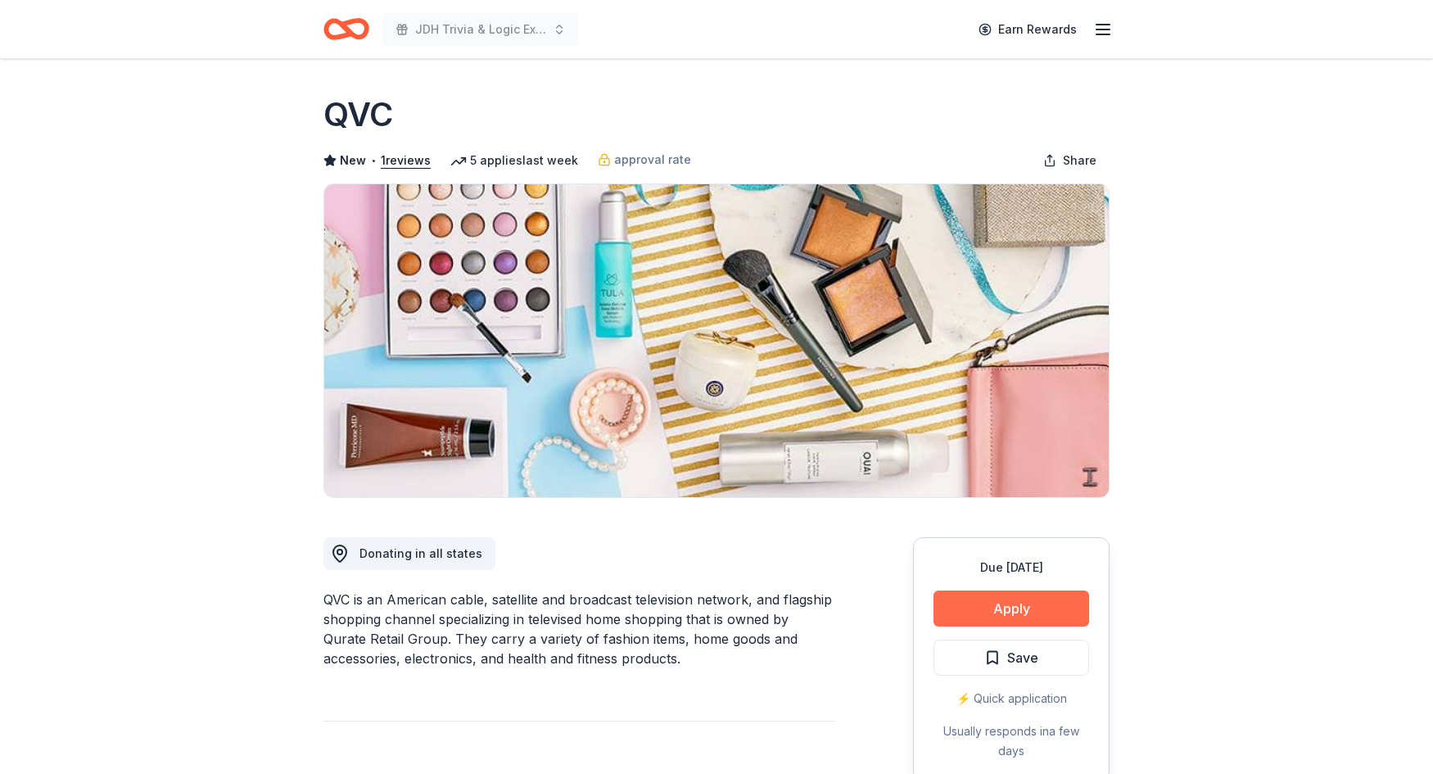
click at [993, 614] on button "Apply" at bounding box center [1011, 608] width 156 height 36
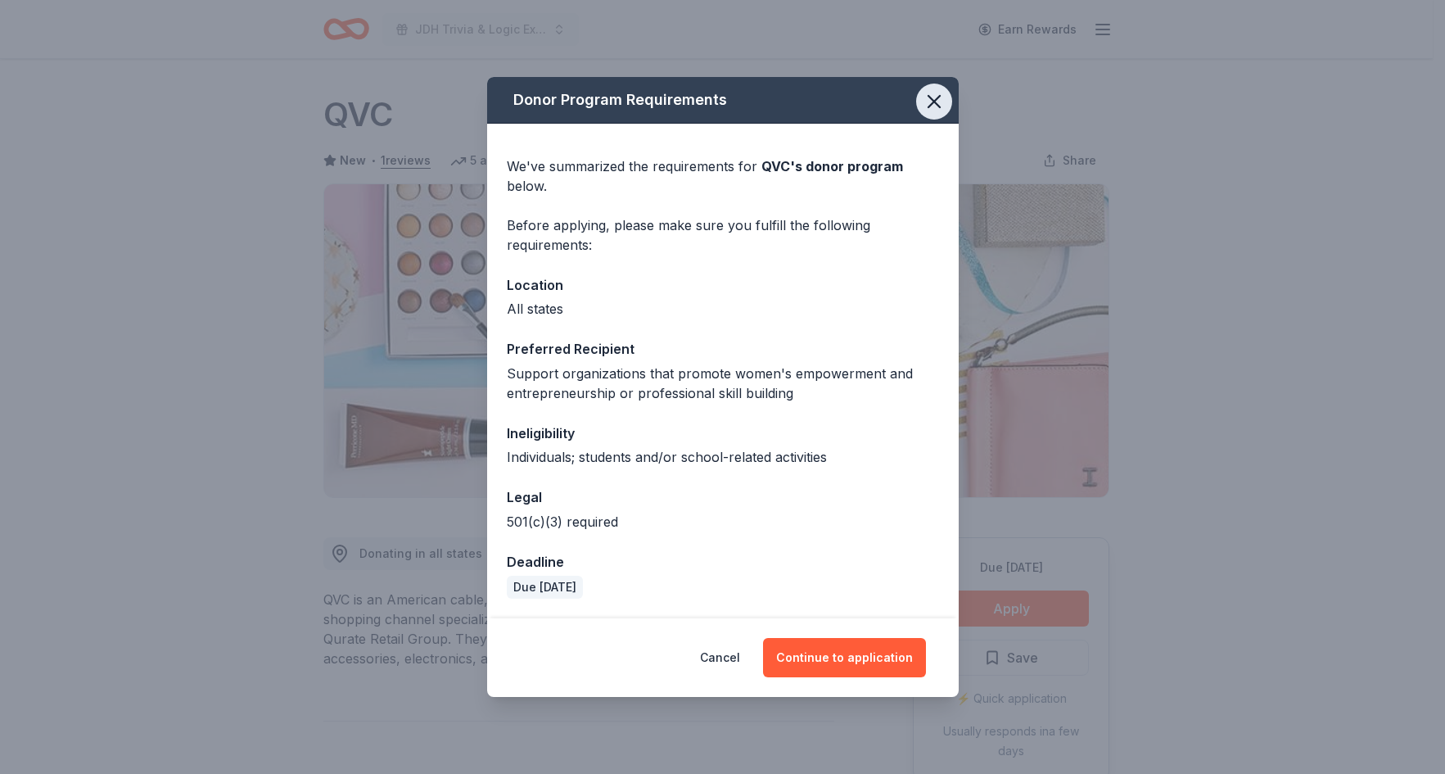
click at [926, 109] on icon "button" at bounding box center [934, 101] width 23 height 23
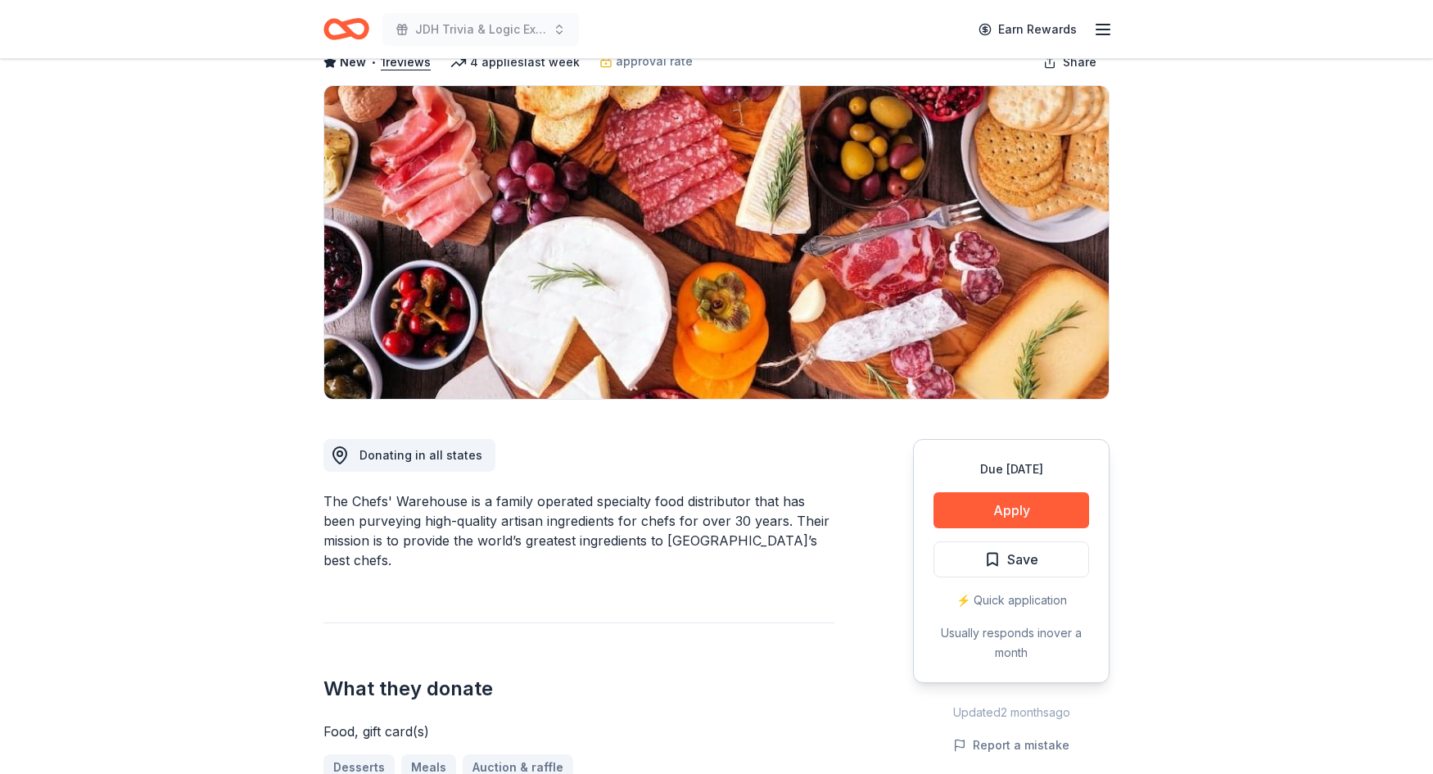
scroll to position [82, 0]
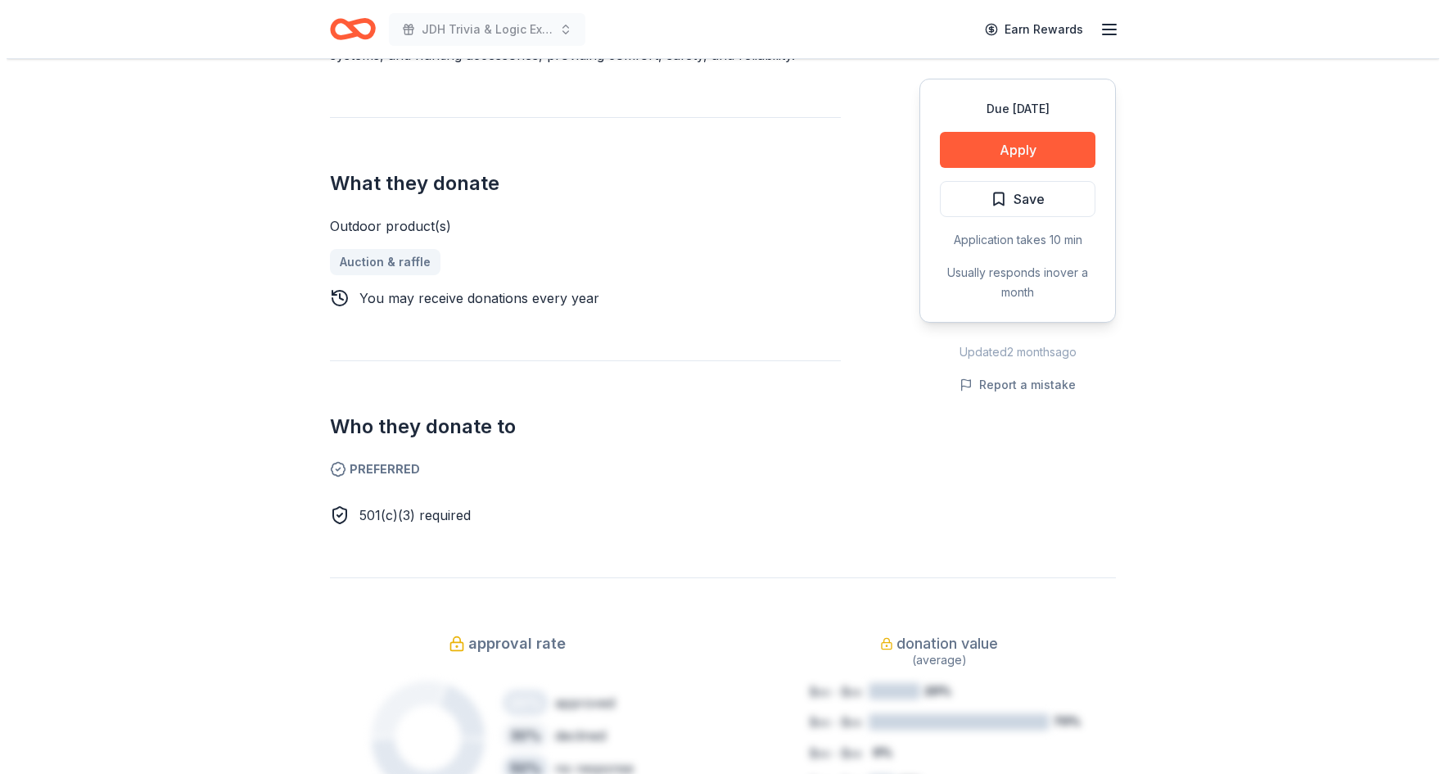
scroll to position [573, 0]
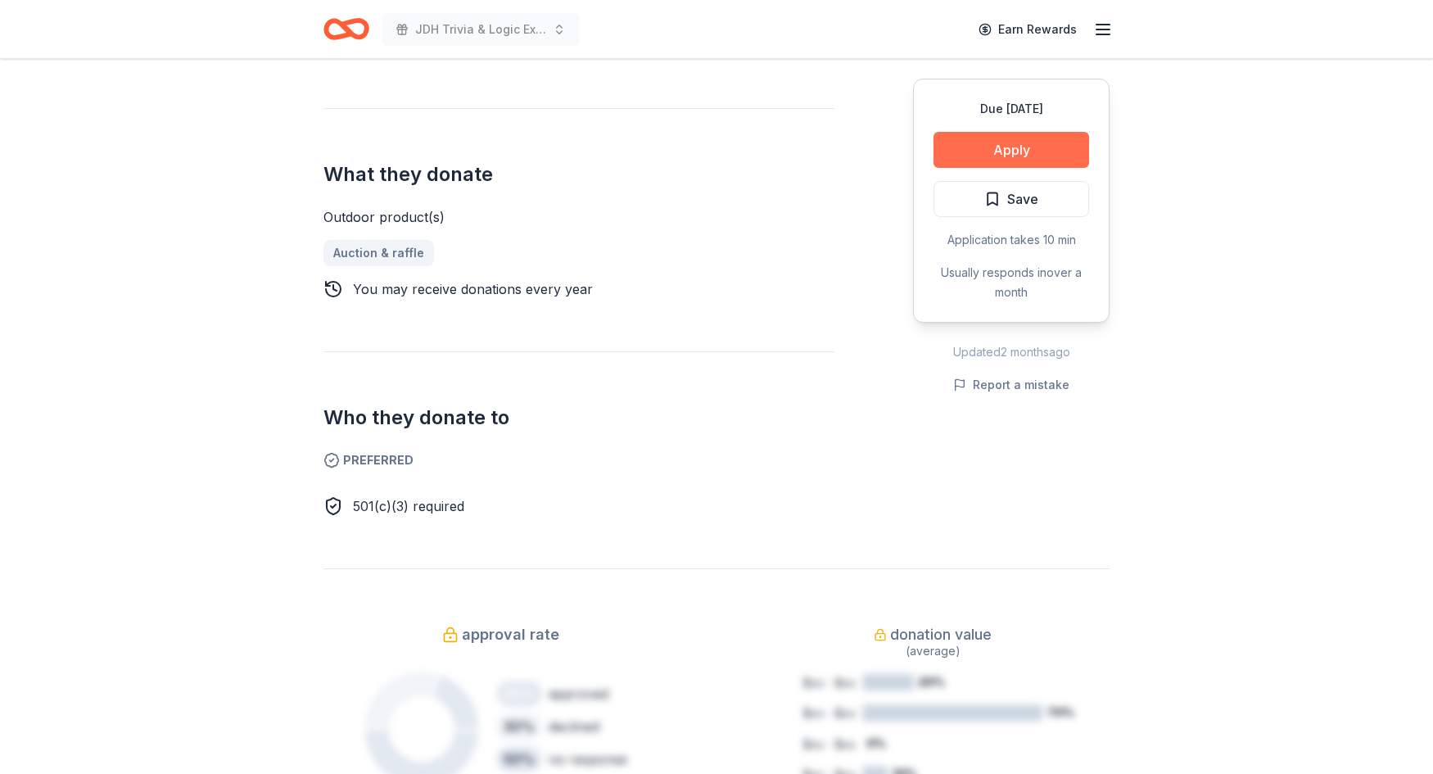
click at [1015, 141] on button "Apply" at bounding box center [1011, 150] width 156 height 36
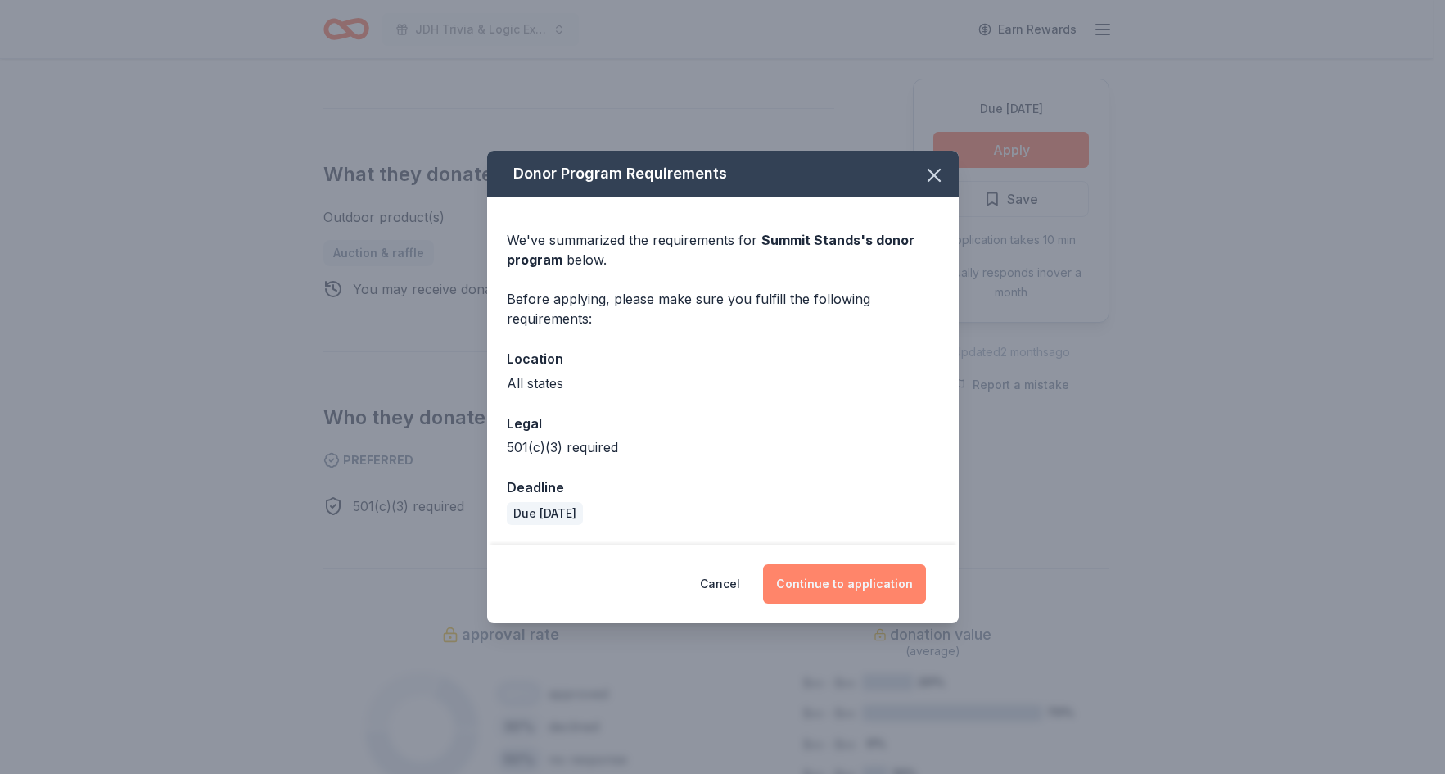
click at [861, 591] on button "Continue to application" at bounding box center [844, 583] width 163 height 39
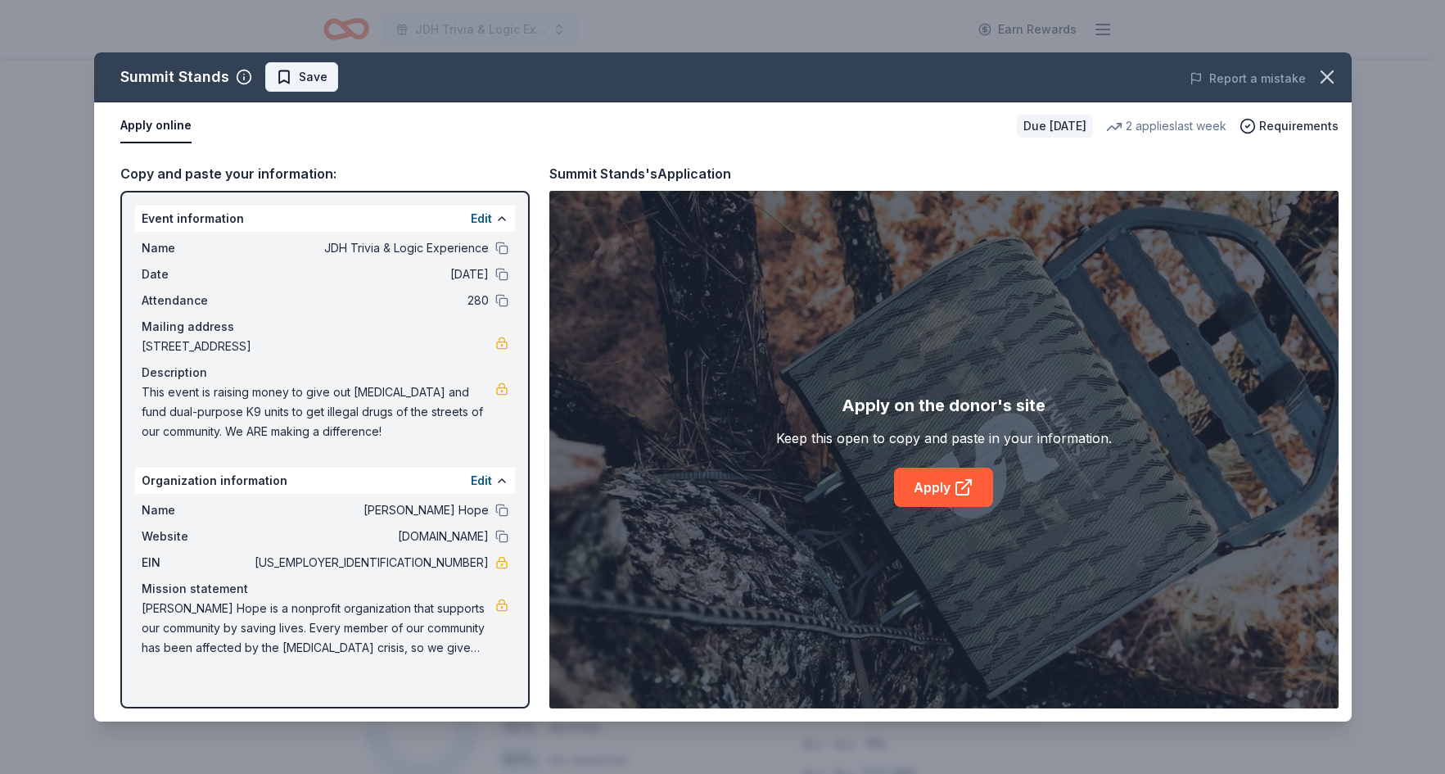
click at [286, 81] on span "Save" at bounding box center [302, 77] width 52 height 20
click at [934, 487] on link "Apply" at bounding box center [943, 487] width 99 height 39
drag, startPoint x: 361, startPoint y: 434, endPoint x: 168, endPoint y: 431, distance: 193.3
click at [168, 431] on span "This event is raising money to give out [MEDICAL_DATA] and fund dual-purpose K9…" at bounding box center [319, 411] width 354 height 59
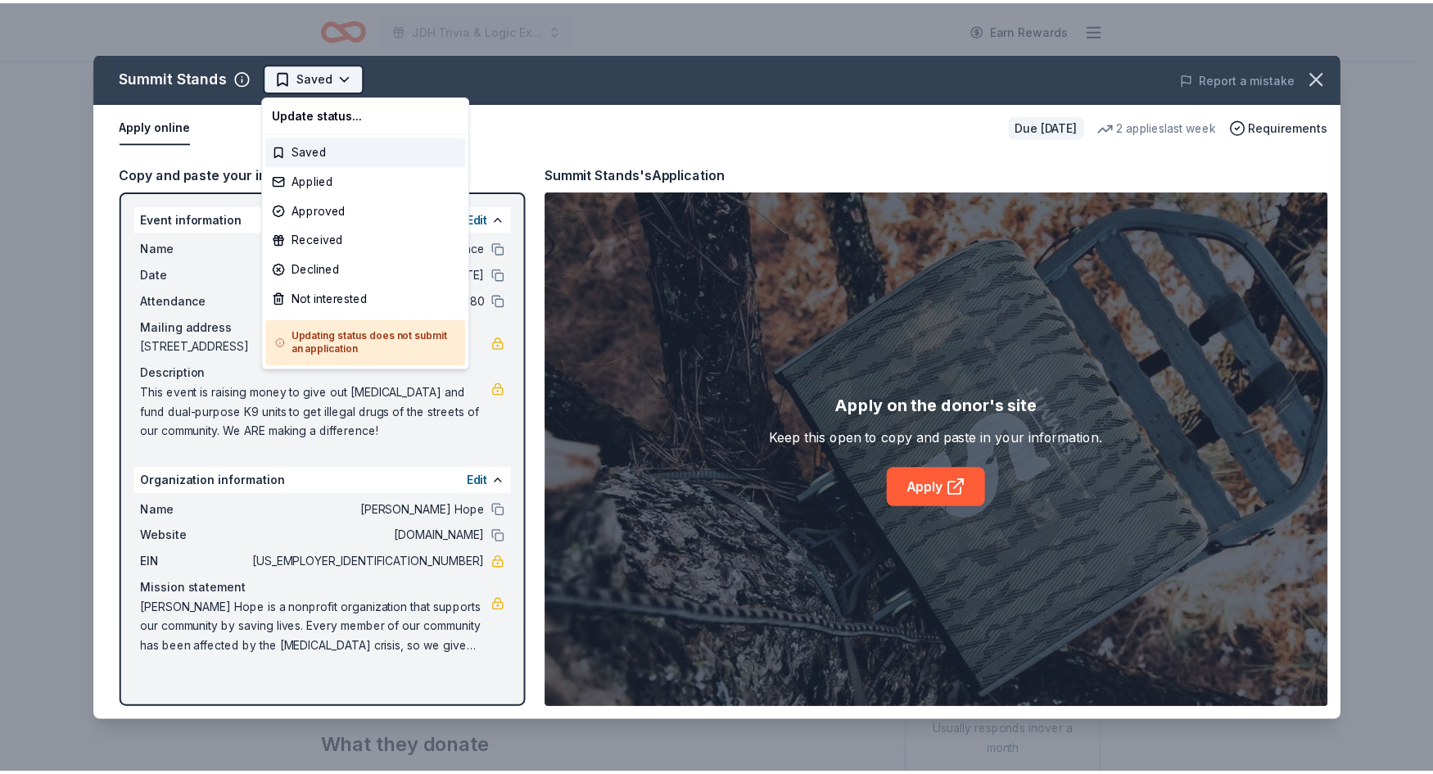
scroll to position [0, 0]
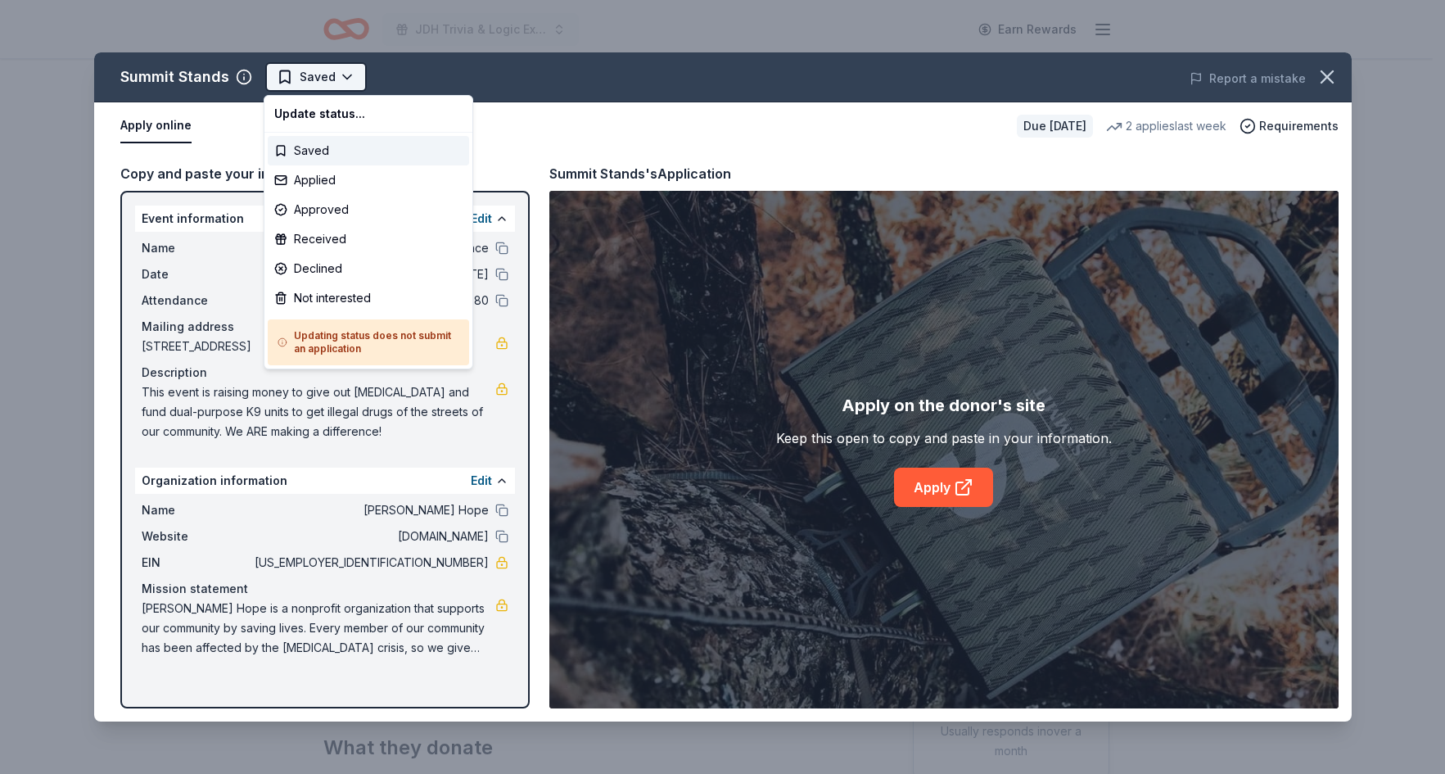
click at [346, 76] on html "JDH Trivia & Logic Experience Earn Rewards Due in 32 days Share Summit Stands N…" at bounding box center [722, 387] width 1445 height 774
click at [321, 185] on div "Applied" at bounding box center [368, 179] width 201 height 29
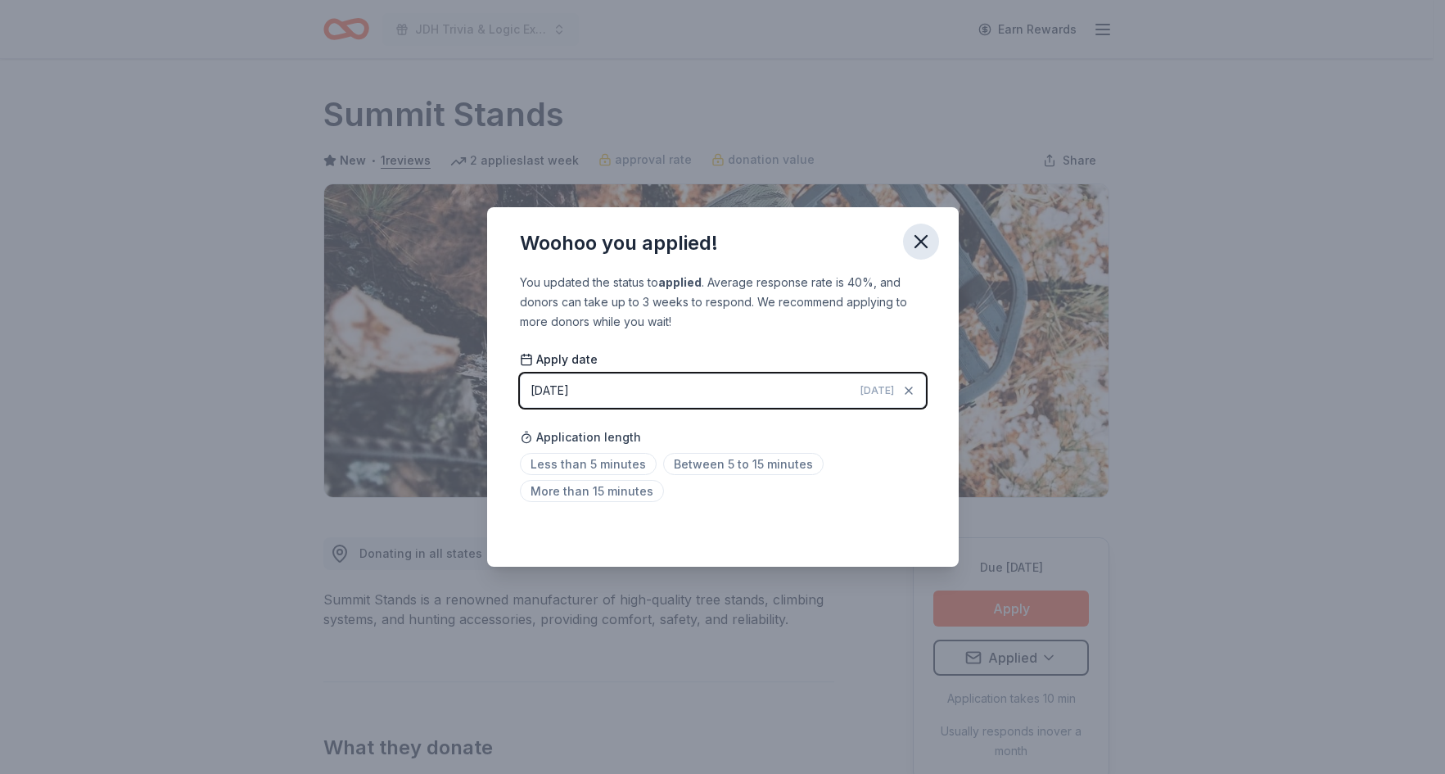
click at [915, 238] on icon "button" at bounding box center [921, 241] width 23 height 23
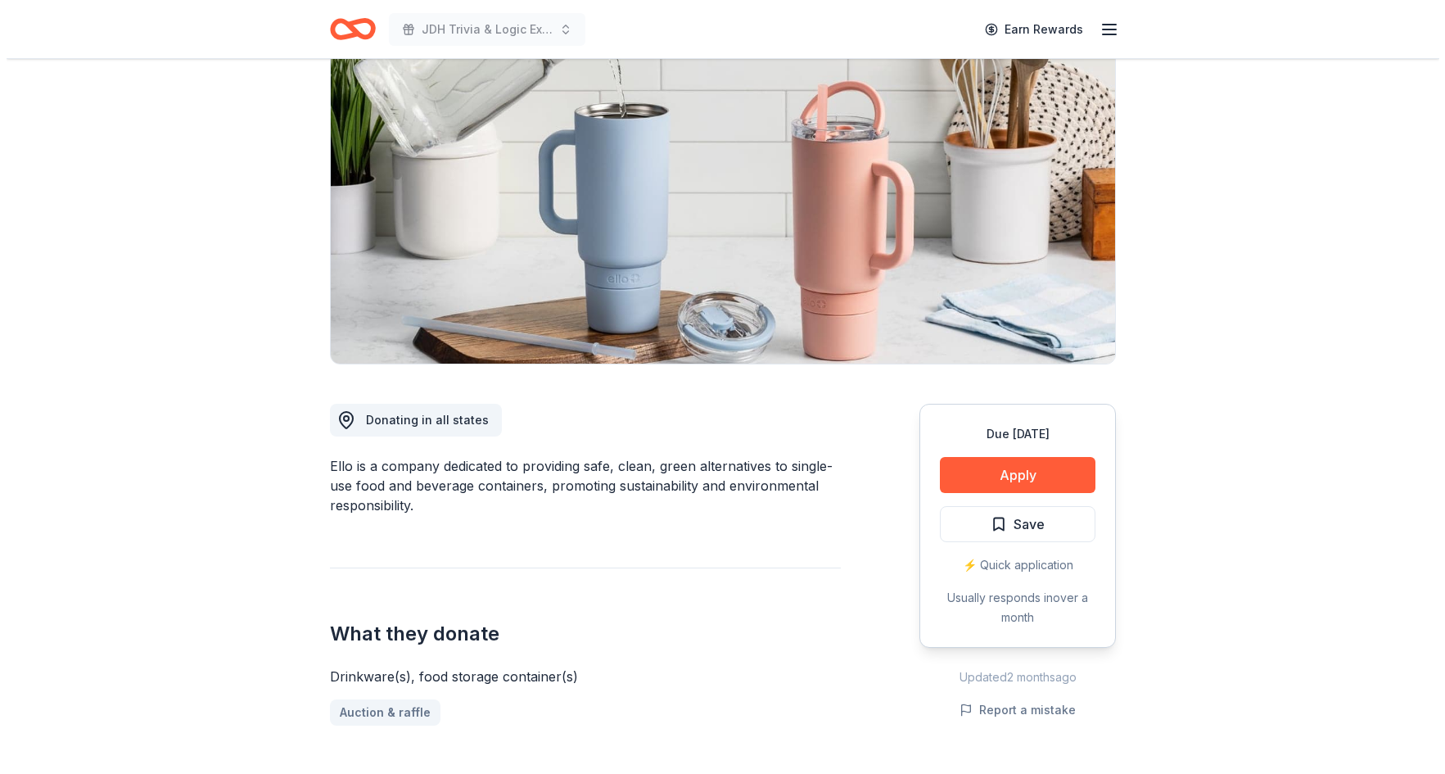
scroll to position [164, 0]
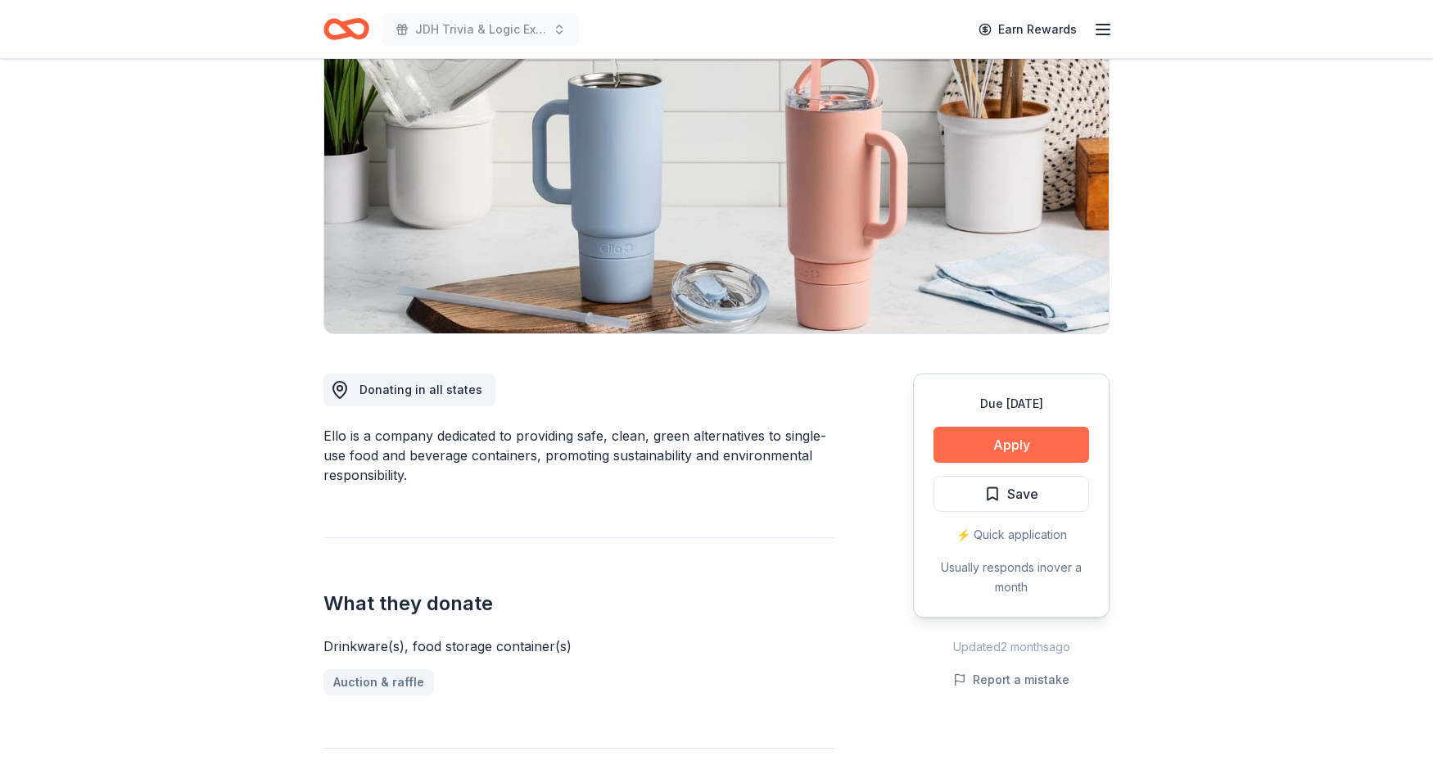
click at [1054, 446] on button "Apply" at bounding box center [1011, 445] width 156 height 36
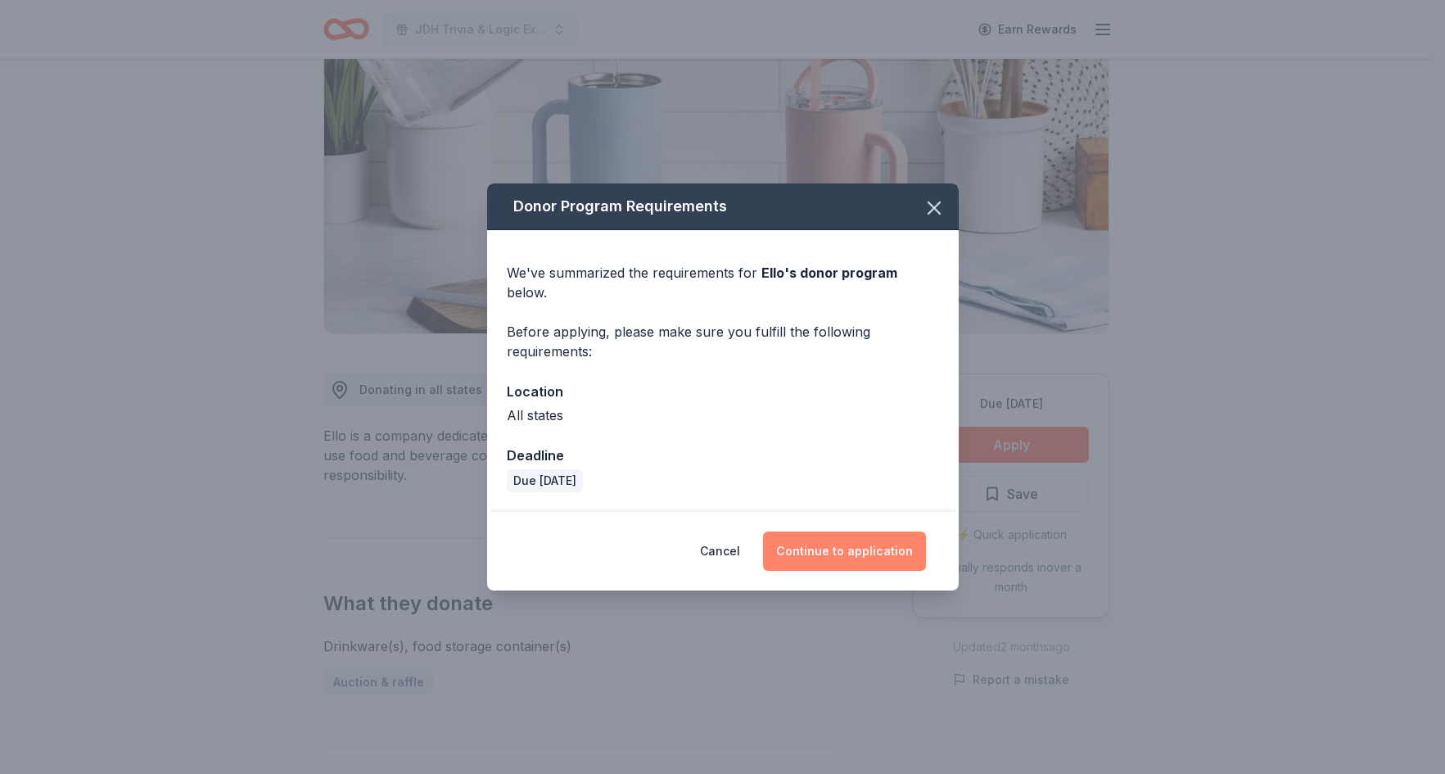
click at [829, 531] on button "Continue to application" at bounding box center [844, 550] width 163 height 39
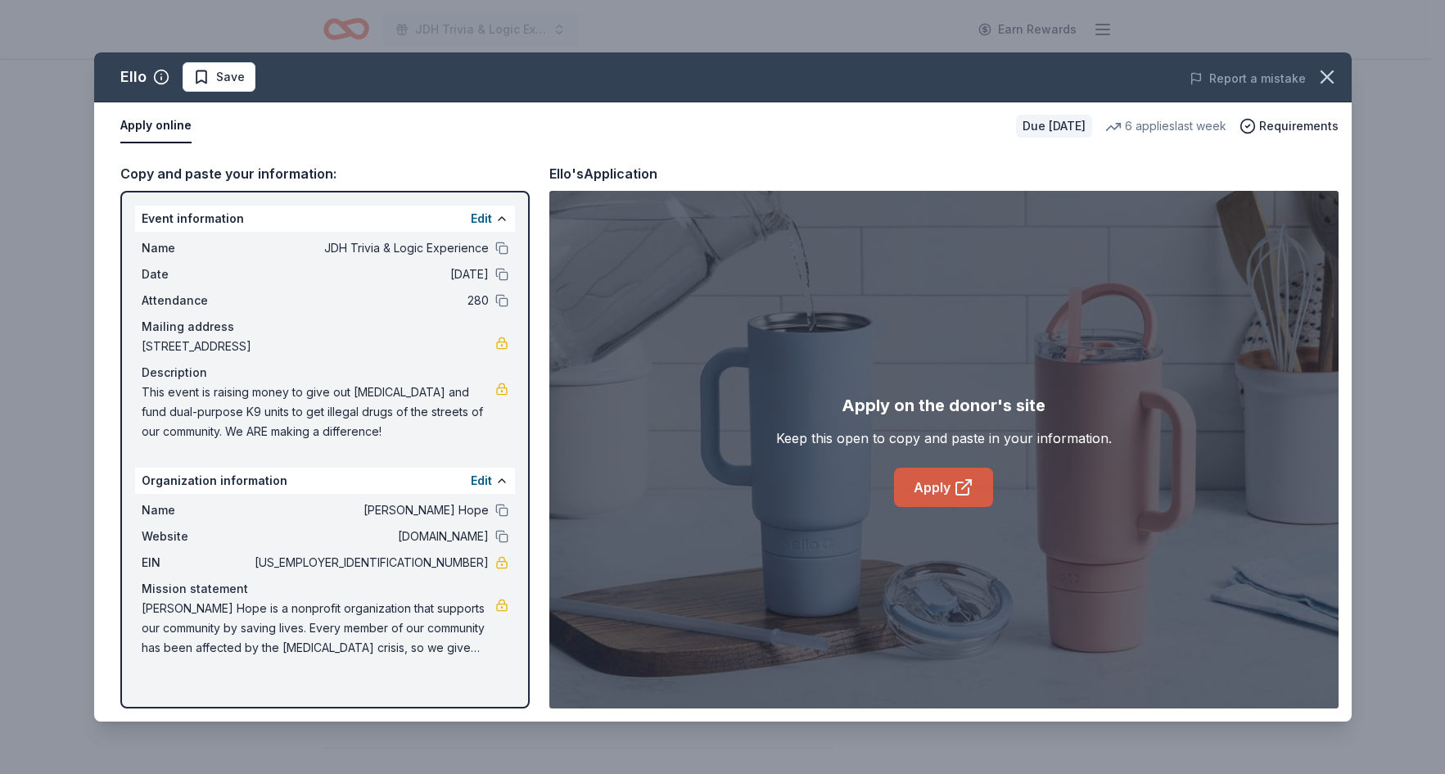
click at [933, 484] on link "Apply" at bounding box center [943, 487] width 99 height 39
click at [230, 78] on span "Save" at bounding box center [230, 77] width 29 height 20
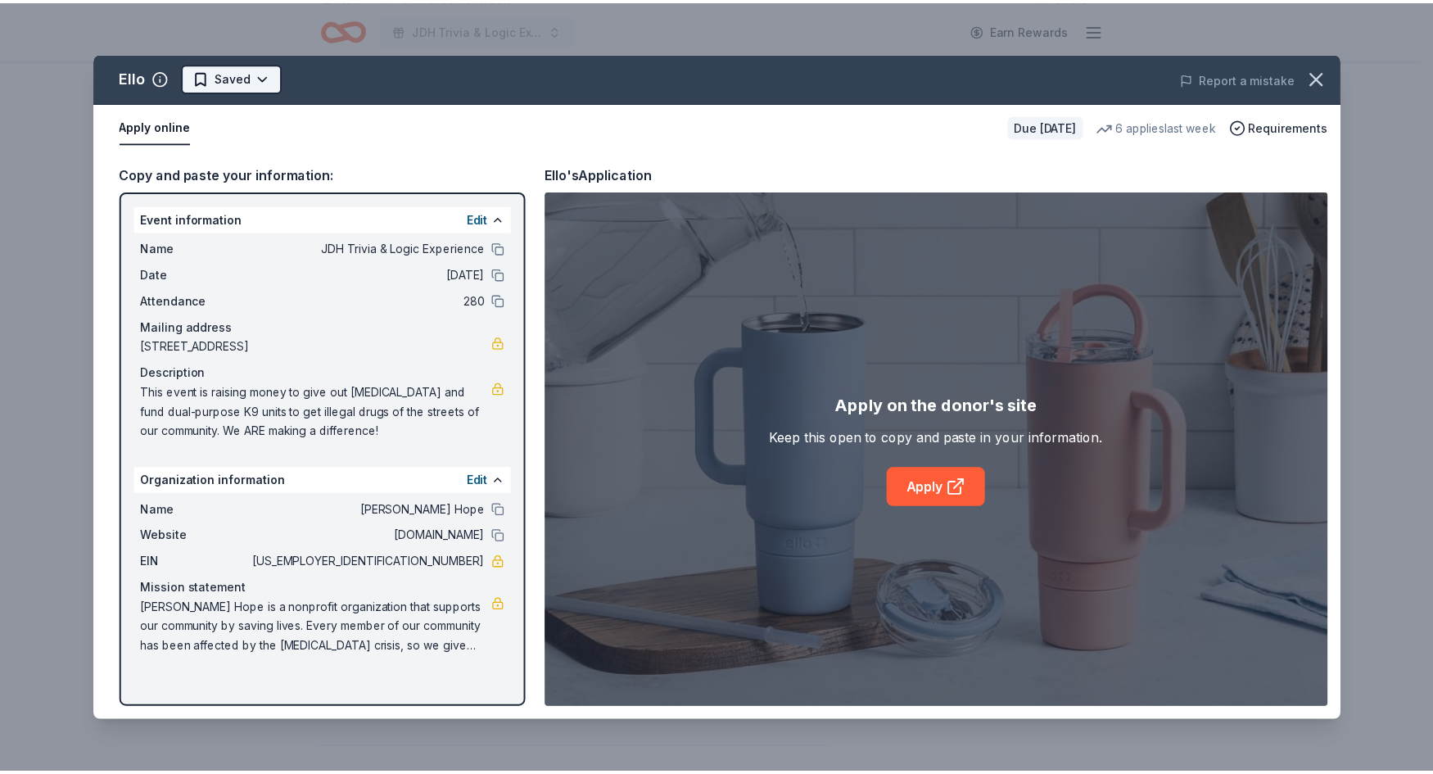
scroll to position [0, 0]
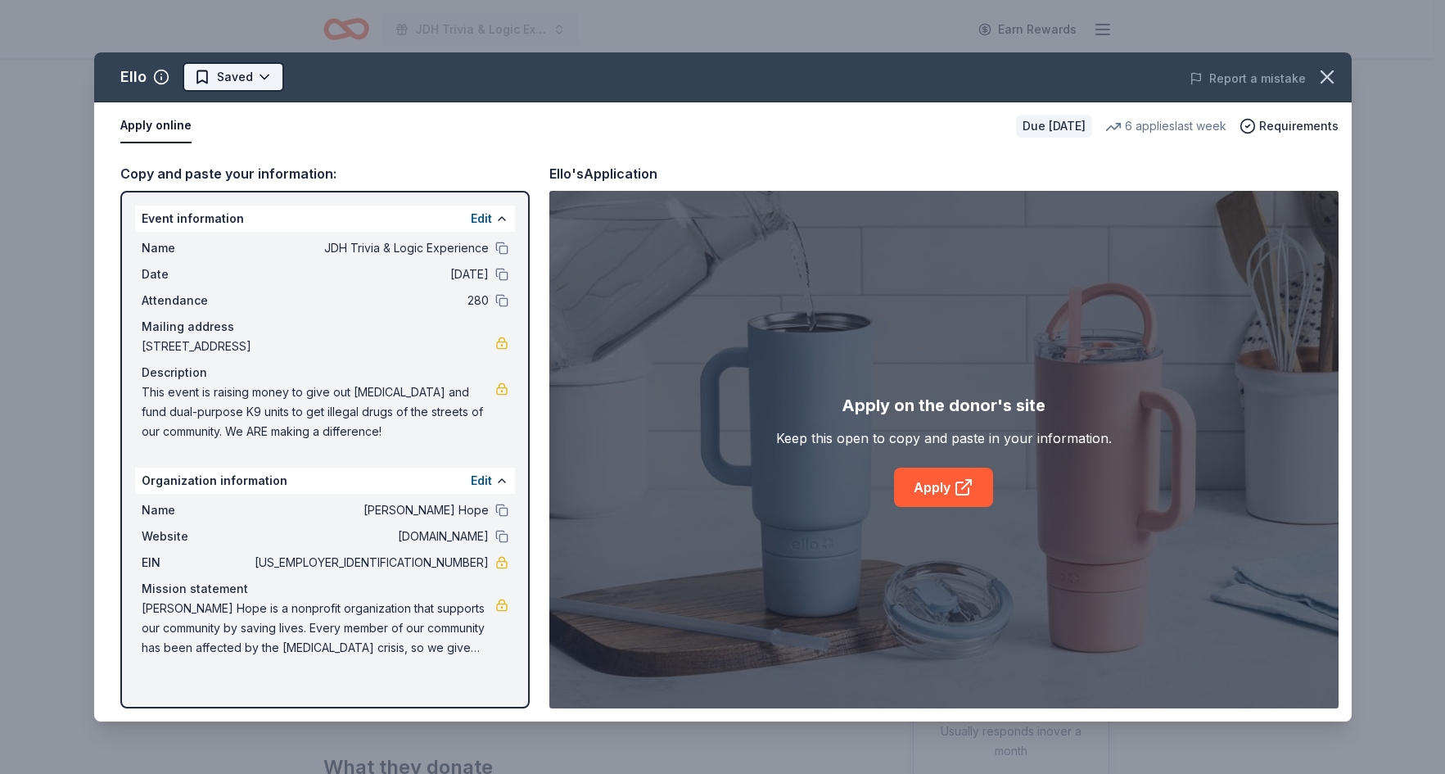
click at [264, 75] on html "JDH Trivia & Logic Experience Earn Rewards Due [DATE] Share Ello New 6 applies …" at bounding box center [722, 387] width 1445 height 774
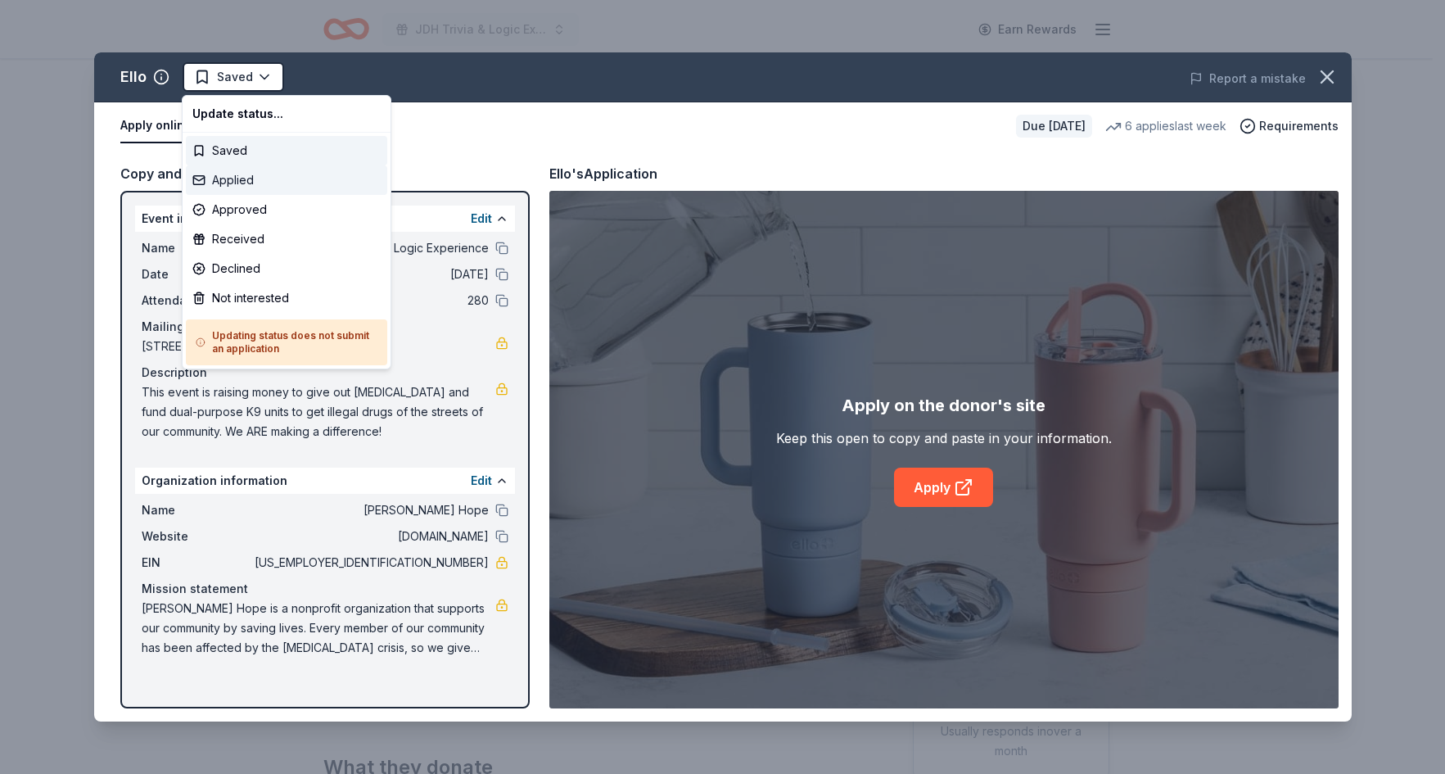
click at [260, 171] on div "Applied" at bounding box center [286, 179] width 201 height 29
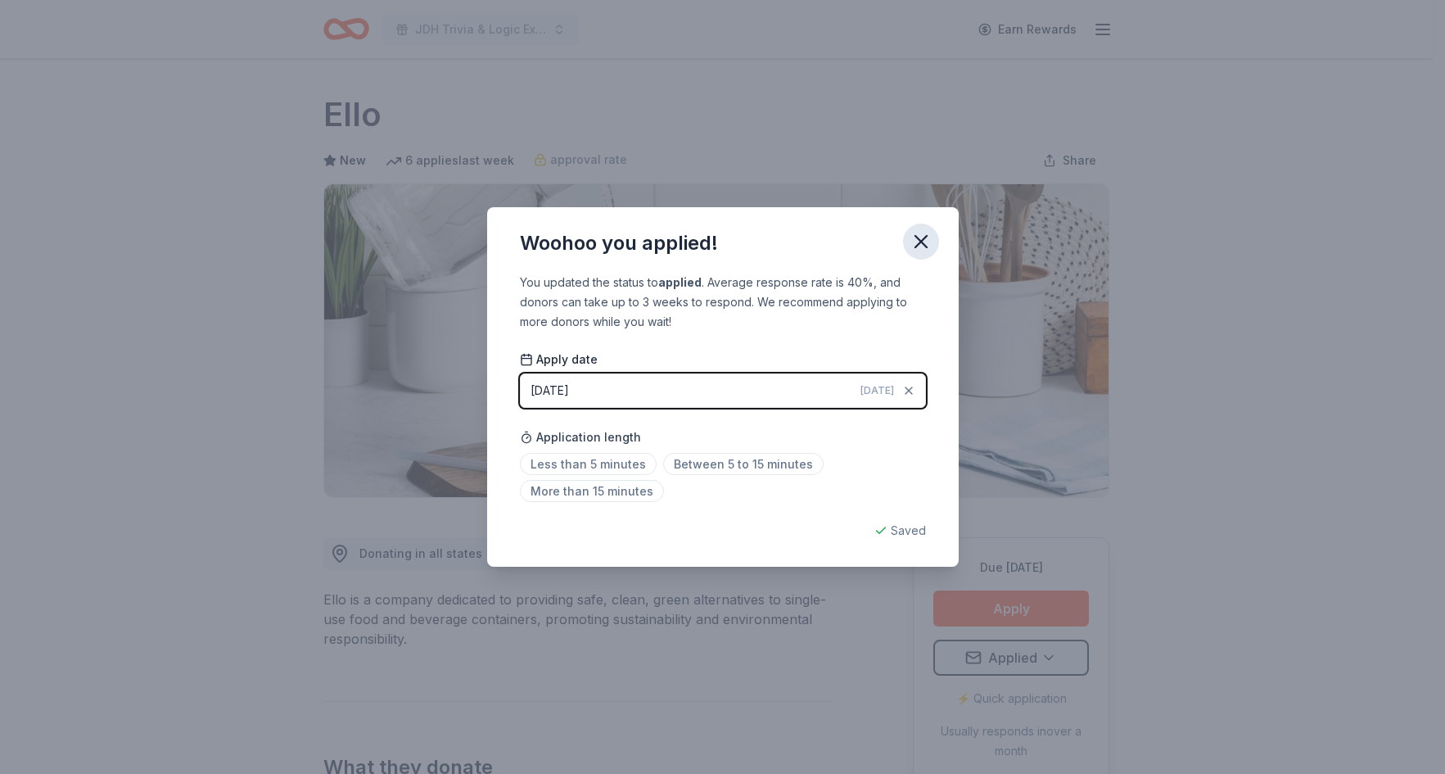
click at [920, 241] on icon "button" at bounding box center [920, 241] width 11 height 11
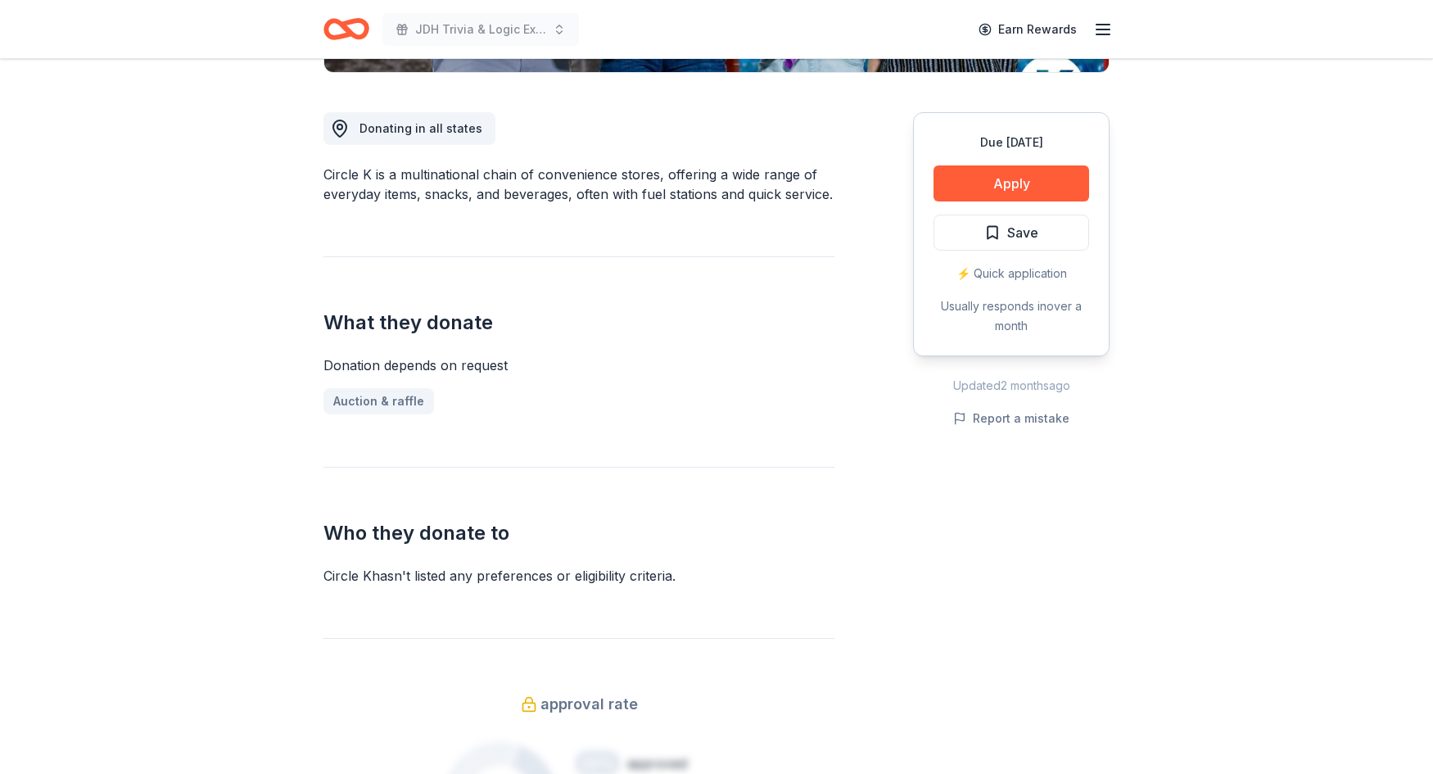
scroll to position [491, 0]
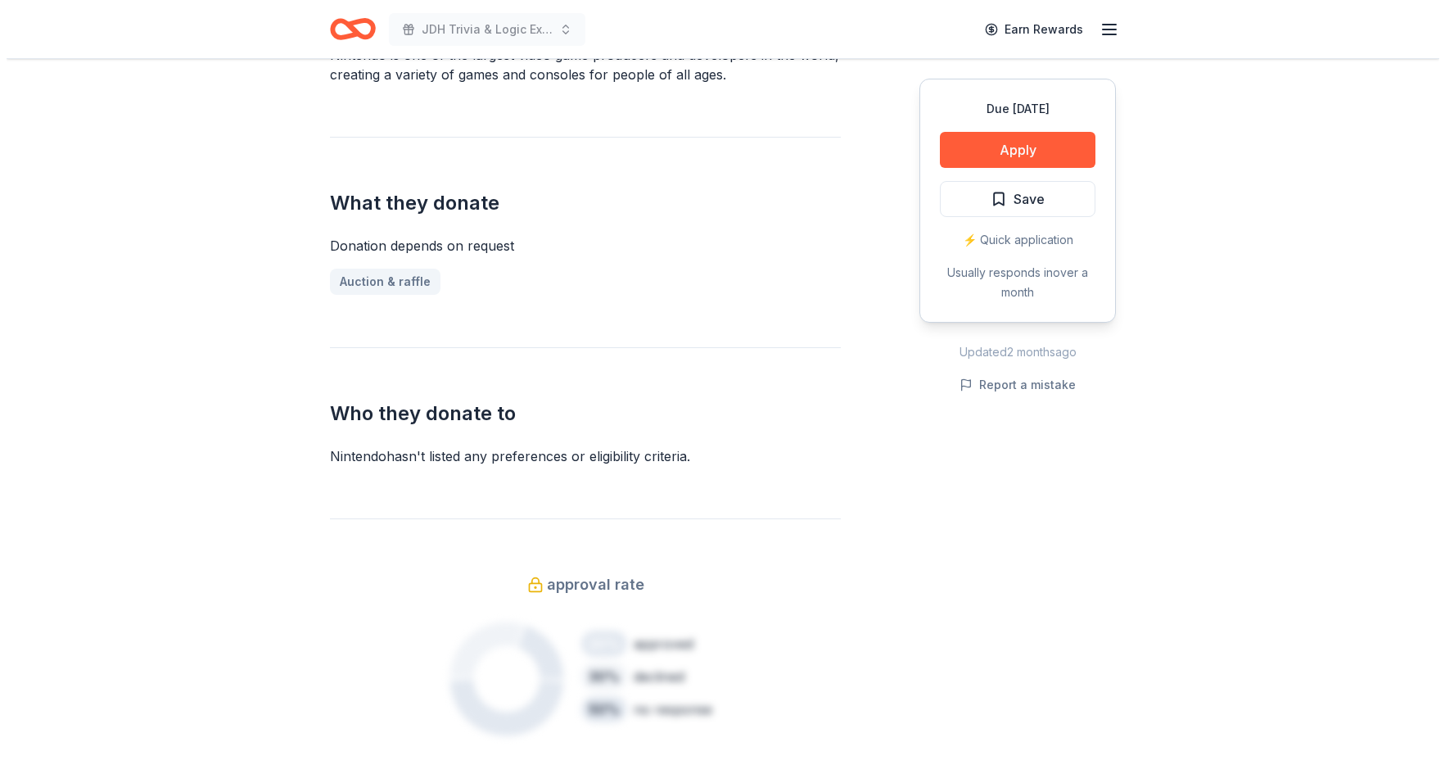
scroll to position [573, 0]
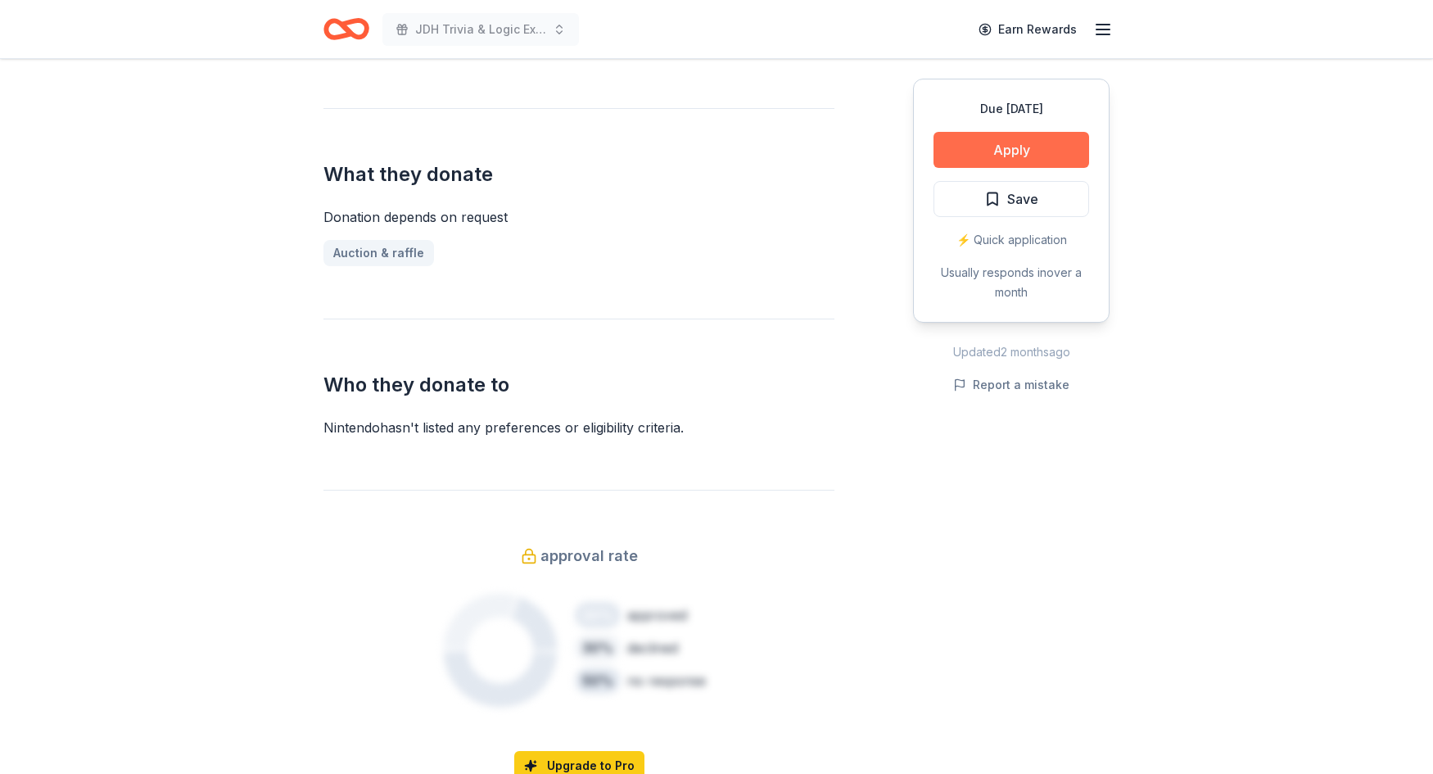
click at [986, 142] on button "Apply" at bounding box center [1011, 150] width 156 height 36
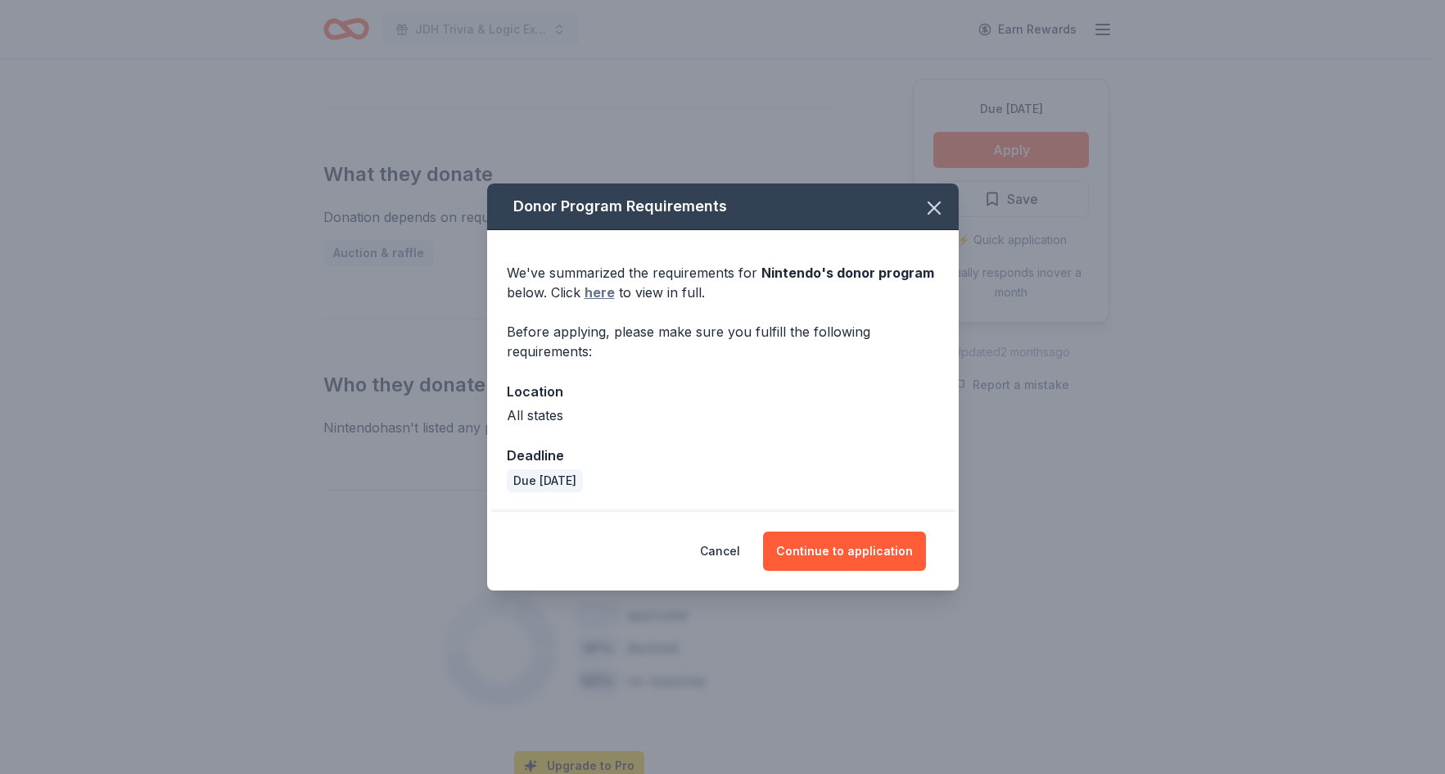
click at [592, 295] on link "here" at bounding box center [600, 292] width 30 height 20
click at [842, 553] on button "Continue to application" at bounding box center [844, 550] width 163 height 39
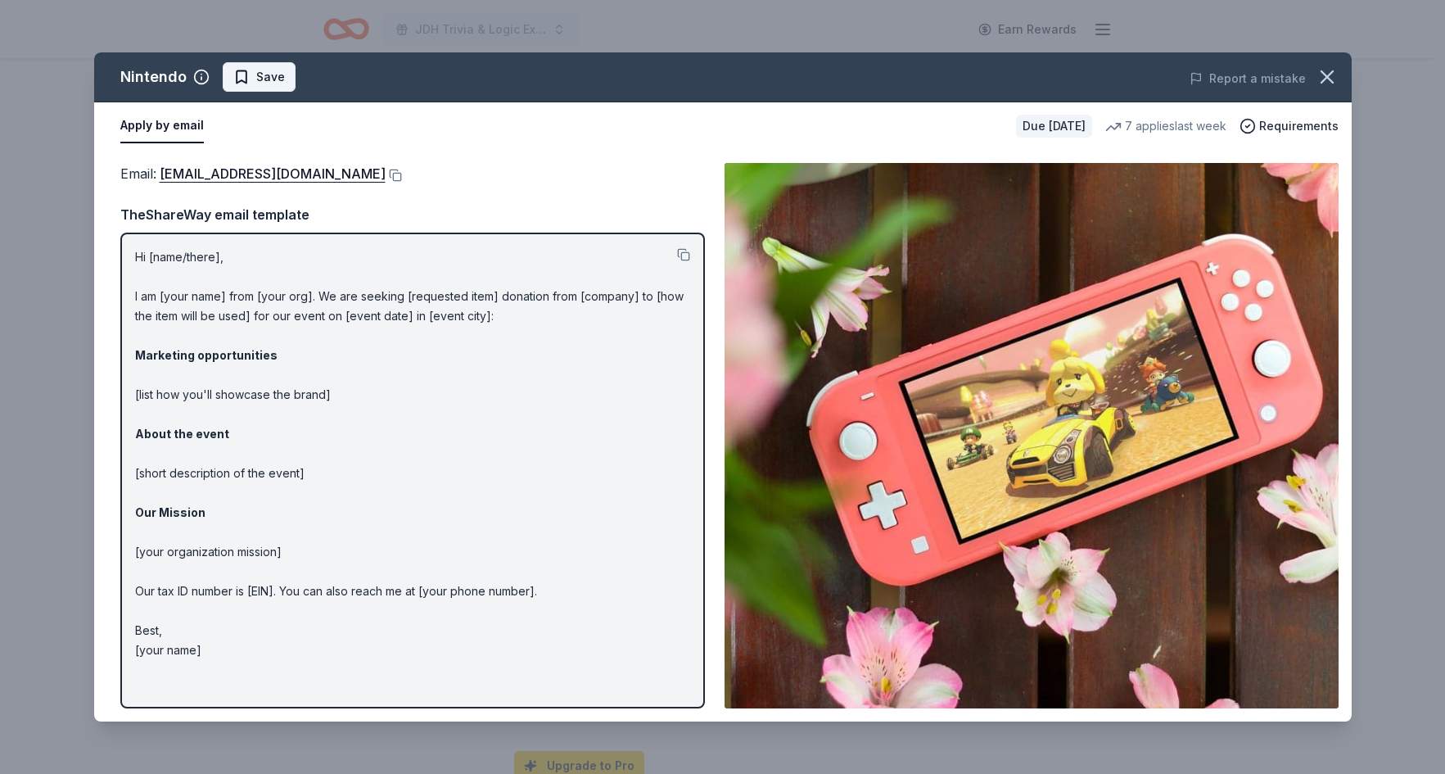
click at [224, 75] on button "Save" at bounding box center [259, 76] width 73 height 29
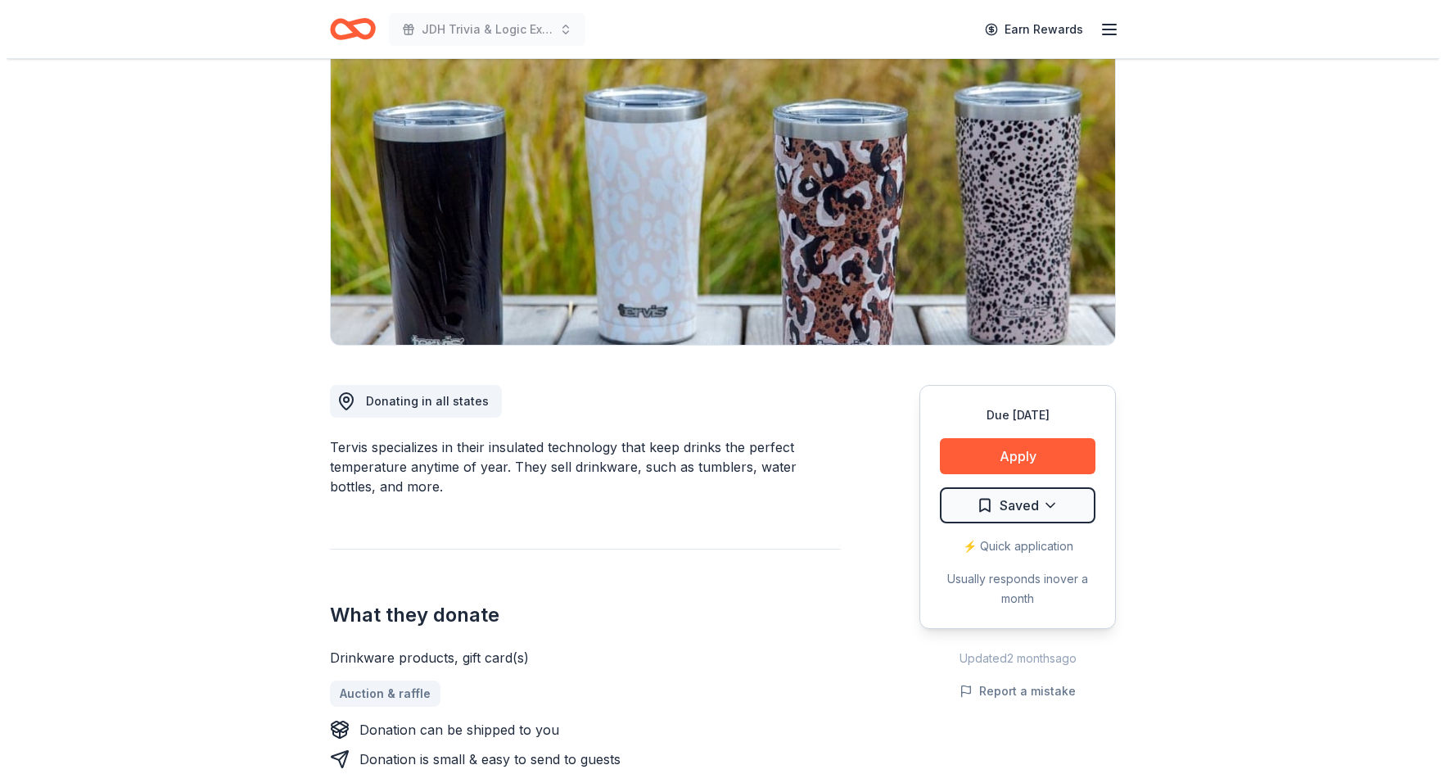
scroll to position [246, 0]
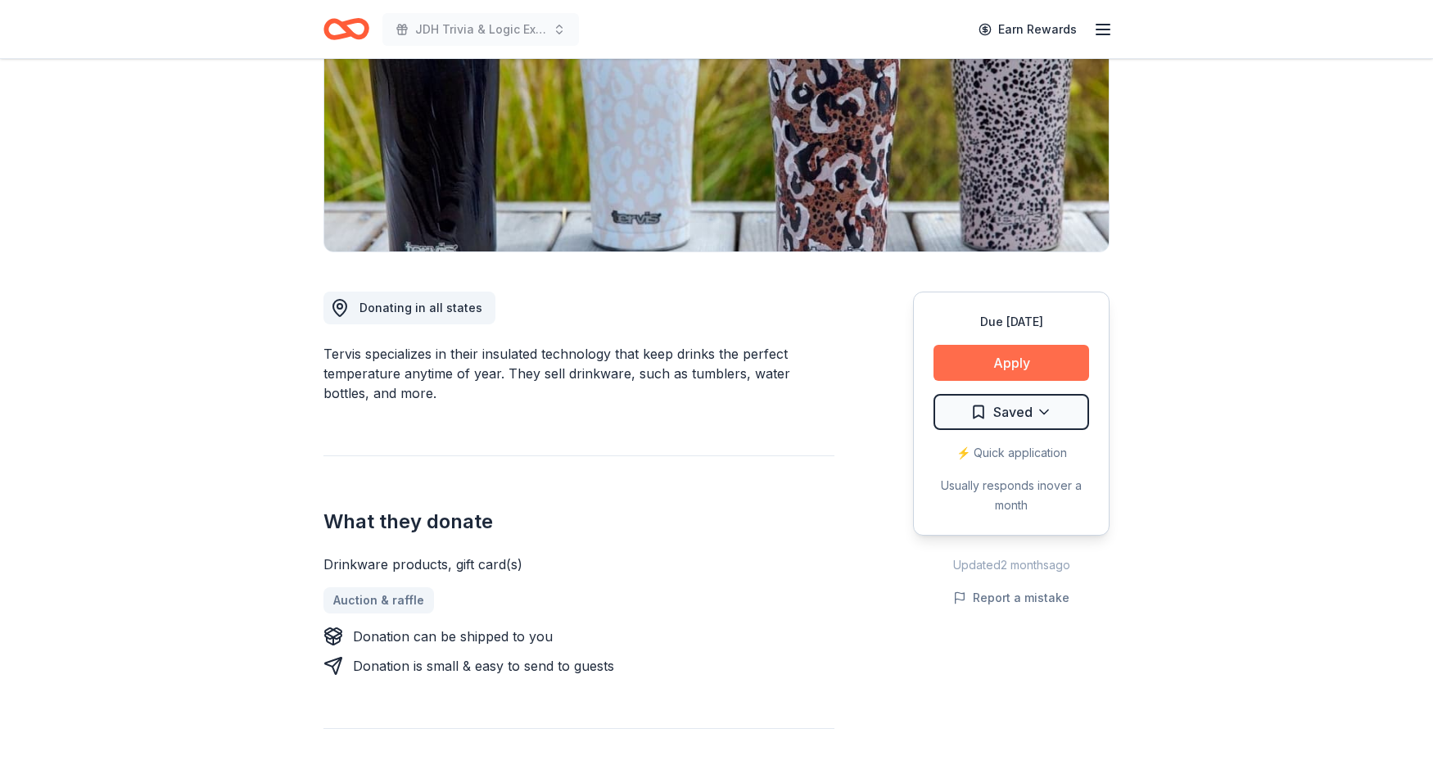
click at [1005, 361] on button "Apply" at bounding box center [1011, 363] width 156 height 36
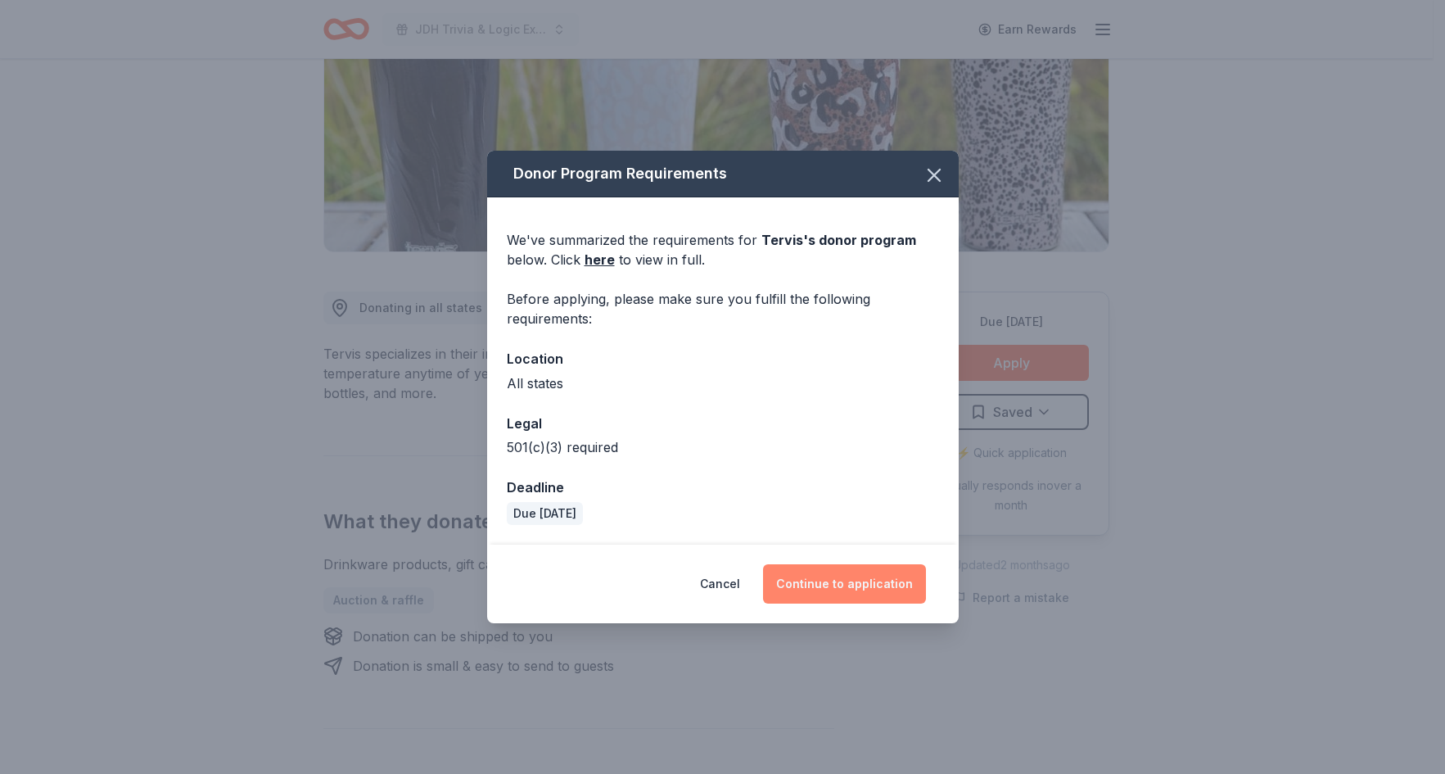
click at [816, 578] on button "Continue to application" at bounding box center [844, 583] width 163 height 39
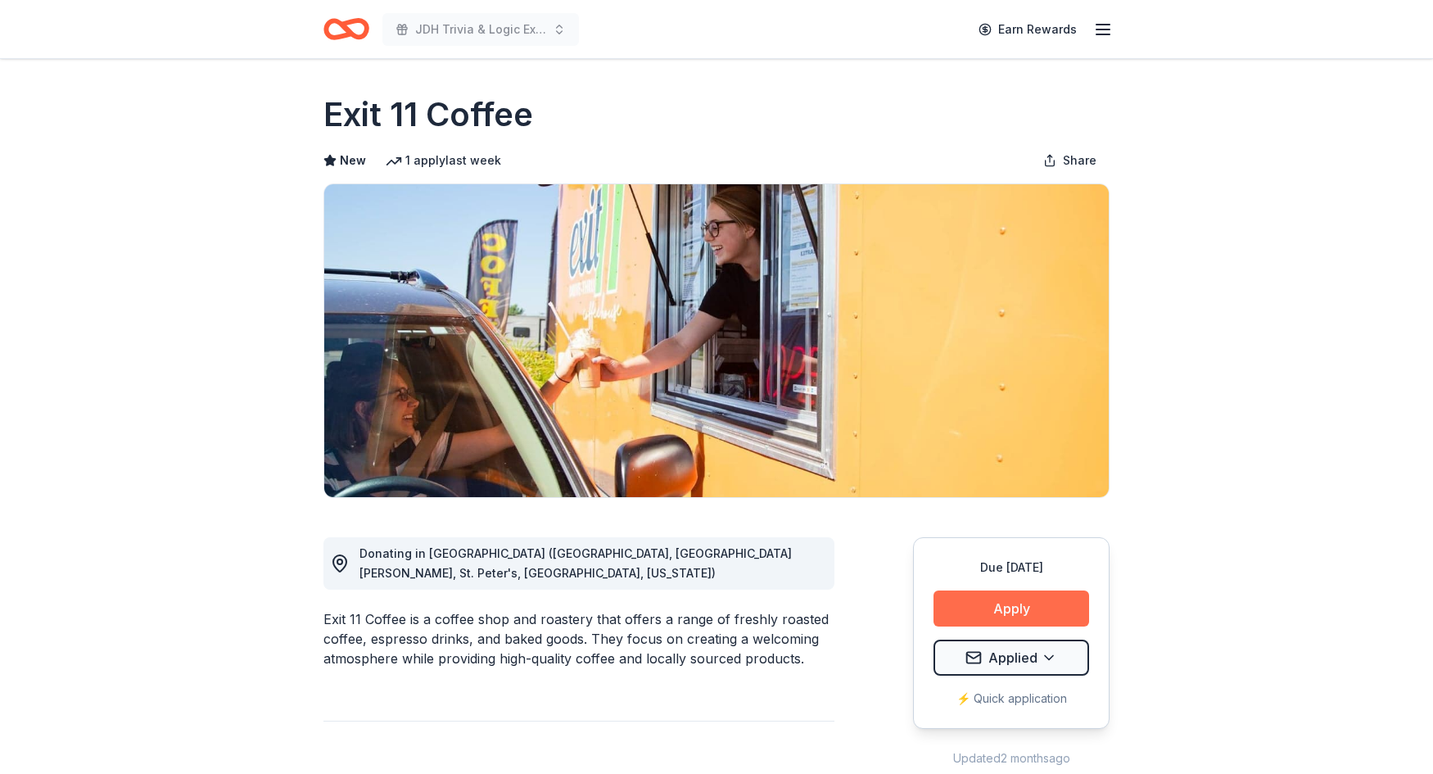
click at [995, 603] on button "Apply" at bounding box center [1011, 608] width 156 height 36
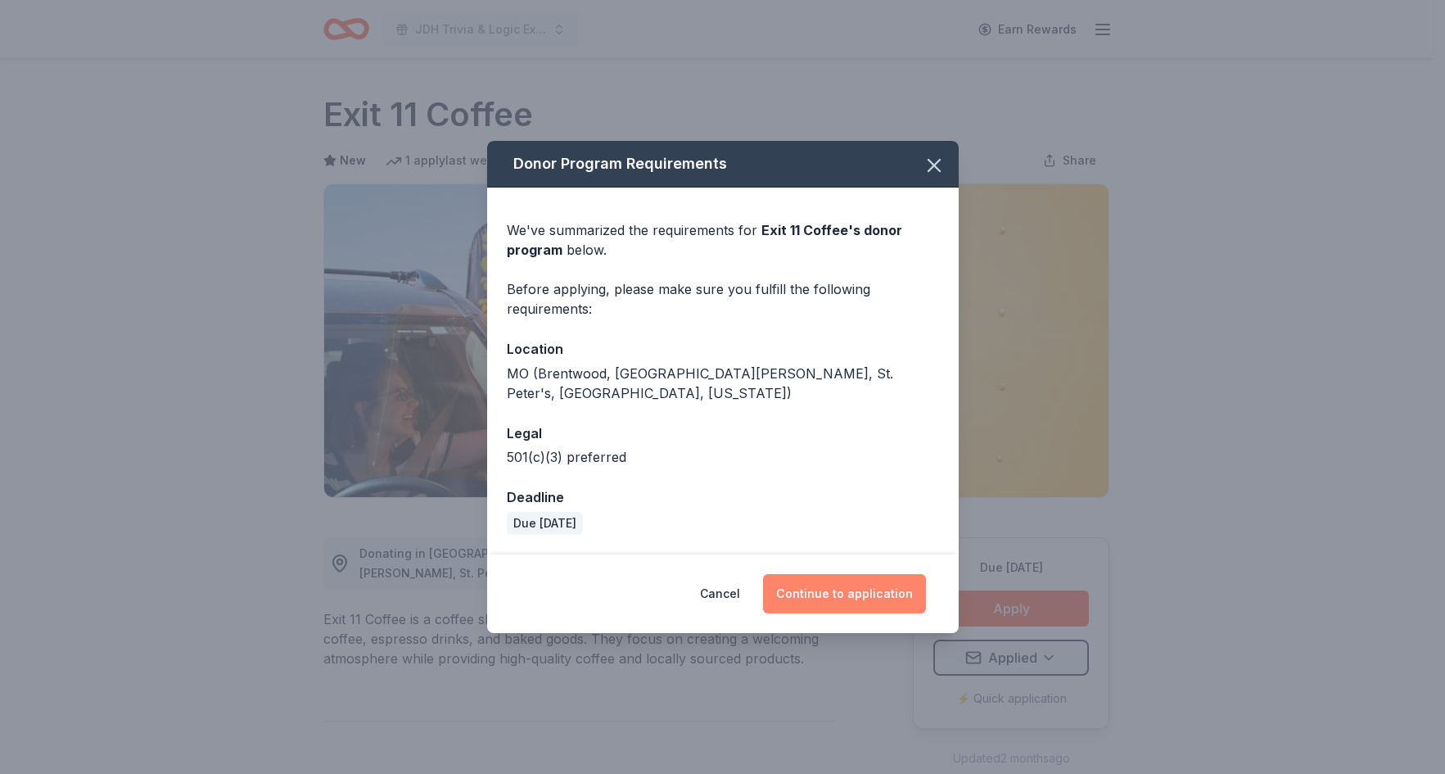
click at [863, 593] on button "Continue to application" at bounding box center [844, 593] width 163 height 39
